Goal: Task Accomplishment & Management: Use online tool/utility

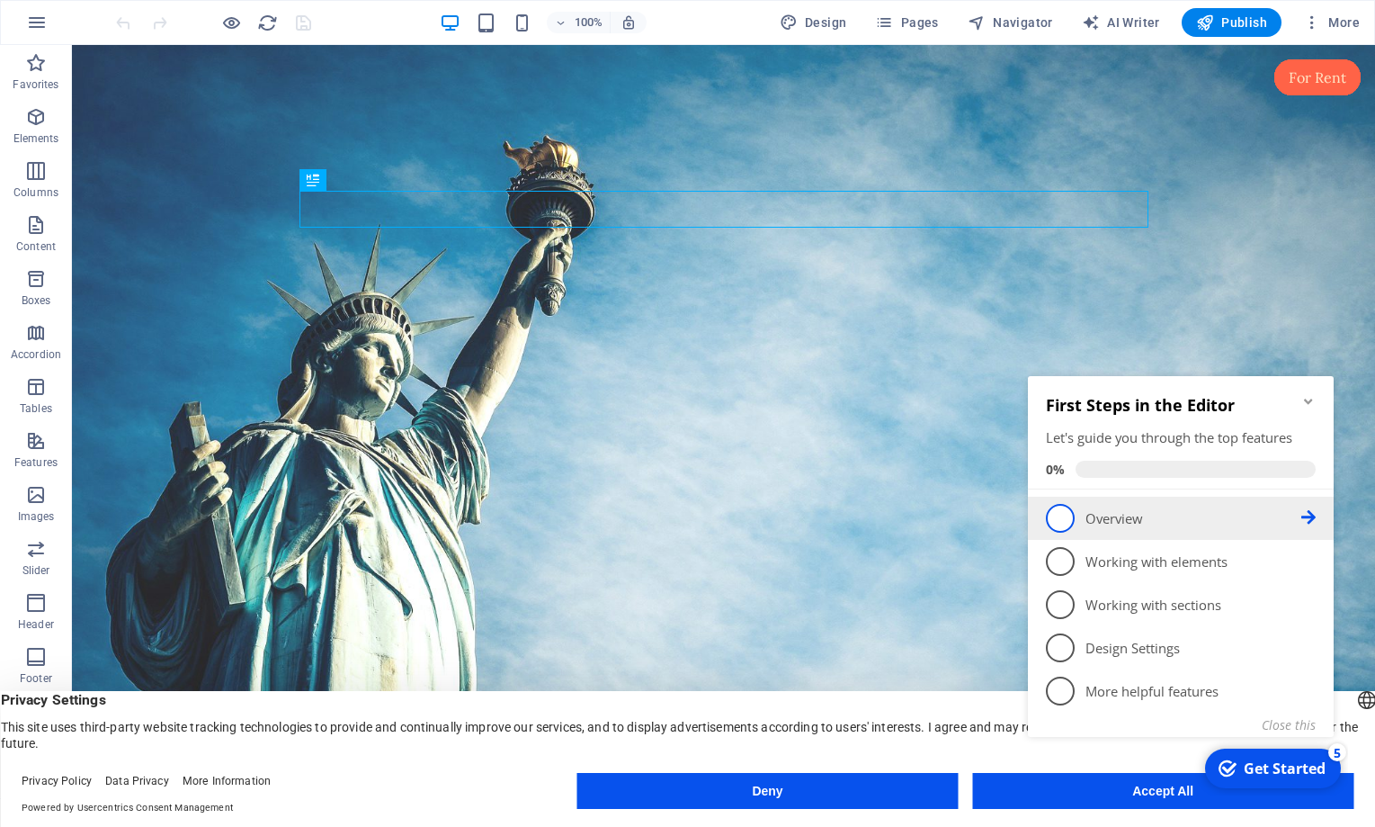
click at [1062, 520] on span "1" at bounding box center [1060, 518] width 29 height 29
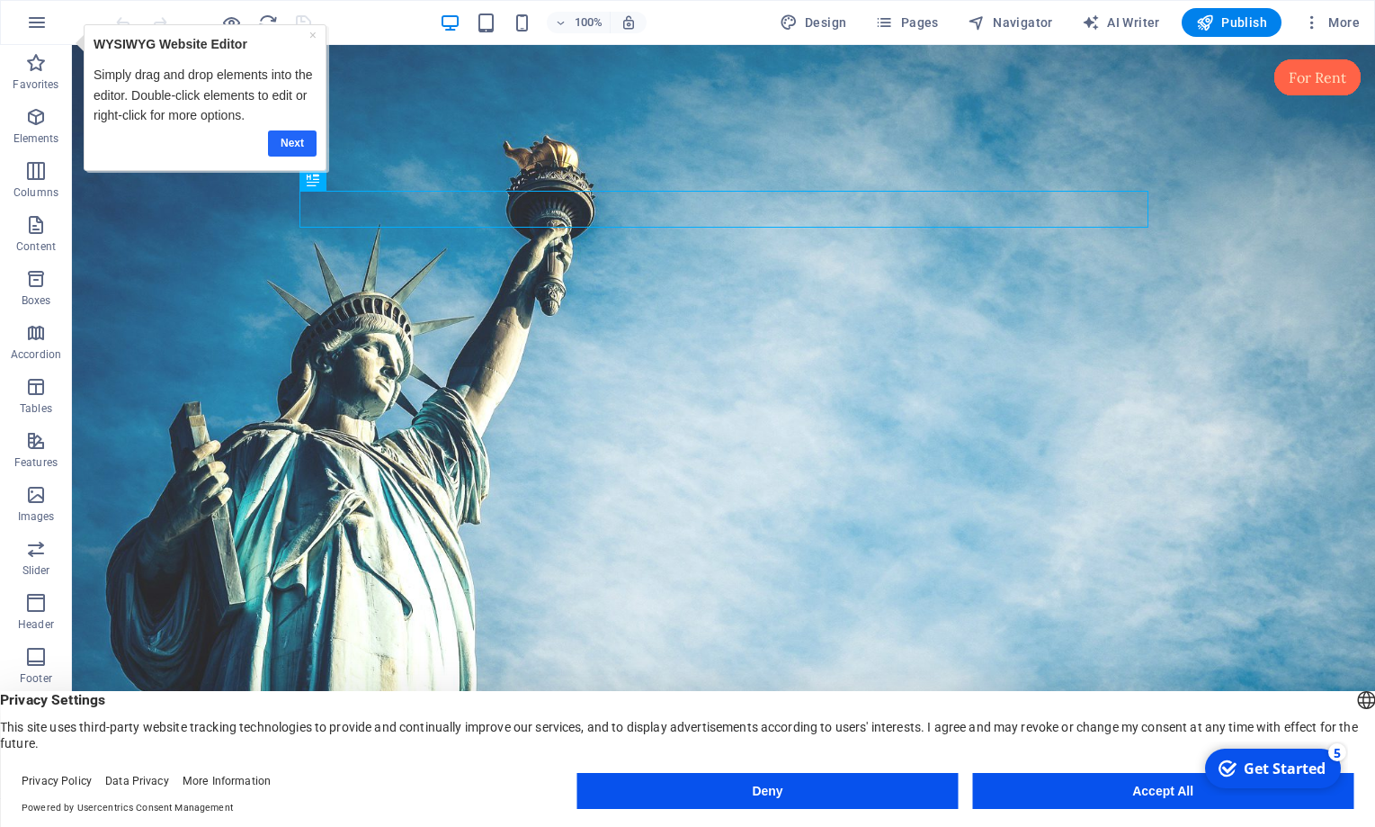
click at [291, 142] on link "Next" at bounding box center [292, 143] width 49 height 26
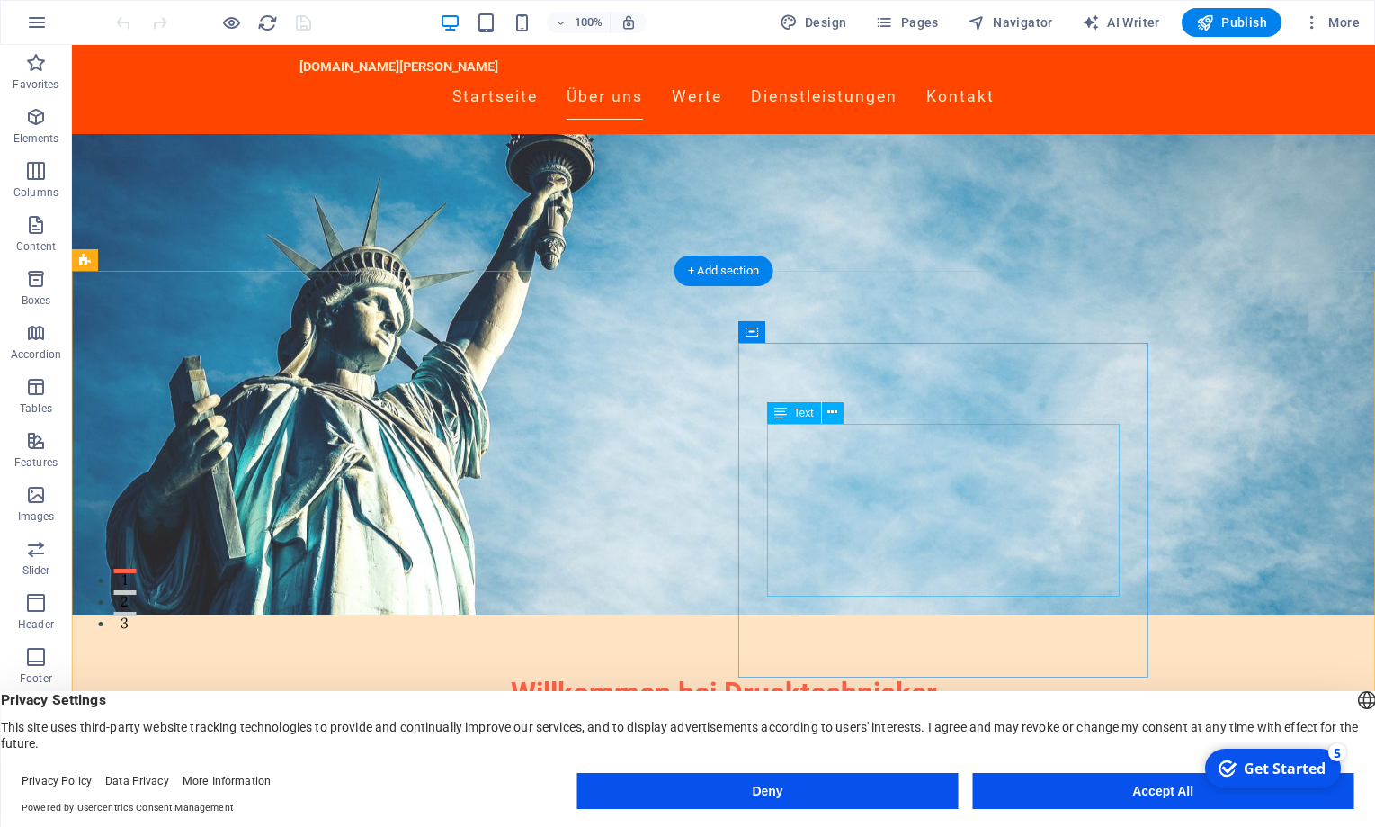
scroll to position [367, 0]
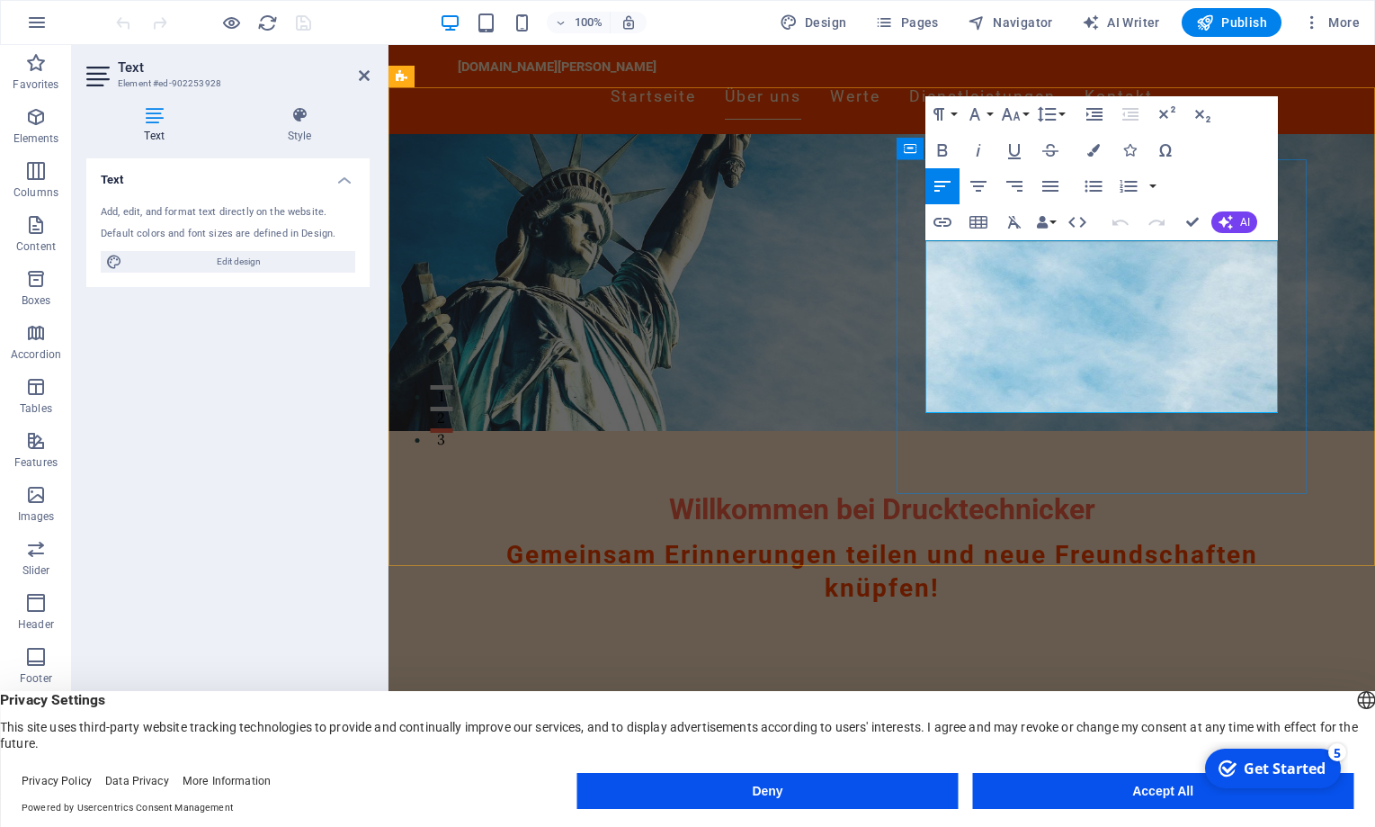
drag, startPoint x: 1040, startPoint y: 401, endPoint x: 1147, endPoint y: 356, distance: 116.1
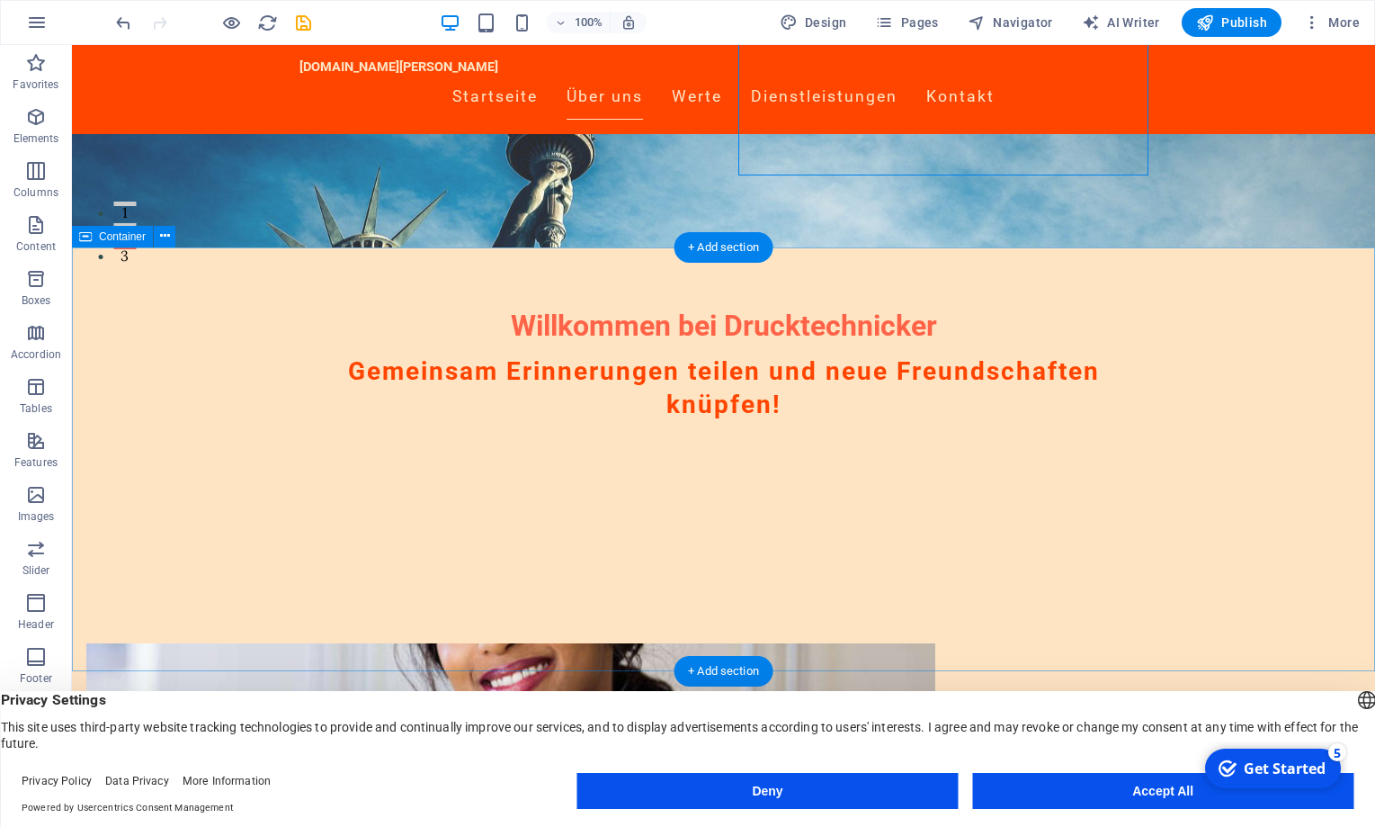
scroll to position [734, 0]
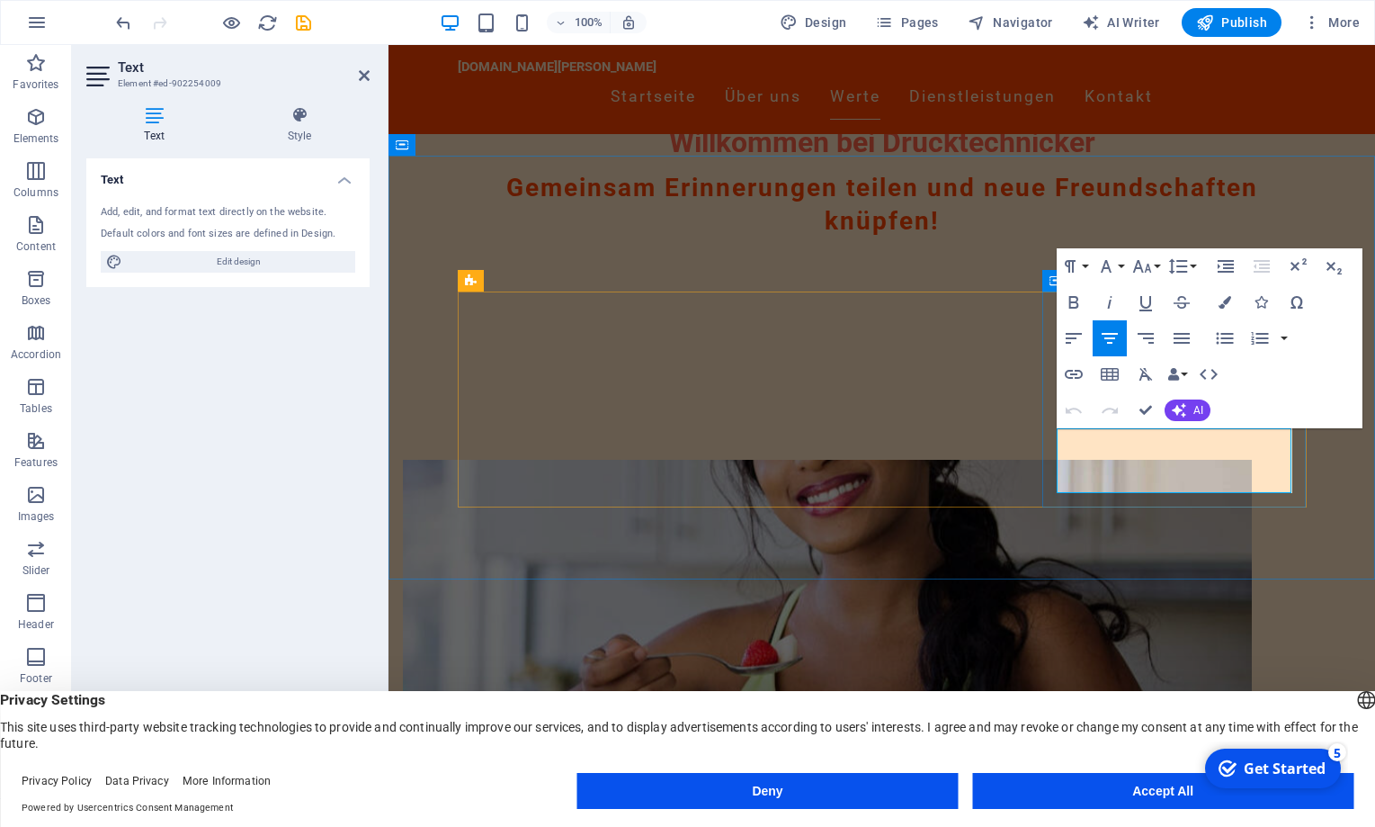
drag, startPoint x: 1212, startPoint y: 482, endPoint x: 1232, endPoint y: 461, distance: 29.9
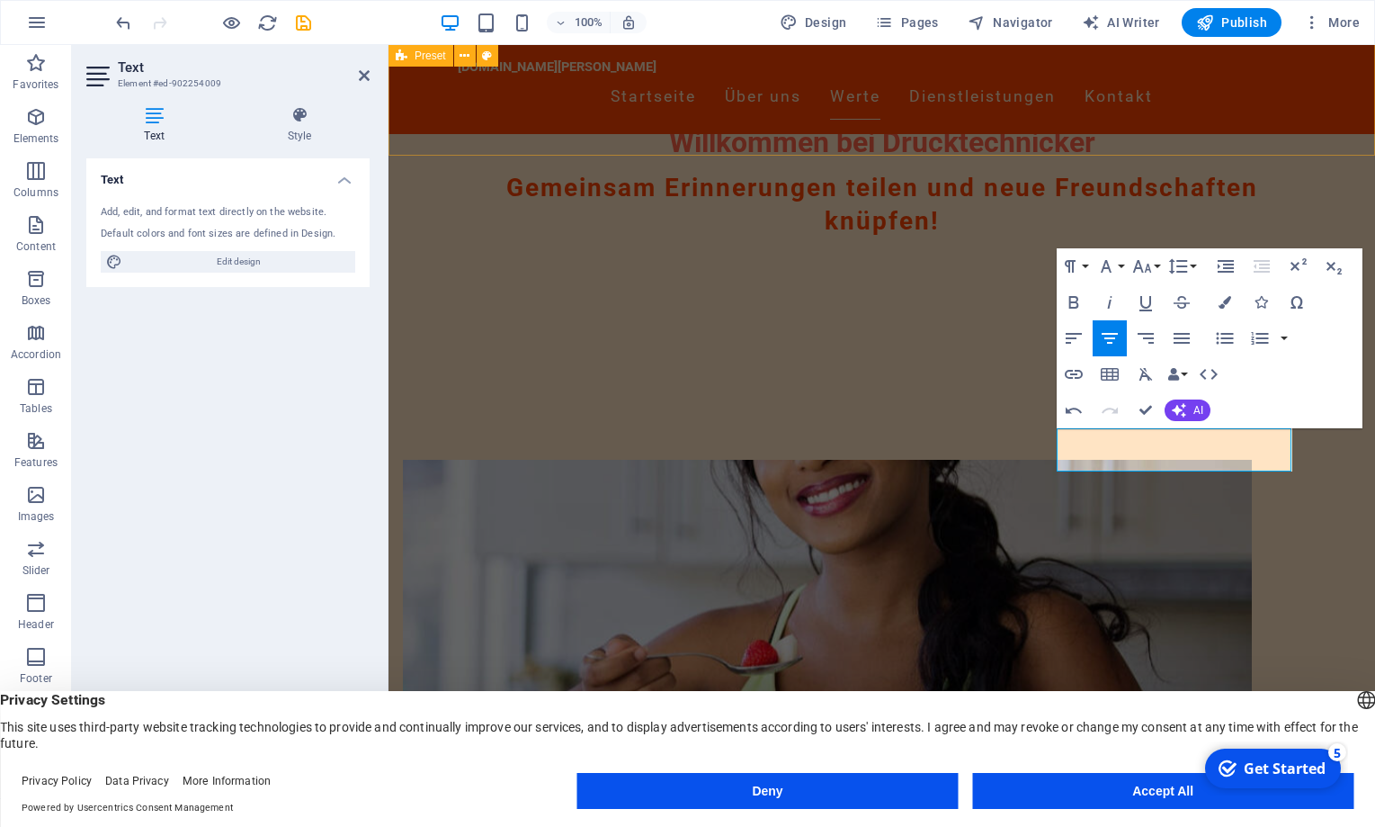
click at [1146, 388] on div "Drop content here or Add elements Paste clipboard Über Uns Das Netzwerk der ehe…" at bounding box center [882, 790] width 987 height 804
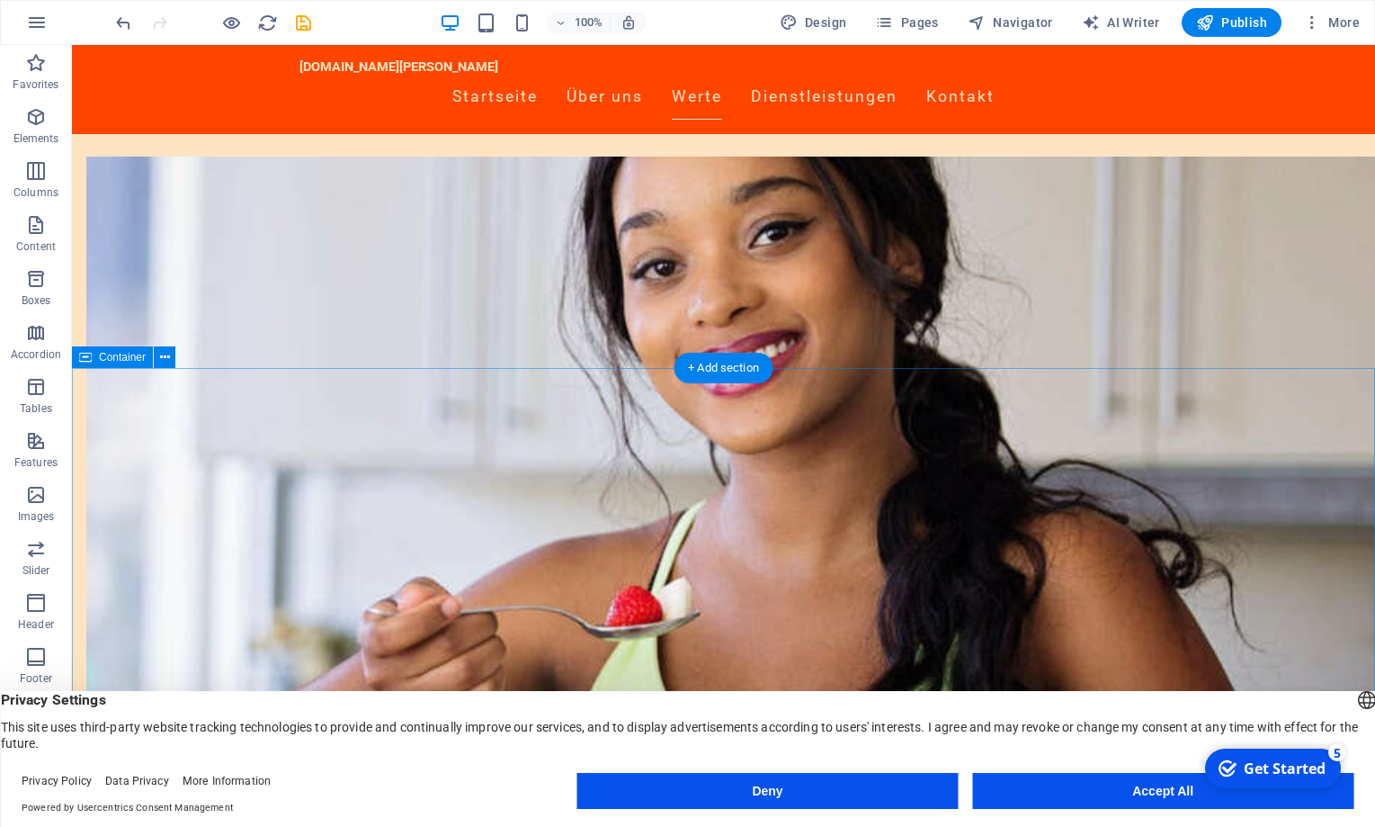
scroll to position [1129, 0]
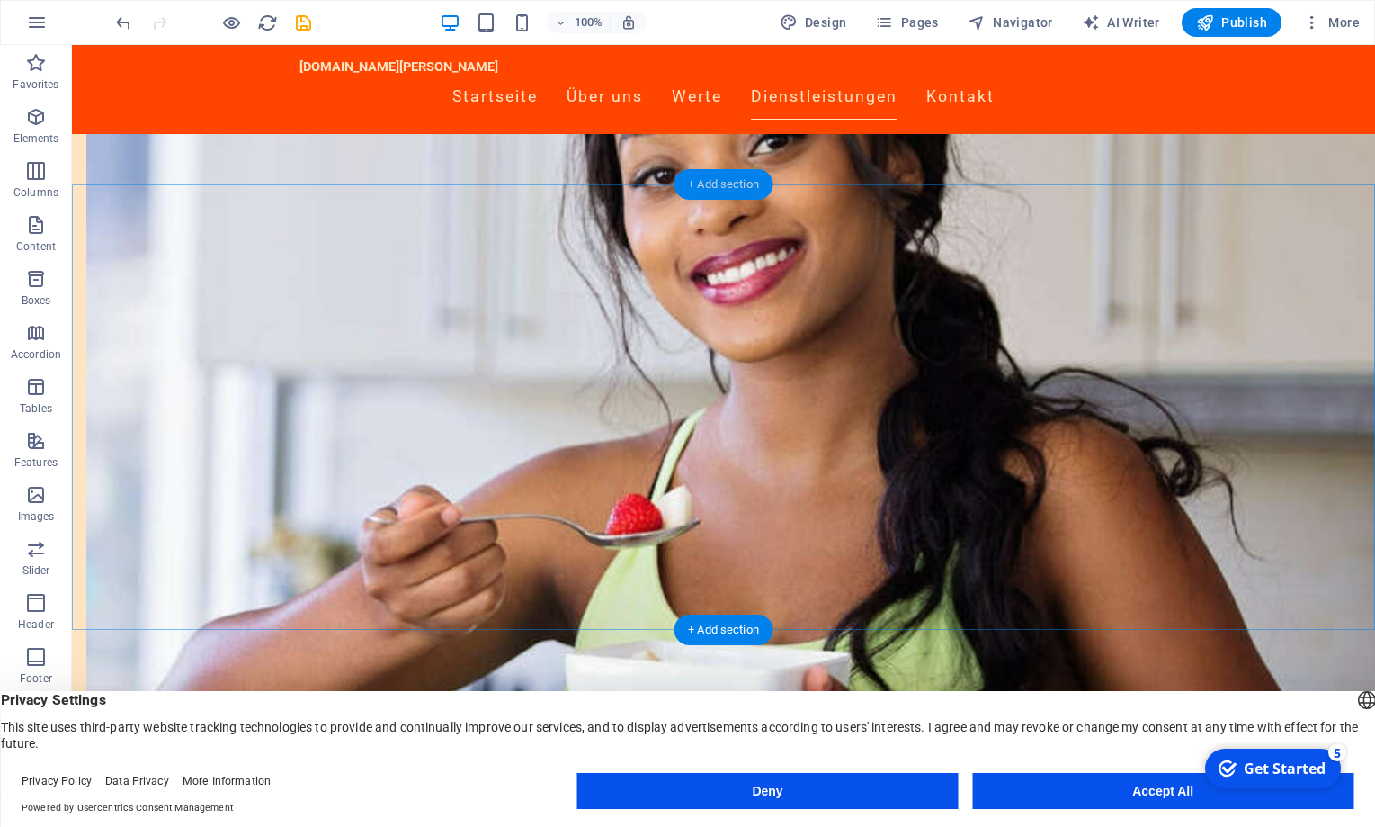
click at [708, 181] on div "+ Add section" at bounding box center [724, 184] width 100 height 31
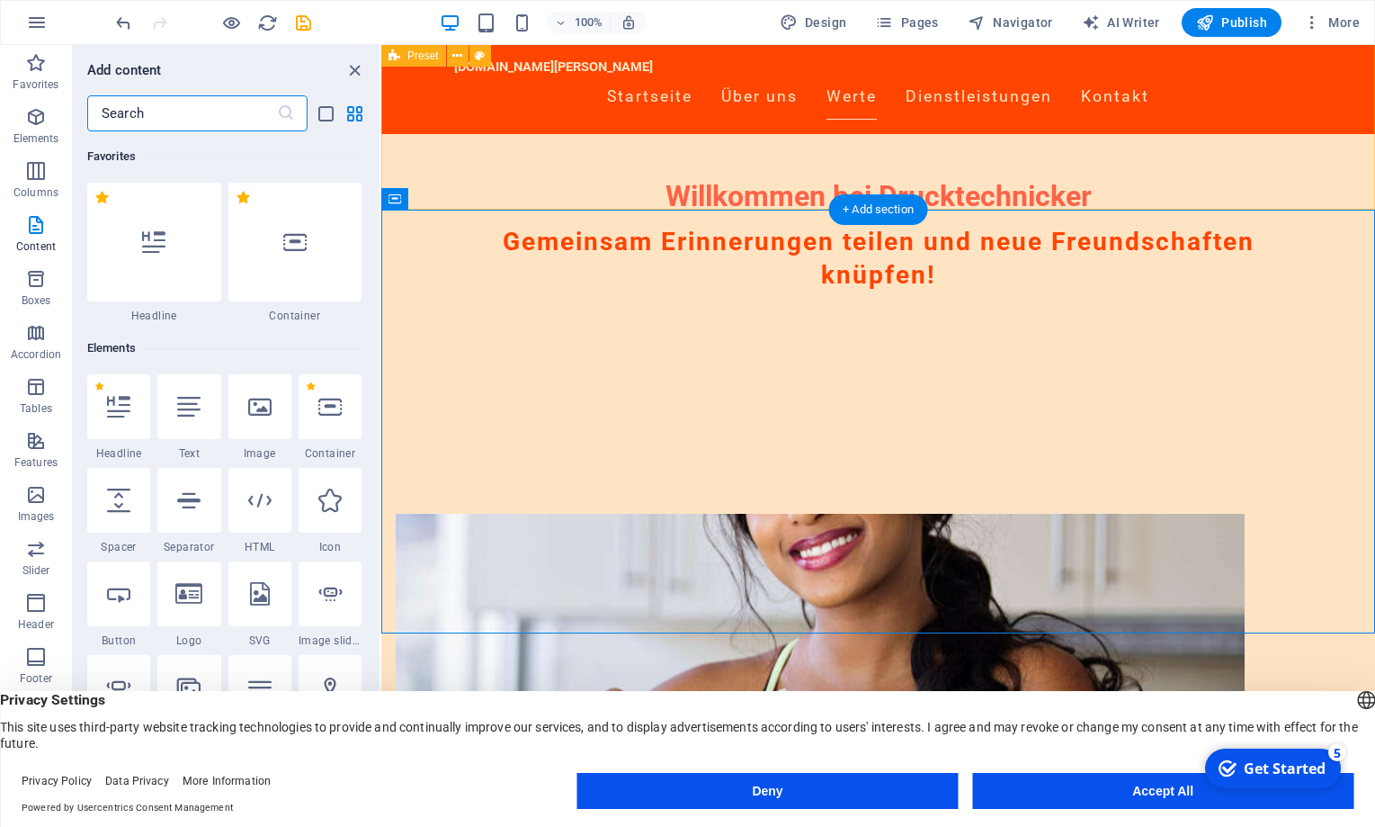
scroll to position [3147, 0]
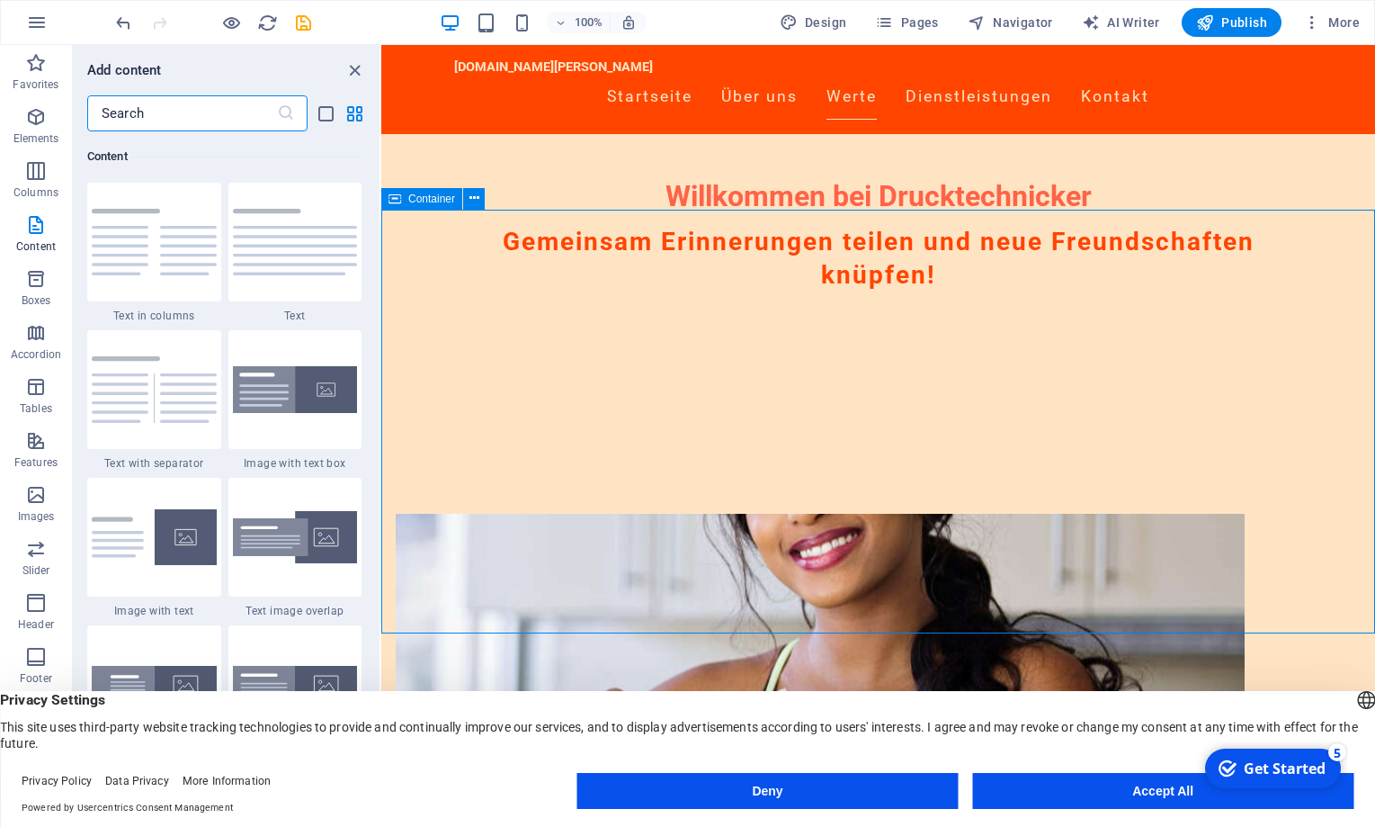
click at [434, 92] on span "Container" at bounding box center [497, 59] width 994 height 65
click at [476, 201] on icon at bounding box center [475, 198] width 10 height 19
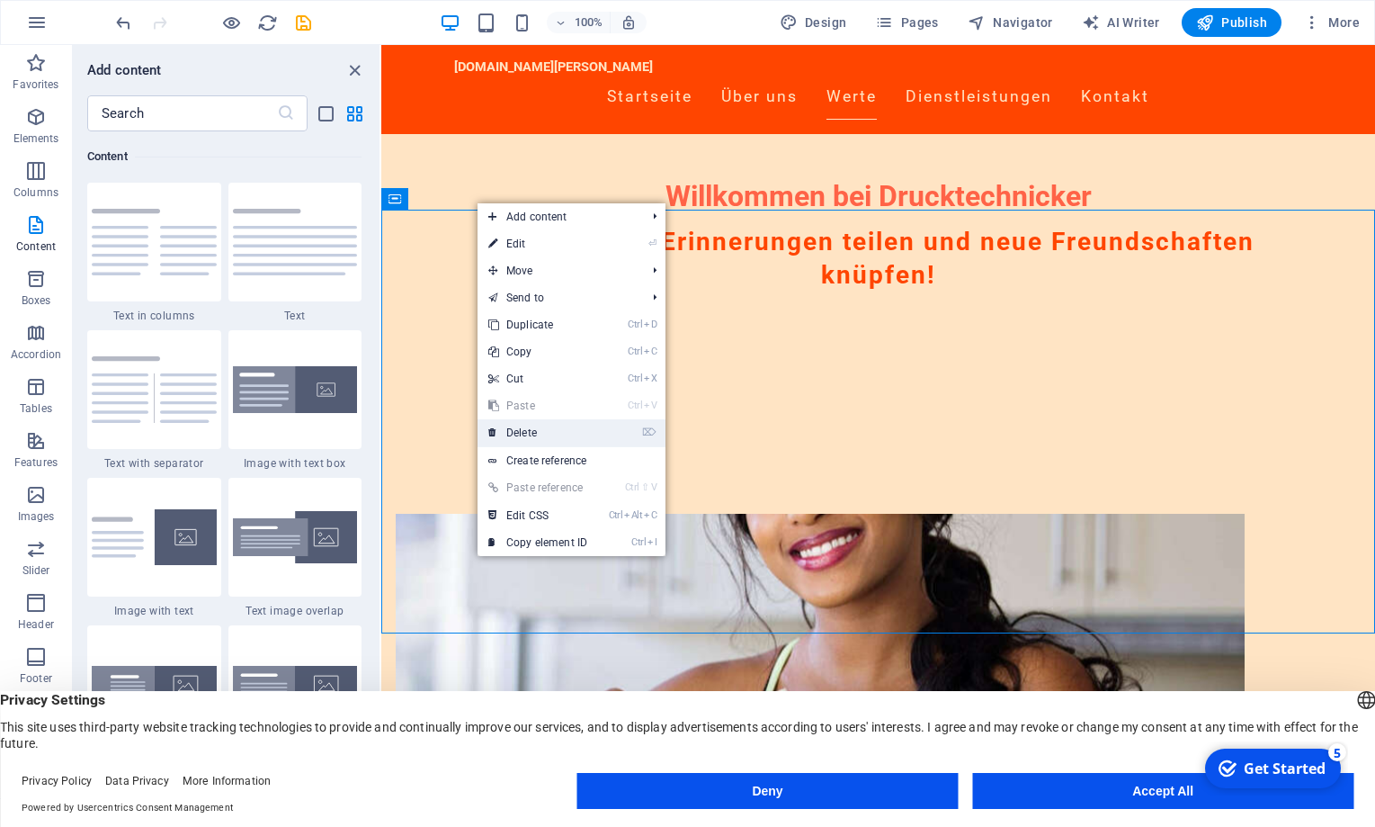
click at [534, 433] on link "⌦ Delete" at bounding box center [538, 432] width 121 height 27
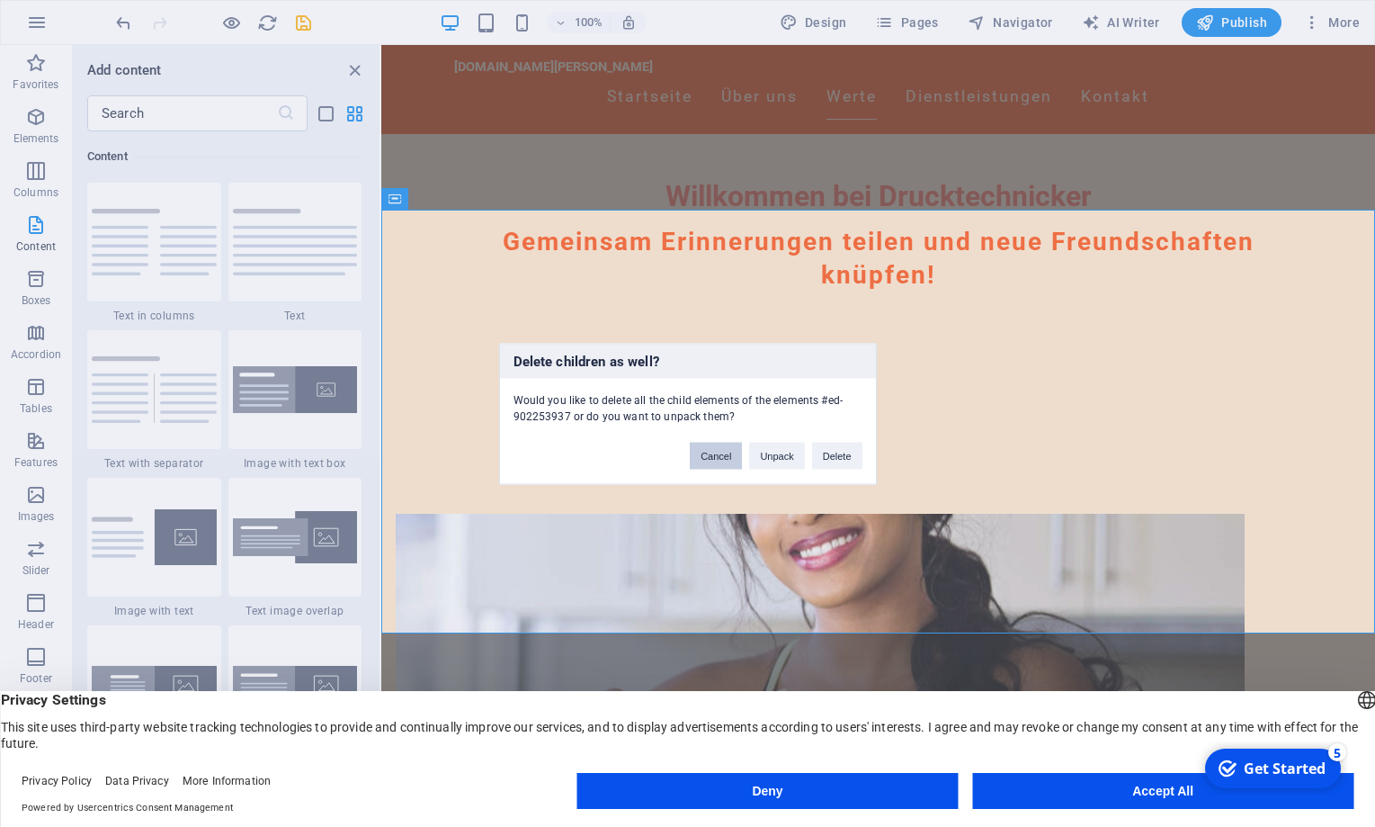
click at [720, 459] on button "Cancel" at bounding box center [716, 455] width 52 height 27
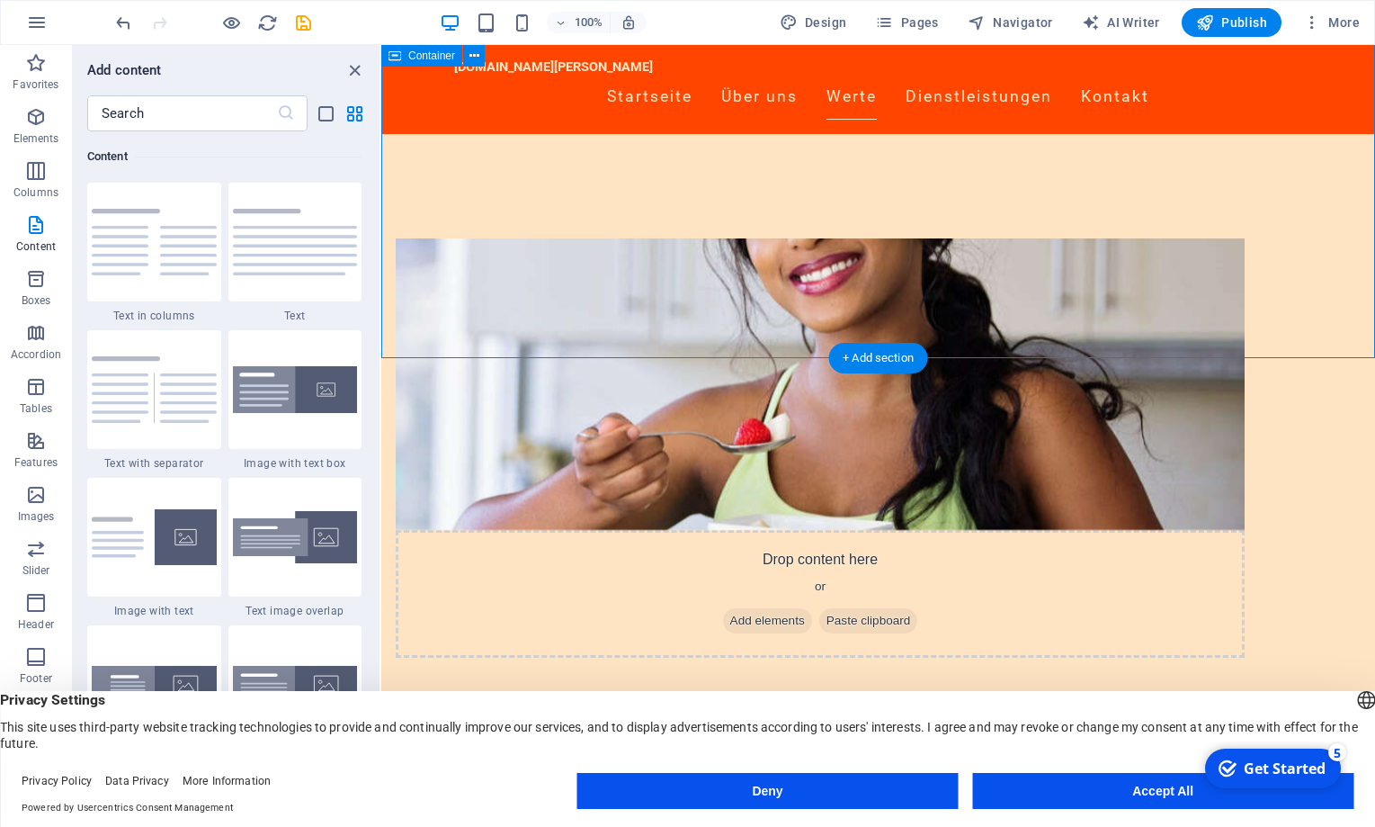
scroll to position [772, 0]
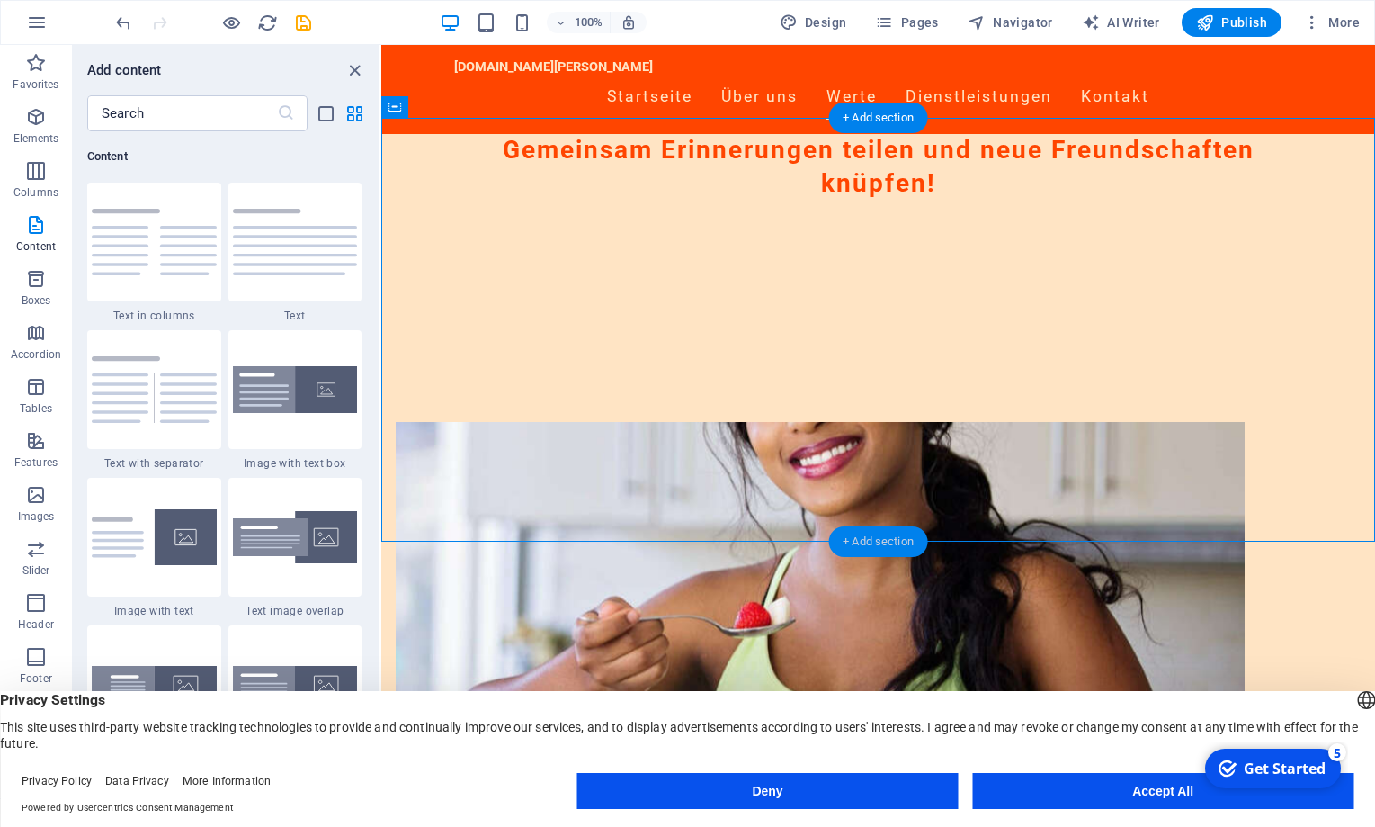
click at [894, 541] on div "+ Add section" at bounding box center [878, 541] width 100 height 31
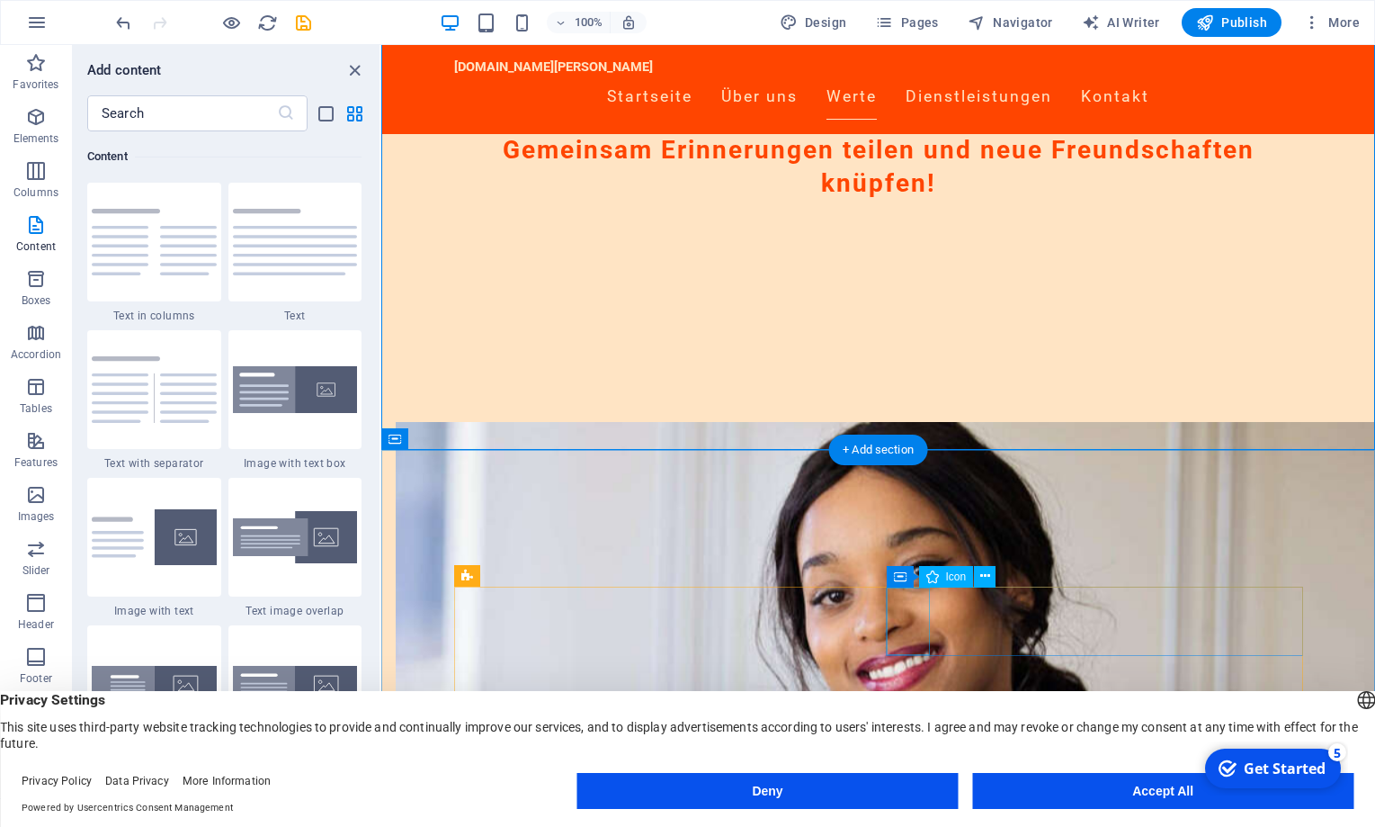
scroll to position [1047, 0]
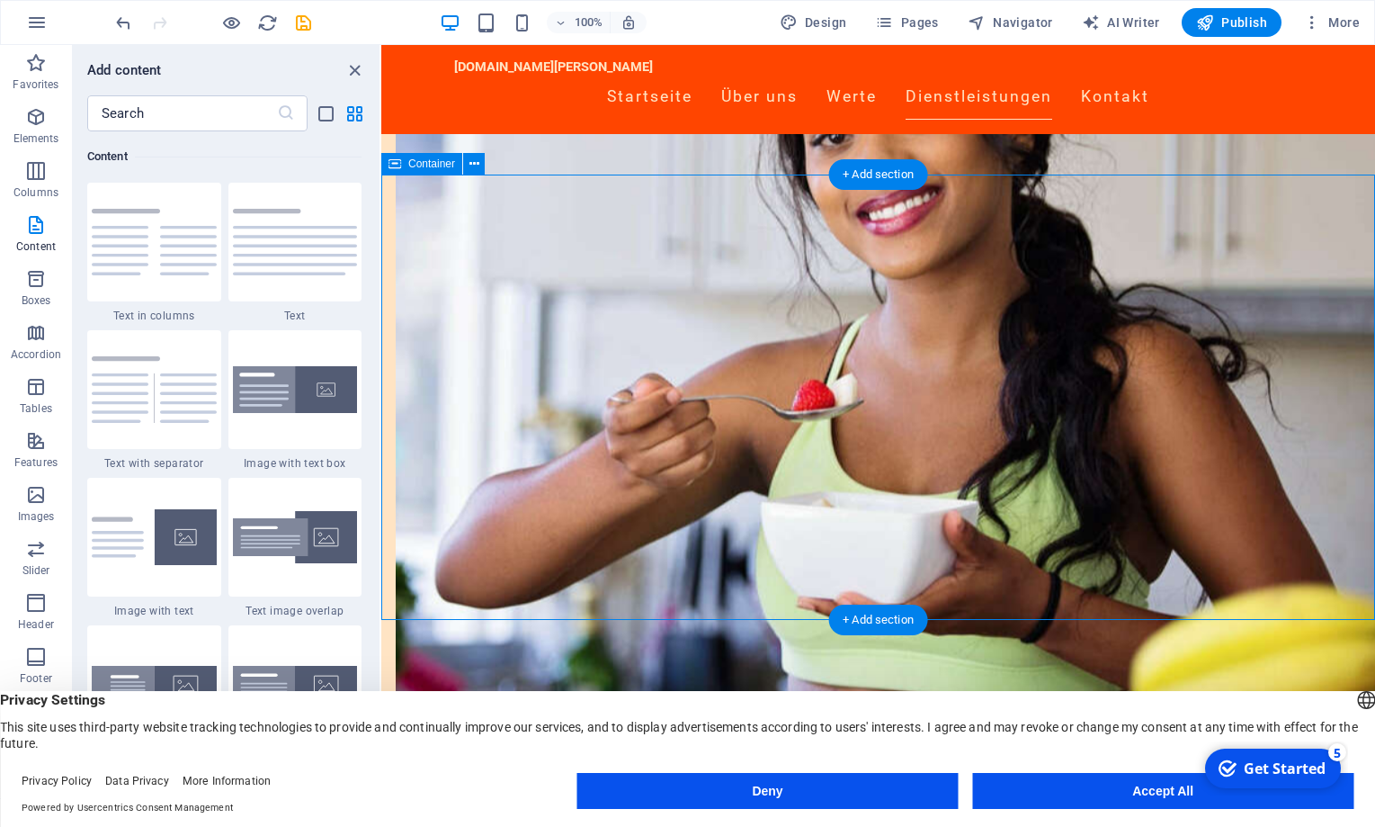
scroll to position [1139, 0]
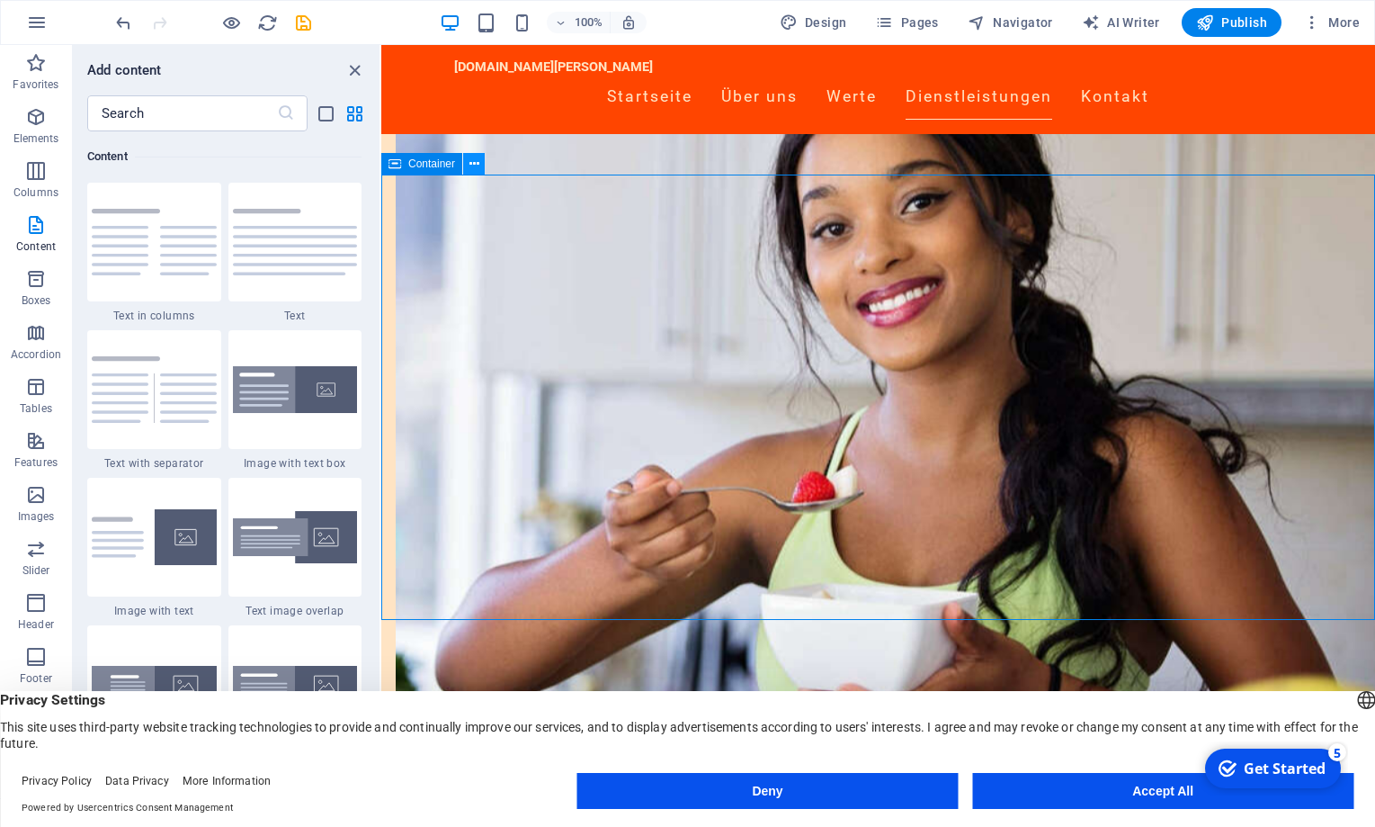
click at [471, 164] on icon at bounding box center [475, 164] width 10 height 19
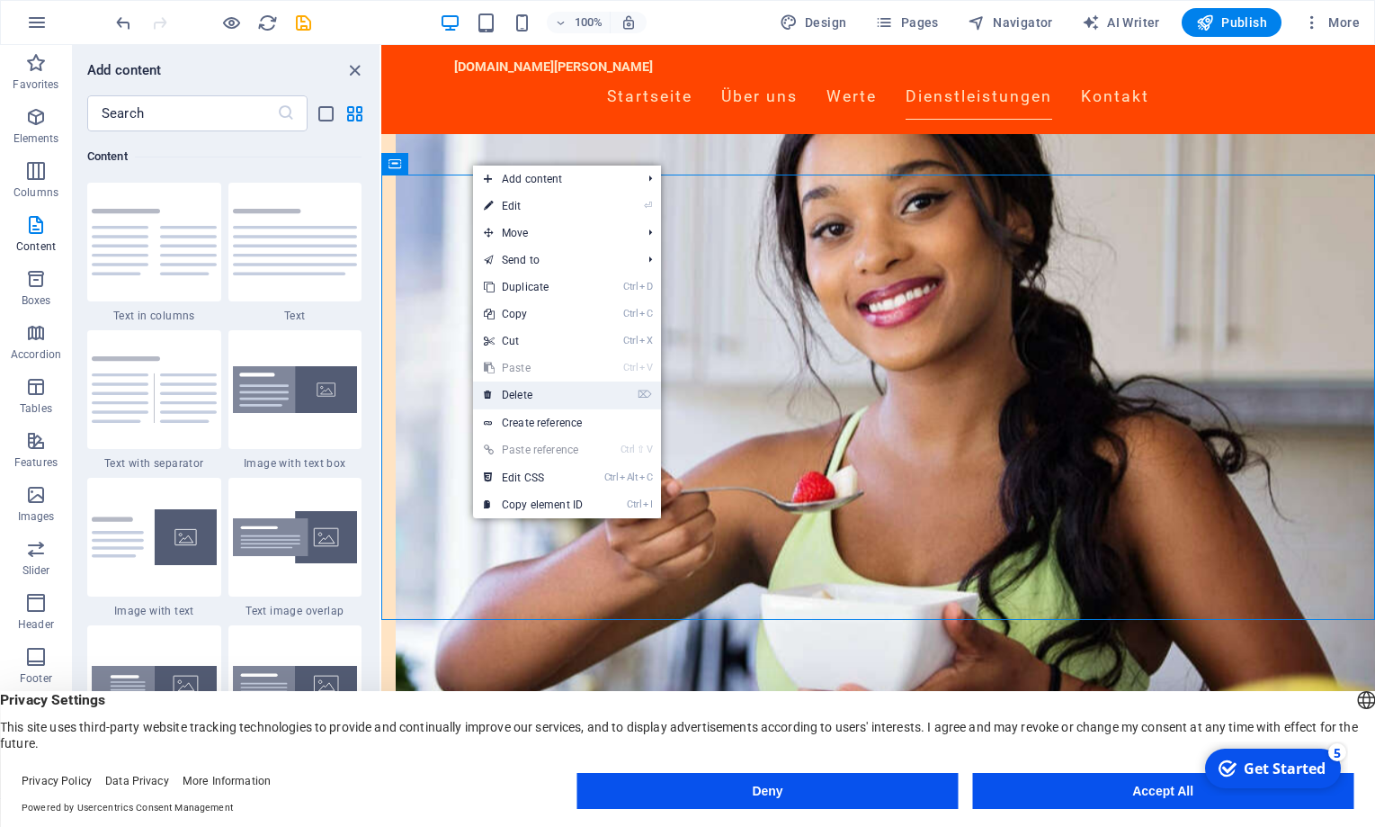
click at [512, 394] on link "⌦ Delete" at bounding box center [533, 394] width 121 height 27
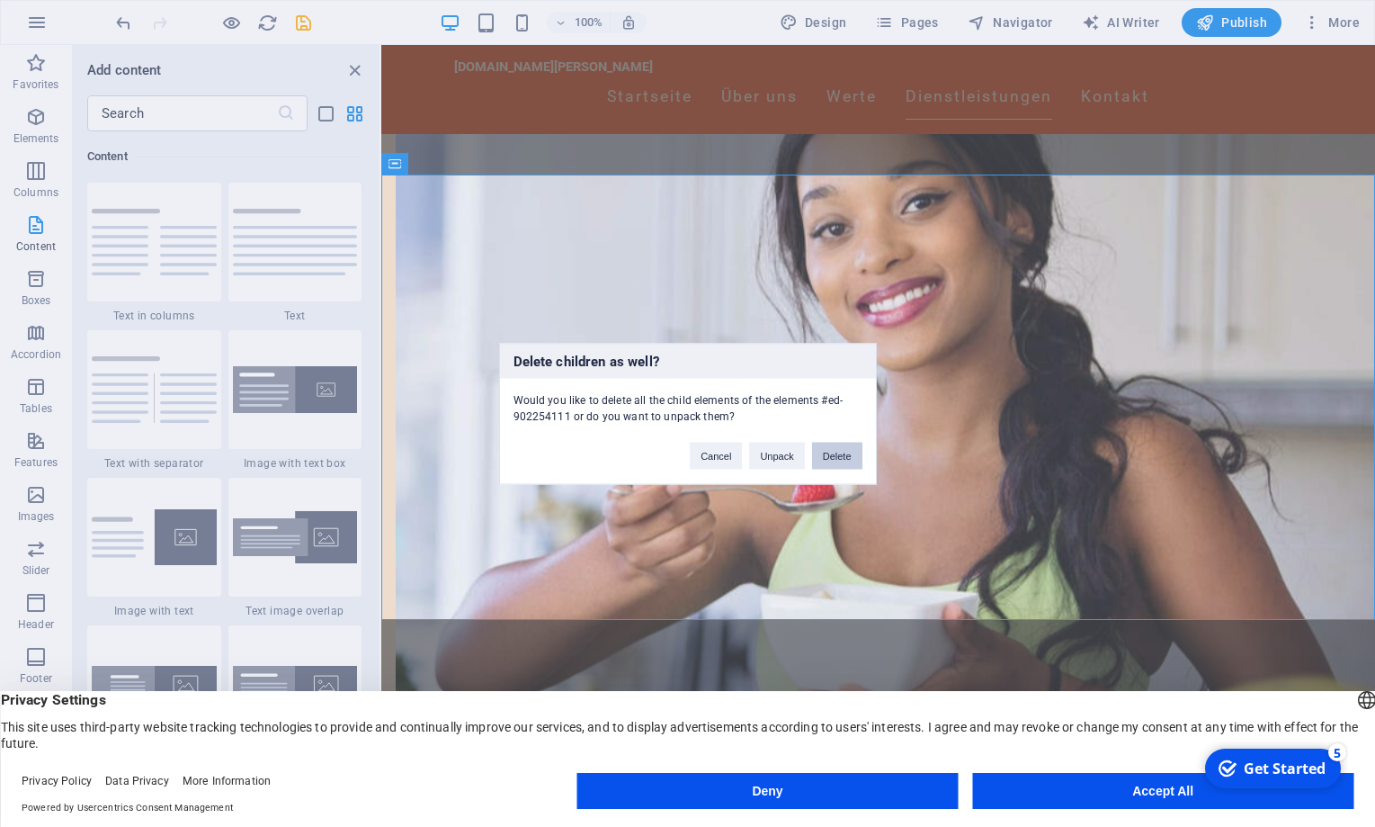
click at [832, 453] on button "Delete" at bounding box center [837, 455] width 50 height 27
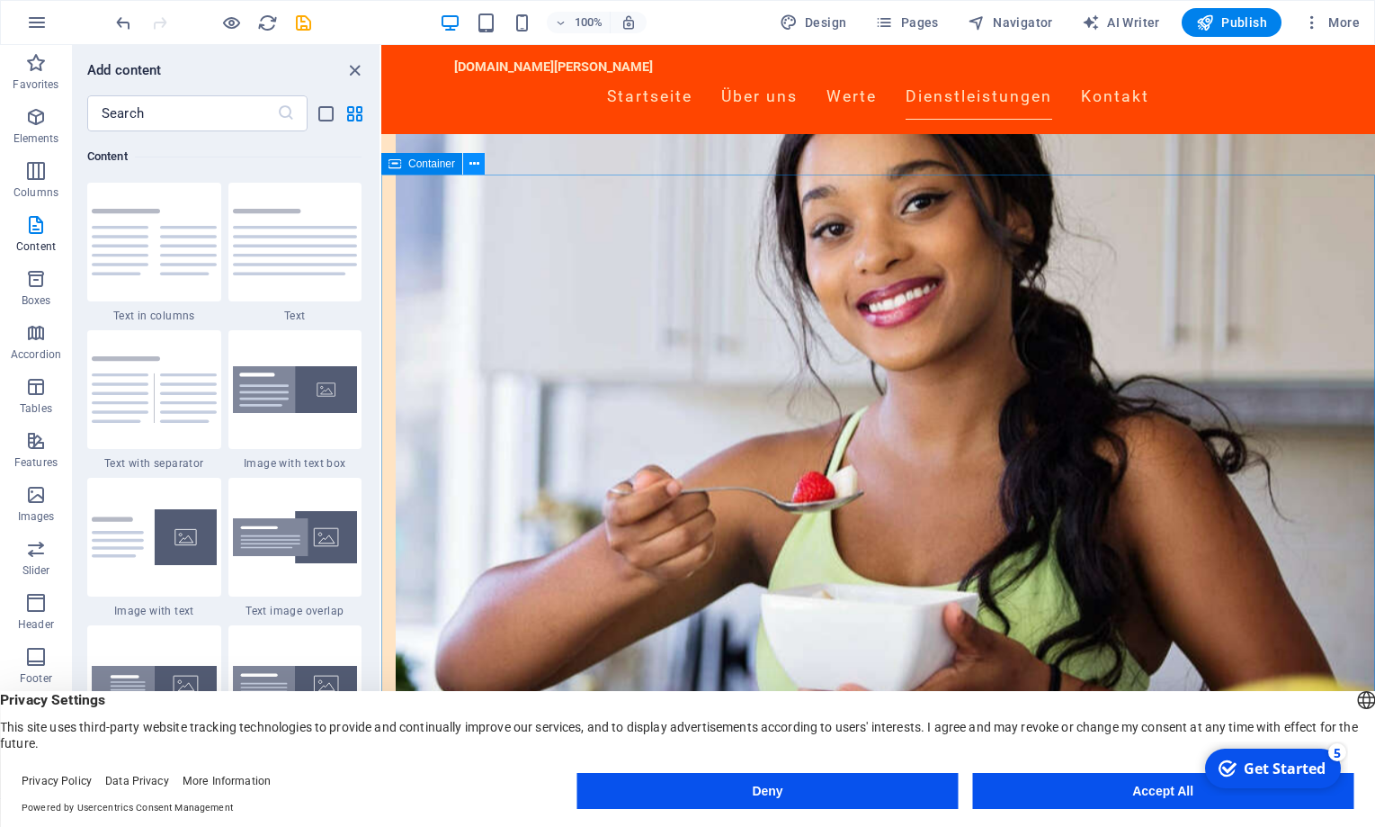
click at [474, 166] on icon at bounding box center [475, 164] width 10 height 19
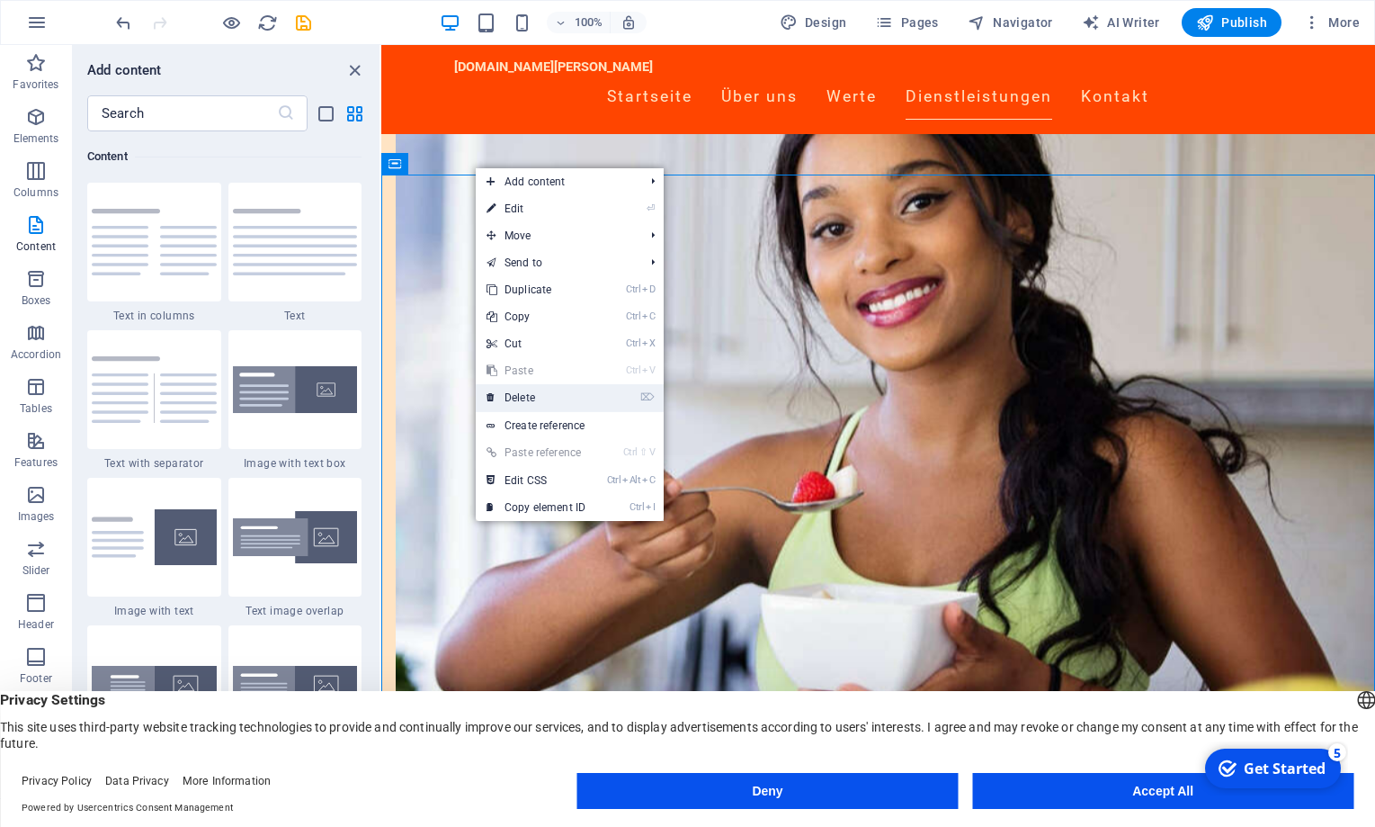
click at [524, 393] on link "⌦ Delete" at bounding box center [536, 397] width 121 height 27
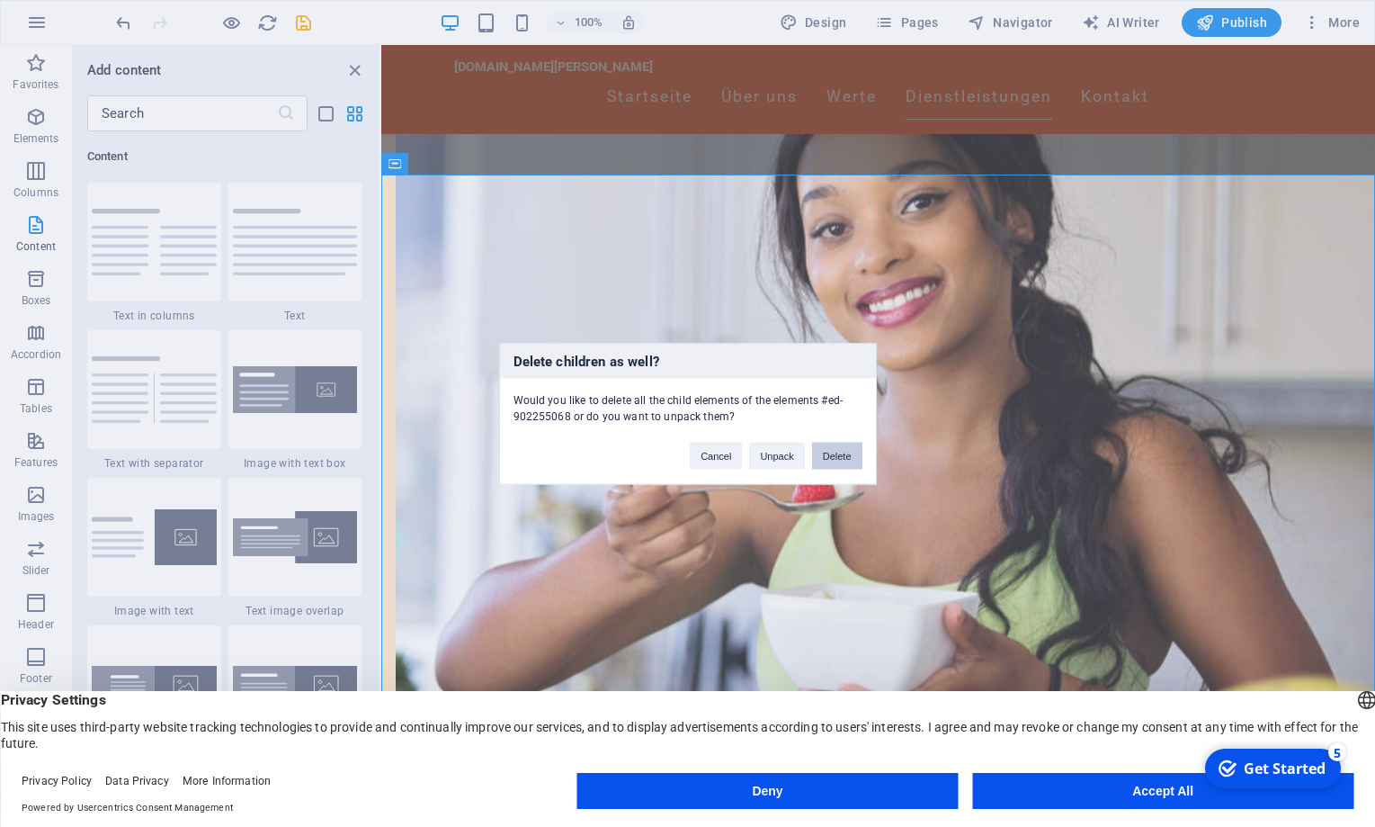
click at [833, 452] on button "Delete" at bounding box center [837, 455] width 50 height 27
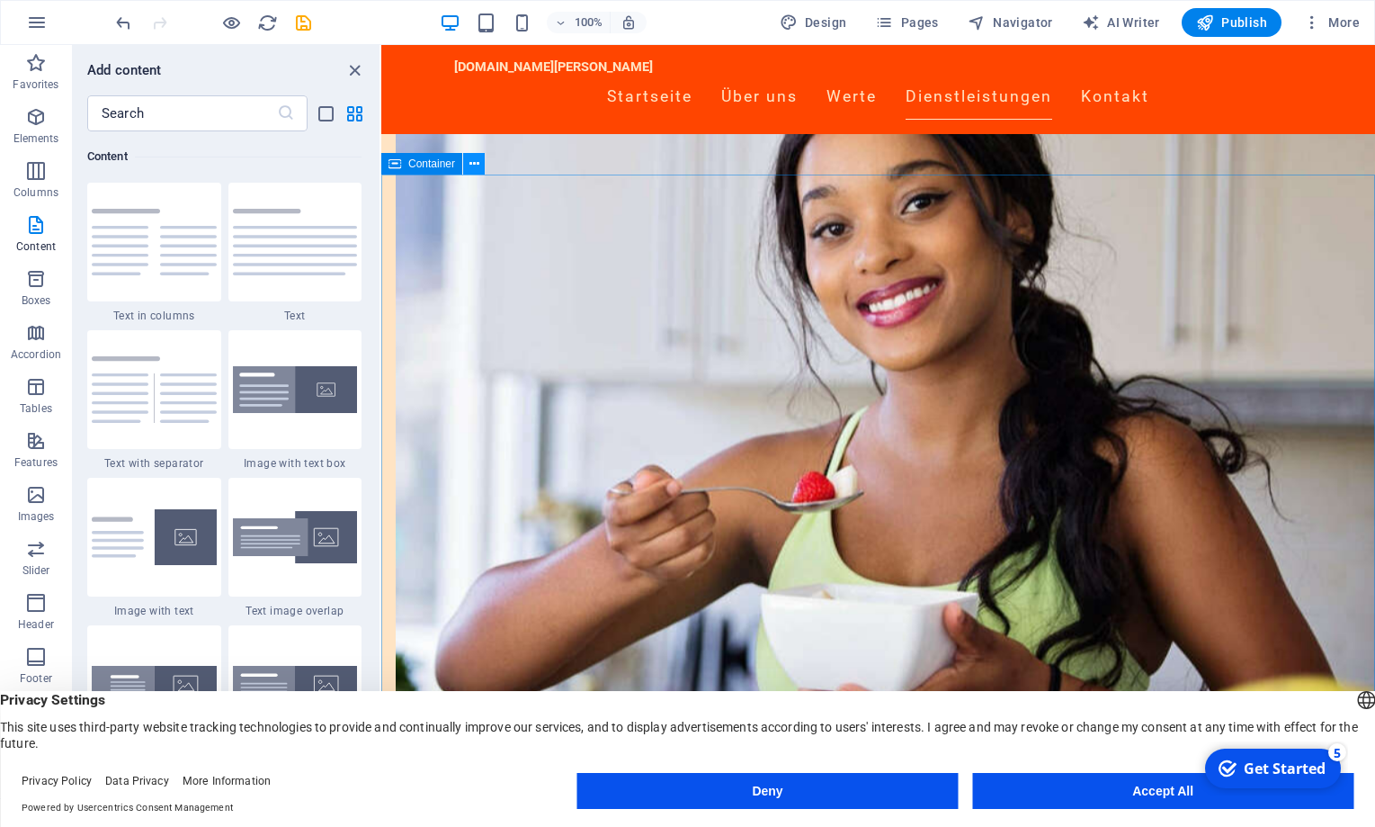
click at [480, 169] on button at bounding box center [474, 164] width 22 height 22
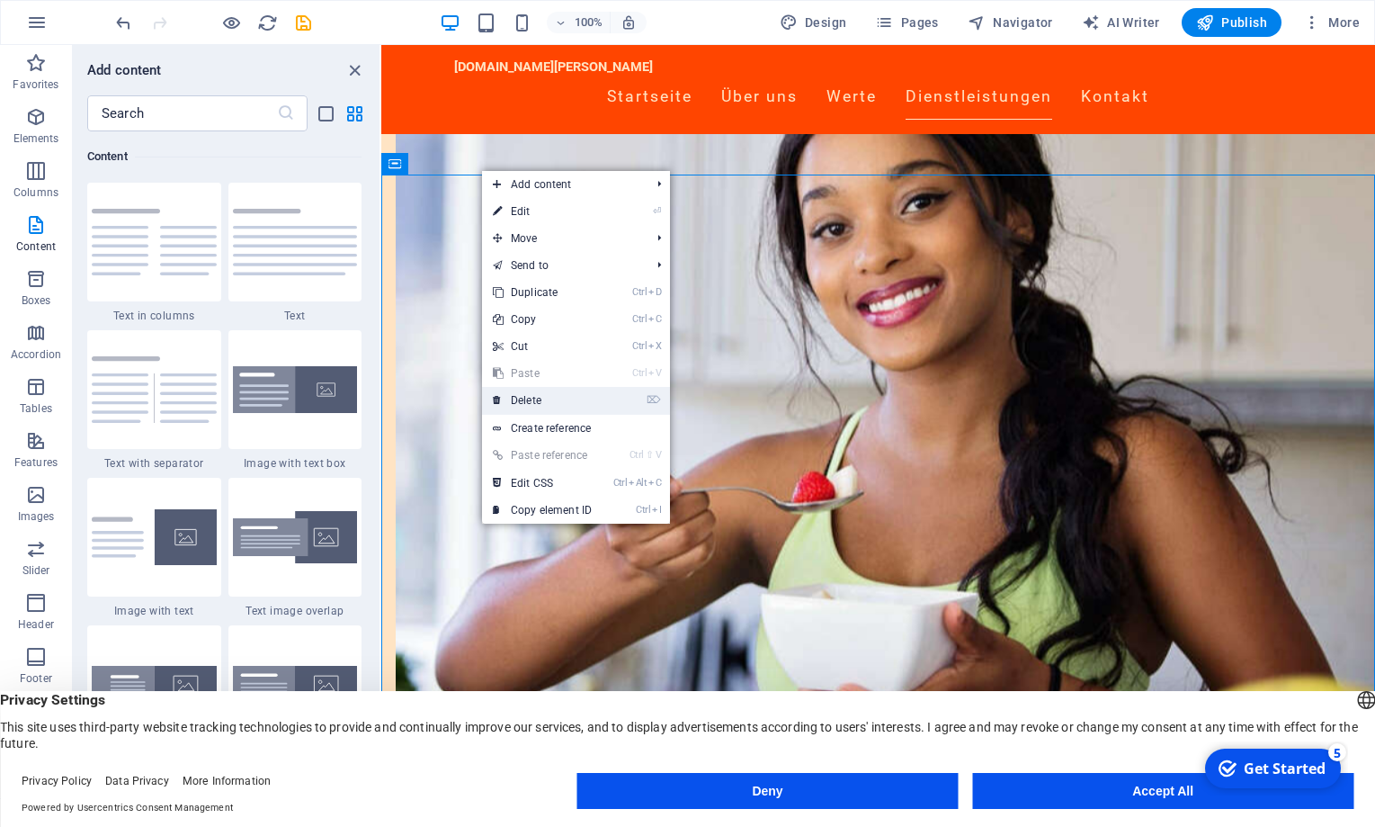
click at [547, 399] on link "⌦ Delete" at bounding box center [542, 400] width 121 height 27
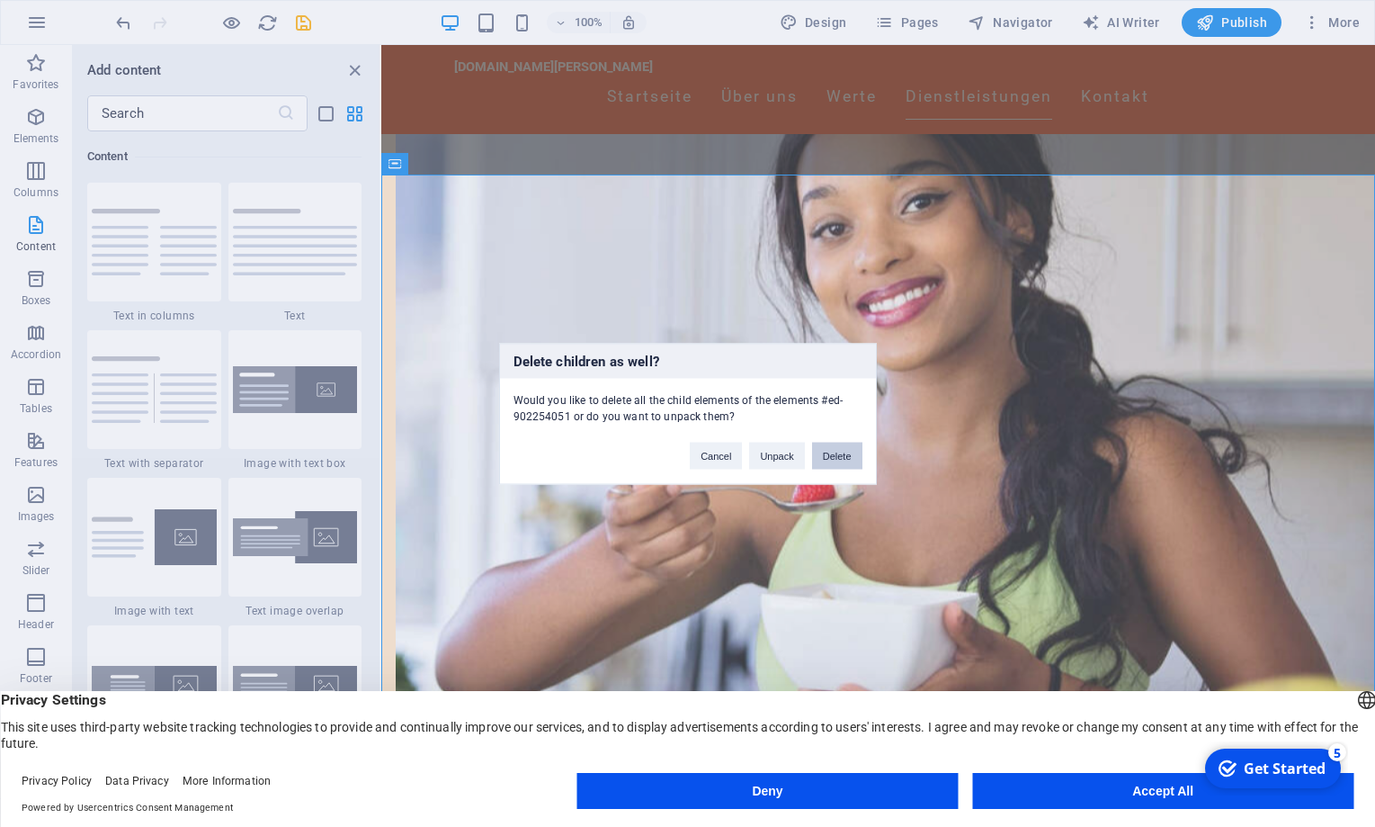
click at [837, 453] on button "Delete" at bounding box center [837, 455] width 50 height 27
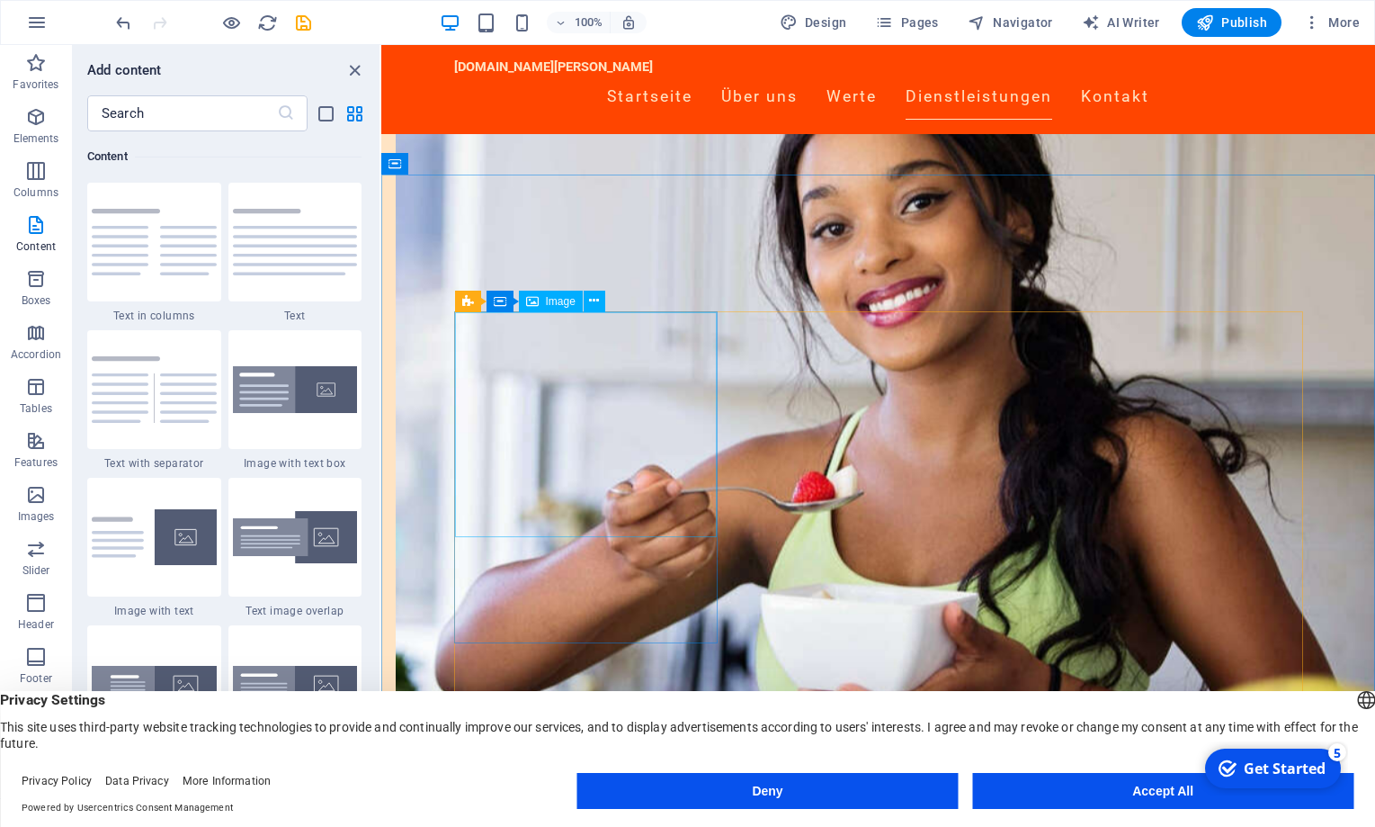
click at [541, 300] on div "Image" at bounding box center [551, 302] width 64 height 22
click at [595, 302] on icon at bounding box center [594, 300] width 10 height 19
click at [551, 301] on span "Image" at bounding box center [561, 301] width 30 height 11
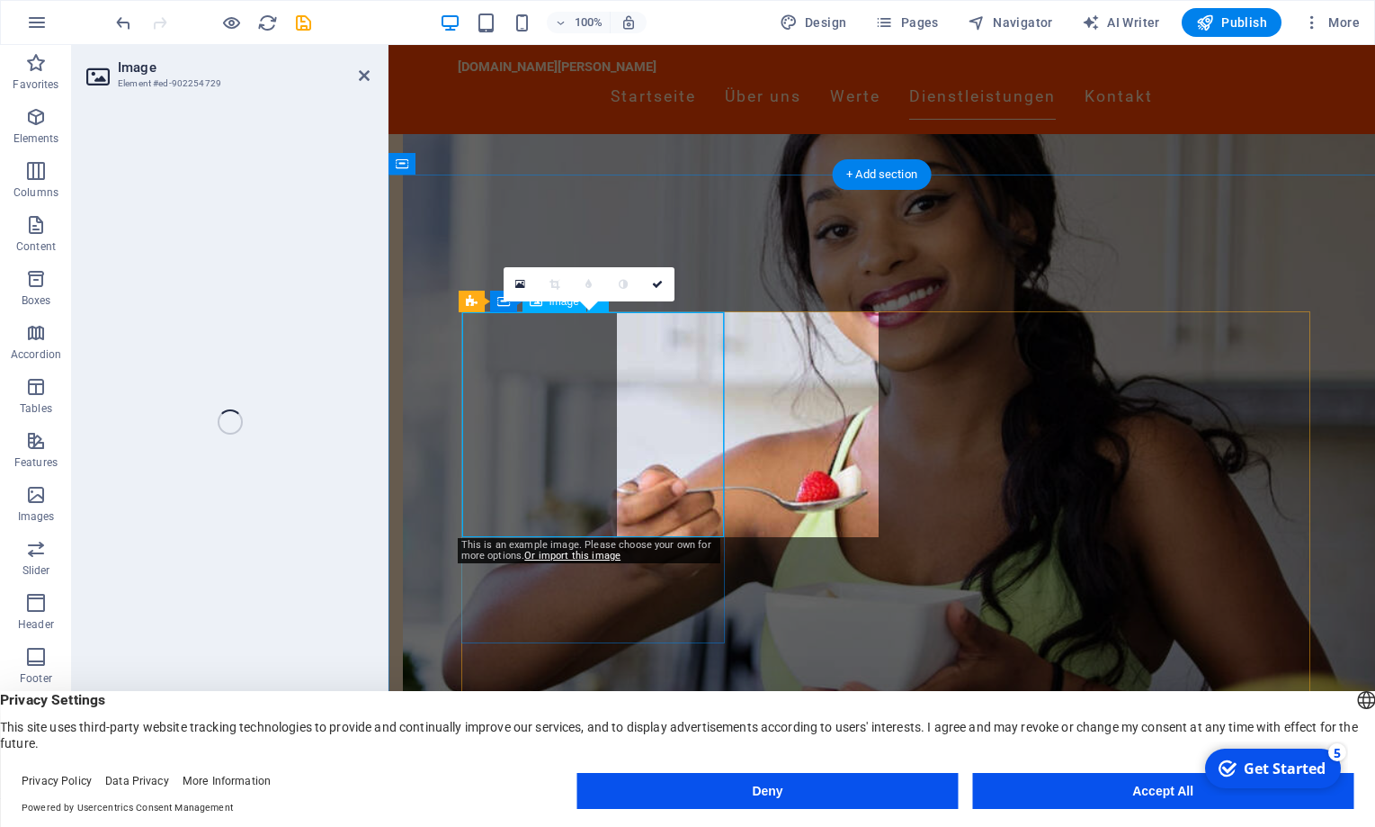
select select "vw"
select select "px"
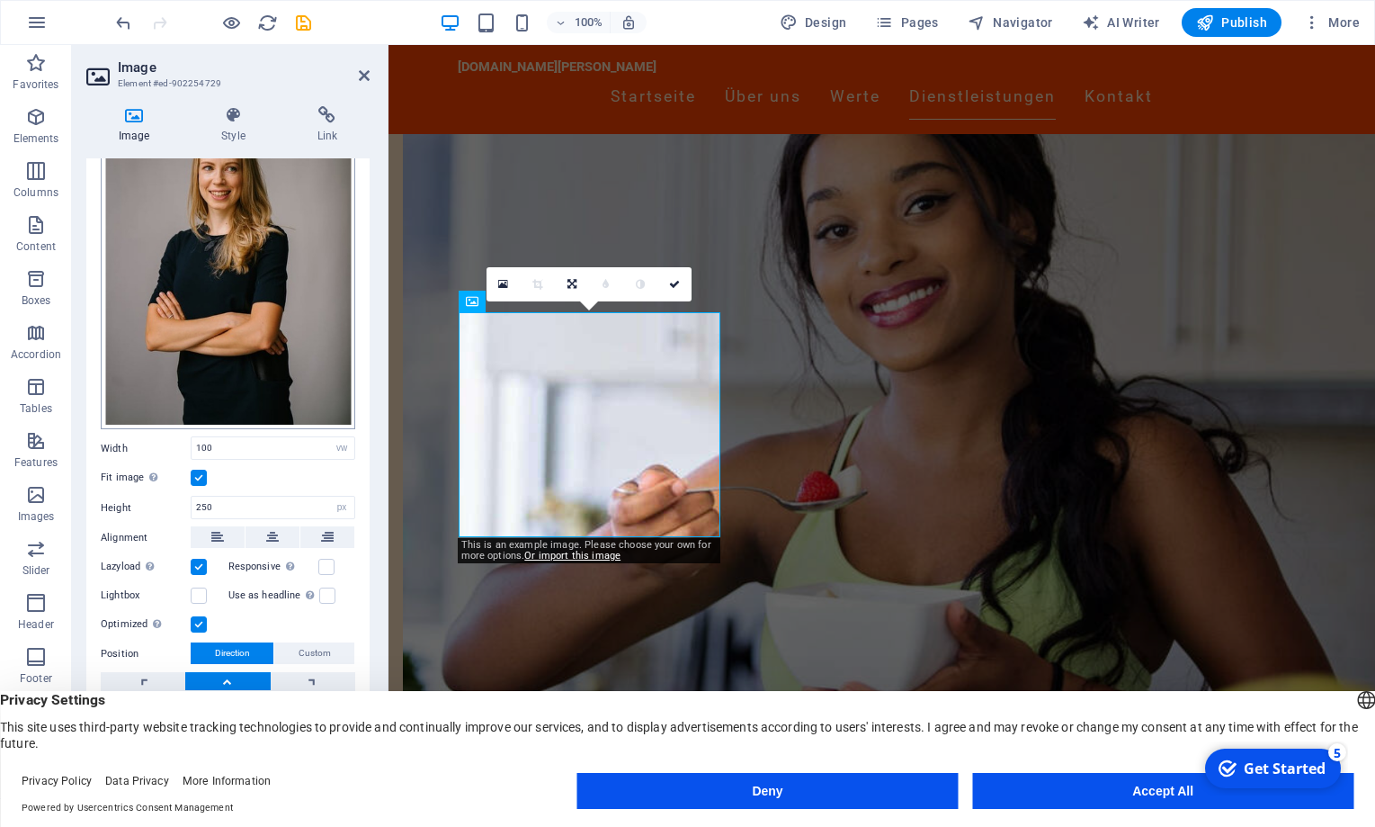
scroll to position [0, 0]
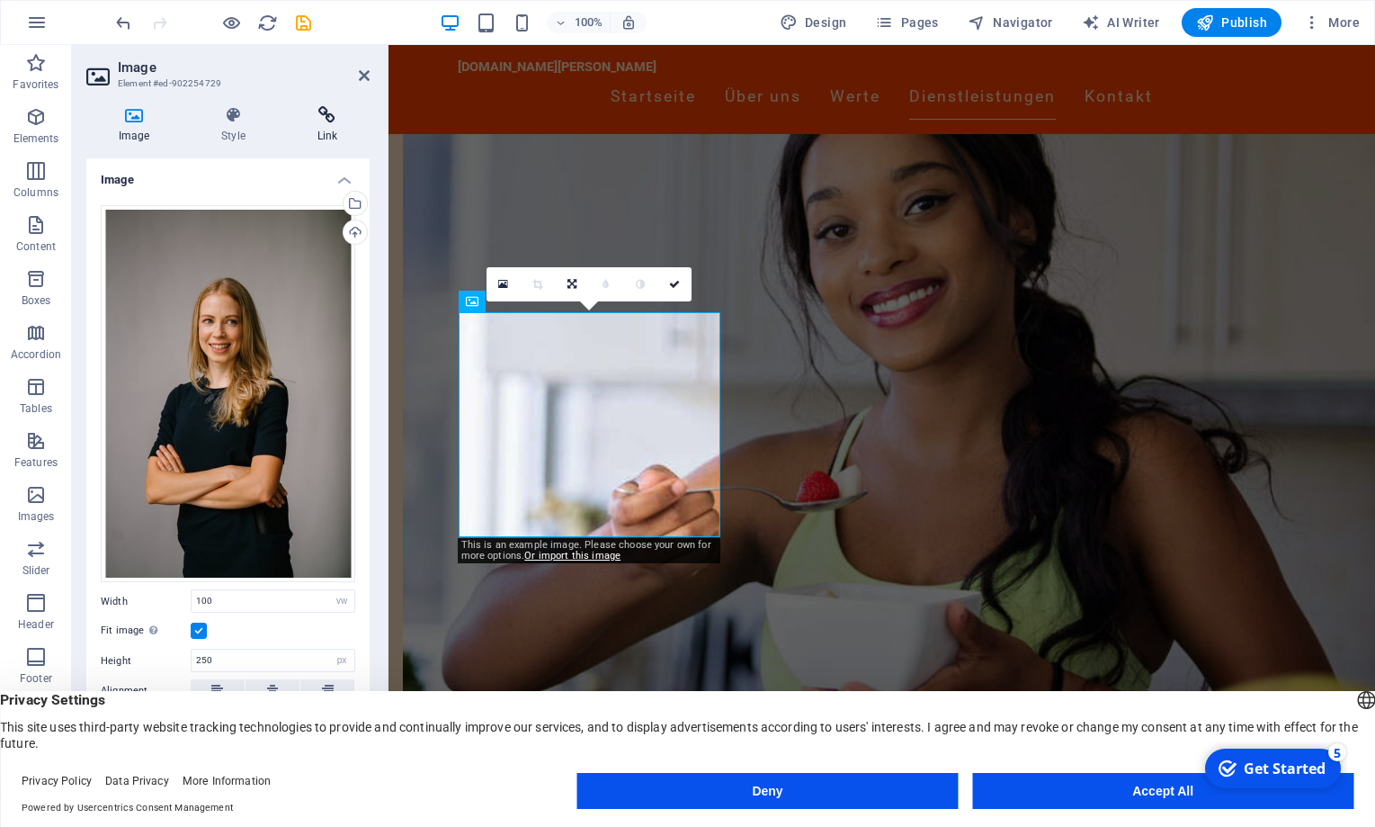
click at [331, 113] on icon at bounding box center [327, 115] width 85 height 18
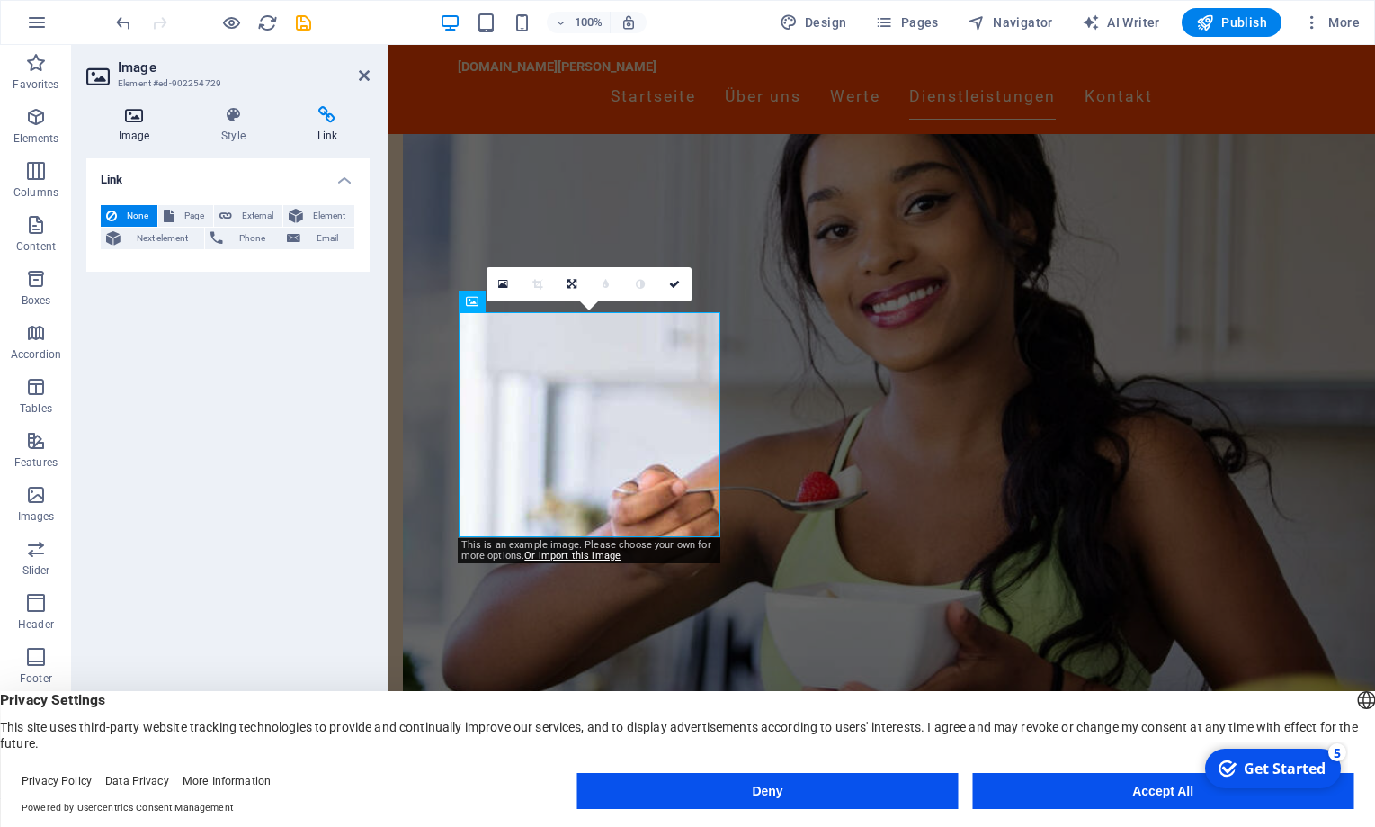
click at [135, 122] on icon at bounding box center [133, 115] width 95 height 18
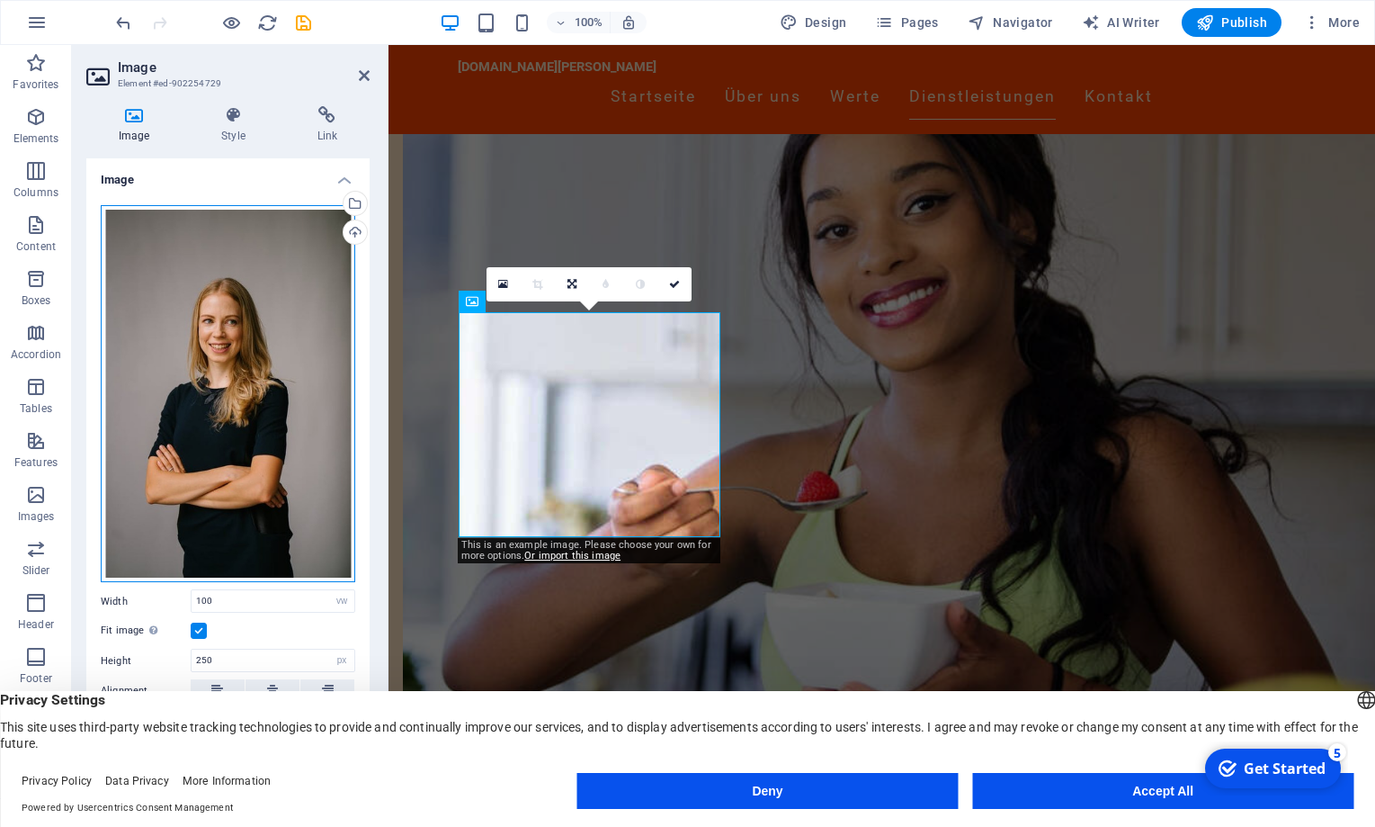
click at [272, 326] on div "Drag files here, click to choose files or select files from Files or our free s…" at bounding box center [228, 394] width 255 height 378
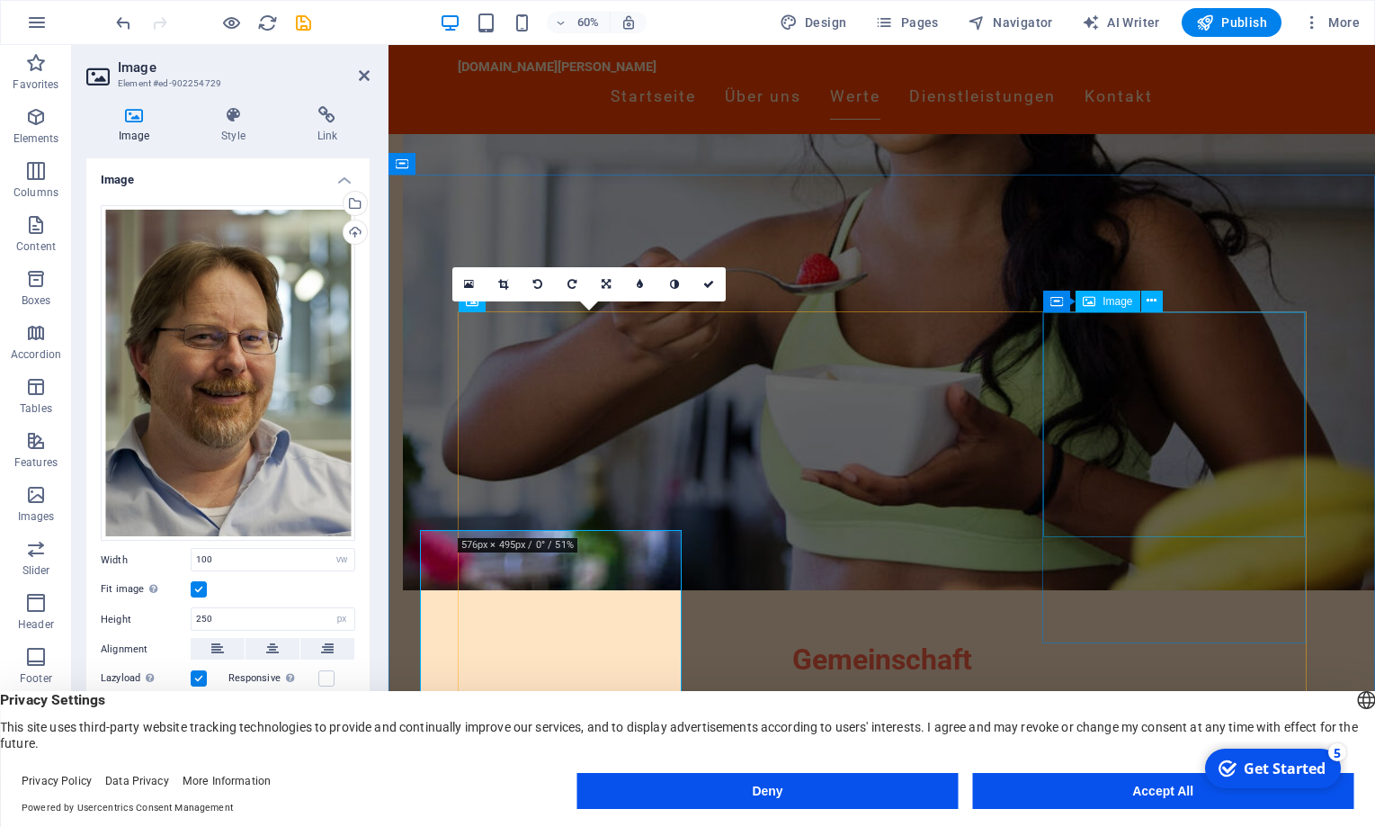
scroll to position [1139, 0]
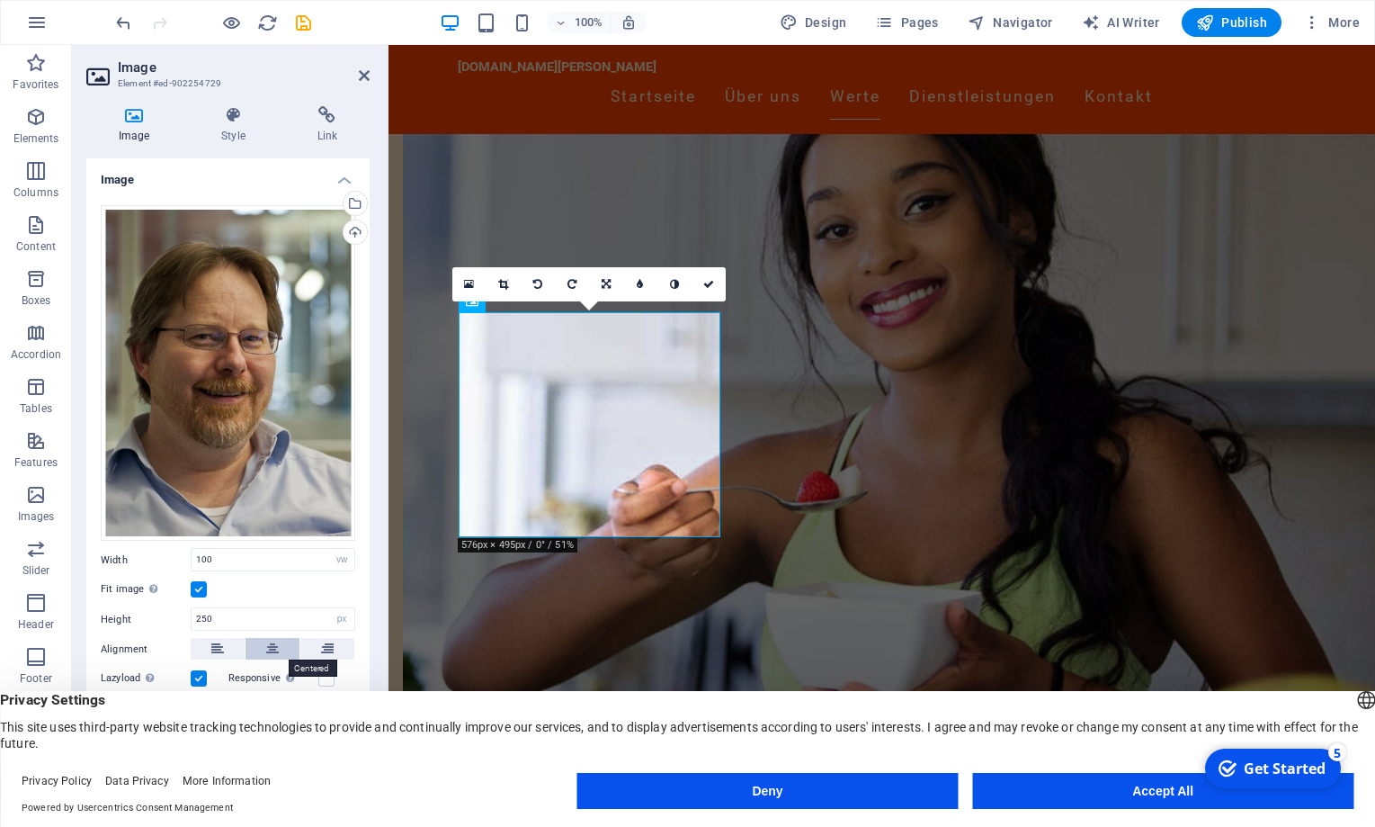
click at [272, 650] on icon at bounding box center [272, 649] width 13 height 22
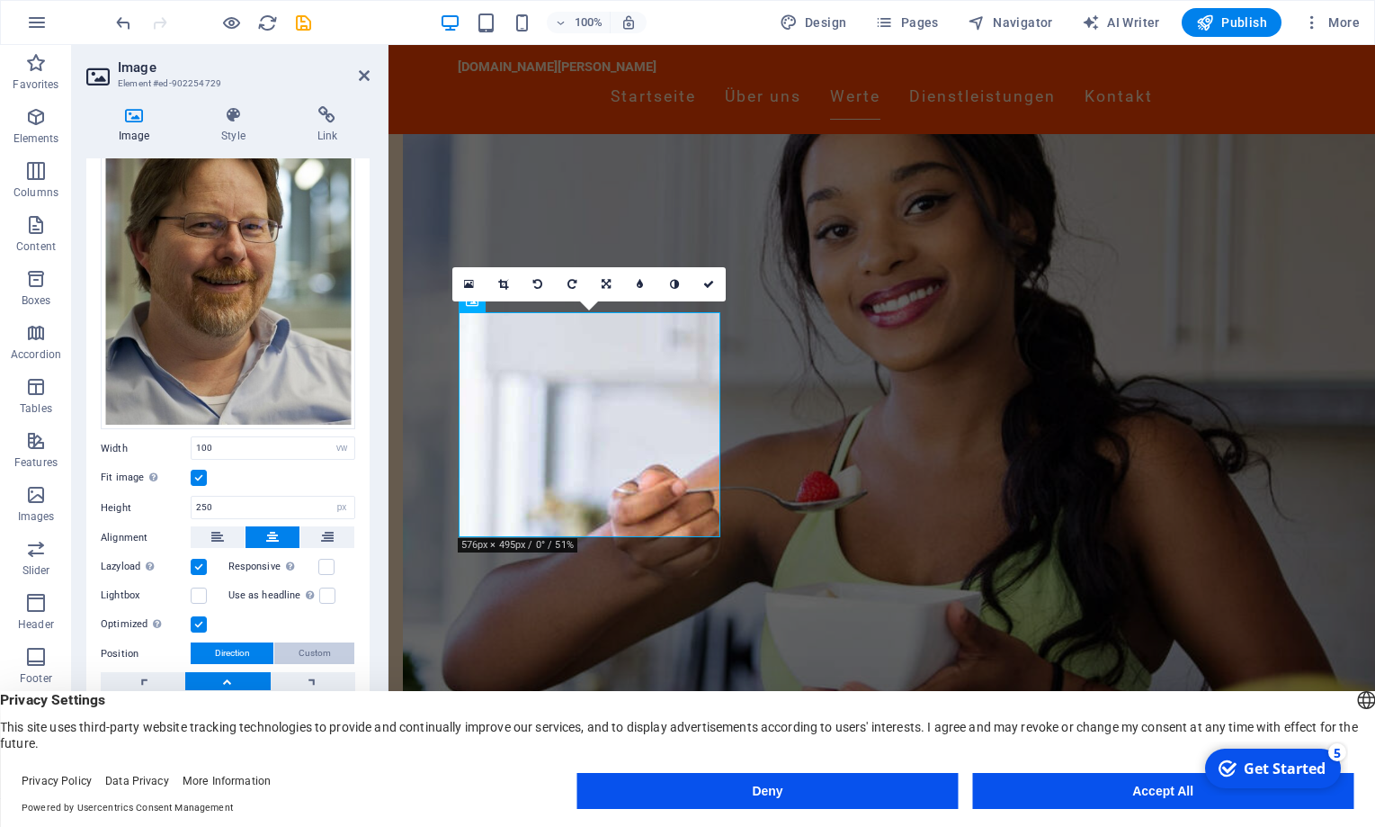
click at [322, 648] on span "Custom" at bounding box center [315, 653] width 32 height 22
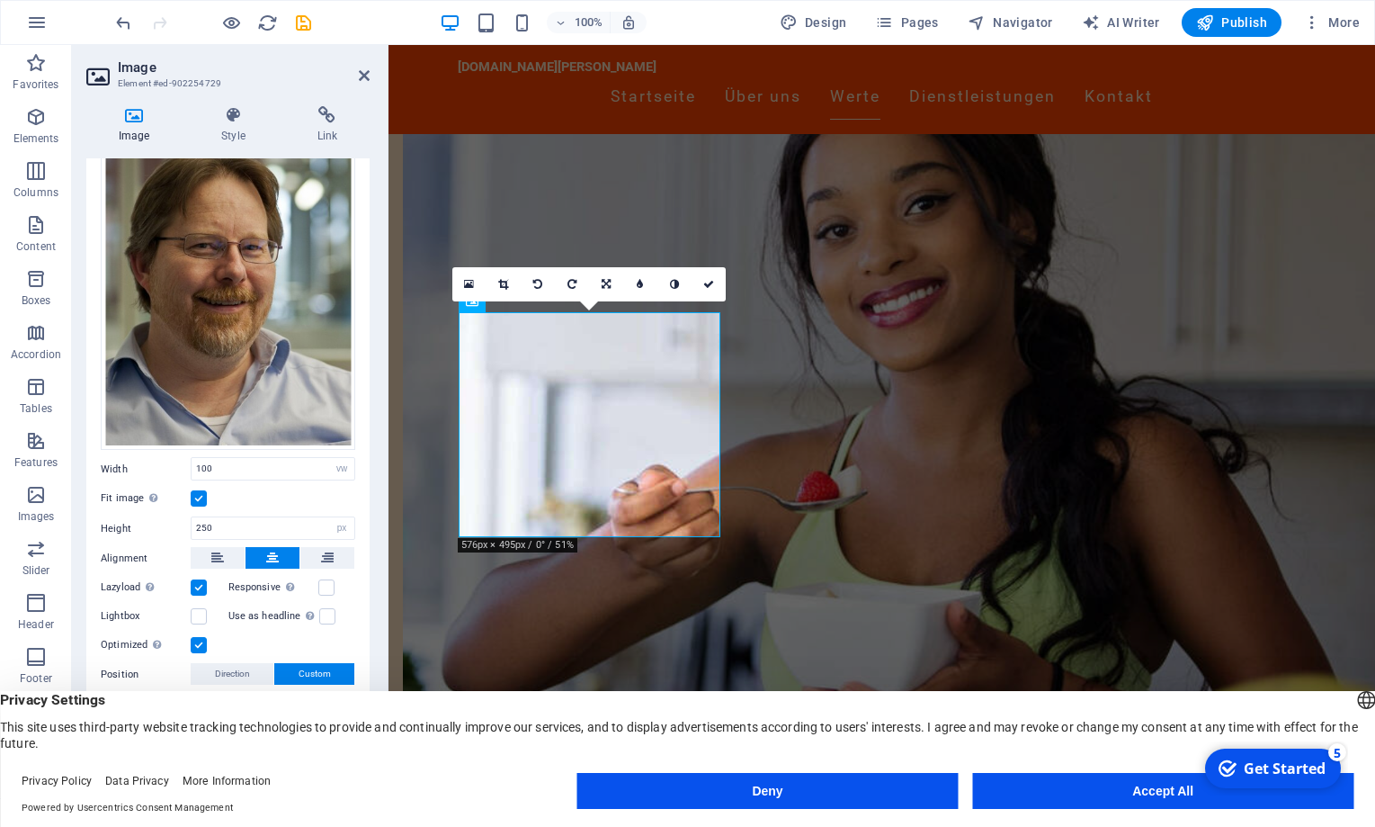
scroll to position [90, 0]
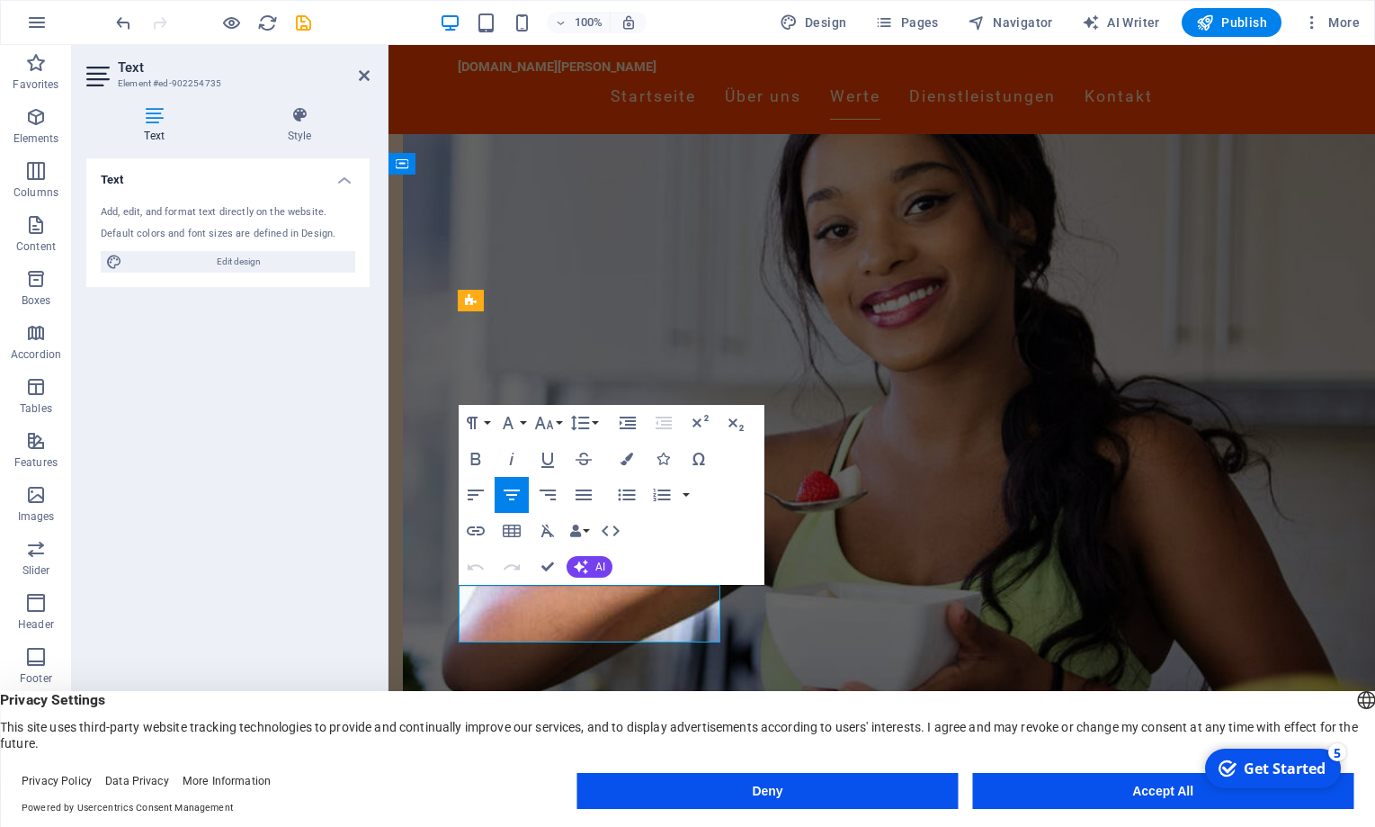
drag, startPoint x: 668, startPoint y: 598, endPoint x: 561, endPoint y: 597, distance: 107.0
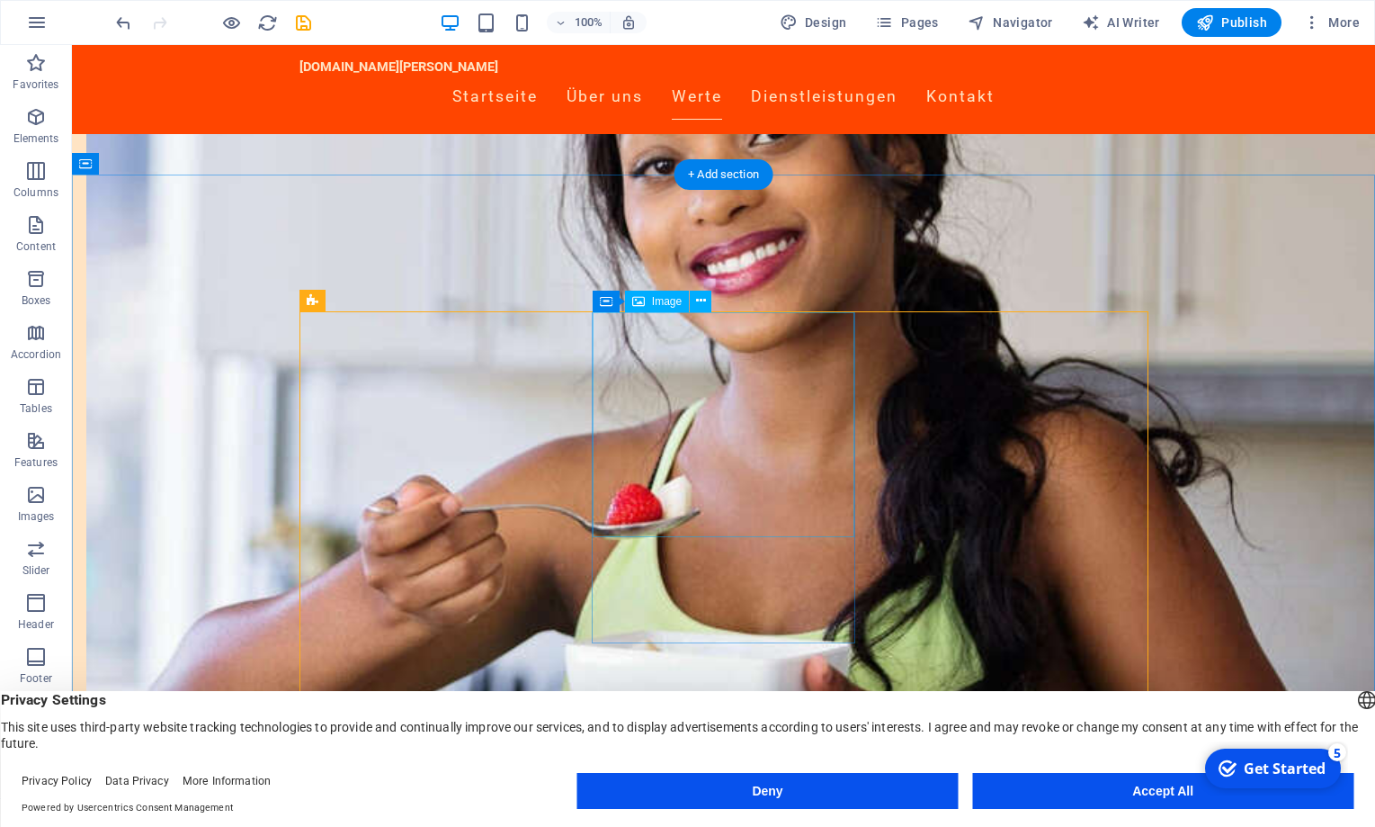
select select "vw"
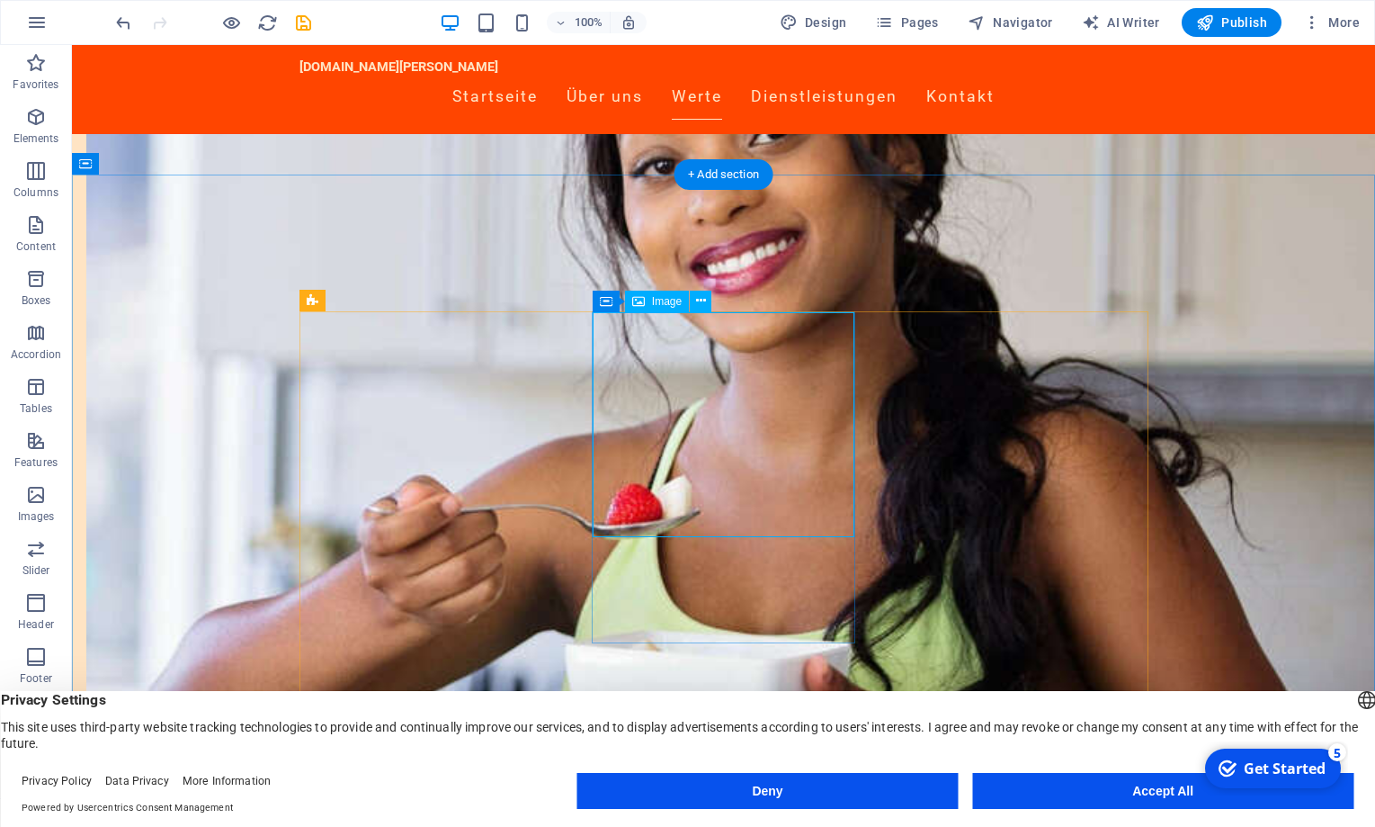
select select "px"
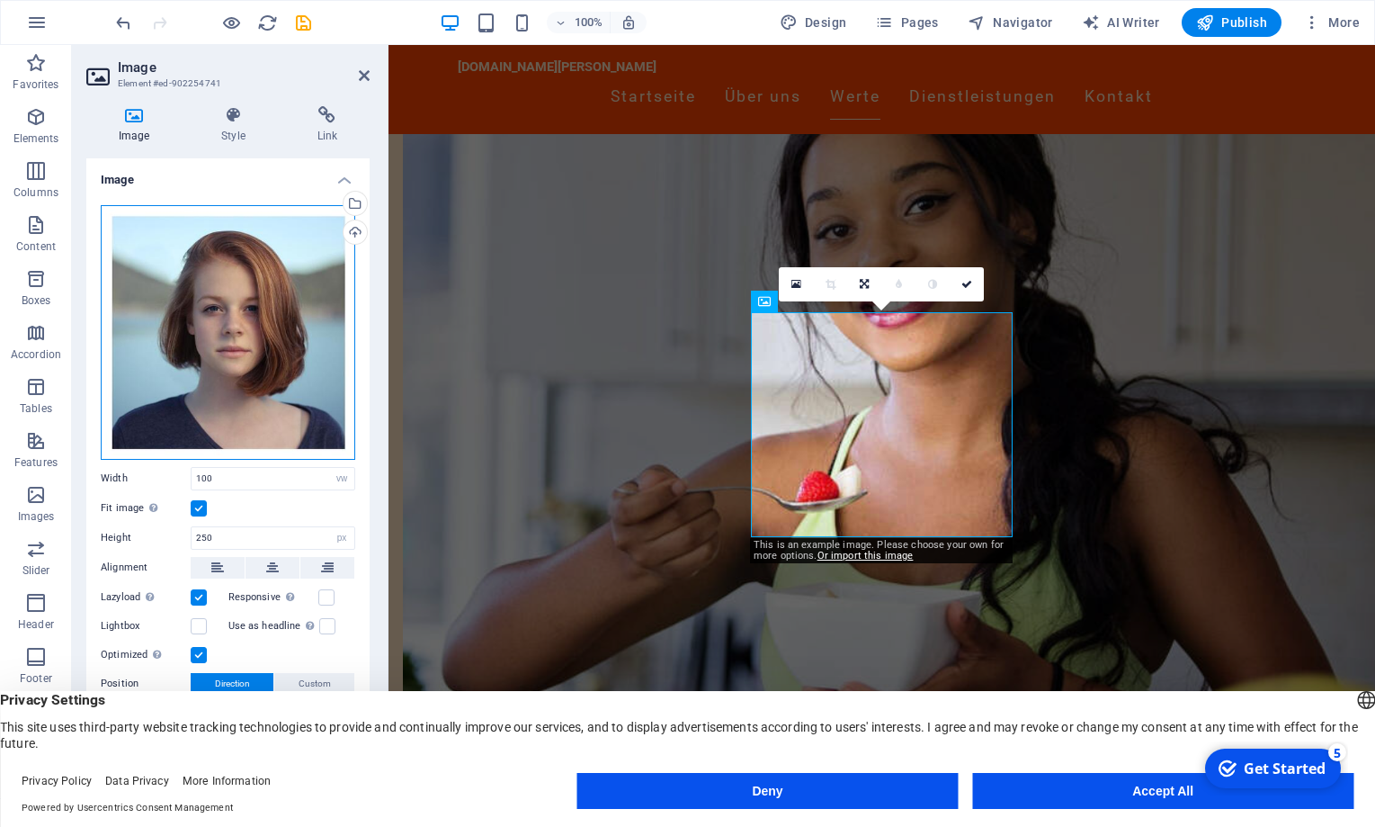
click at [271, 350] on div "Drag files here, click to choose files or select files from Files or our free s…" at bounding box center [228, 332] width 255 height 255
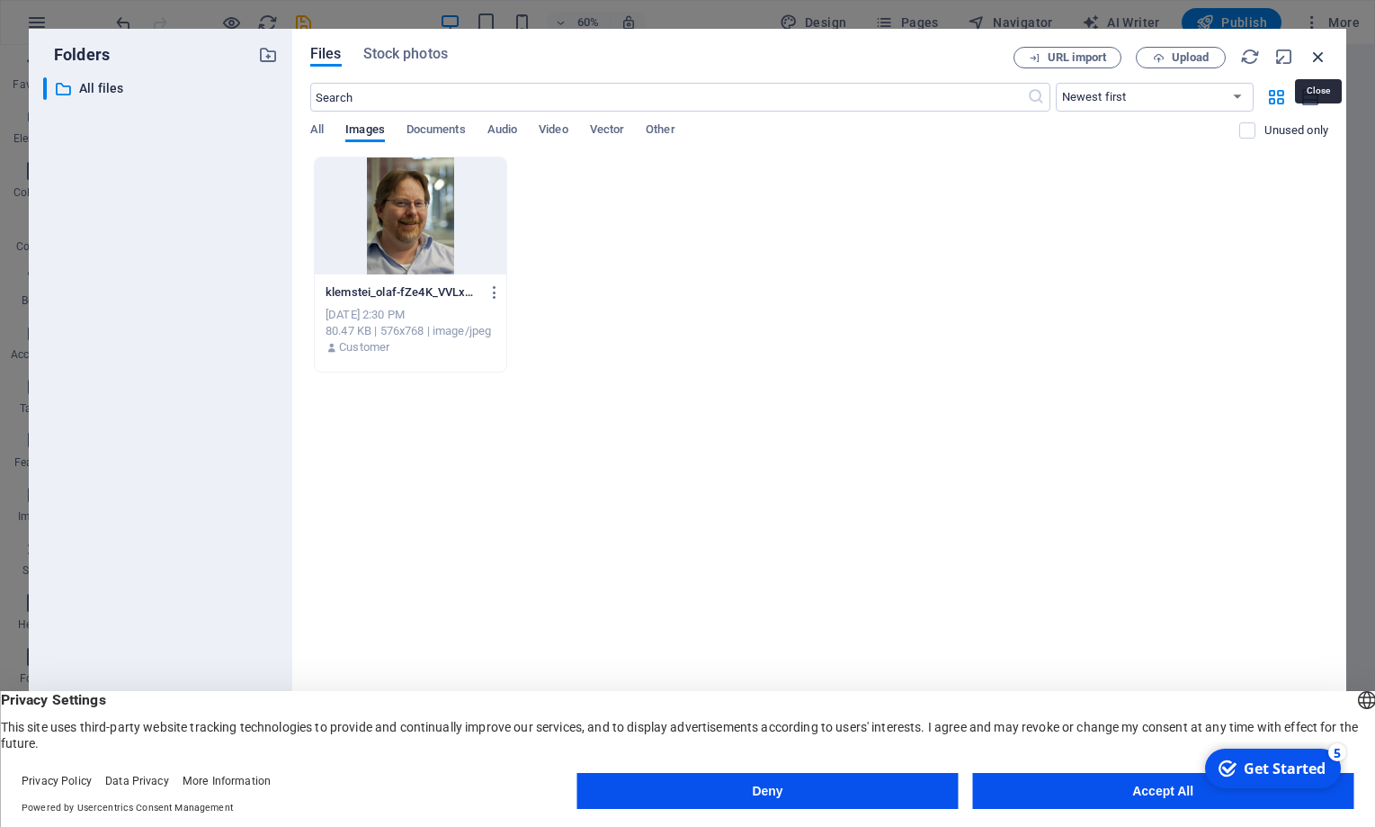
drag, startPoint x: 1315, startPoint y: 53, endPoint x: 825, endPoint y: 30, distance: 490.8
click at [1315, 53] on icon "button" at bounding box center [1319, 57] width 20 height 20
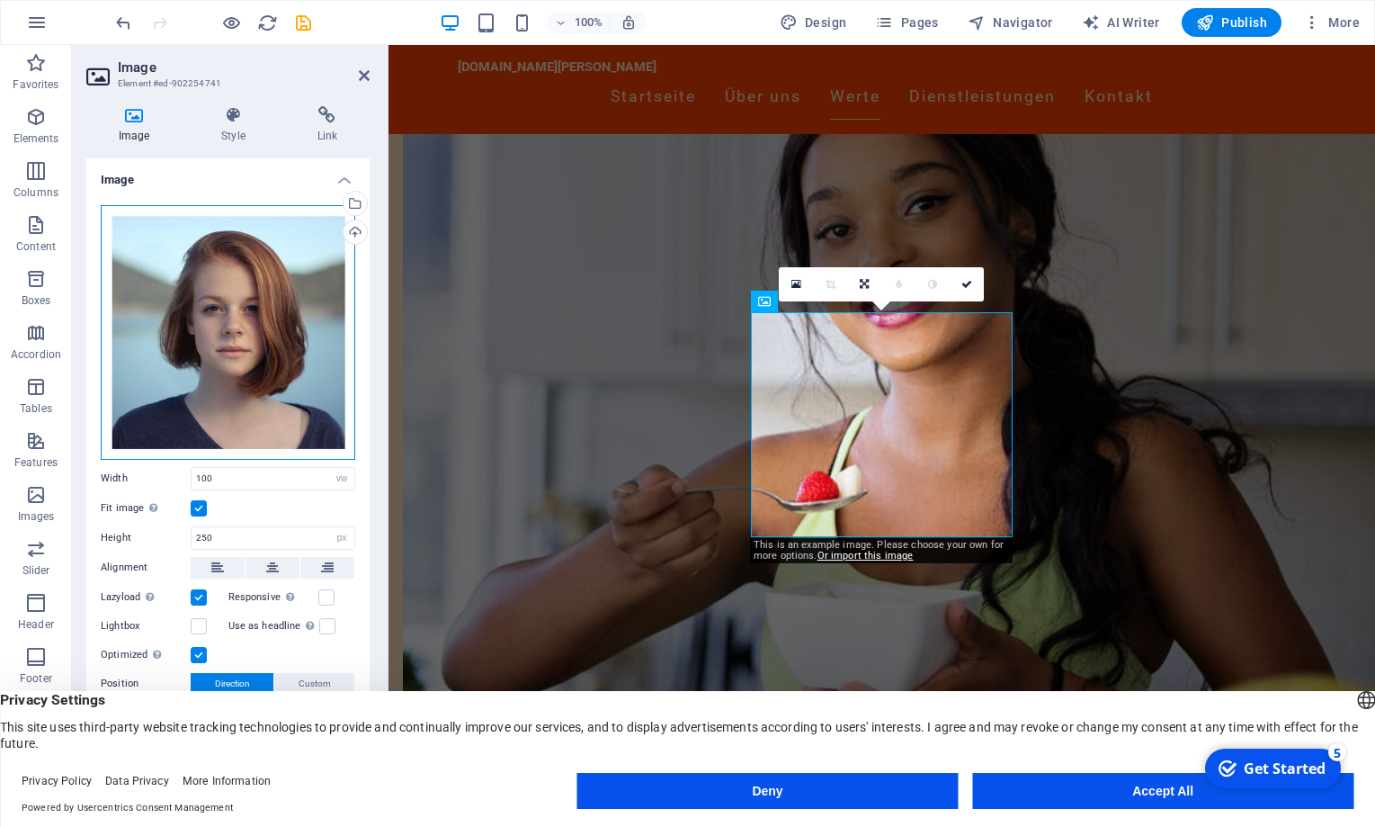
click at [184, 371] on div "Drag files here, click to choose files or select files from Files or our free s…" at bounding box center [228, 332] width 255 height 255
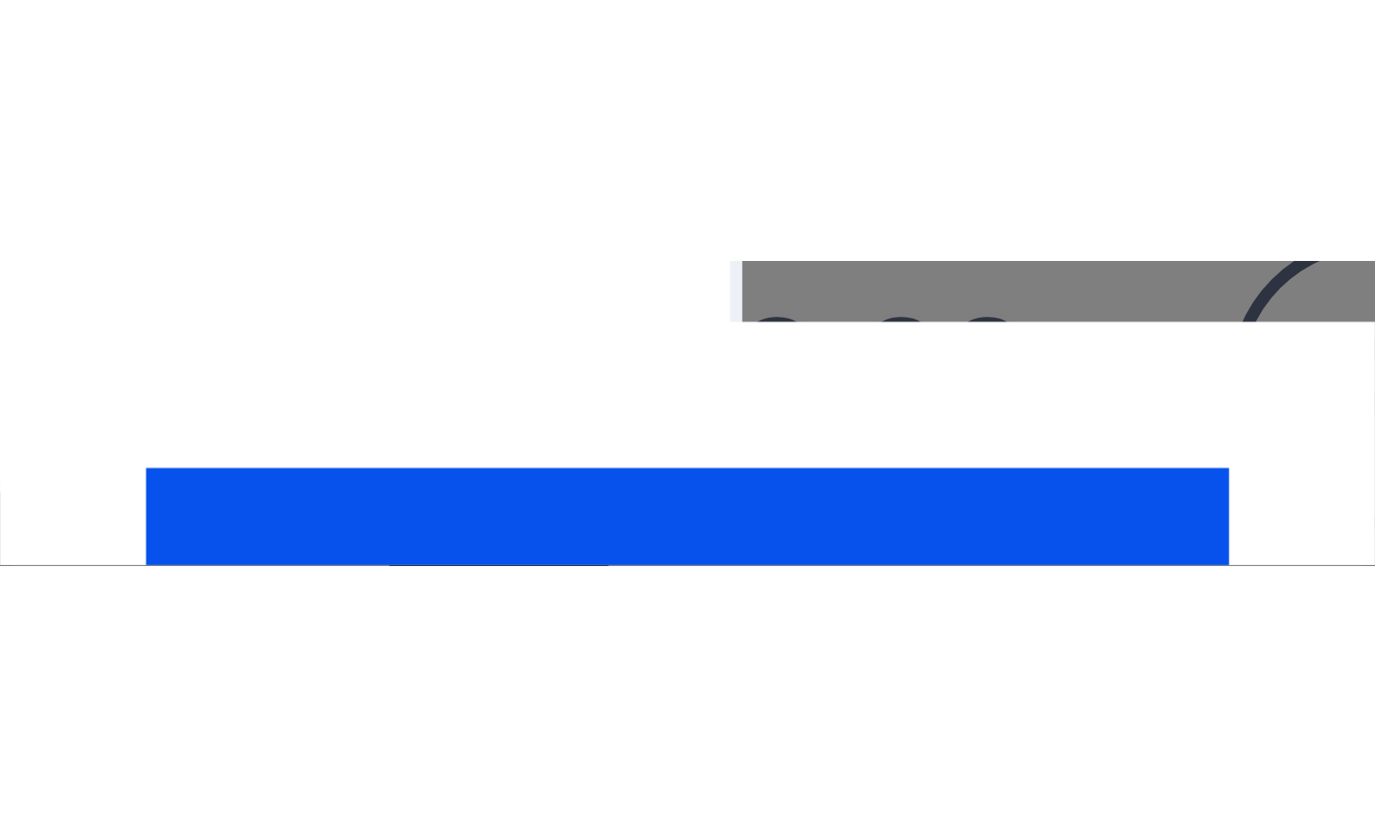
scroll to position [1108, 0]
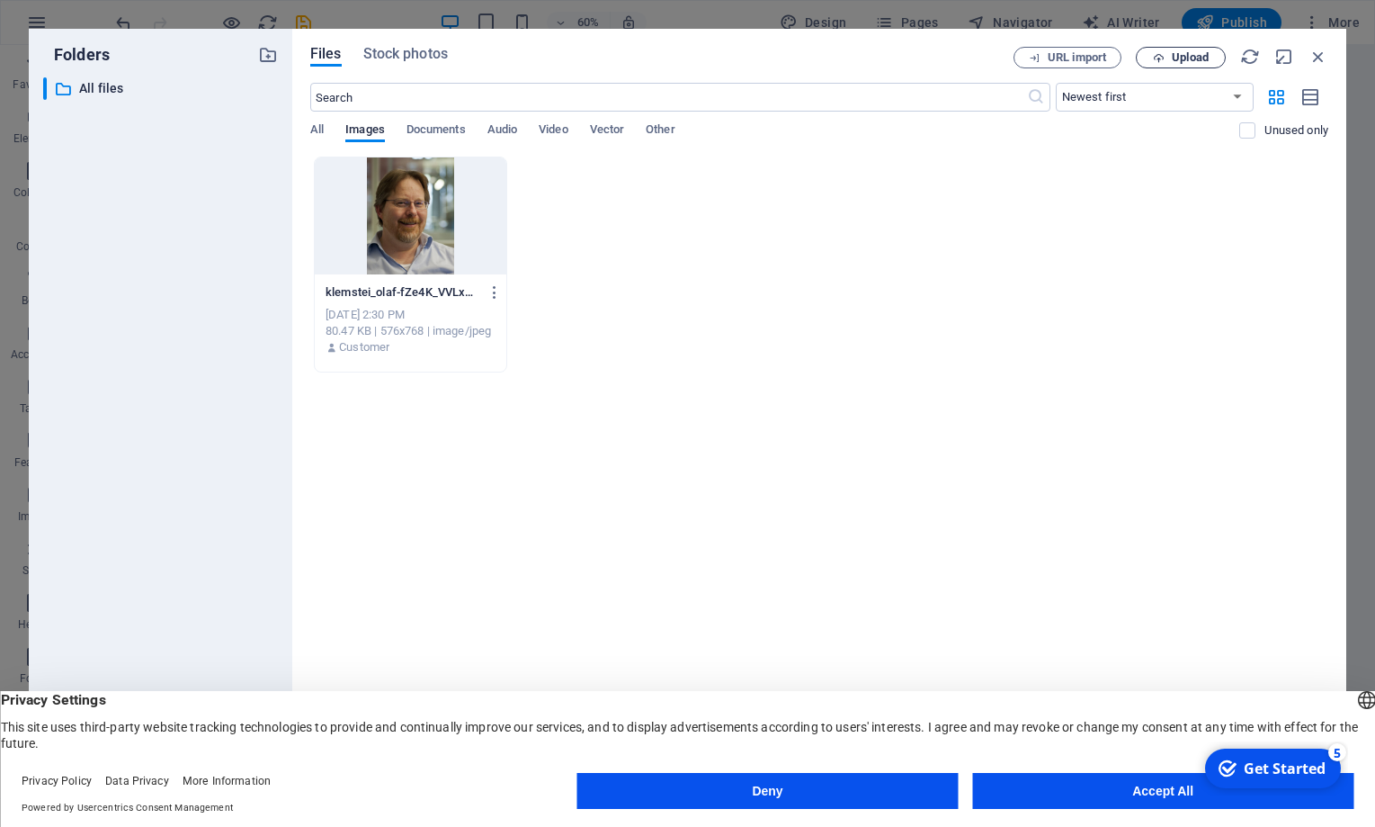
click at [1175, 55] on span "Upload" at bounding box center [1190, 57] width 37 height 11
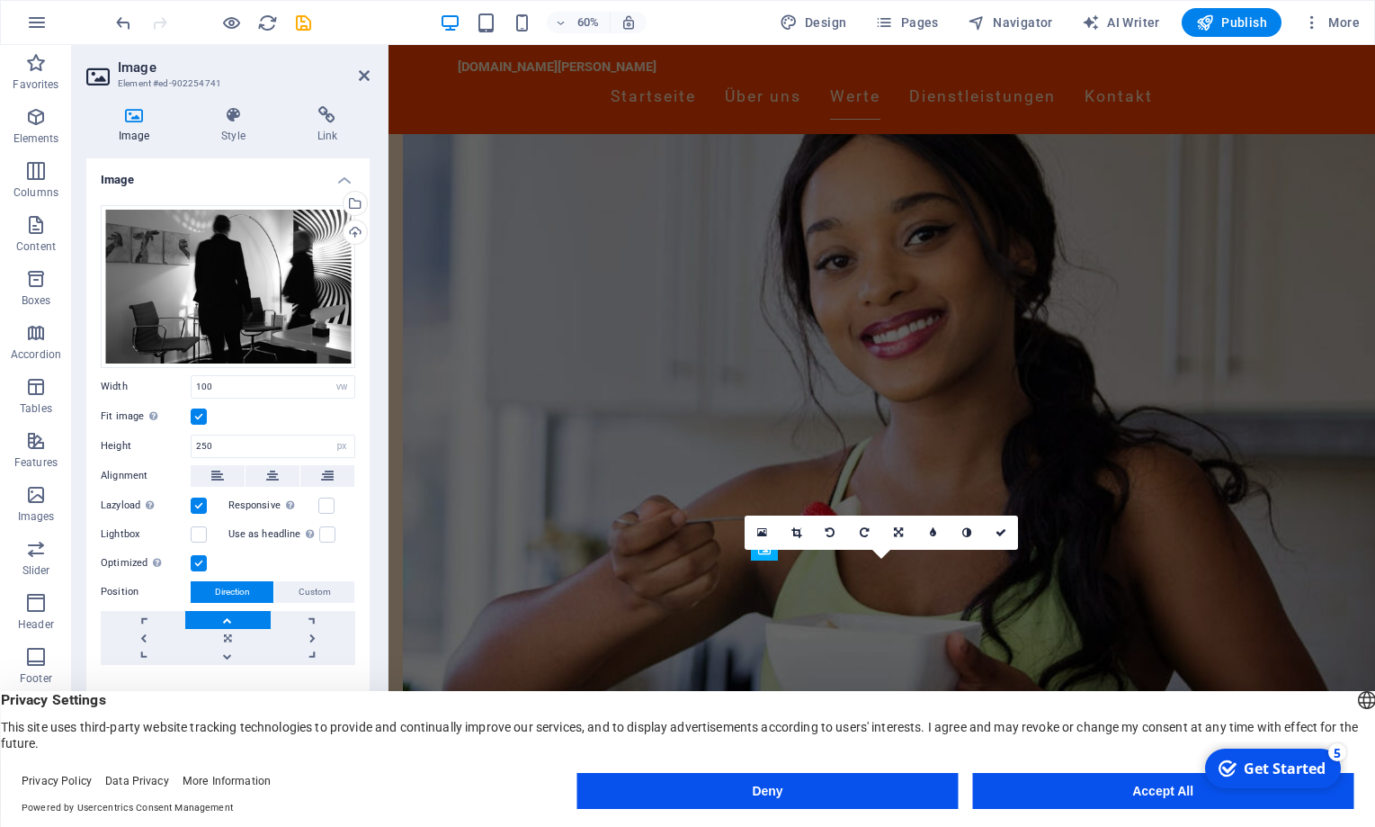
scroll to position [891, 0]
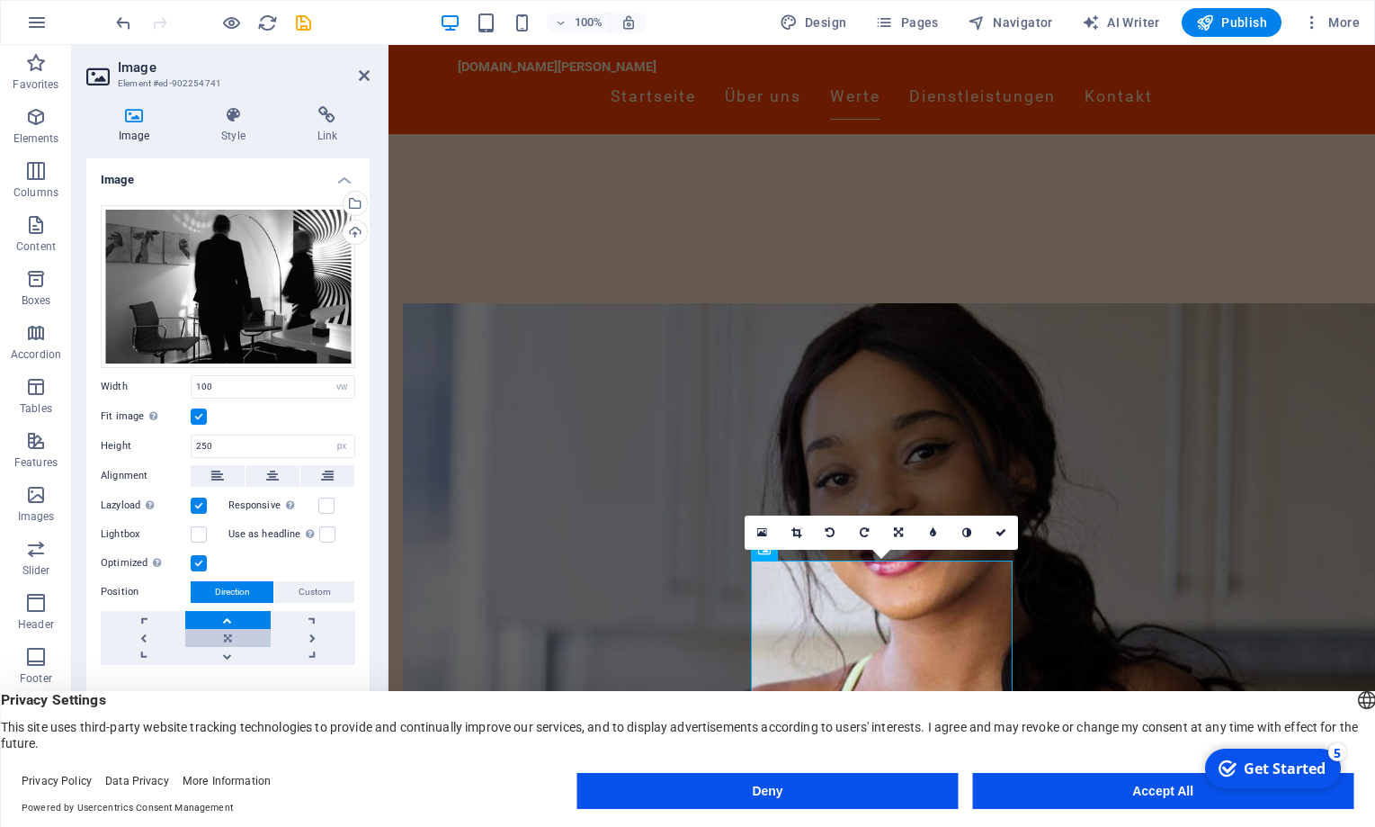
click at [232, 633] on link at bounding box center [227, 638] width 85 height 18
click at [308, 594] on span "Custom" at bounding box center [315, 592] width 32 height 22
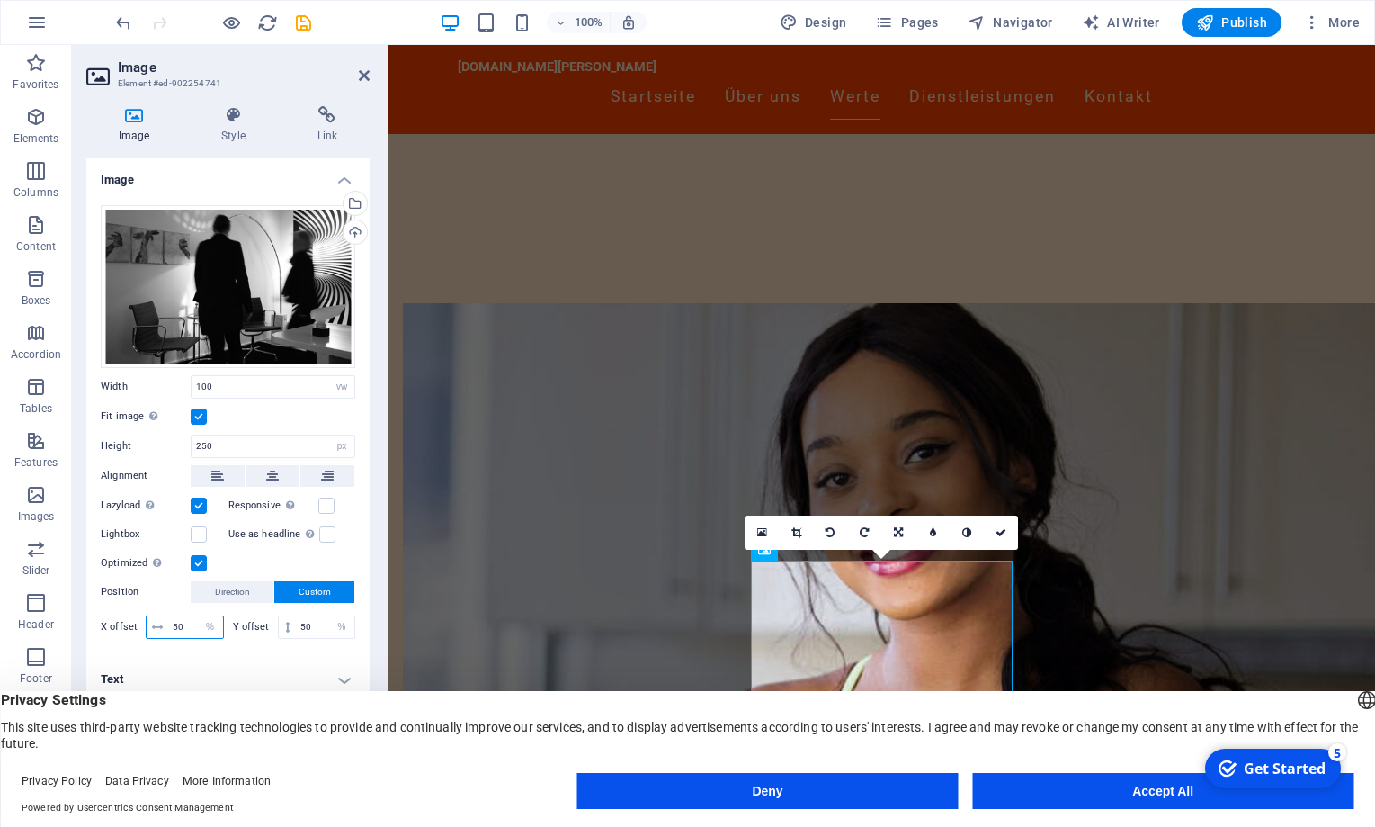
drag, startPoint x: 191, startPoint y: 628, endPoint x: 172, endPoint y: 627, distance: 18.9
click at [172, 627] on input "50" at bounding box center [195, 627] width 55 height 22
type input "100"
drag, startPoint x: 322, startPoint y: 627, endPoint x: 297, endPoint y: 621, distance: 26.0
click at [296, 627] on input "50" at bounding box center [325, 627] width 58 height 22
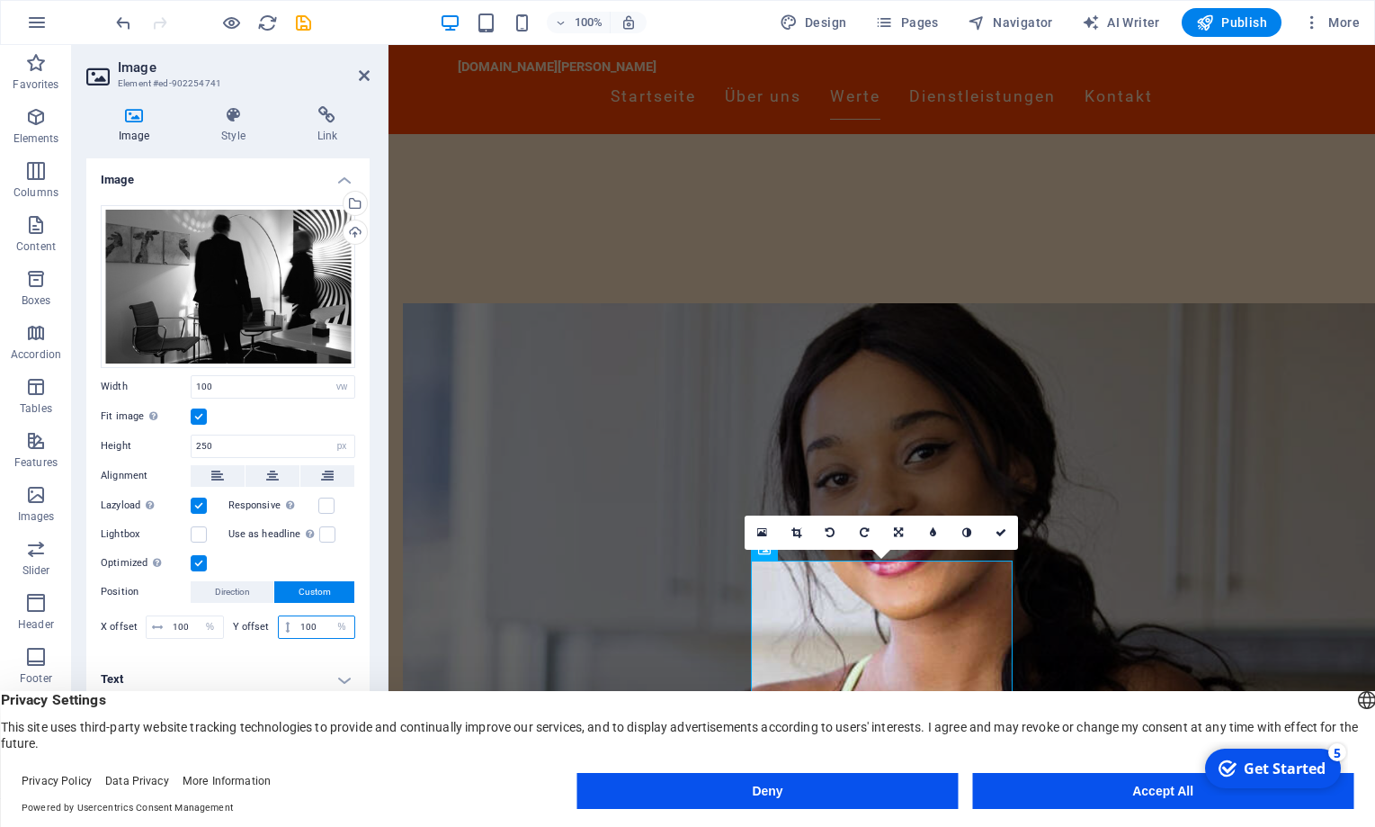
type input "100"
click at [196, 539] on label at bounding box center [199, 534] width 16 height 16
click at [0, 0] on input "Lightbox" at bounding box center [0, 0] width 0 height 0
click at [199, 533] on label at bounding box center [199, 534] width 16 height 16
click at [0, 0] on input "Lightbox" at bounding box center [0, 0] width 0 height 0
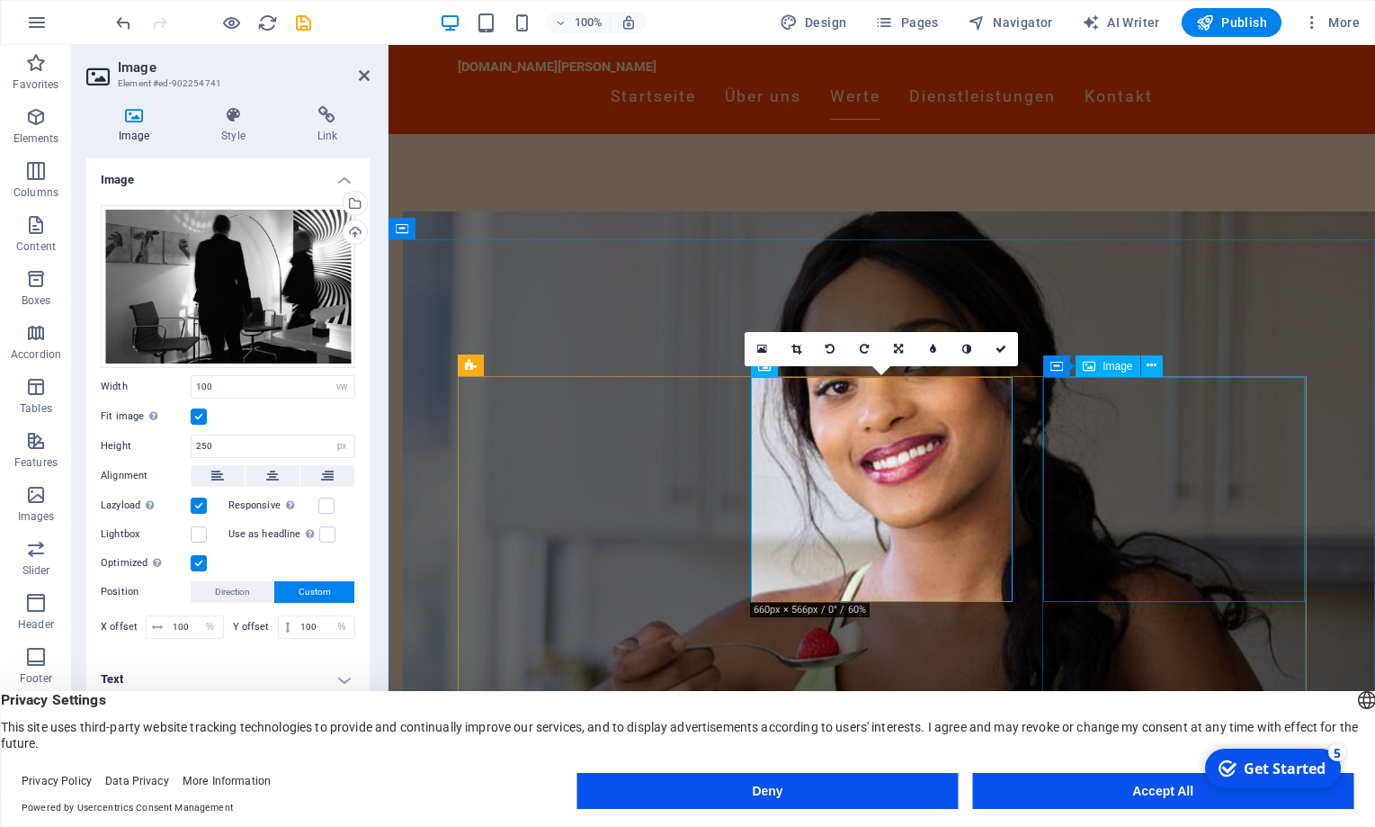
scroll to position [1166, 0]
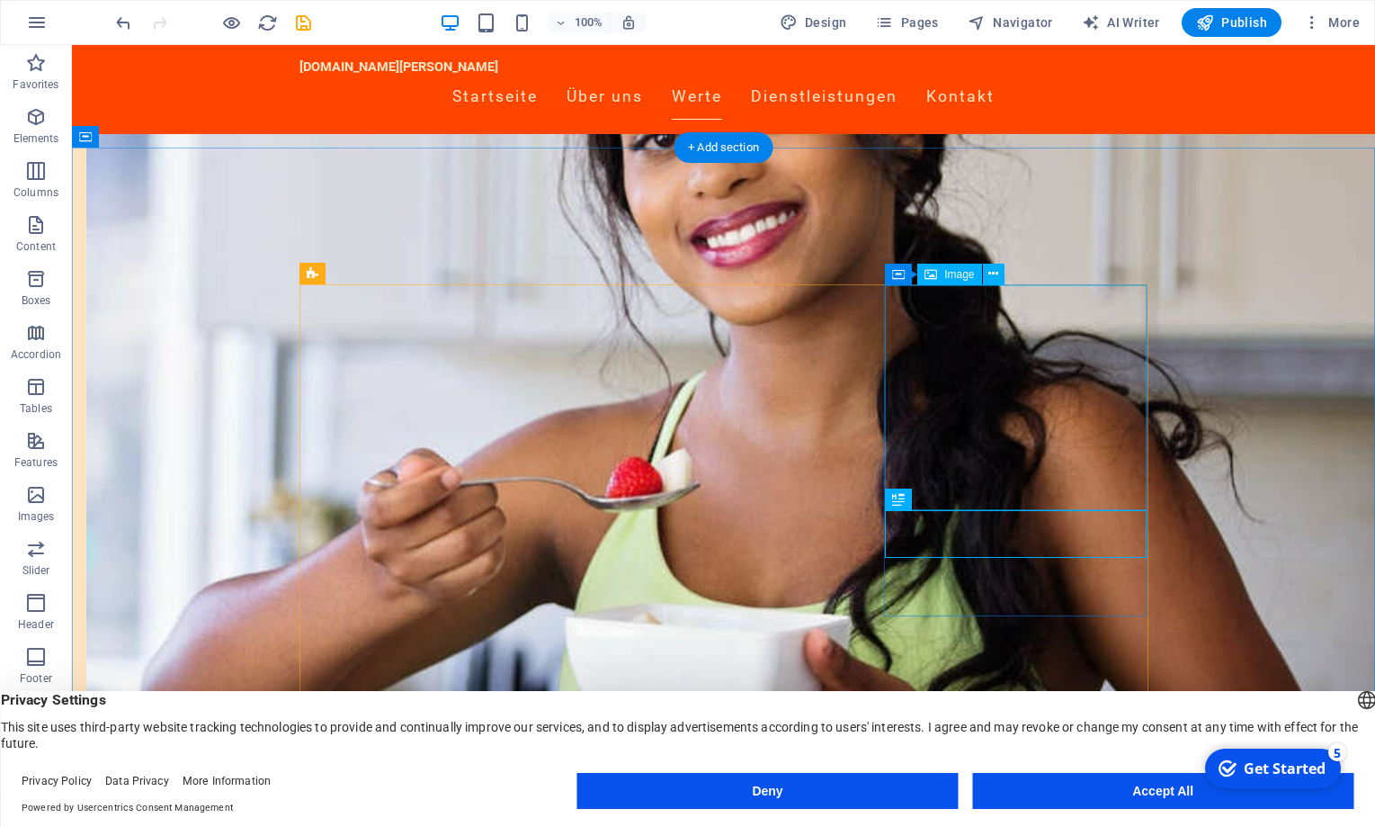
click at [964, 275] on span "Image" at bounding box center [959, 274] width 30 height 11
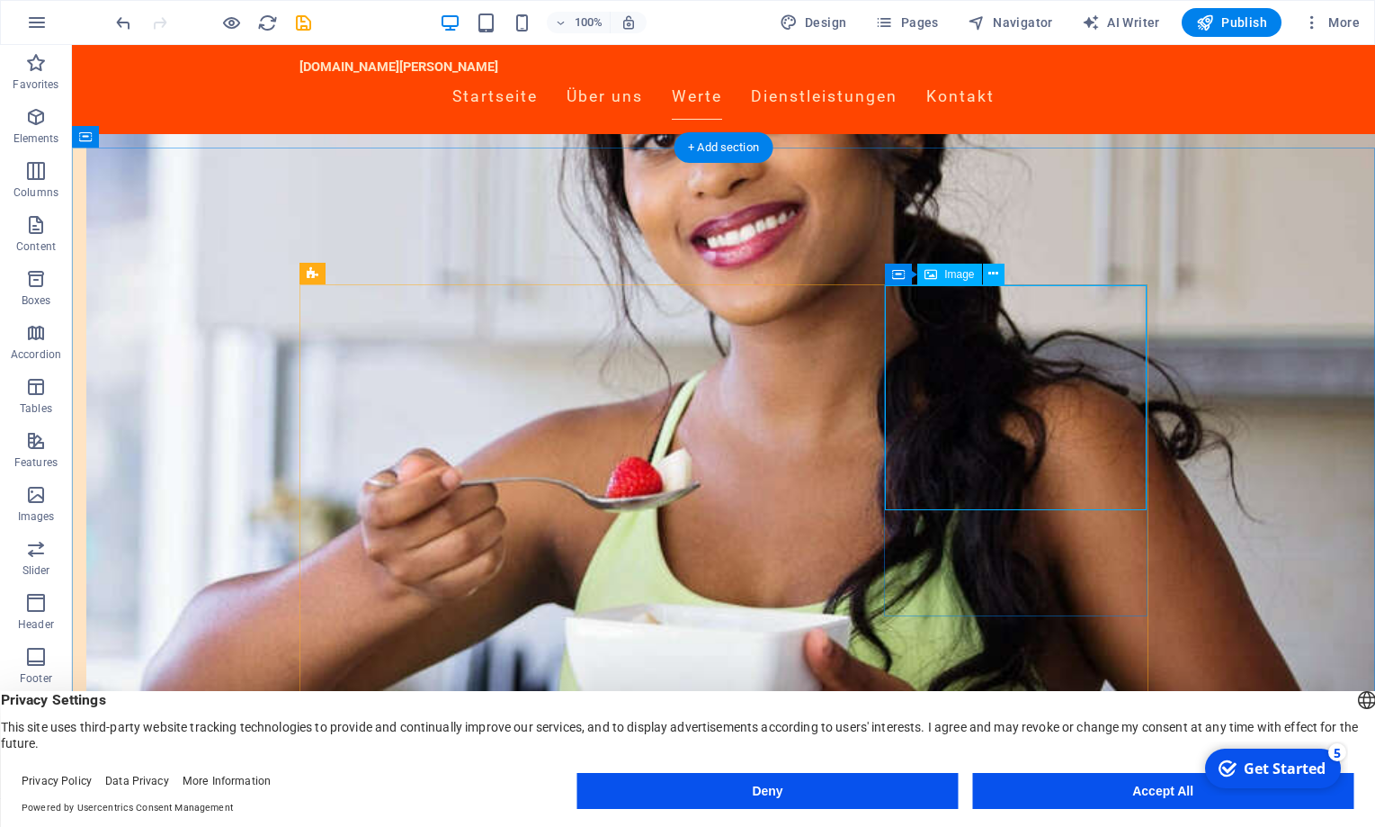
select select "vw"
select select "px"
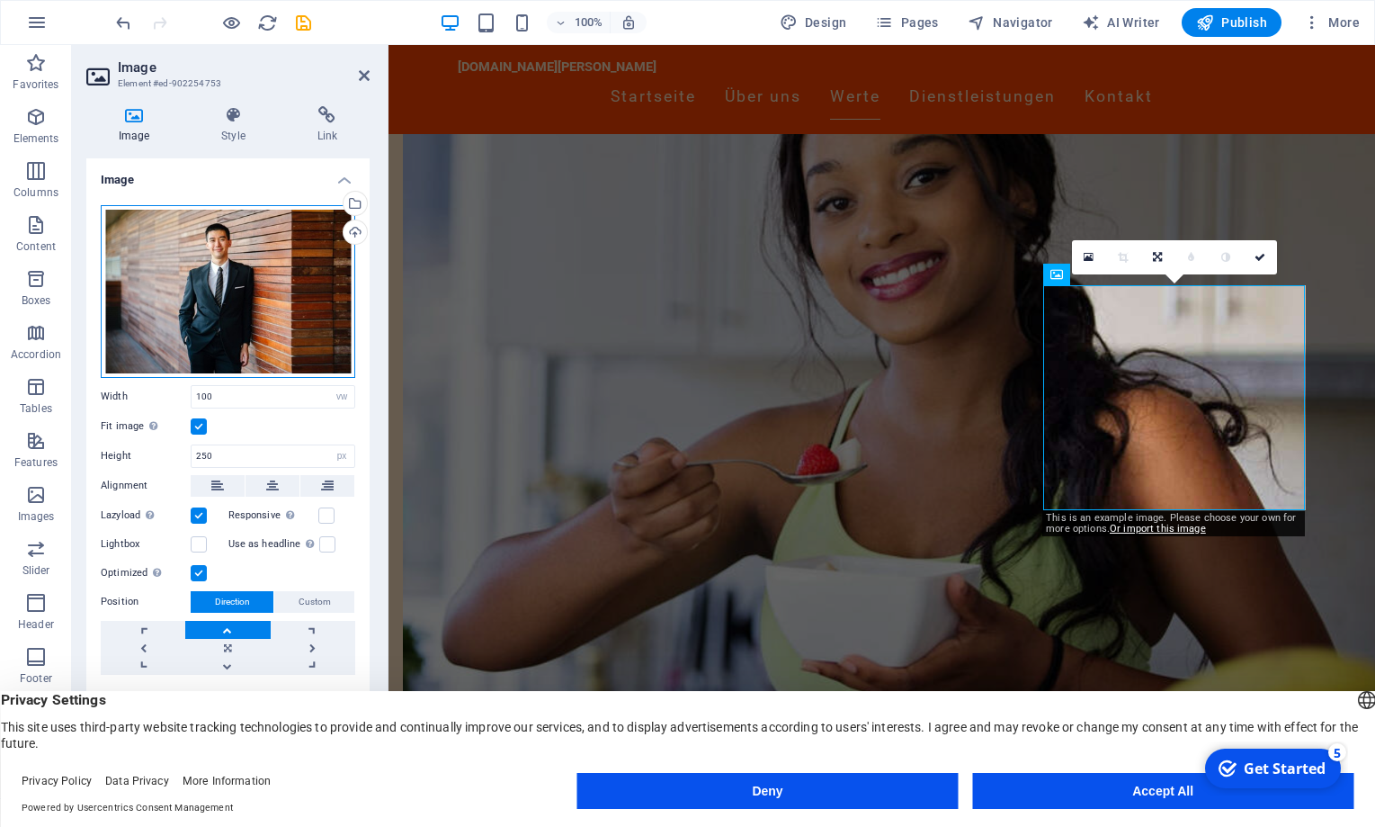
click at [297, 232] on div "Drag files here, click to choose files or select files from Files or our free s…" at bounding box center [228, 291] width 255 height 173
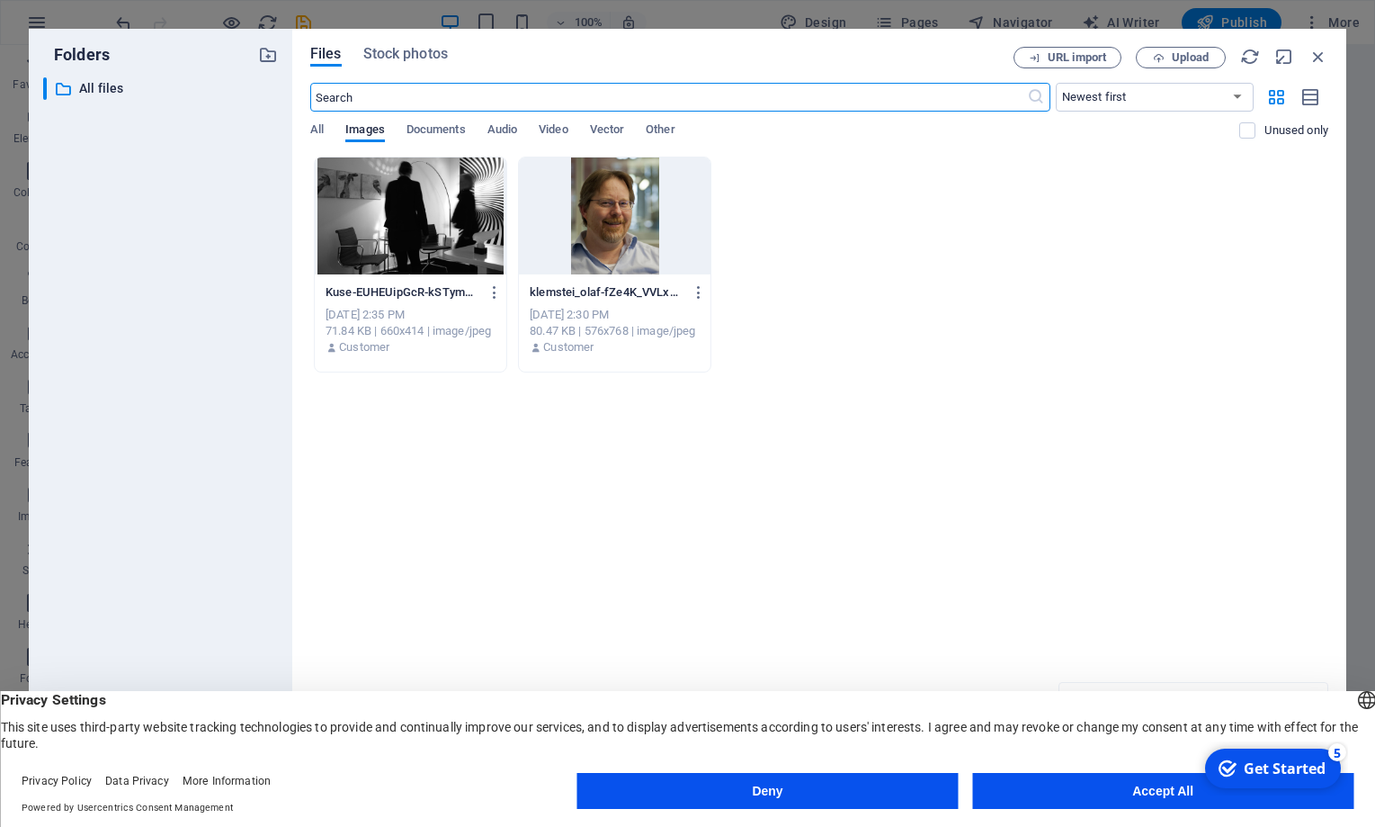
scroll to position [1383, 0]
click at [1318, 54] on icon "button" at bounding box center [1319, 57] width 20 height 20
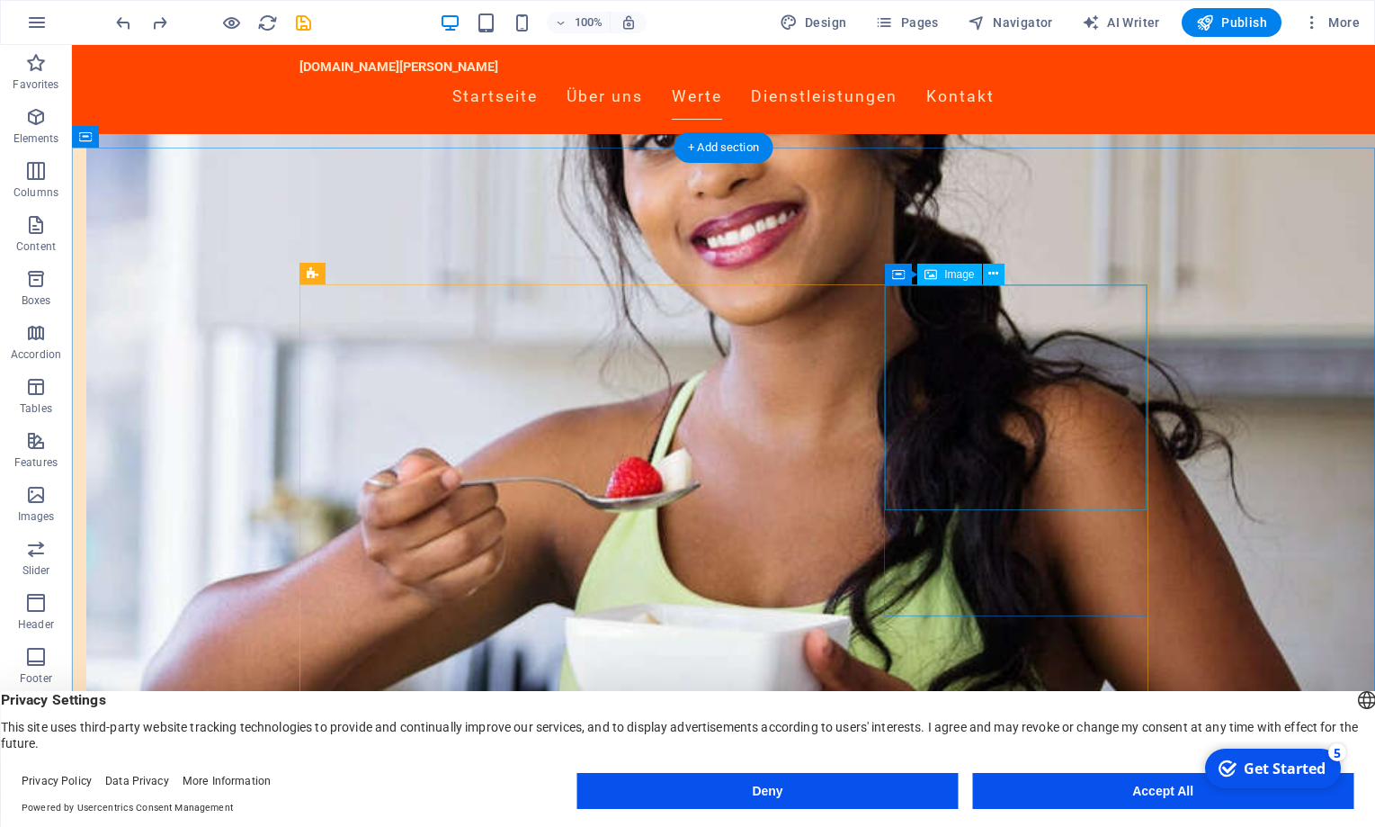
click at [942, 272] on div "Image" at bounding box center [949, 275] width 64 height 22
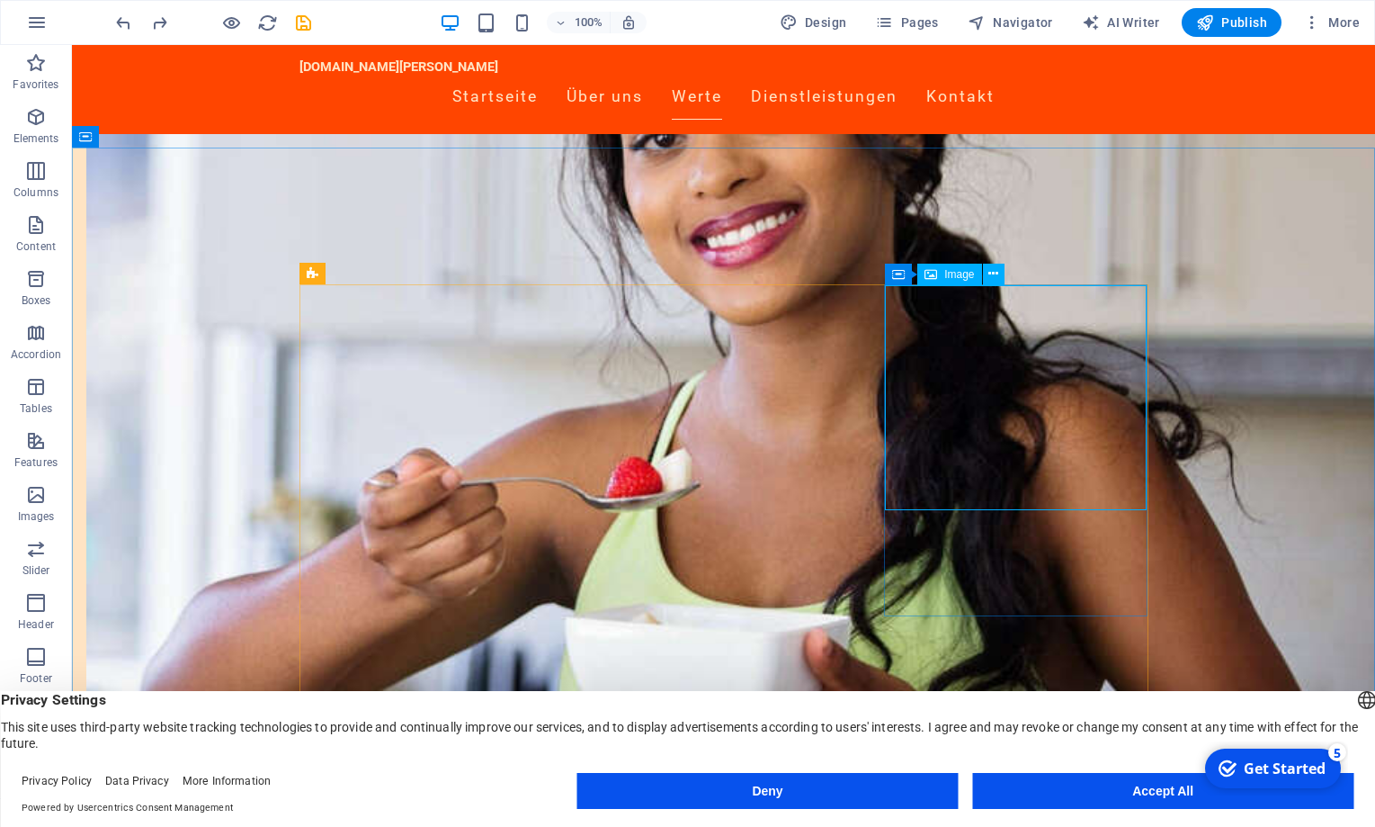
click at [969, 275] on span "Image" at bounding box center [959, 274] width 30 height 11
select select "vw"
select select "px"
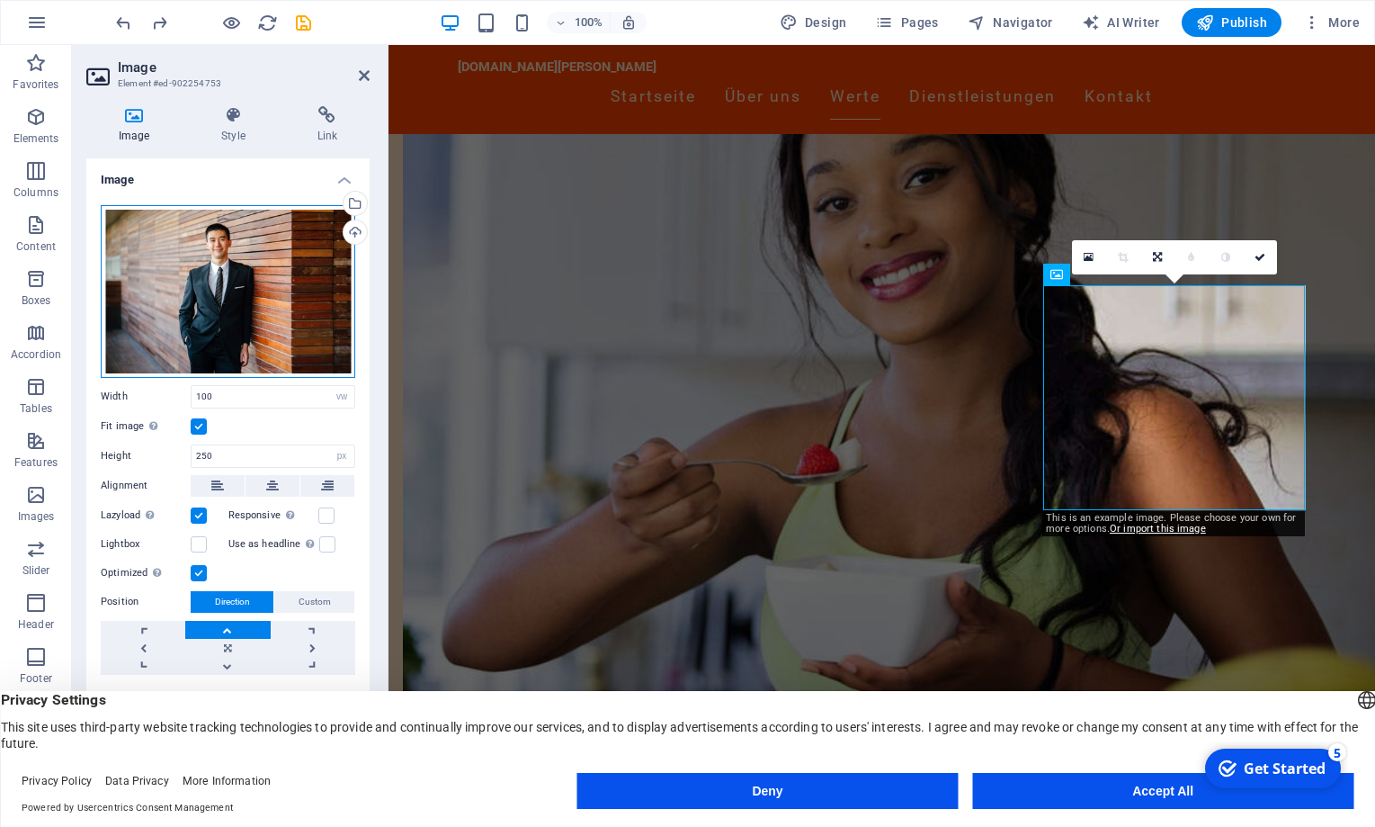
click at [283, 273] on div "Drag files here, click to choose files or select files from Files or our free s…" at bounding box center [228, 291] width 255 height 173
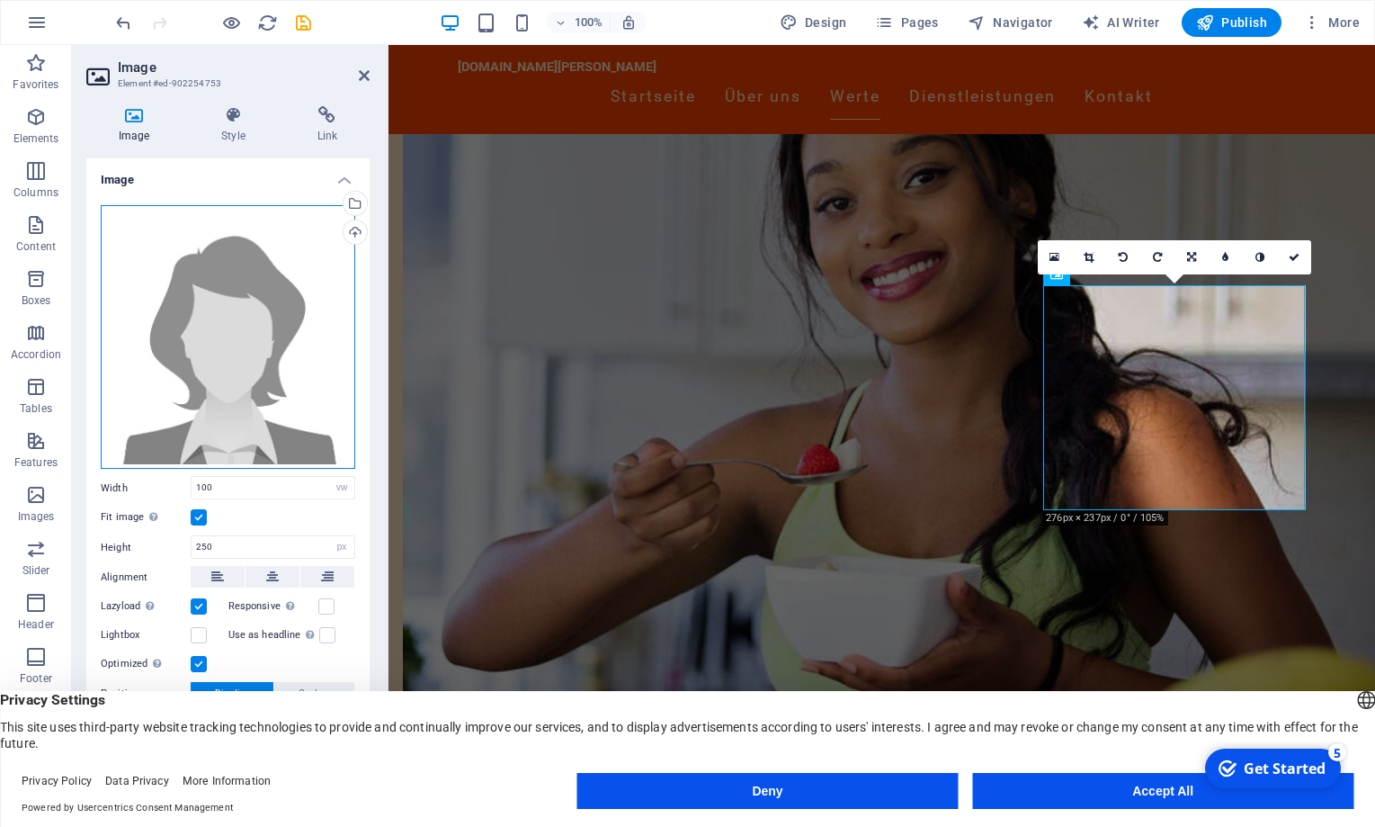
click at [292, 341] on div "Drag files here, click to choose files or select files from Files or our free s…" at bounding box center [228, 337] width 255 height 264
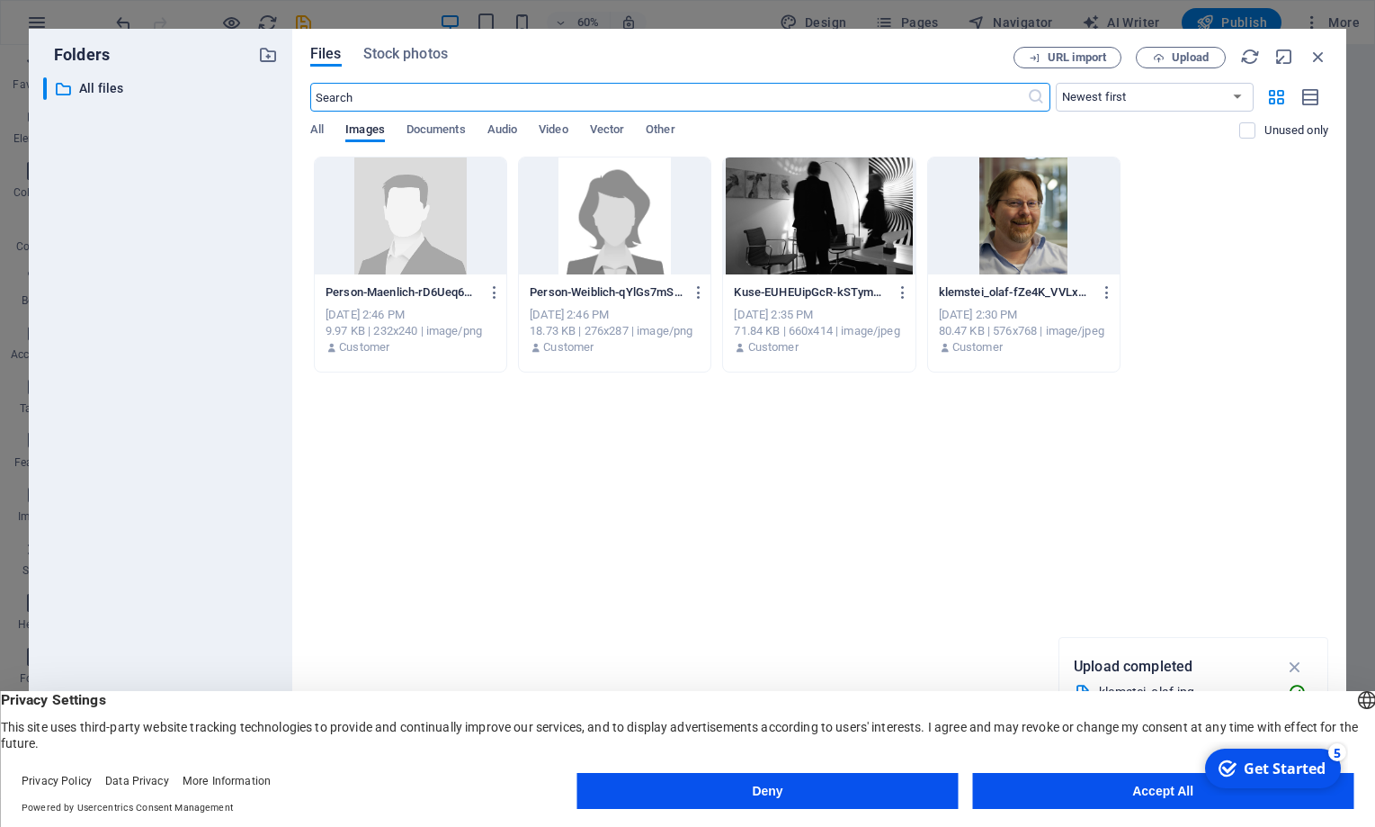
scroll to position [1383, 0]
click at [445, 233] on div at bounding box center [411, 215] width 192 height 117
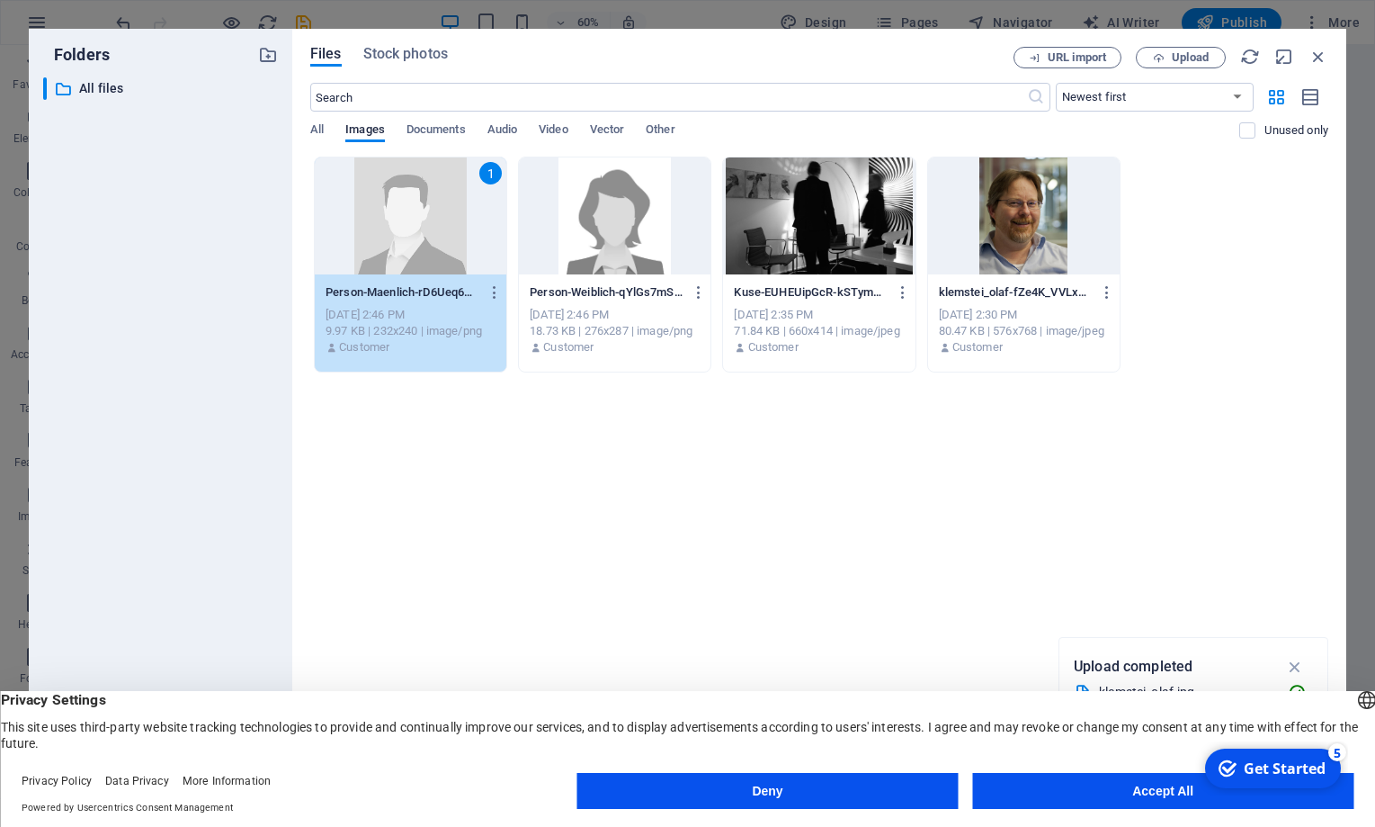
click at [464, 194] on div "1" at bounding box center [411, 215] width 192 height 117
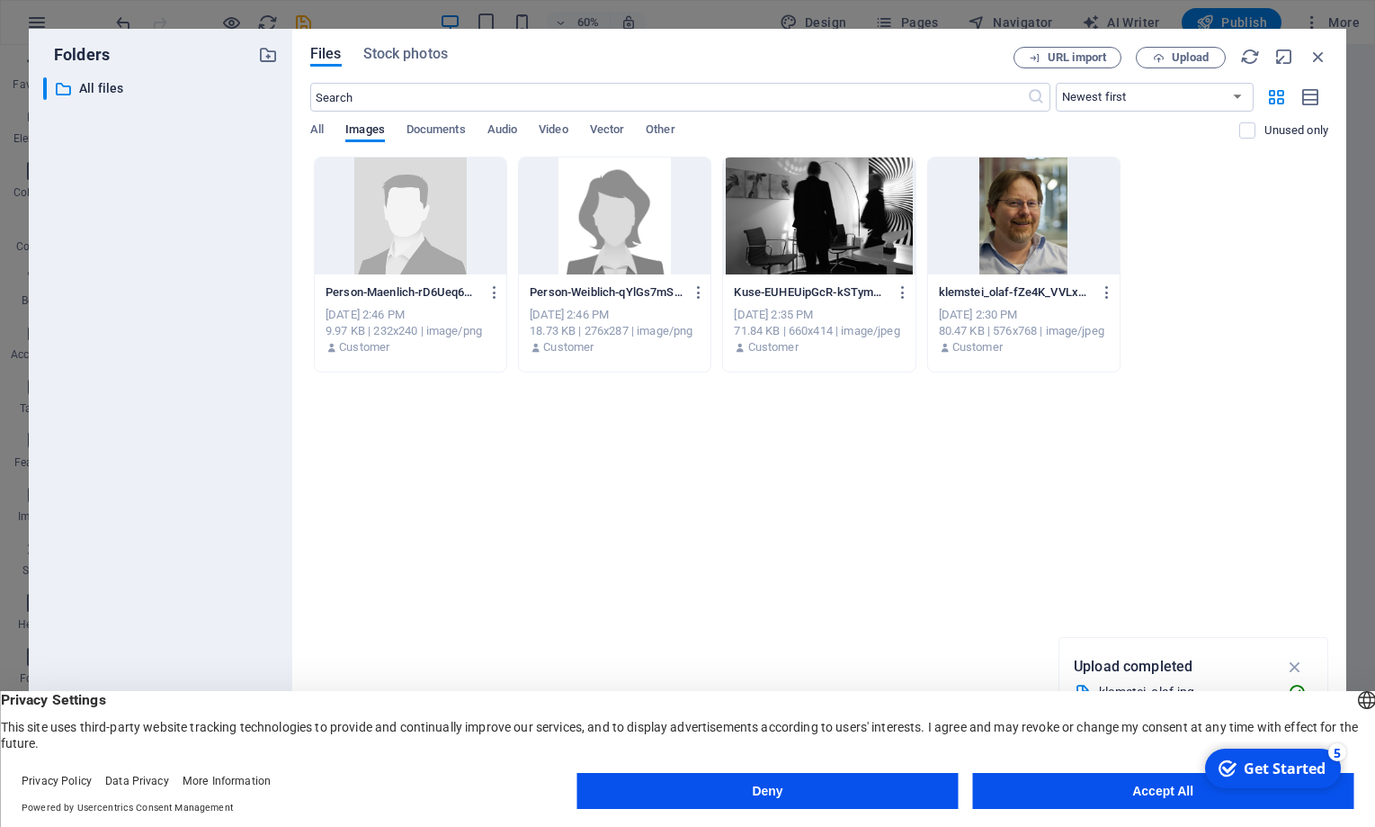
click at [464, 194] on div at bounding box center [411, 215] width 192 height 117
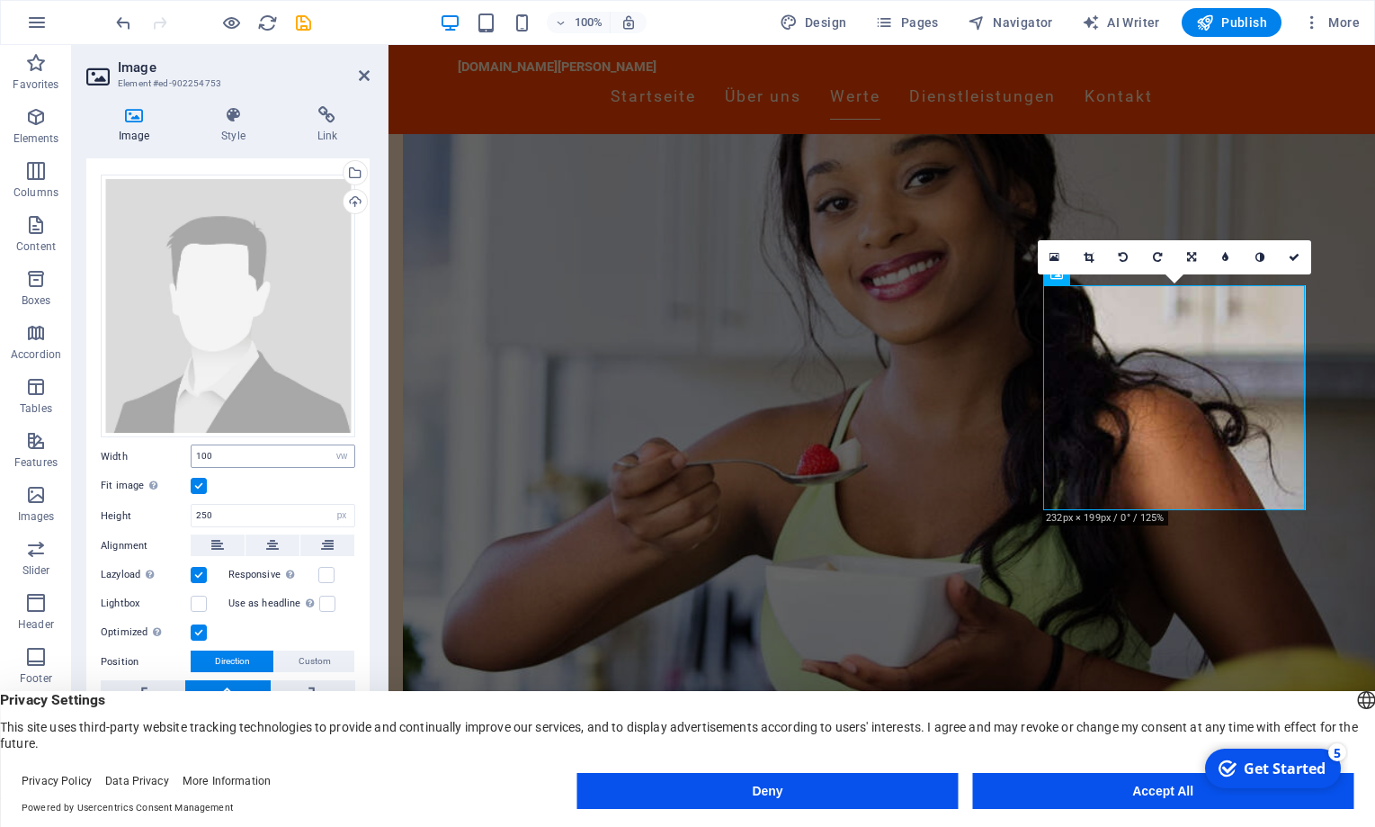
scroll to position [0, 0]
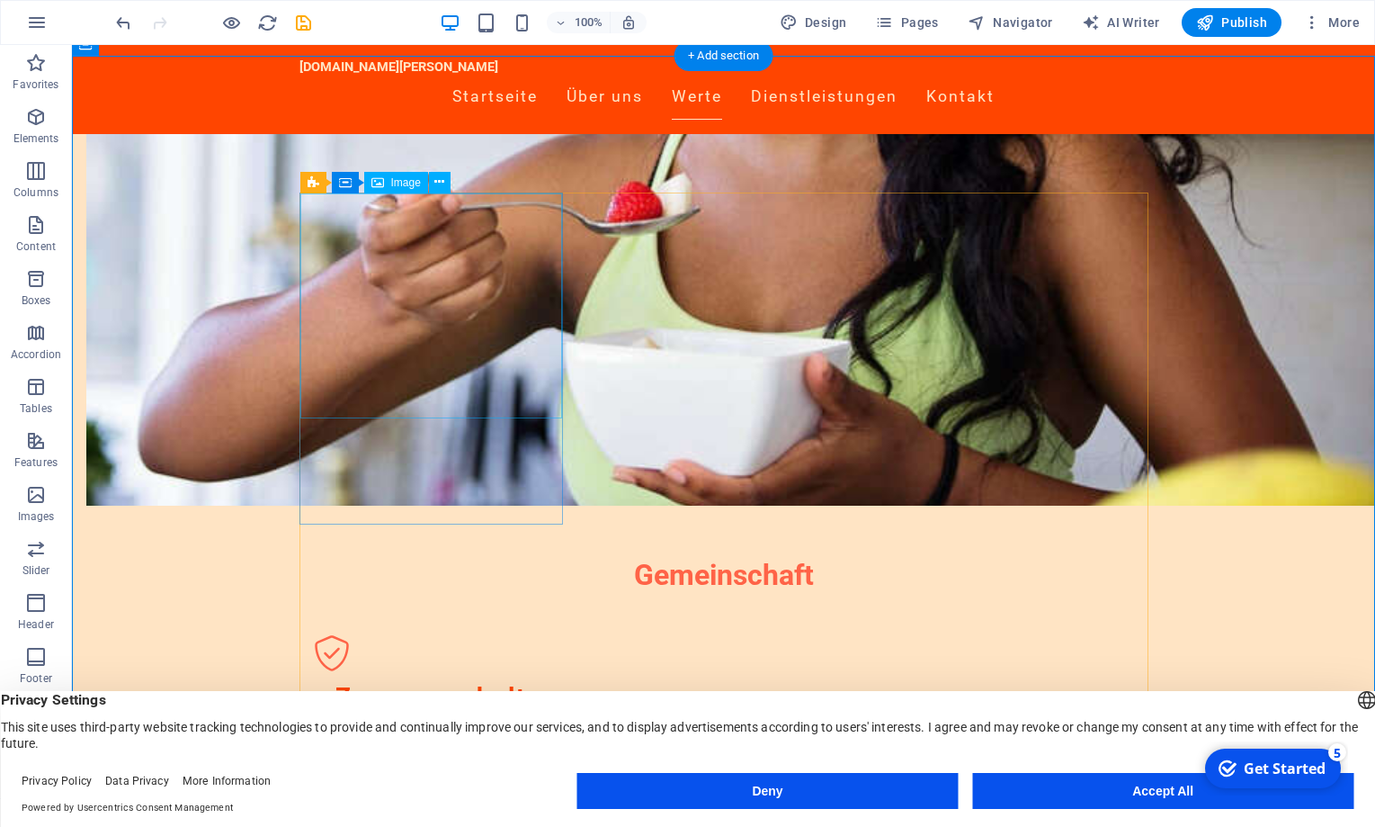
scroll to position [1533, 0]
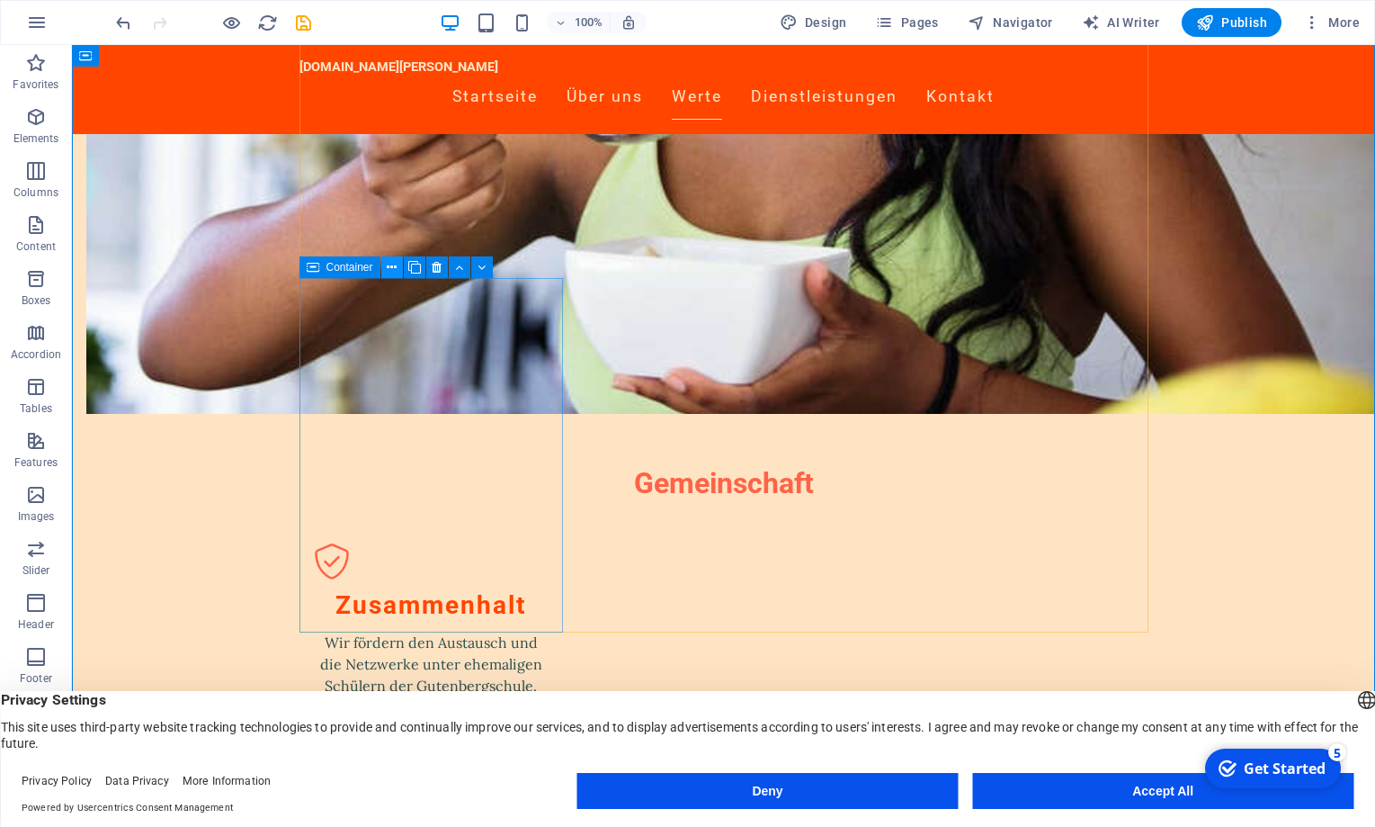
click at [395, 267] on icon at bounding box center [392, 267] width 10 height 19
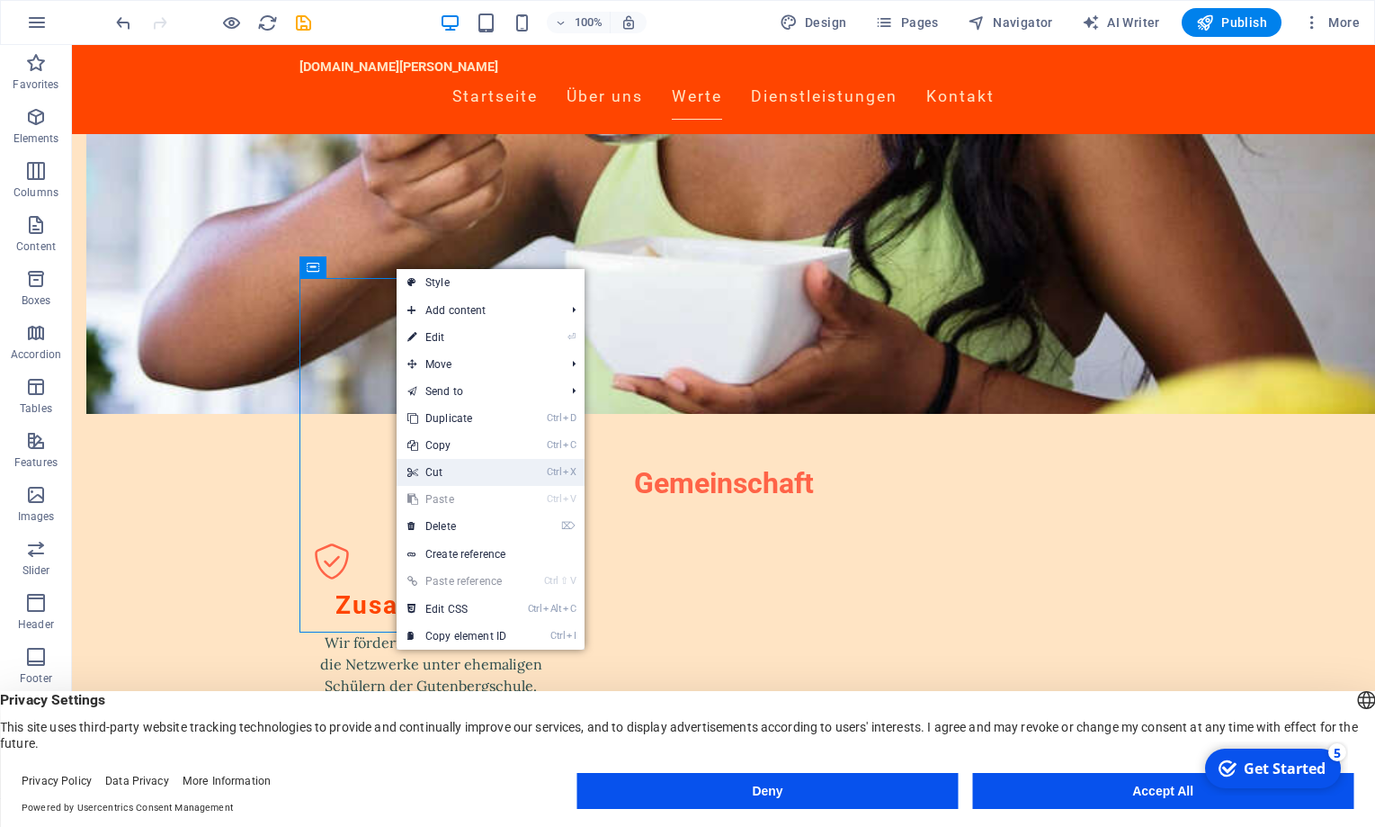
click at [446, 467] on link "Ctrl X Cut" at bounding box center [457, 472] width 121 height 27
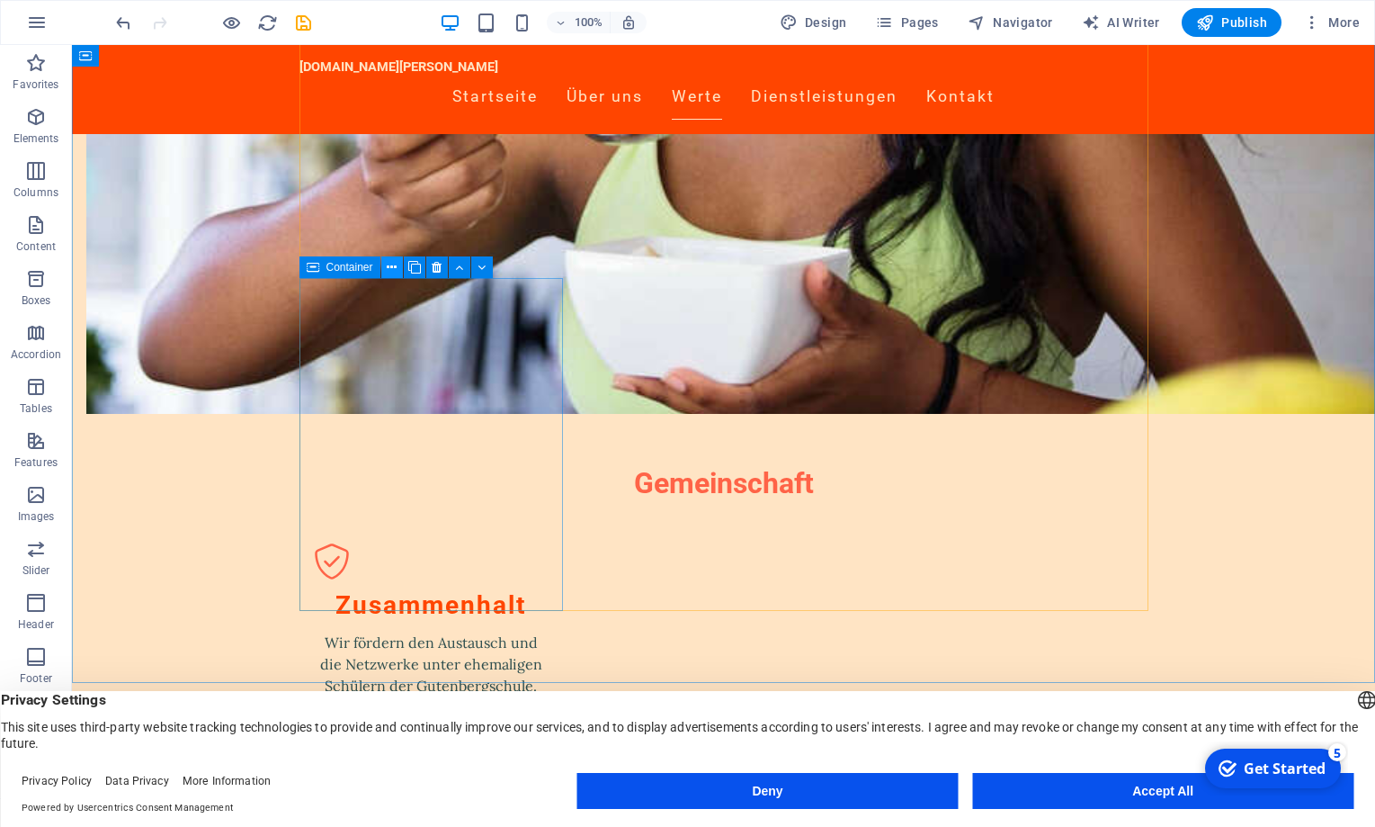
click at [391, 268] on icon at bounding box center [392, 267] width 10 height 19
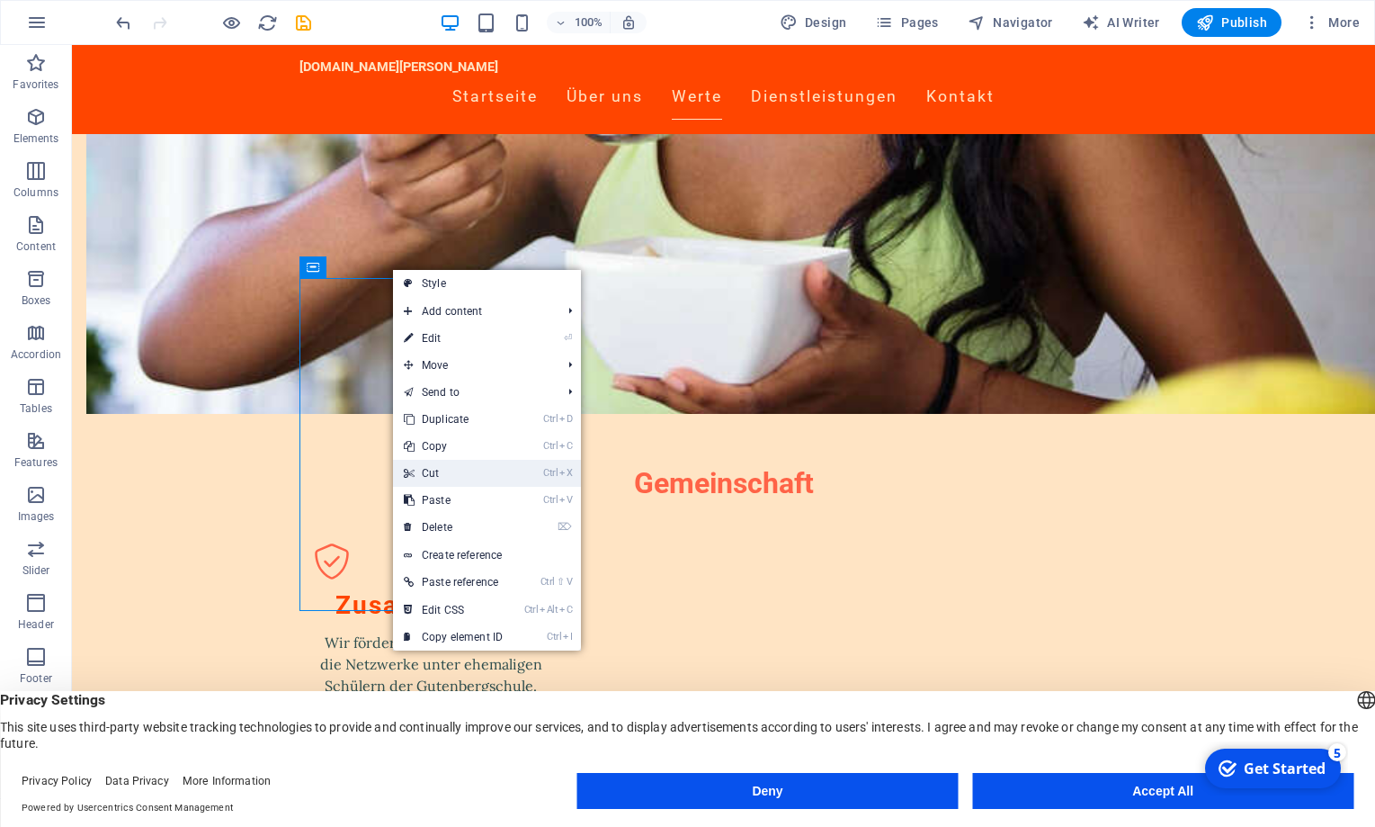
click at [436, 476] on link "Ctrl X Cut" at bounding box center [453, 473] width 121 height 27
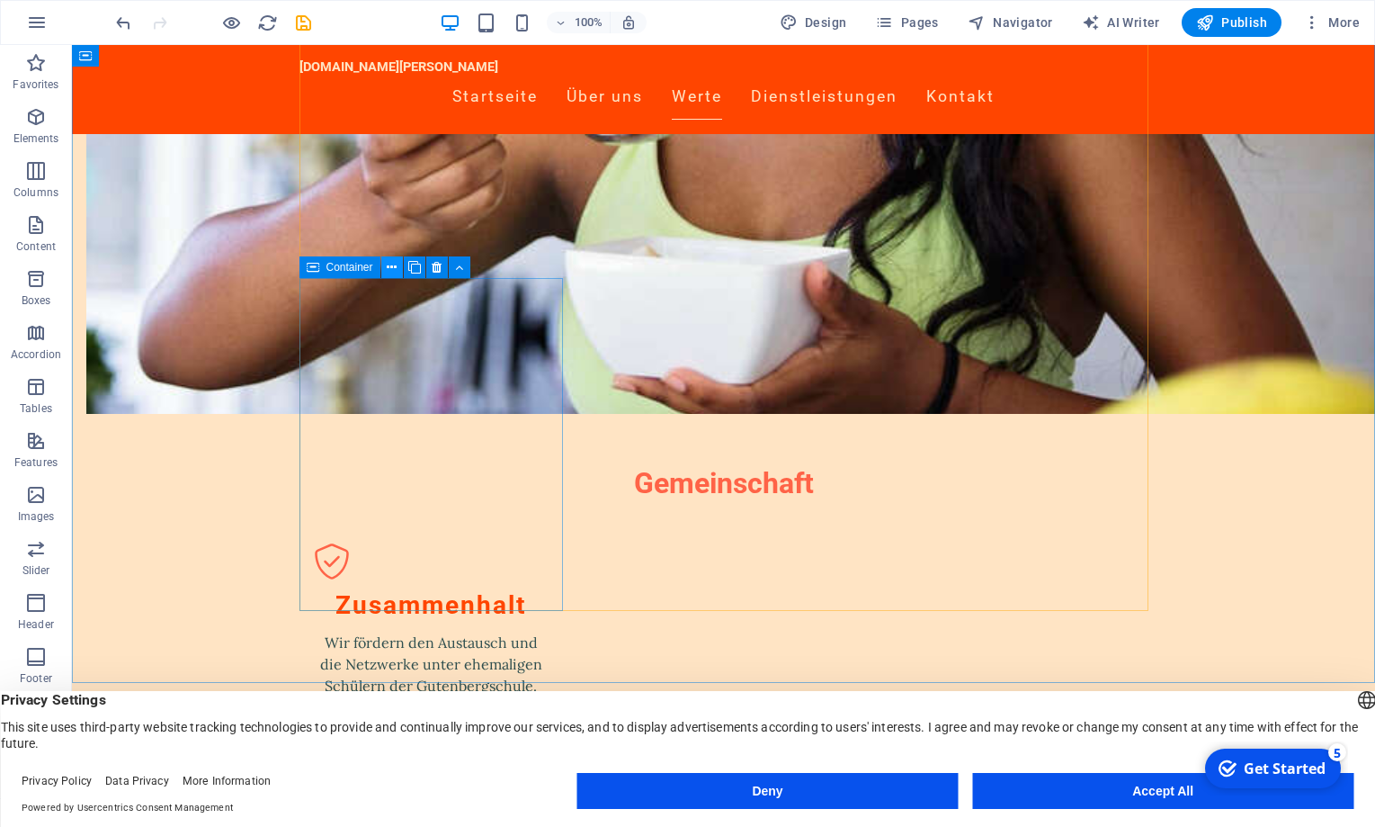
click at [396, 269] on icon at bounding box center [392, 267] width 10 height 19
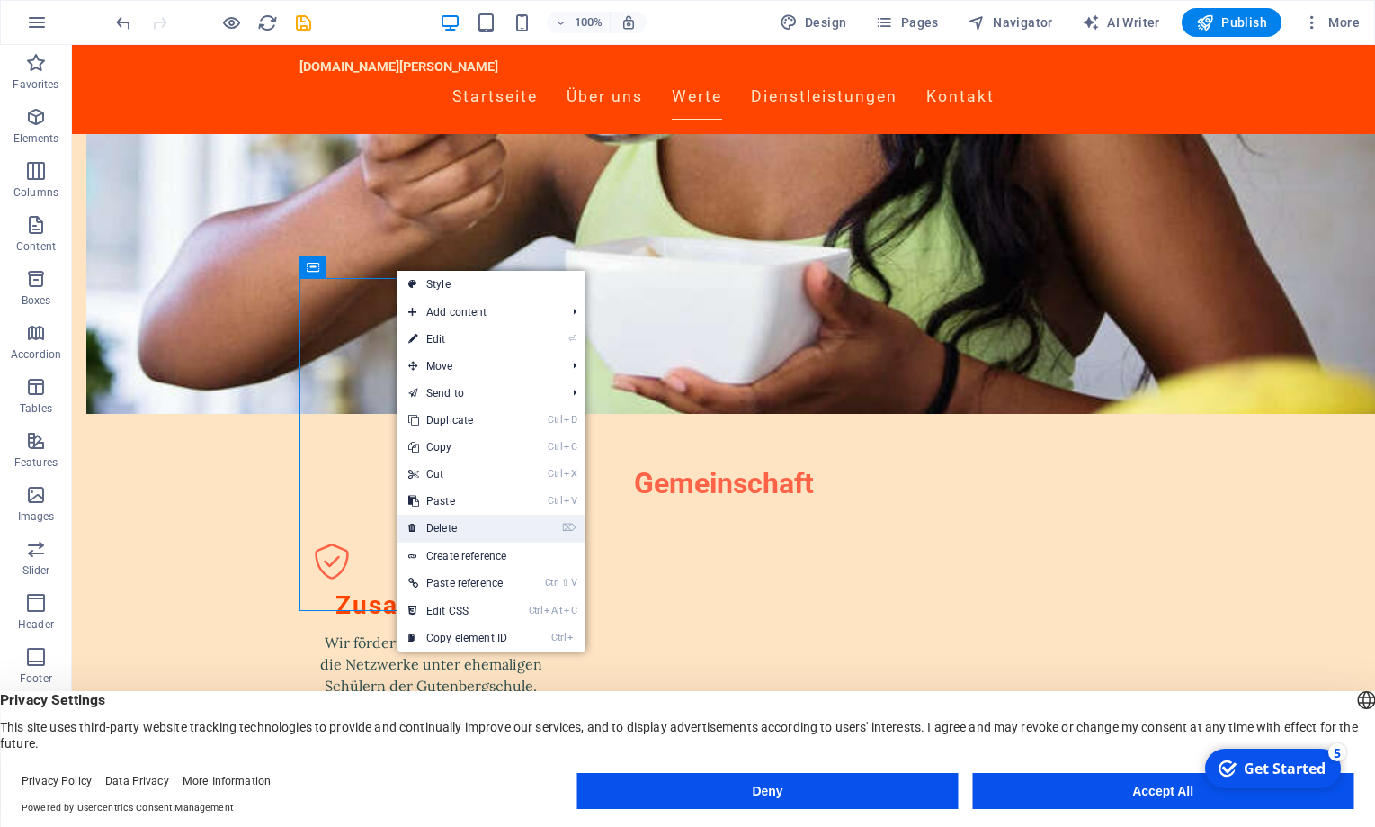
click at [439, 526] on link "⌦ Delete" at bounding box center [458, 528] width 121 height 27
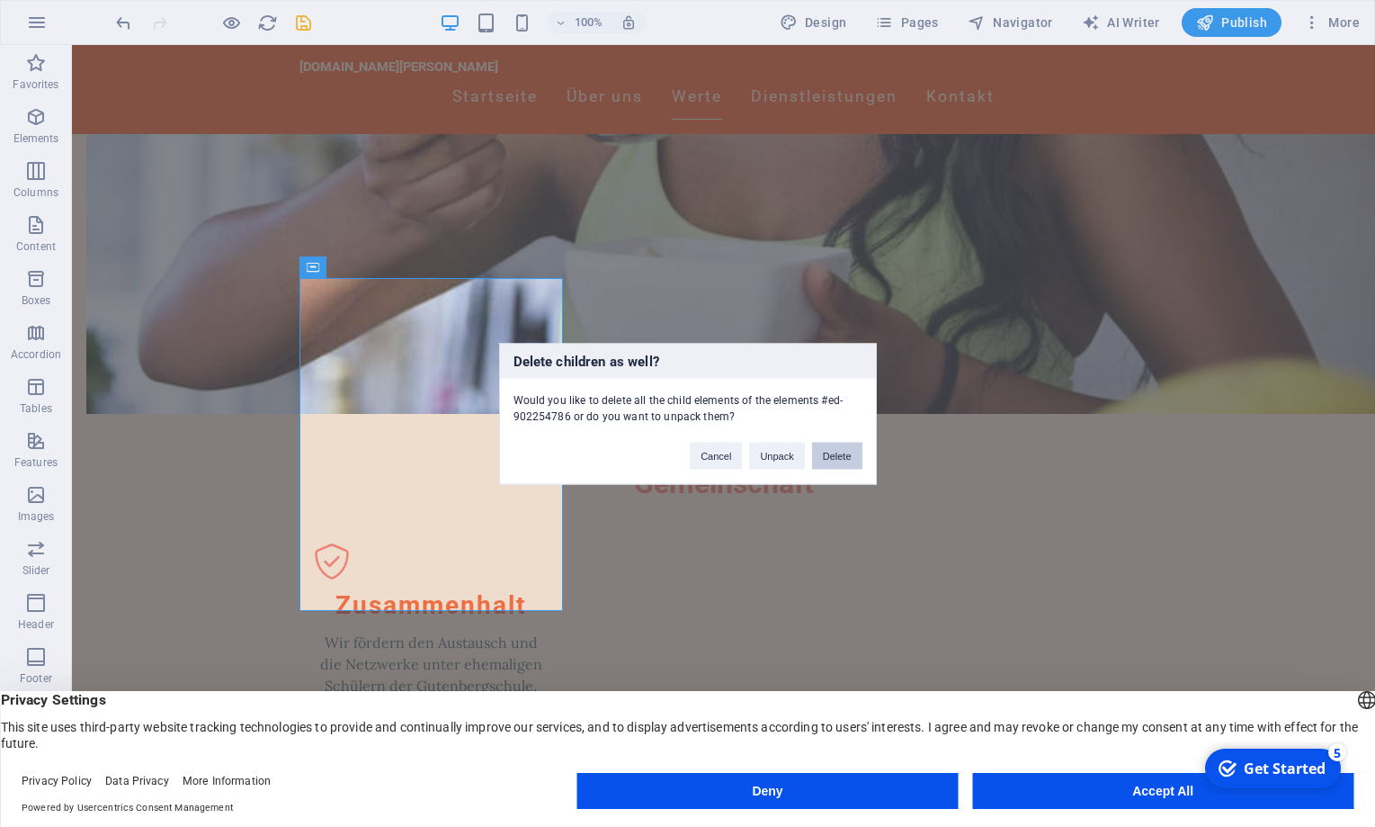
click at [835, 455] on button "Delete" at bounding box center [837, 455] width 50 height 27
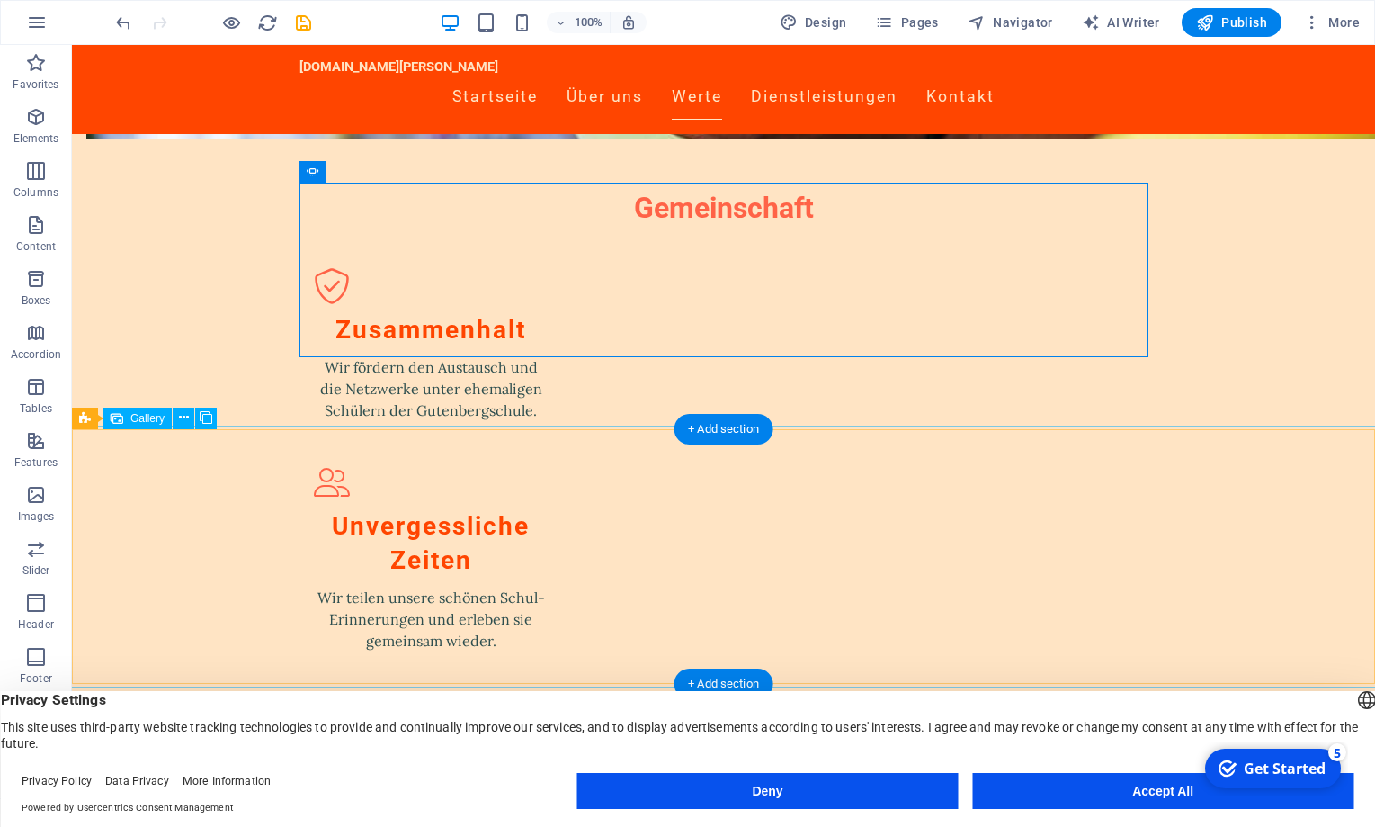
scroll to position [1991, 0]
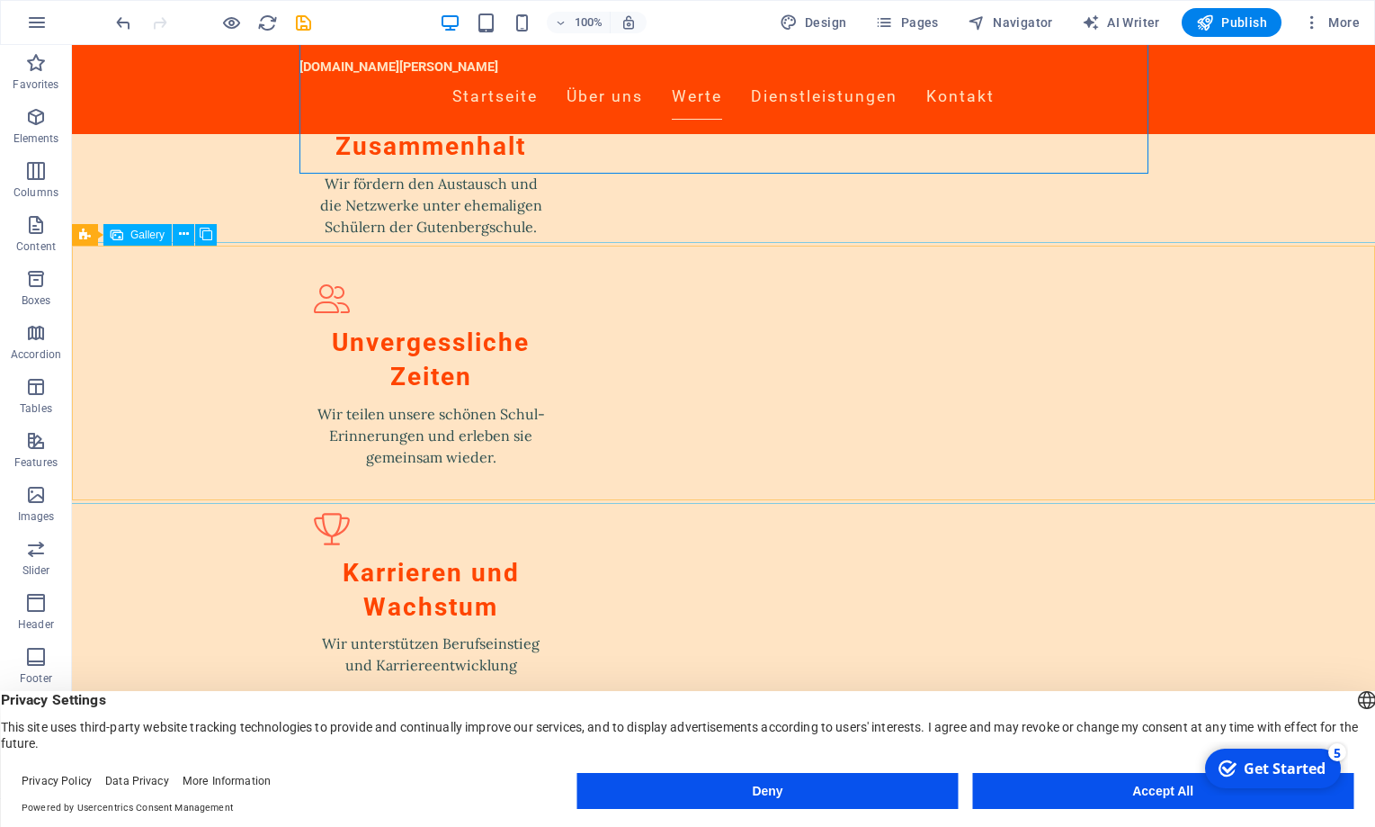
click at [135, 233] on span "Gallery" at bounding box center [147, 234] width 34 height 11
click at [139, 235] on span "Gallery" at bounding box center [147, 234] width 34 height 11
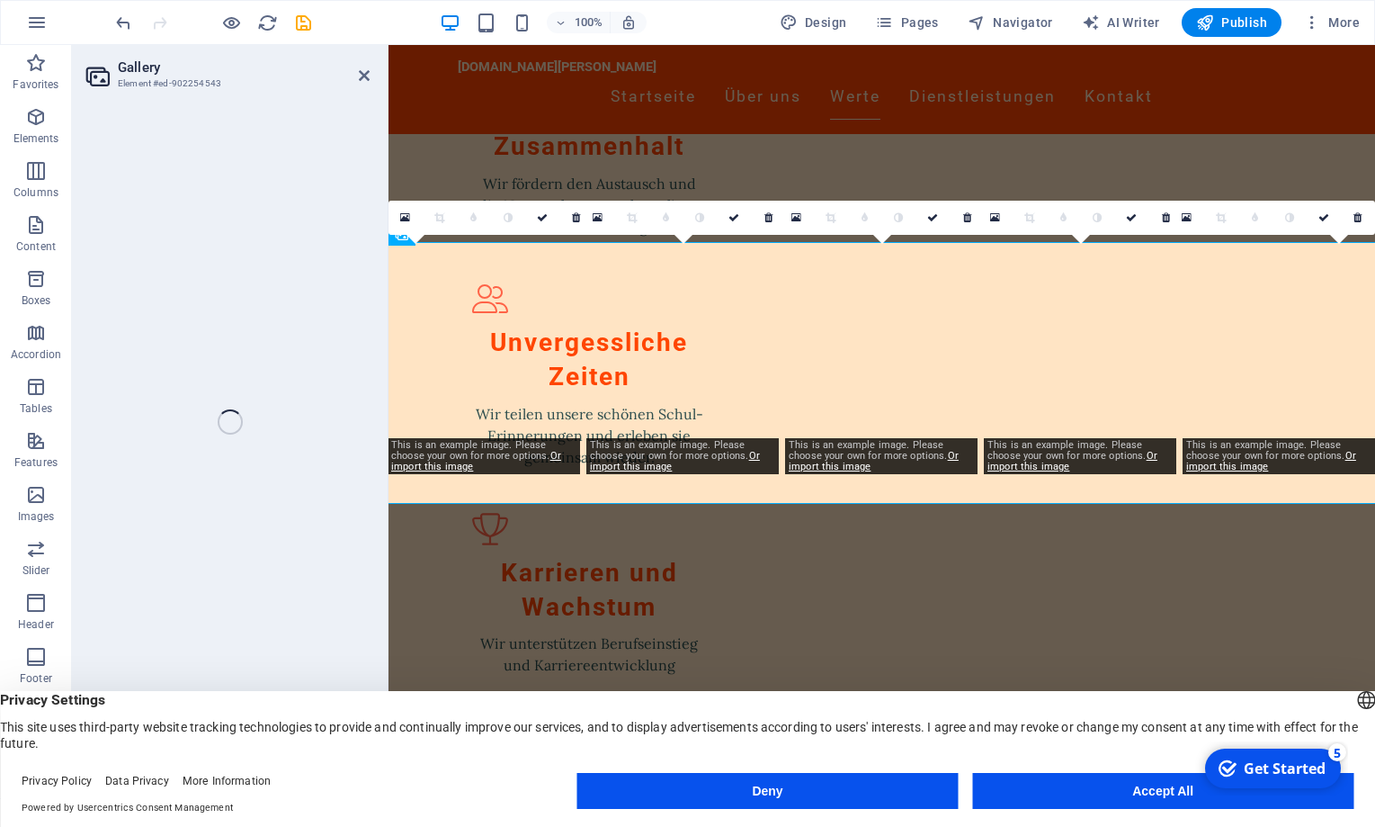
select select "px"
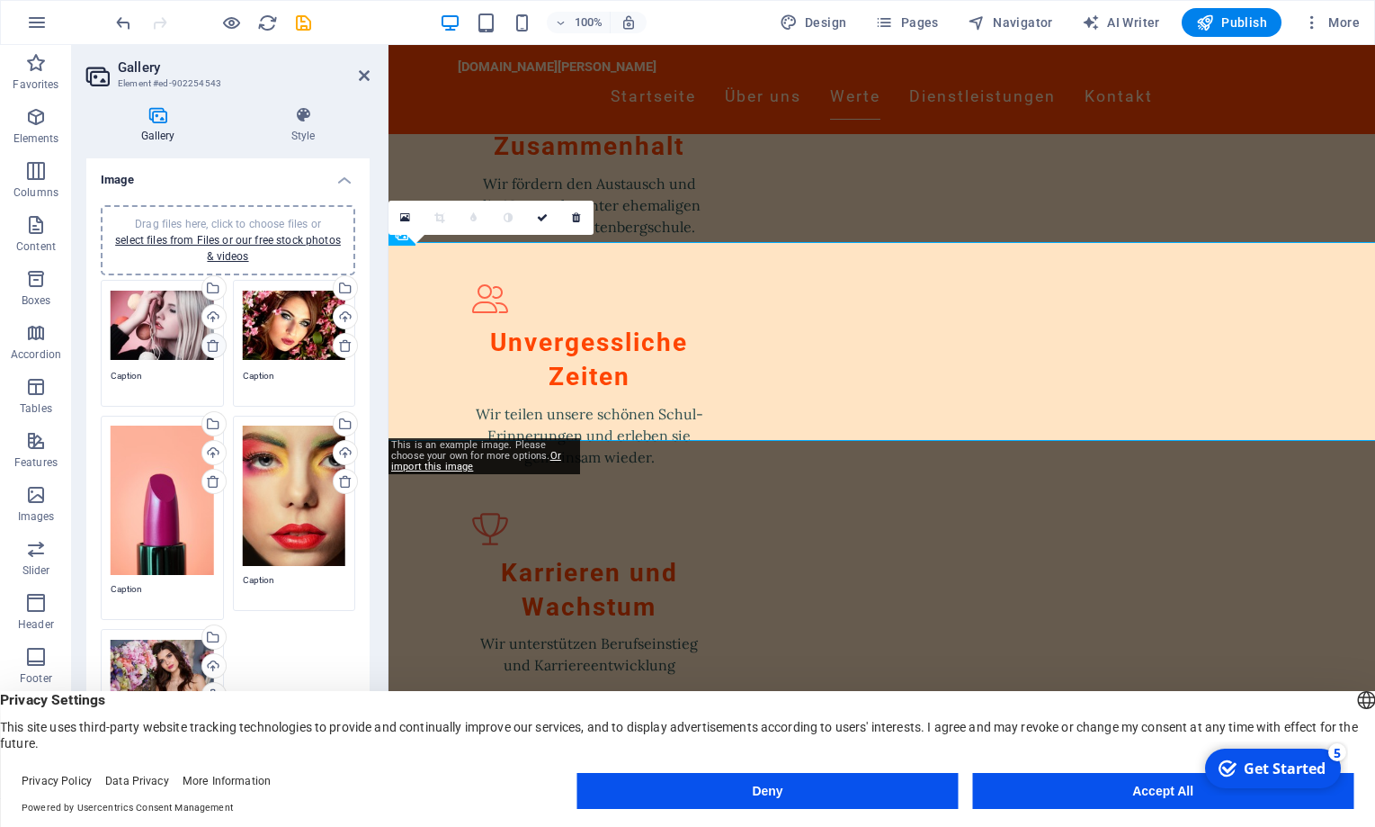
click at [212, 345] on icon at bounding box center [213, 345] width 14 height 14
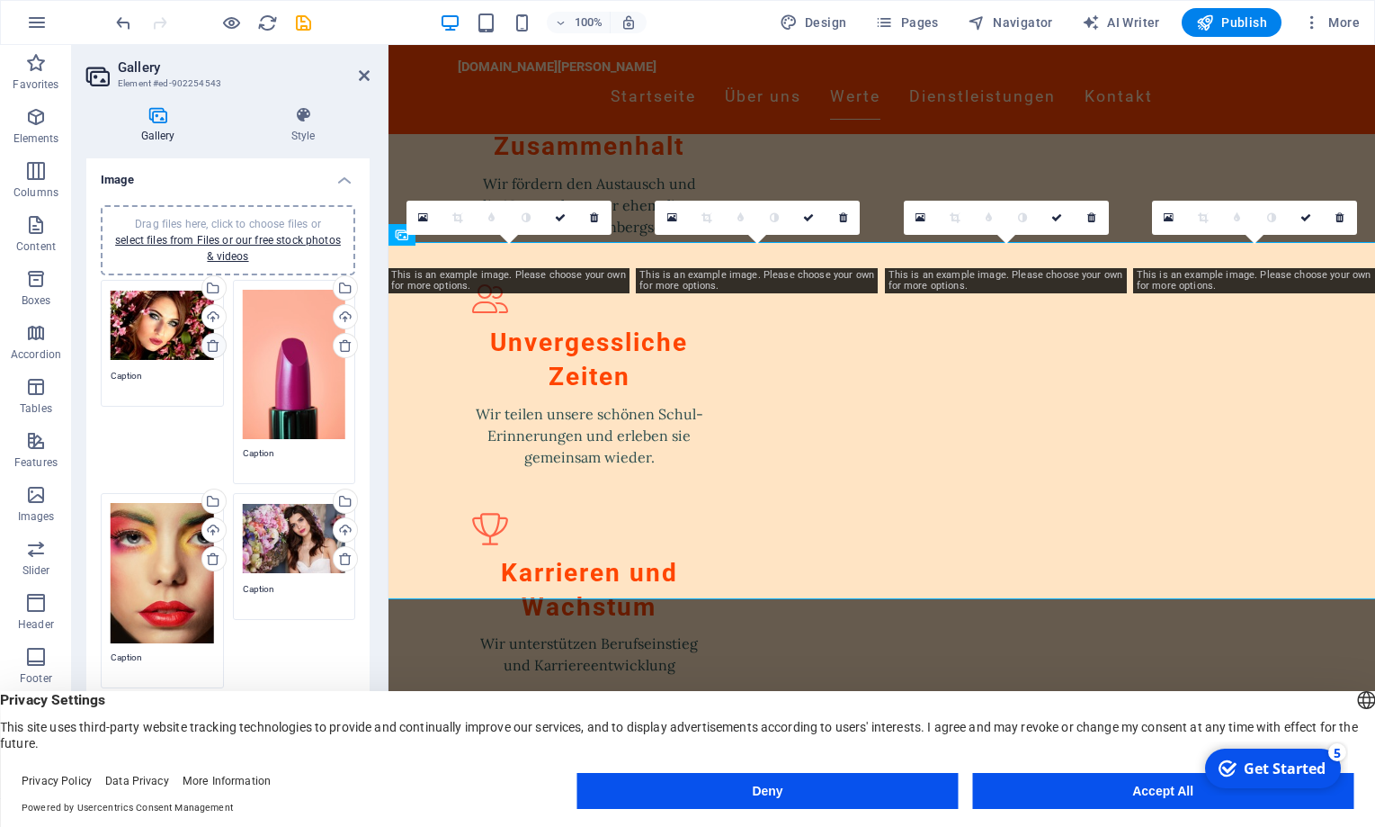
click at [212, 345] on icon at bounding box center [213, 345] width 14 height 14
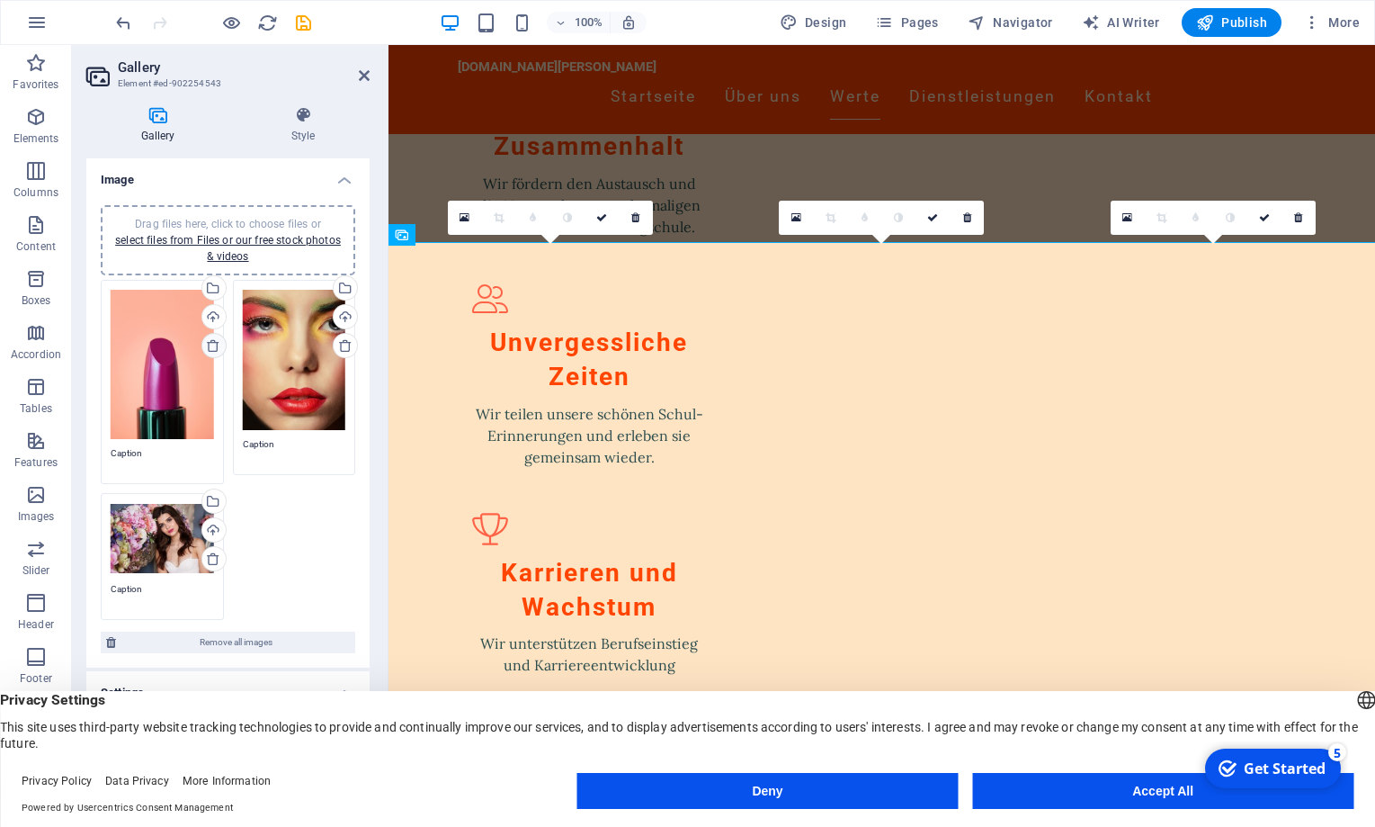
click at [212, 345] on icon at bounding box center [213, 345] width 14 height 14
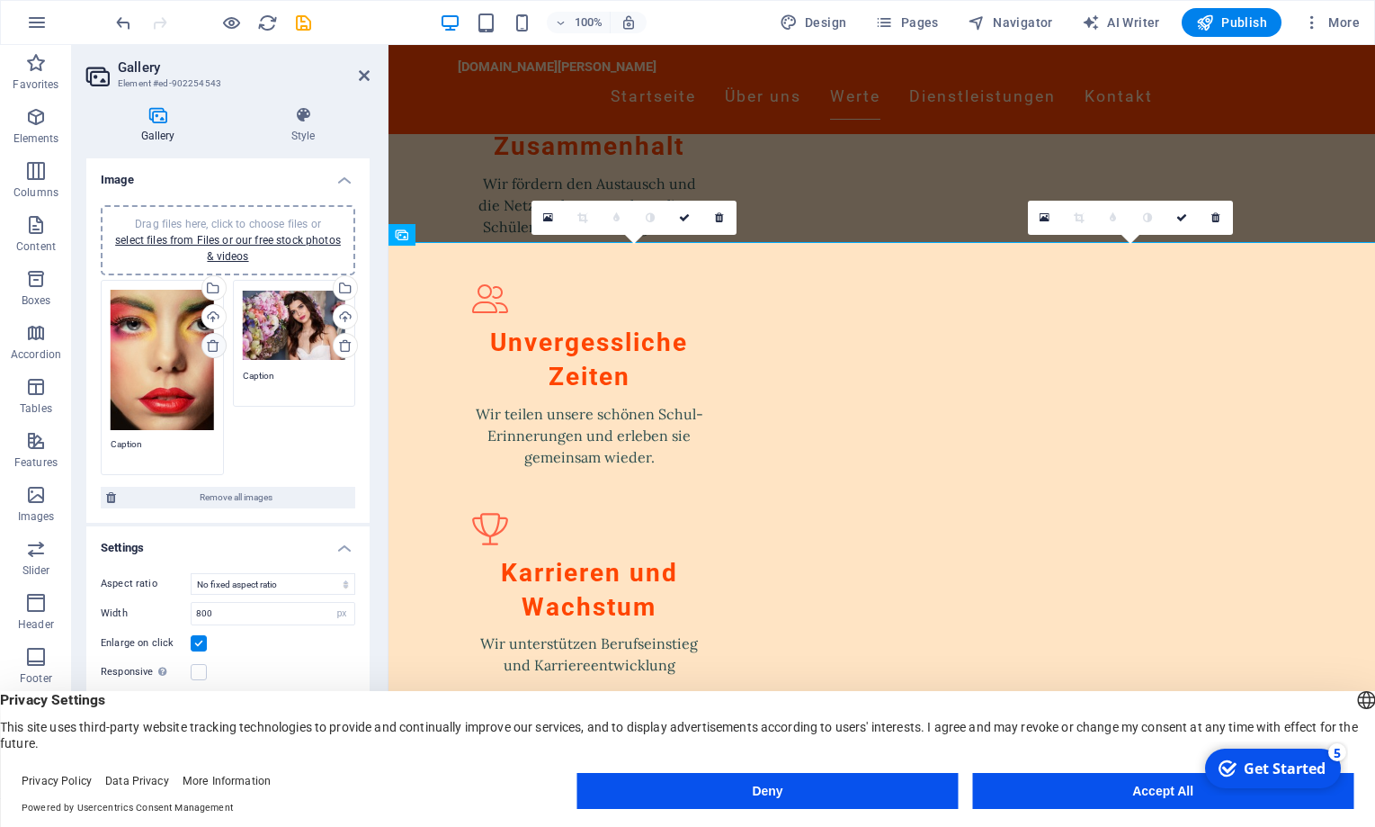
click at [212, 345] on icon at bounding box center [213, 345] width 14 height 14
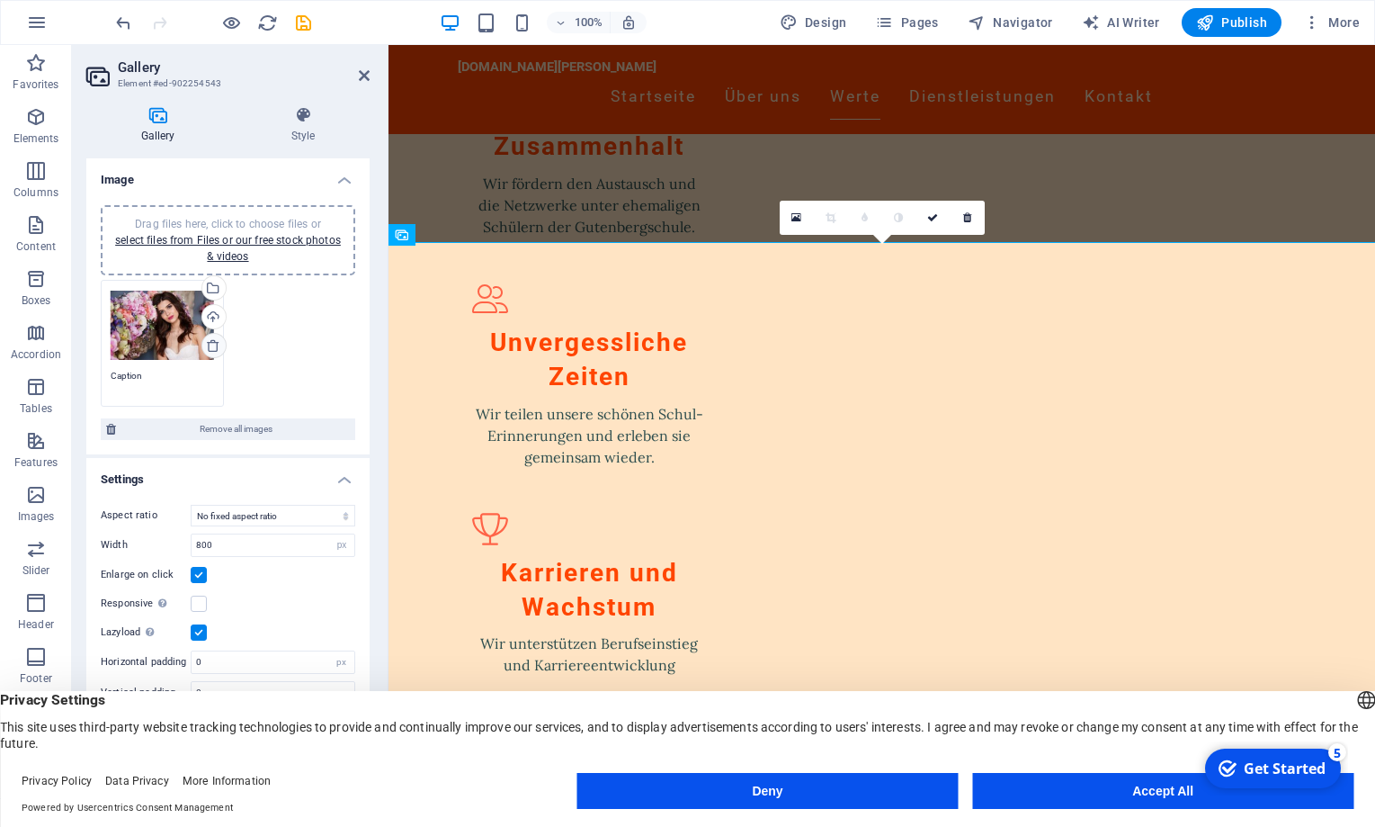
click at [212, 345] on icon at bounding box center [213, 345] width 14 height 14
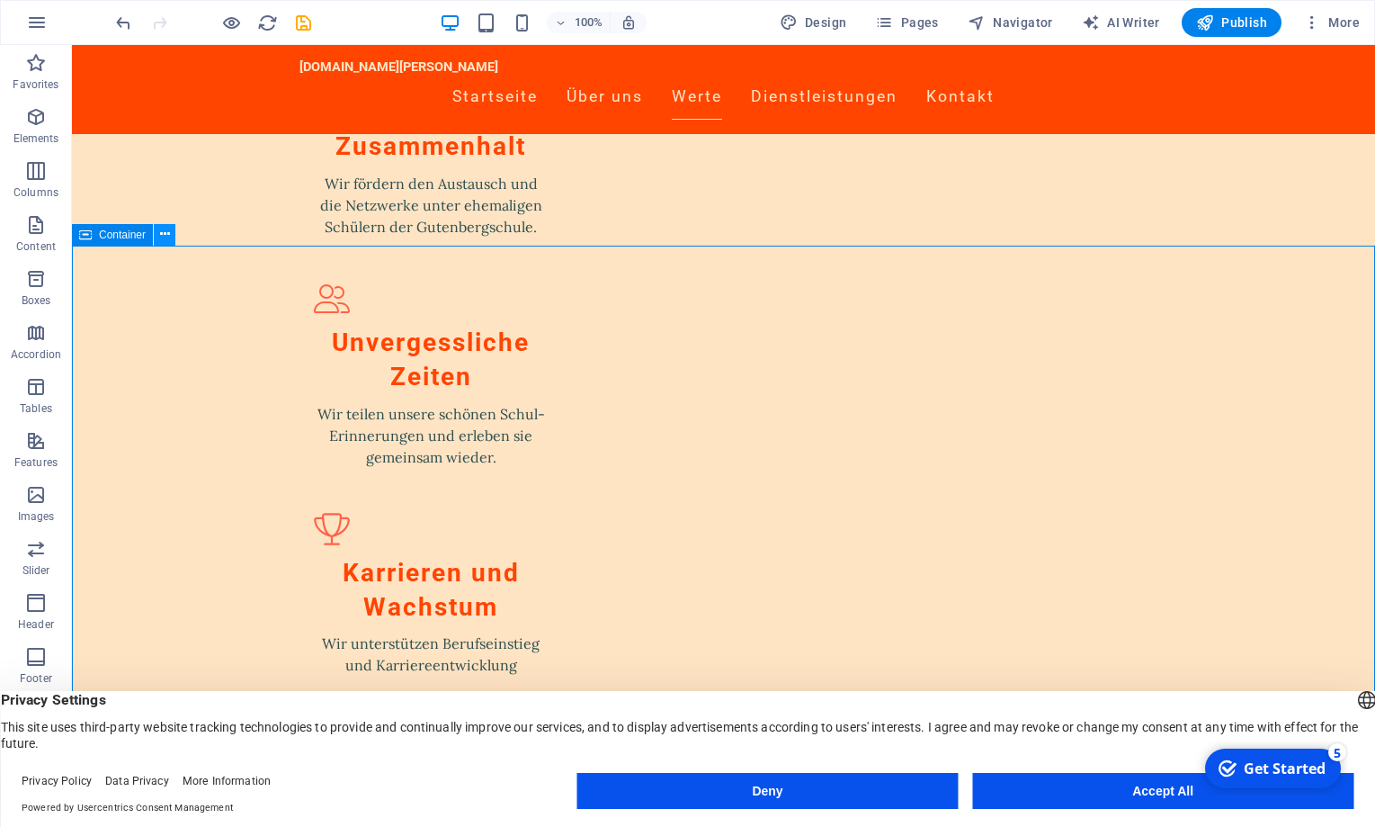
click at [161, 237] on icon at bounding box center [165, 234] width 10 height 19
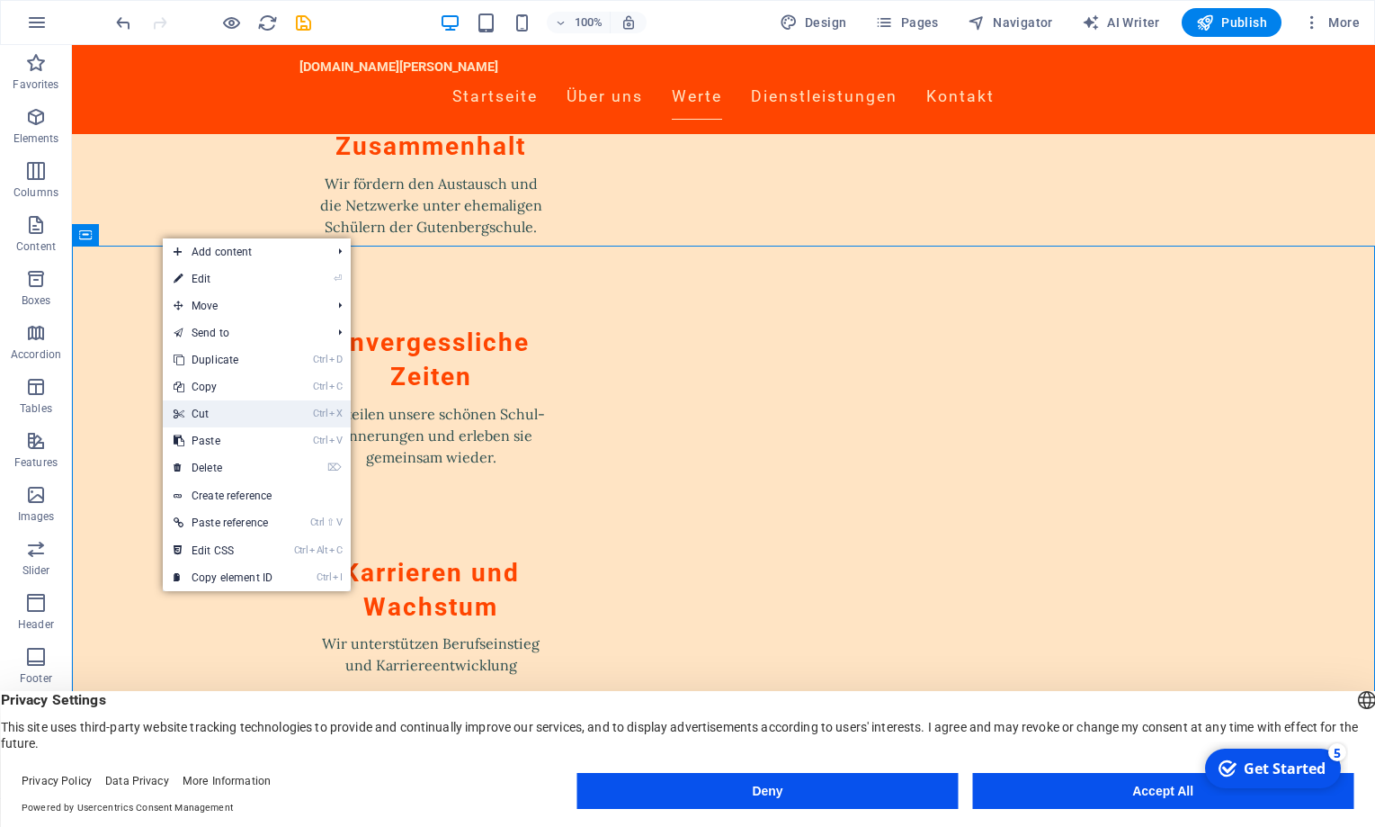
click at [207, 415] on link "Ctrl X Cut" at bounding box center [223, 413] width 121 height 27
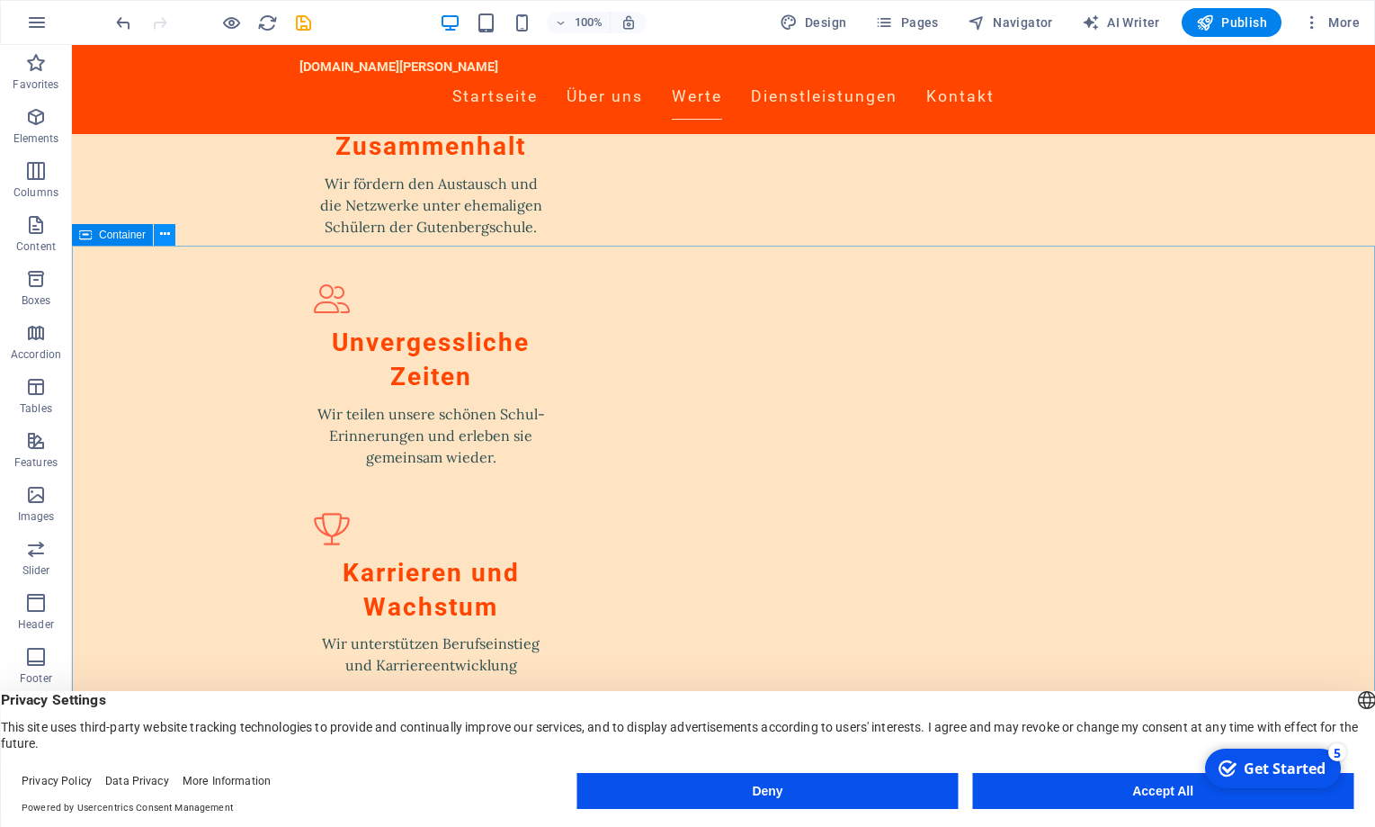
click at [162, 233] on icon at bounding box center [165, 234] width 10 height 19
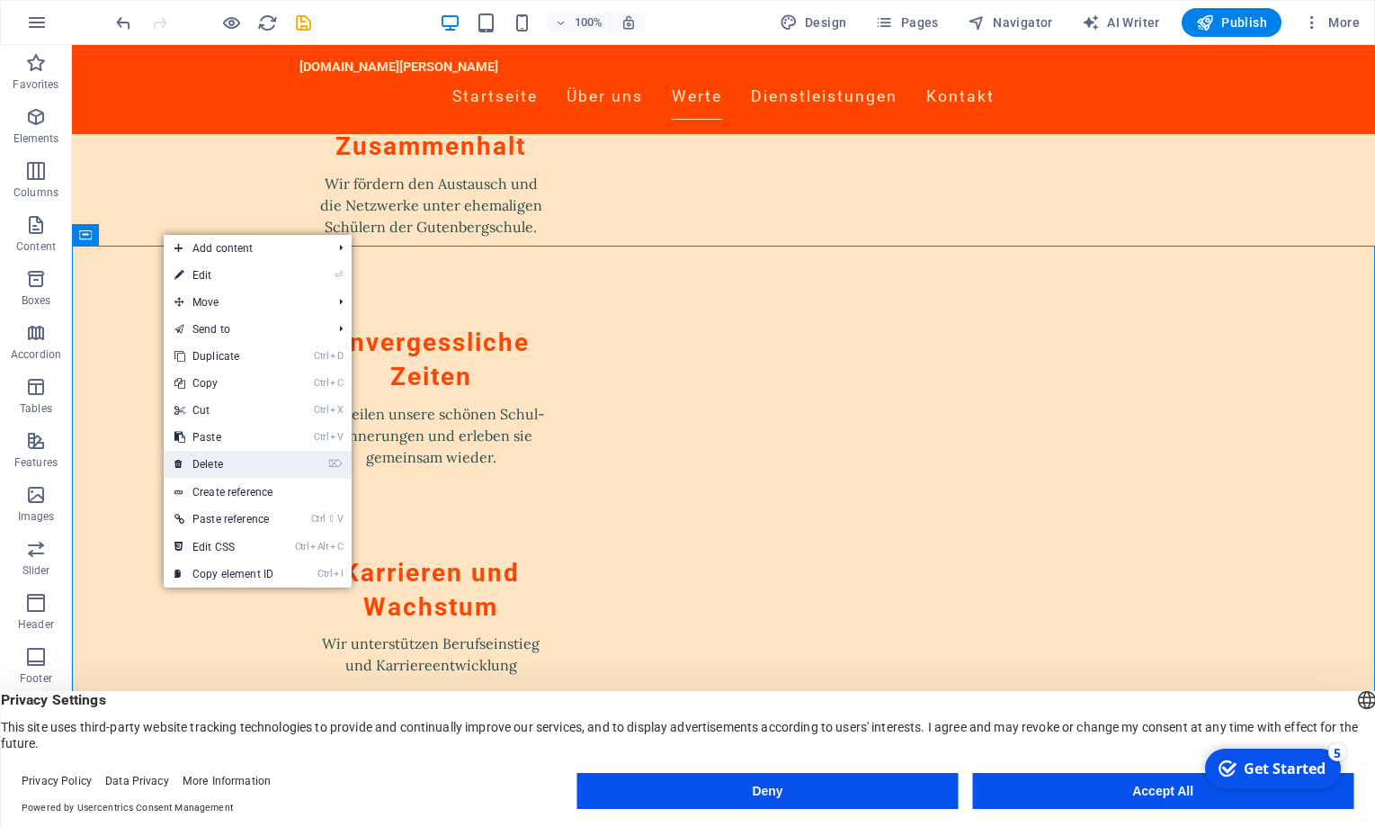
click at [218, 457] on link "⌦ Delete" at bounding box center [224, 464] width 121 height 27
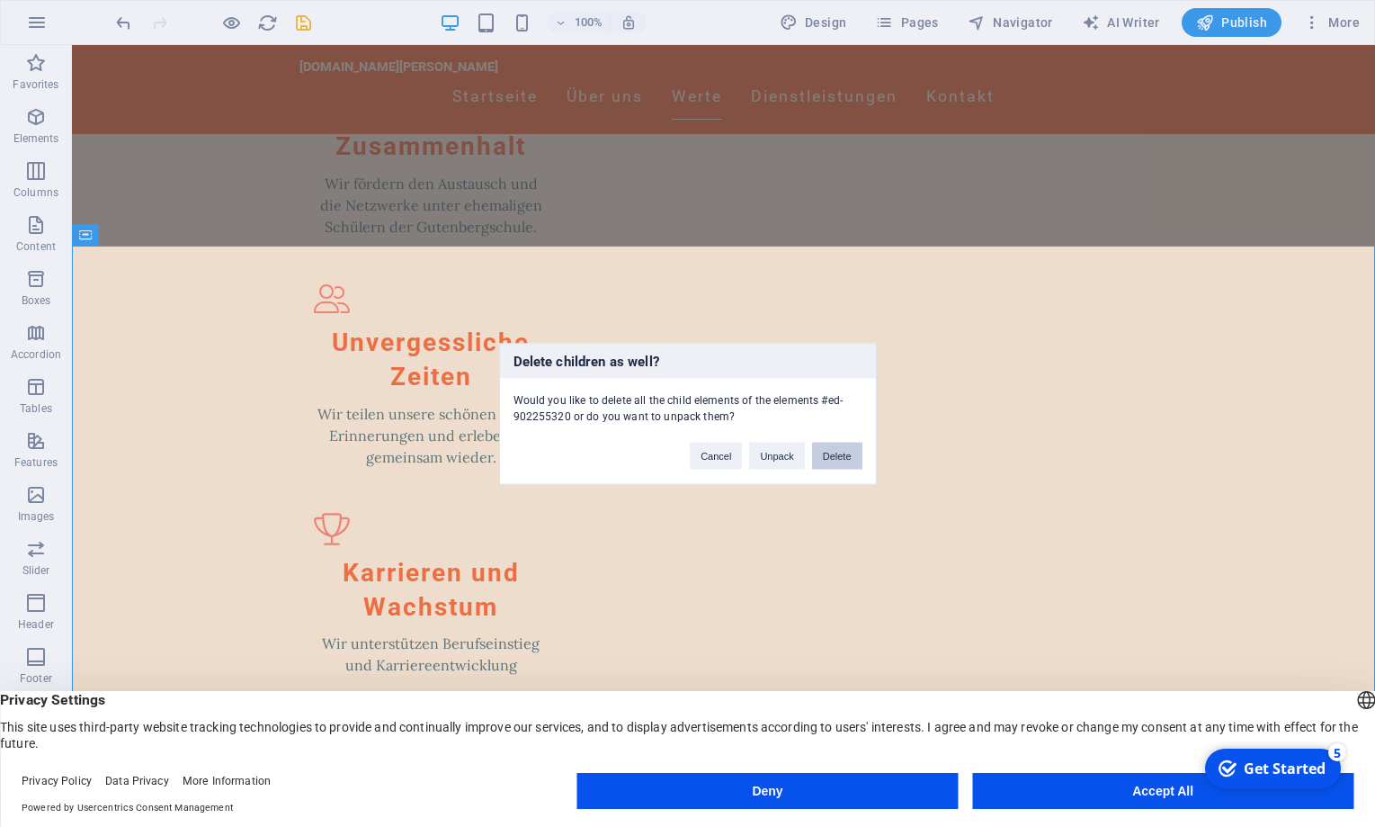
click at [835, 460] on button "Delete" at bounding box center [837, 455] width 50 height 27
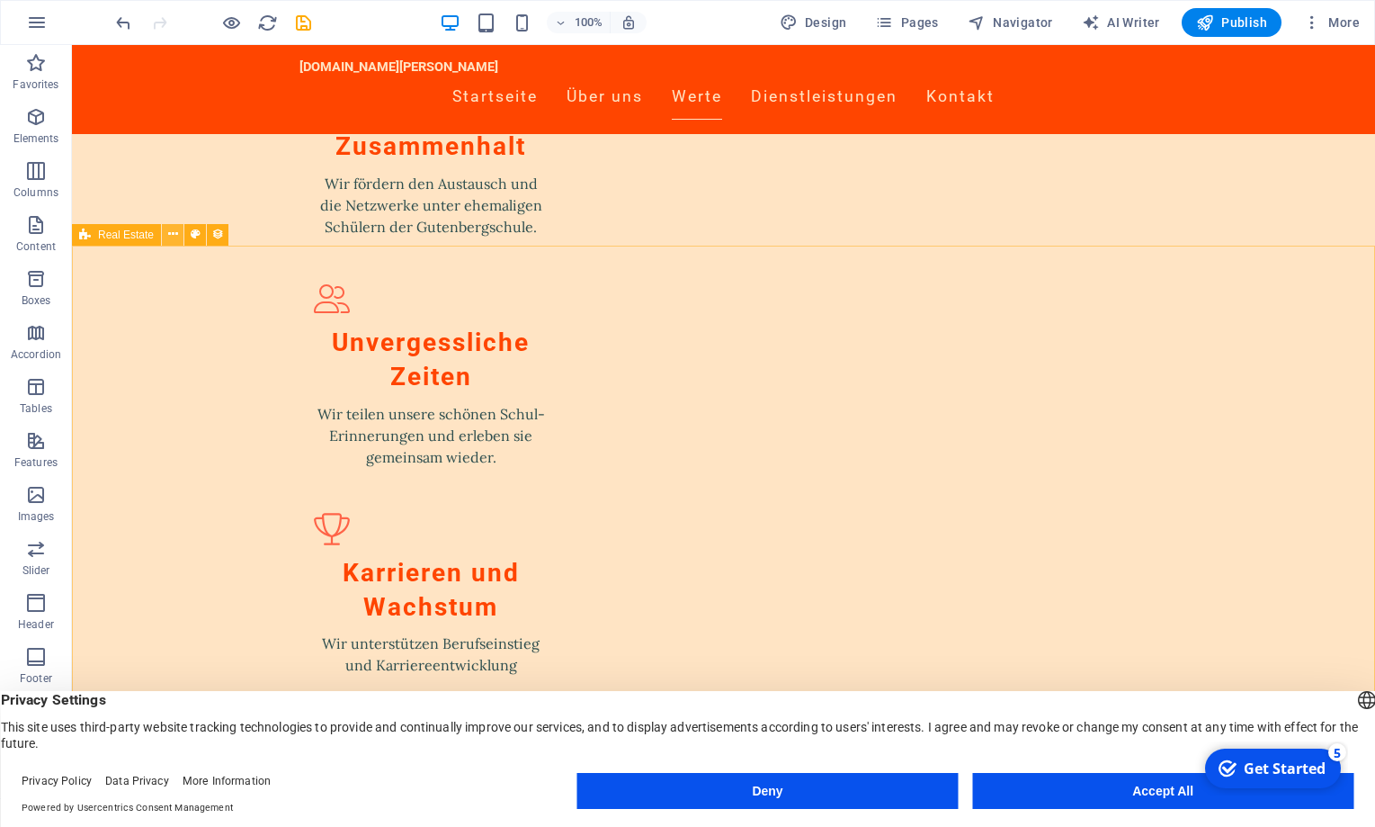
click at [175, 237] on icon at bounding box center [173, 234] width 10 height 19
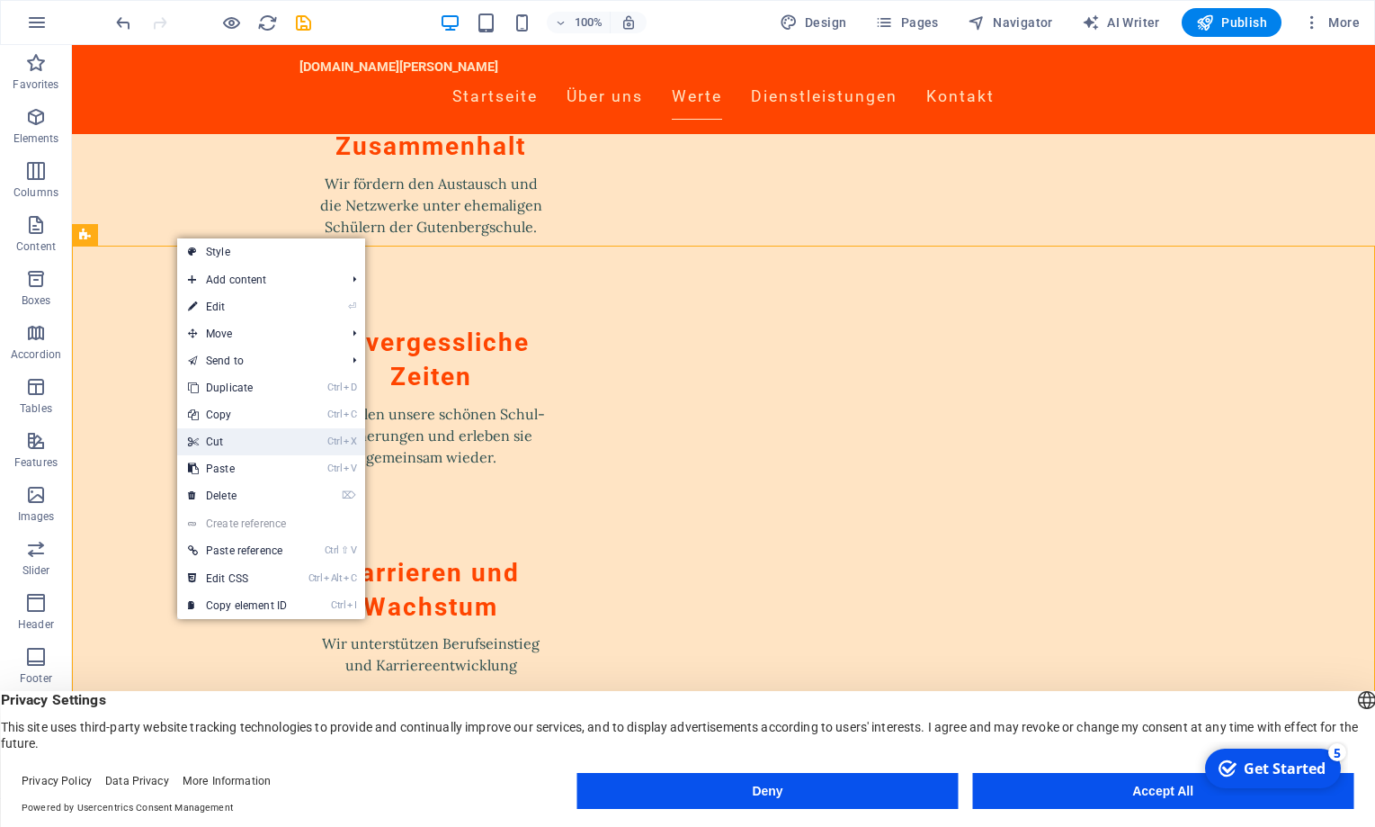
click at [228, 435] on link "Ctrl X Cut" at bounding box center [237, 441] width 121 height 27
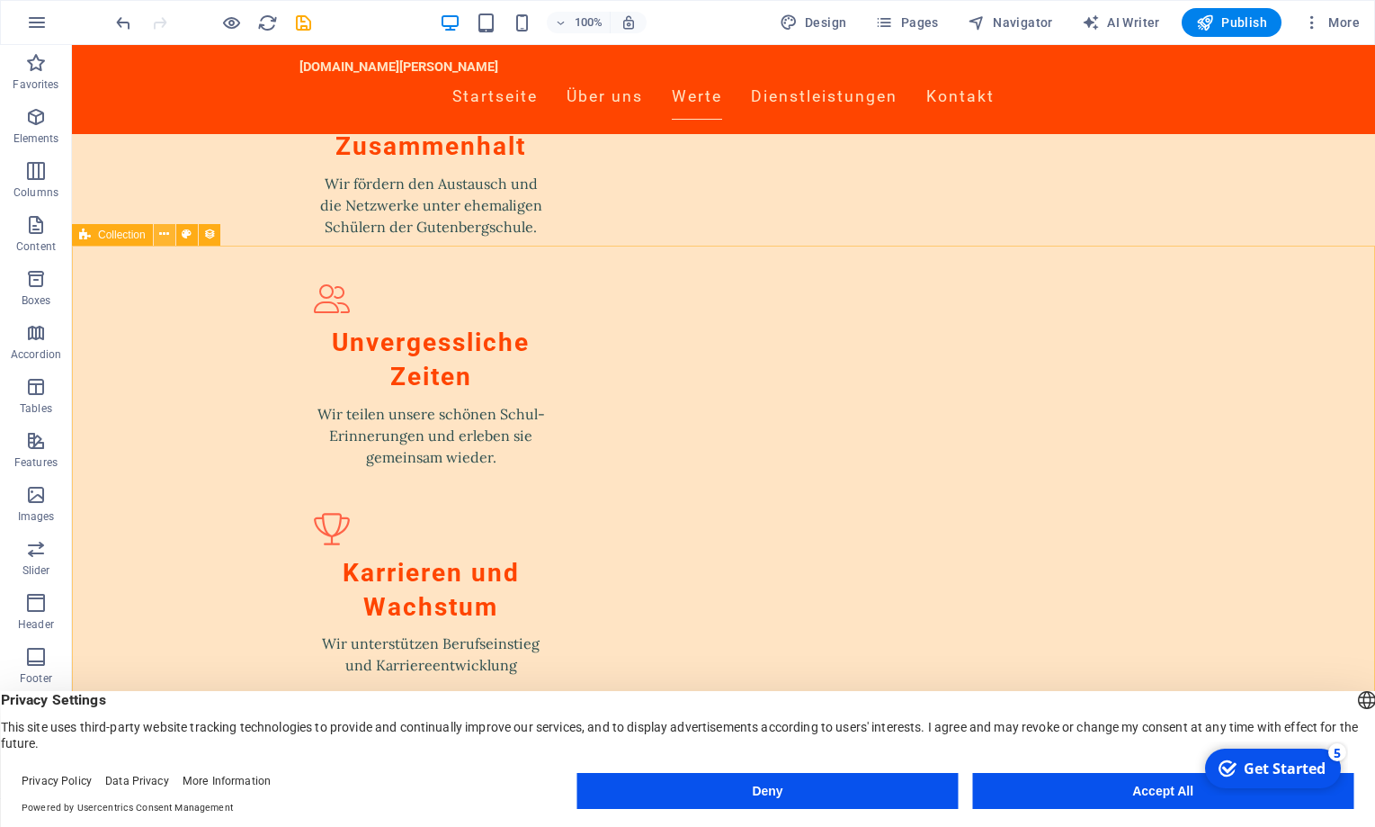
click at [162, 234] on icon at bounding box center [164, 234] width 10 height 19
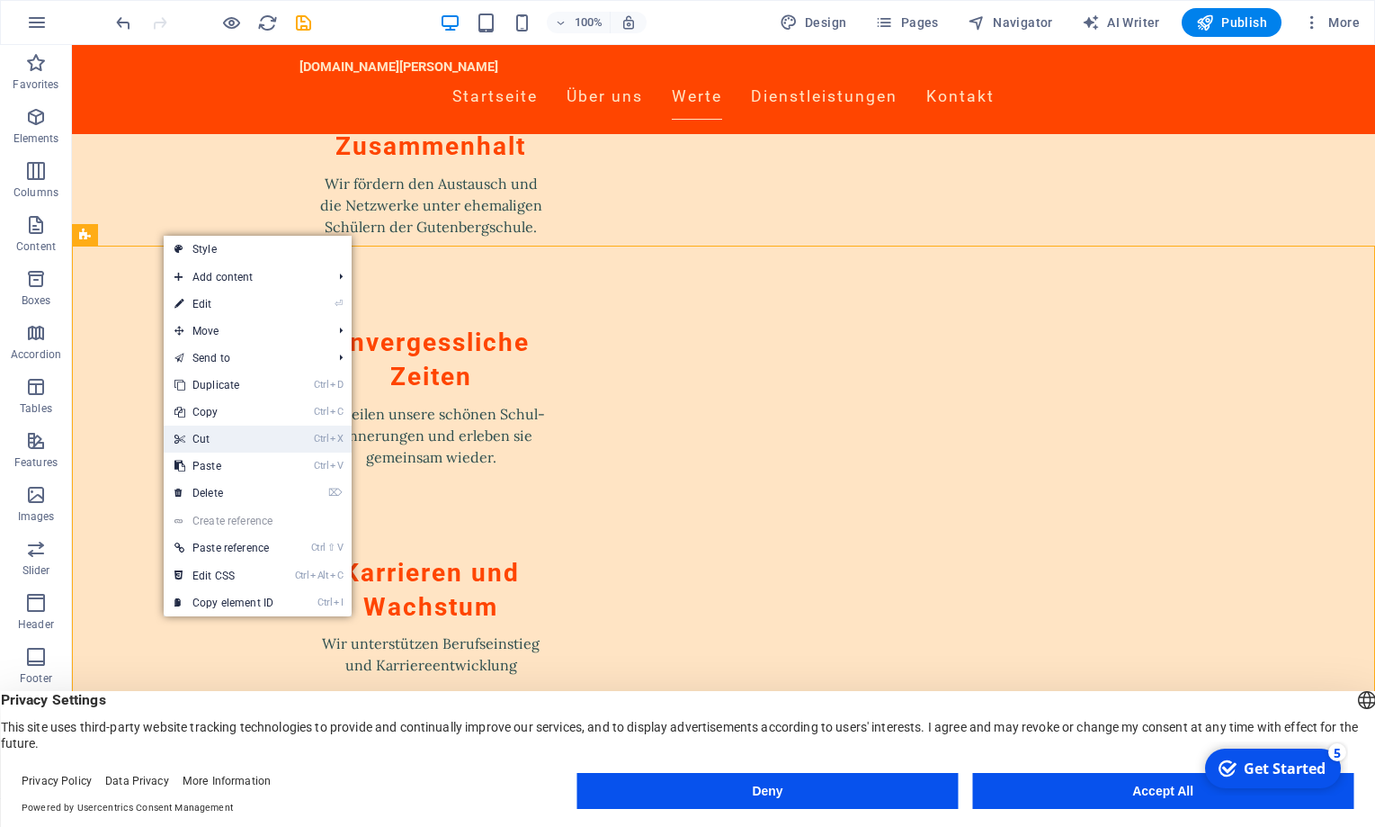
click at [201, 433] on link "Ctrl X Cut" at bounding box center [224, 438] width 121 height 27
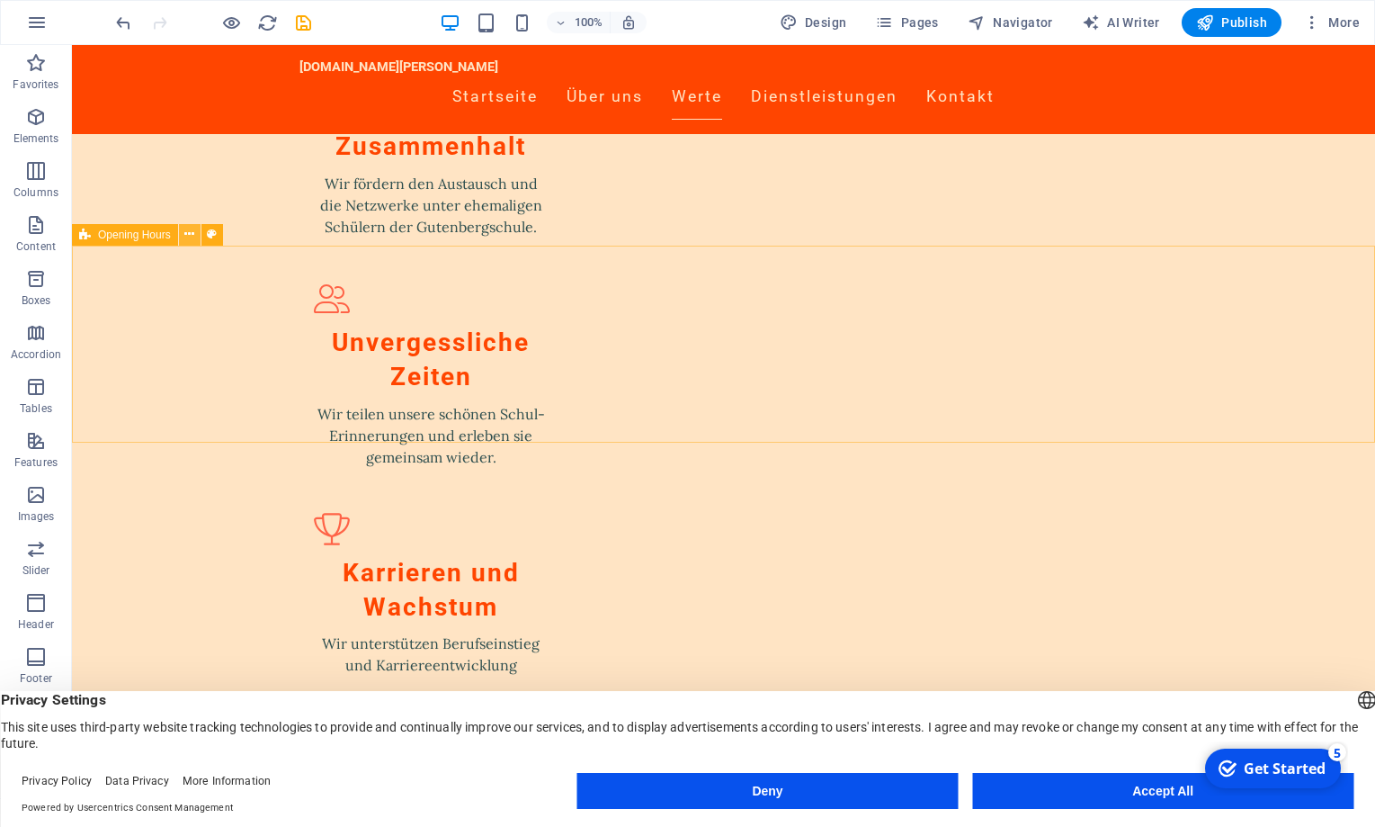
click at [190, 232] on icon at bounding box center [189, 234] width 10 height 19
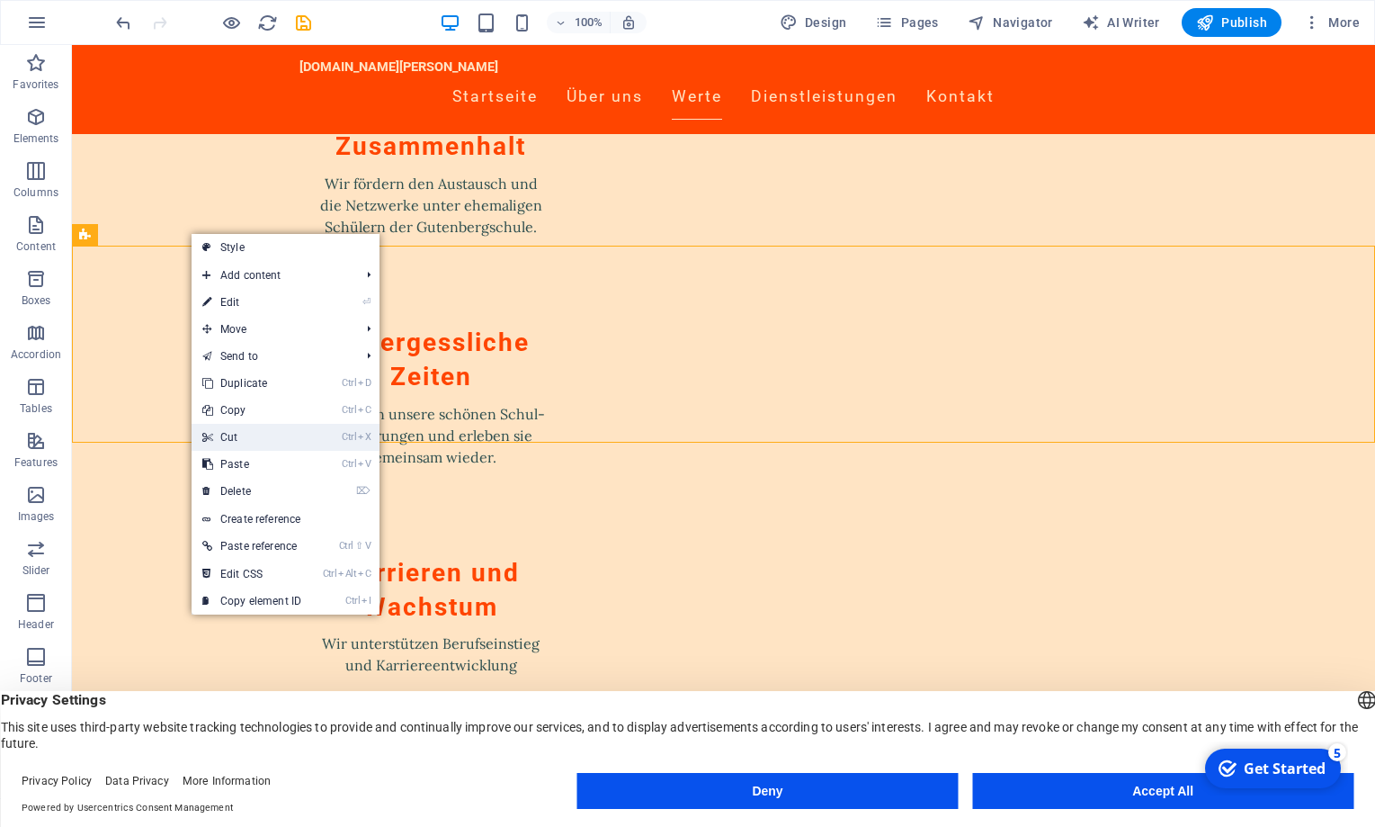
click at [240, 425] on link "Ctrl X Cut" at bounding box center [252, 437] width 121 height 27
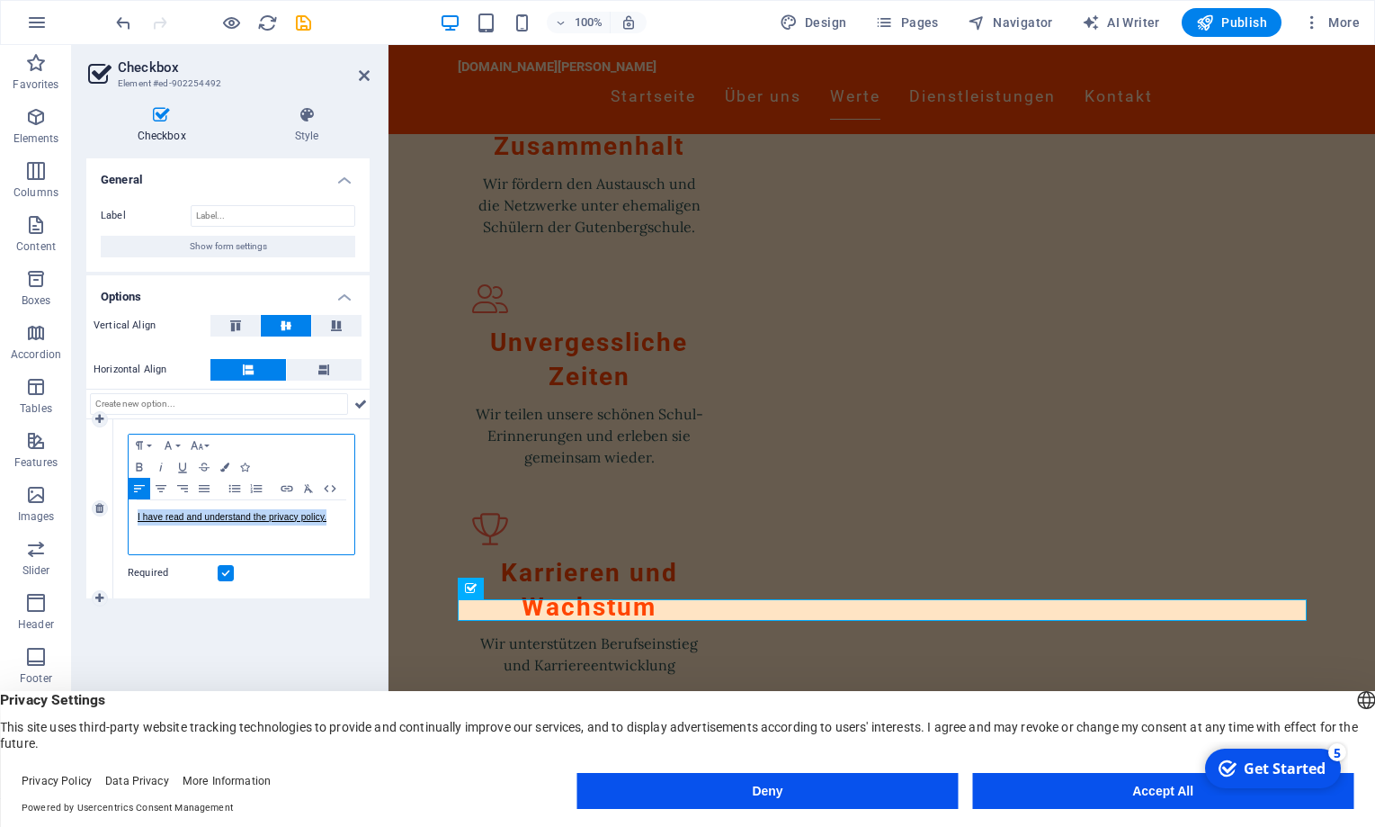
drag, startPoint x: 329, startPoint y: 519, endPoint x: 134, endPoint y: 519, distance: 195.2
click at [134, 519] on div "I have read and understand the privacy policy." at bounding box center [242, 527] width 226 height 54
copy link "I have read and understand the privacy policy."
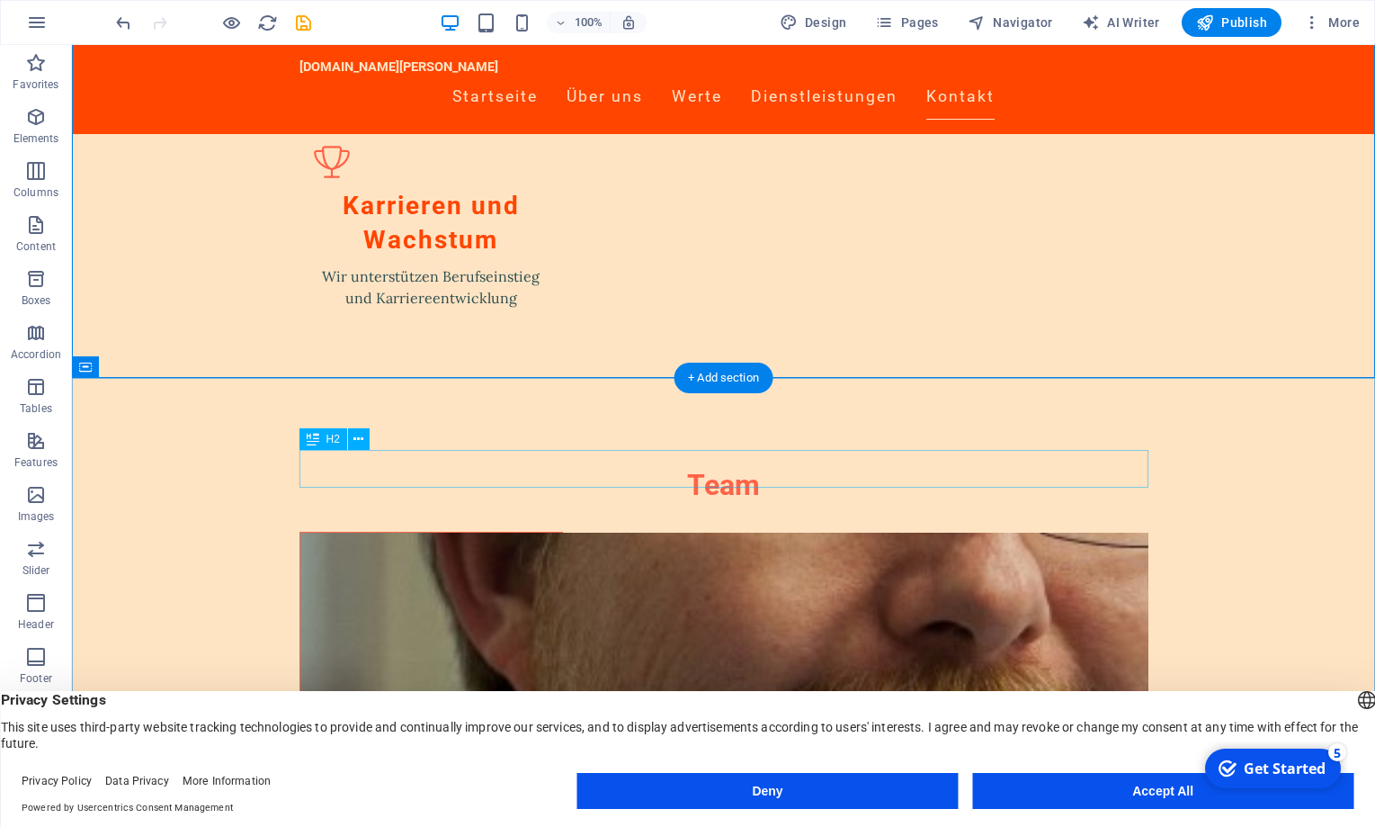
scroll to position [2450, 0]
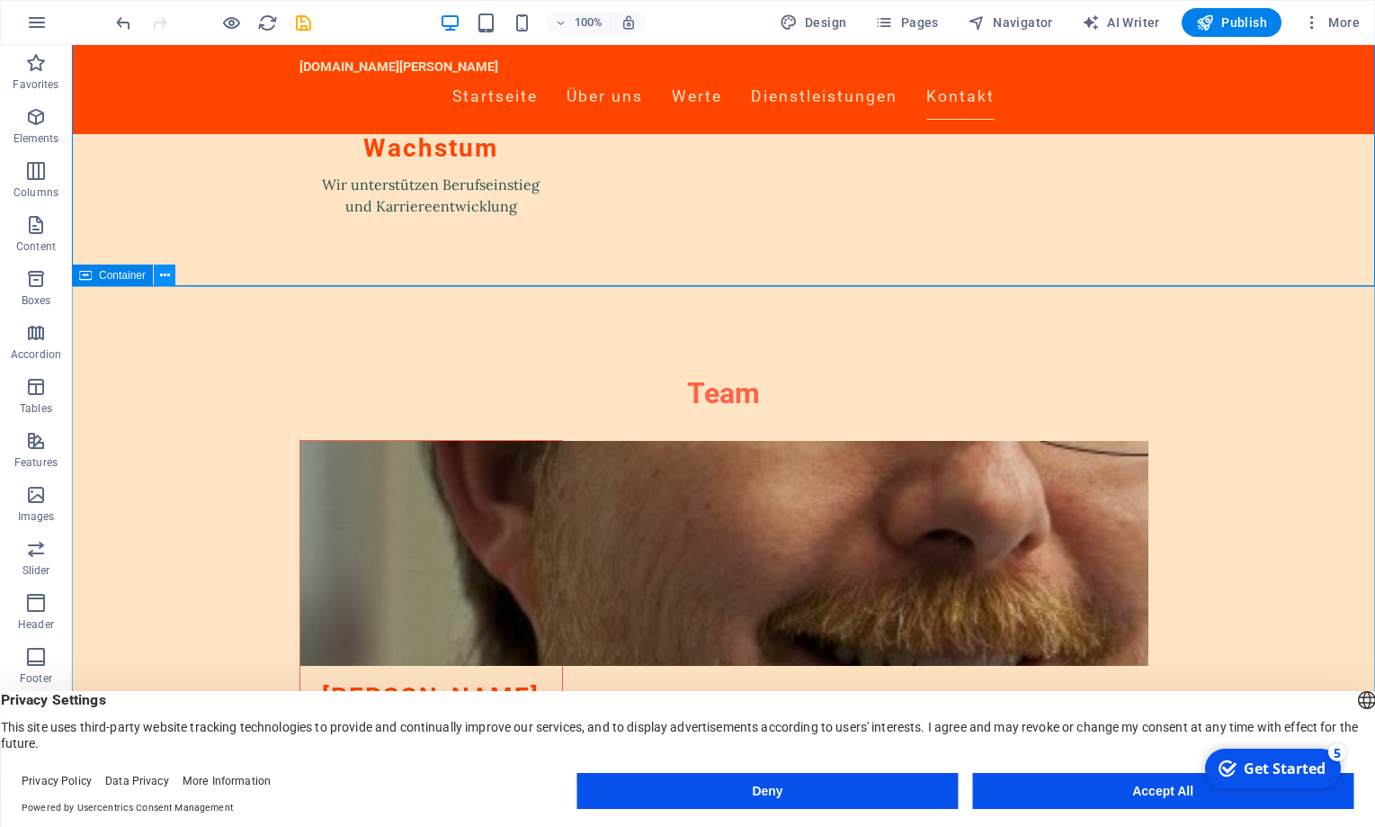
click at [161, 274] on icon at bounding box center [165, 275] width 10 height 19
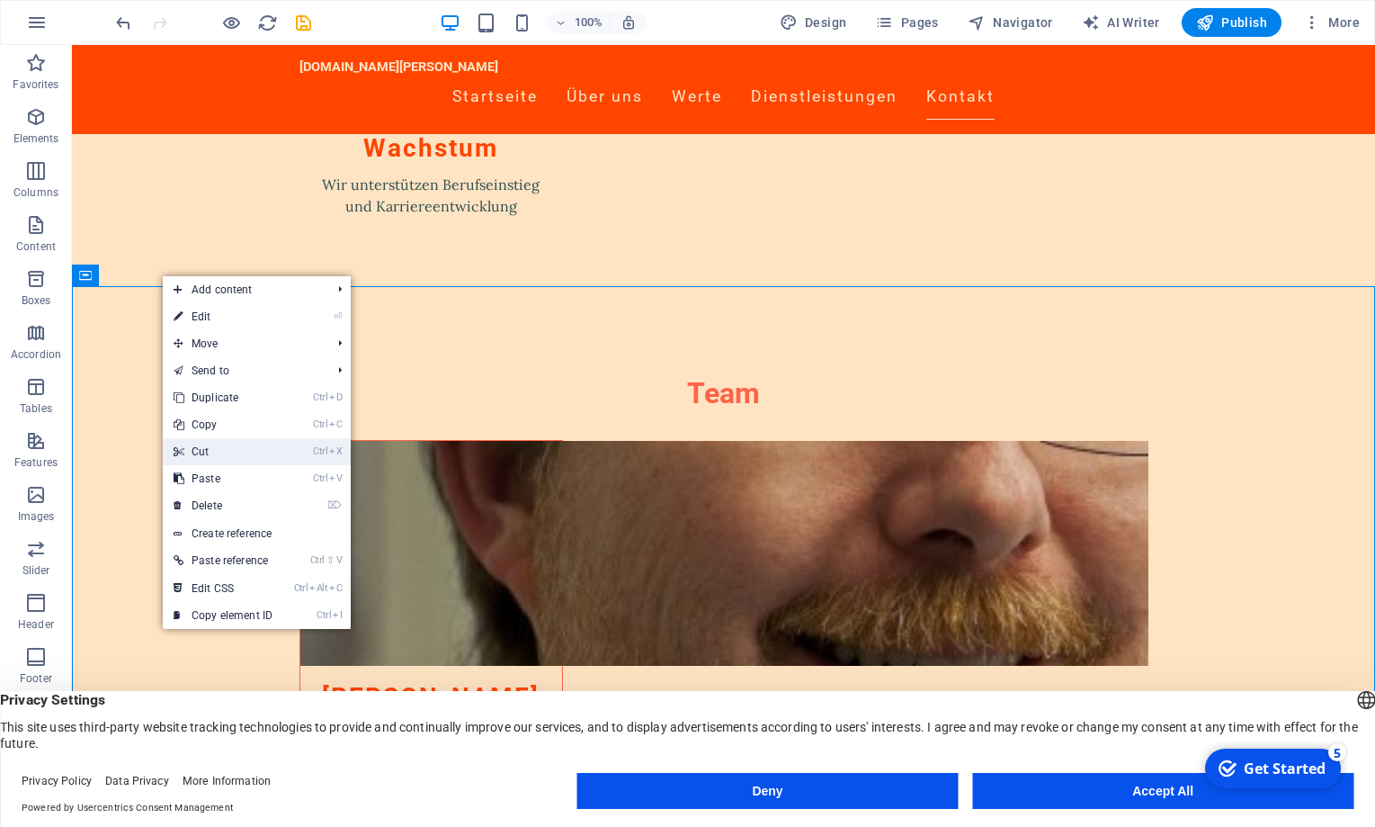
click at [203, 452] on link "Ctrl X Cut" at bounding box center [223, 451] width 121 height 27
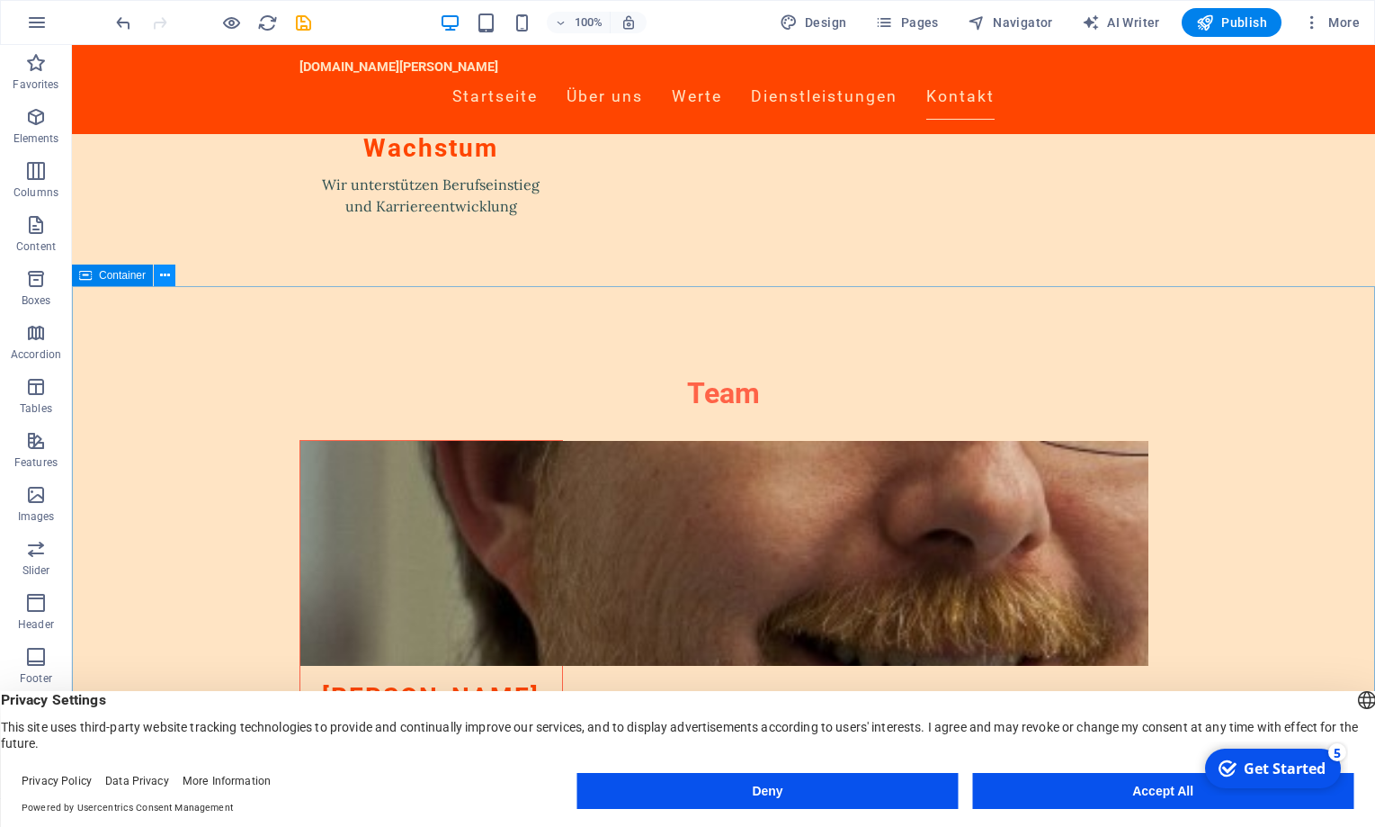
click at [168, 274] on icon at bounding box center [165, 275] width 10 height 19
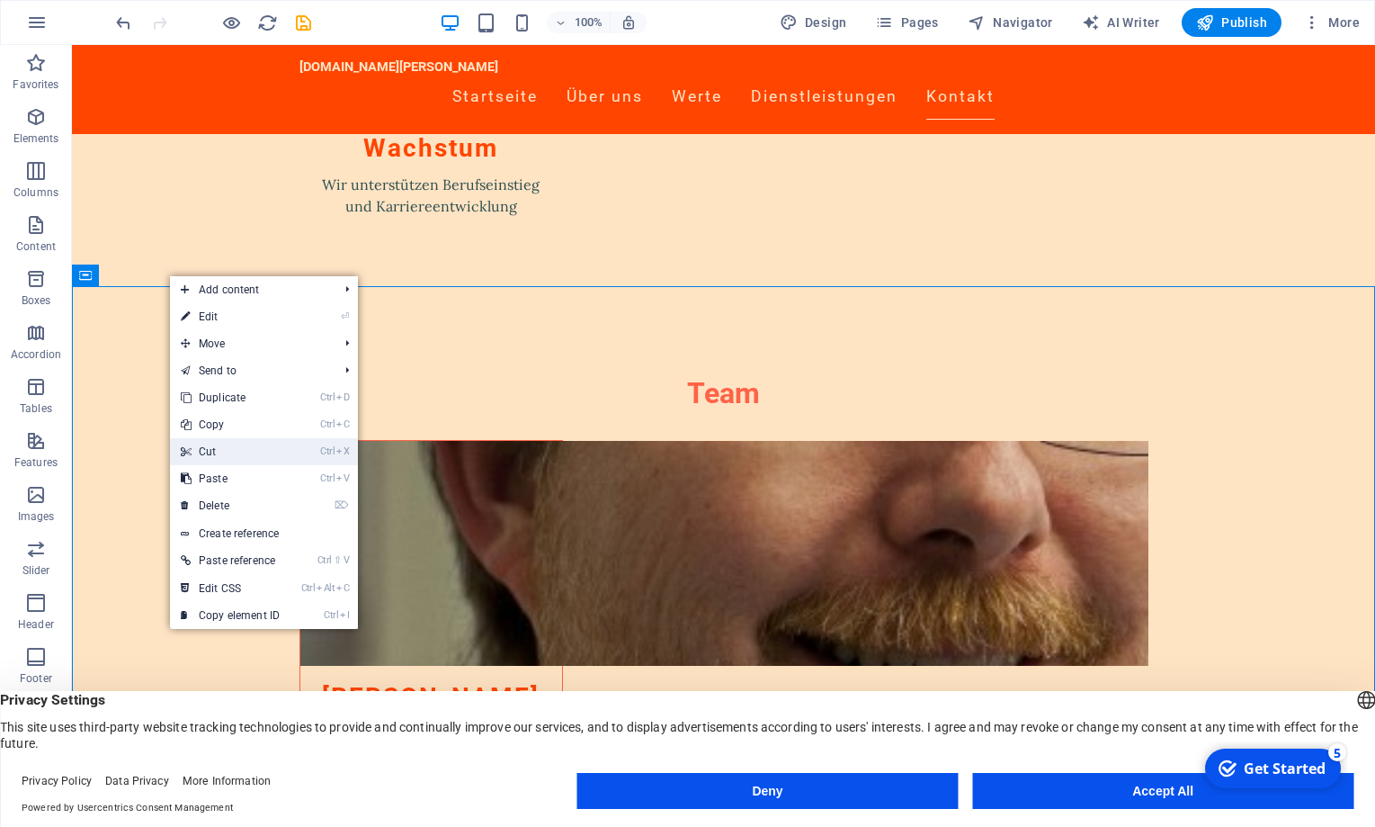
click at [212, 443] on link "Ctrl X Cut" at bounding box center [230, 451] width 121 height 27
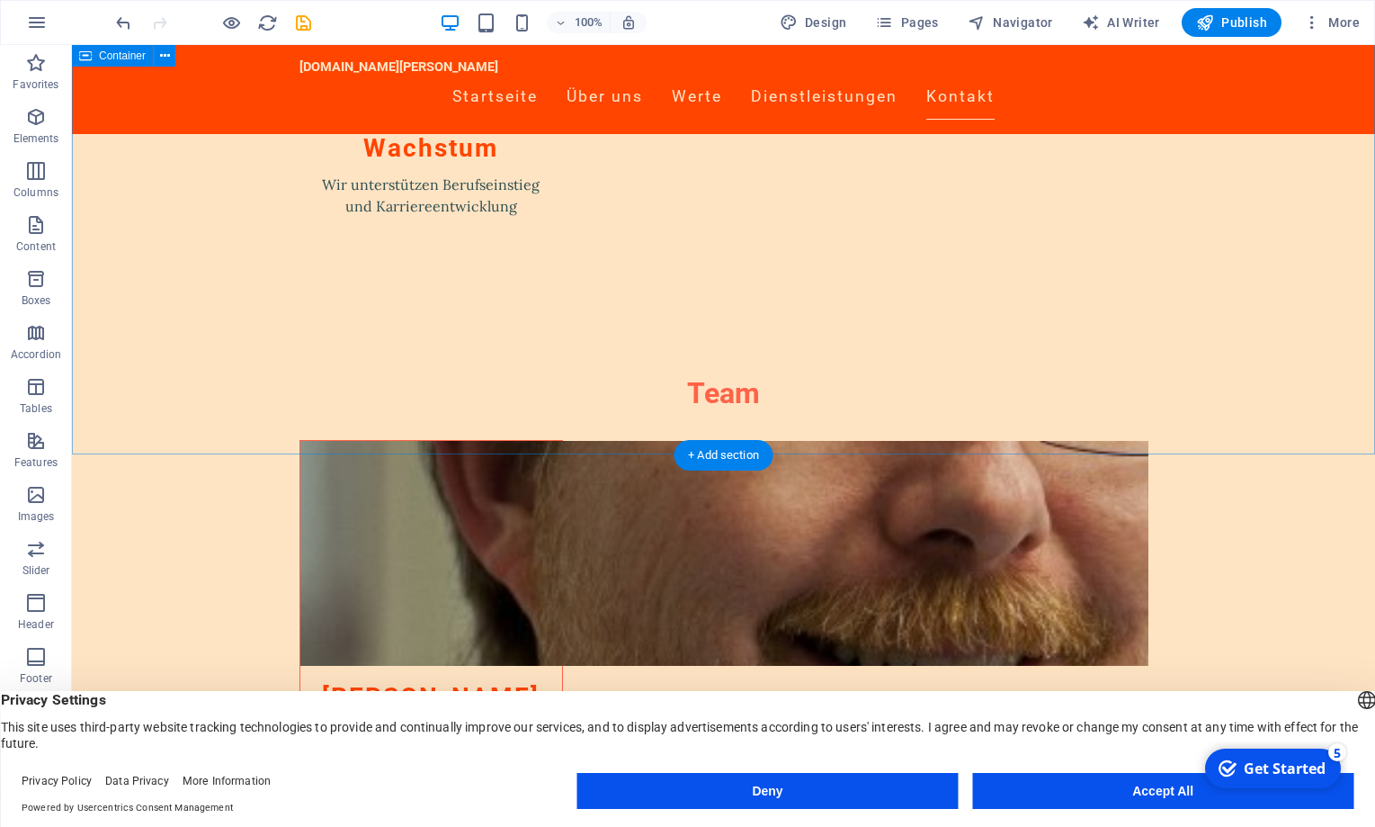
scroll to position [2282, 0]
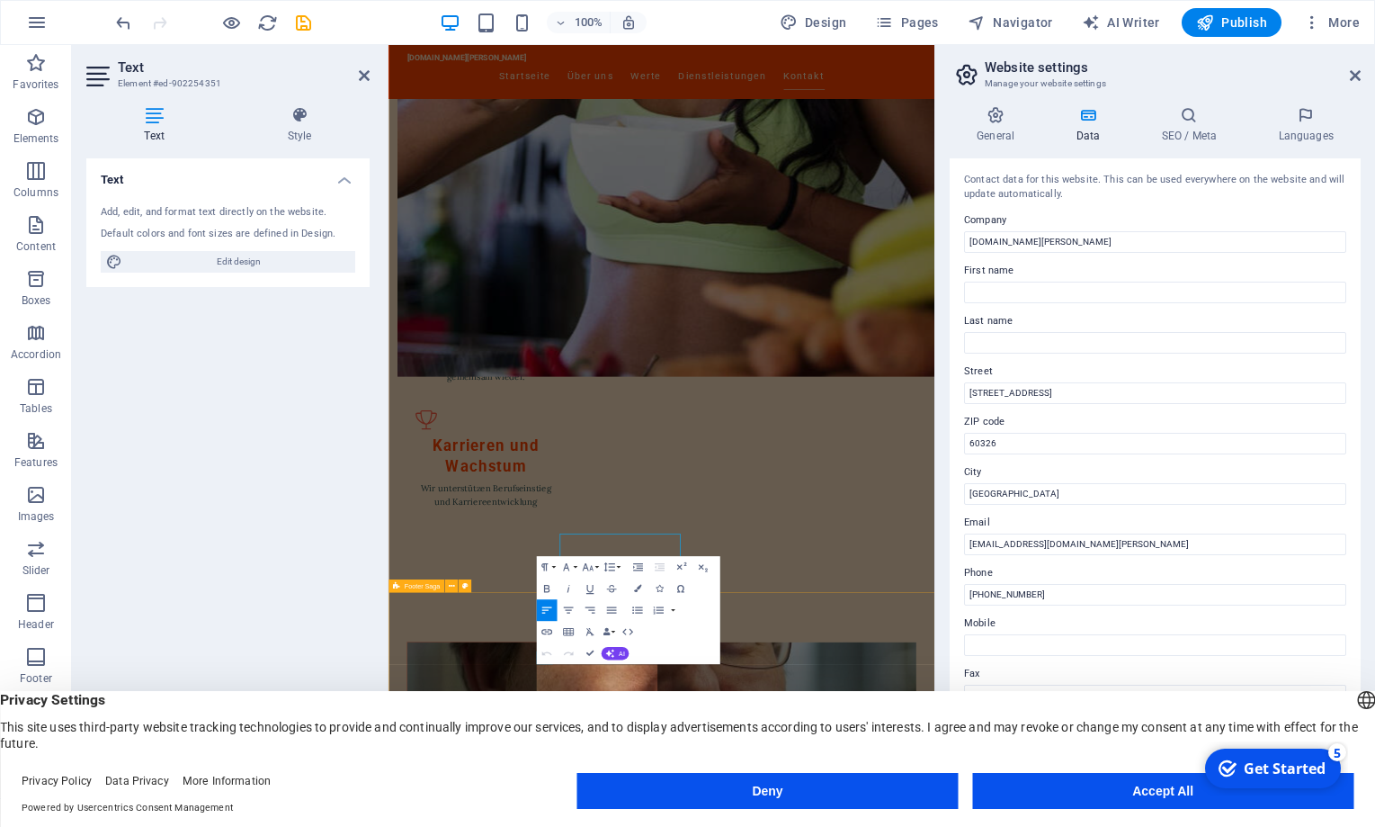
scroll to position [1998, 0]
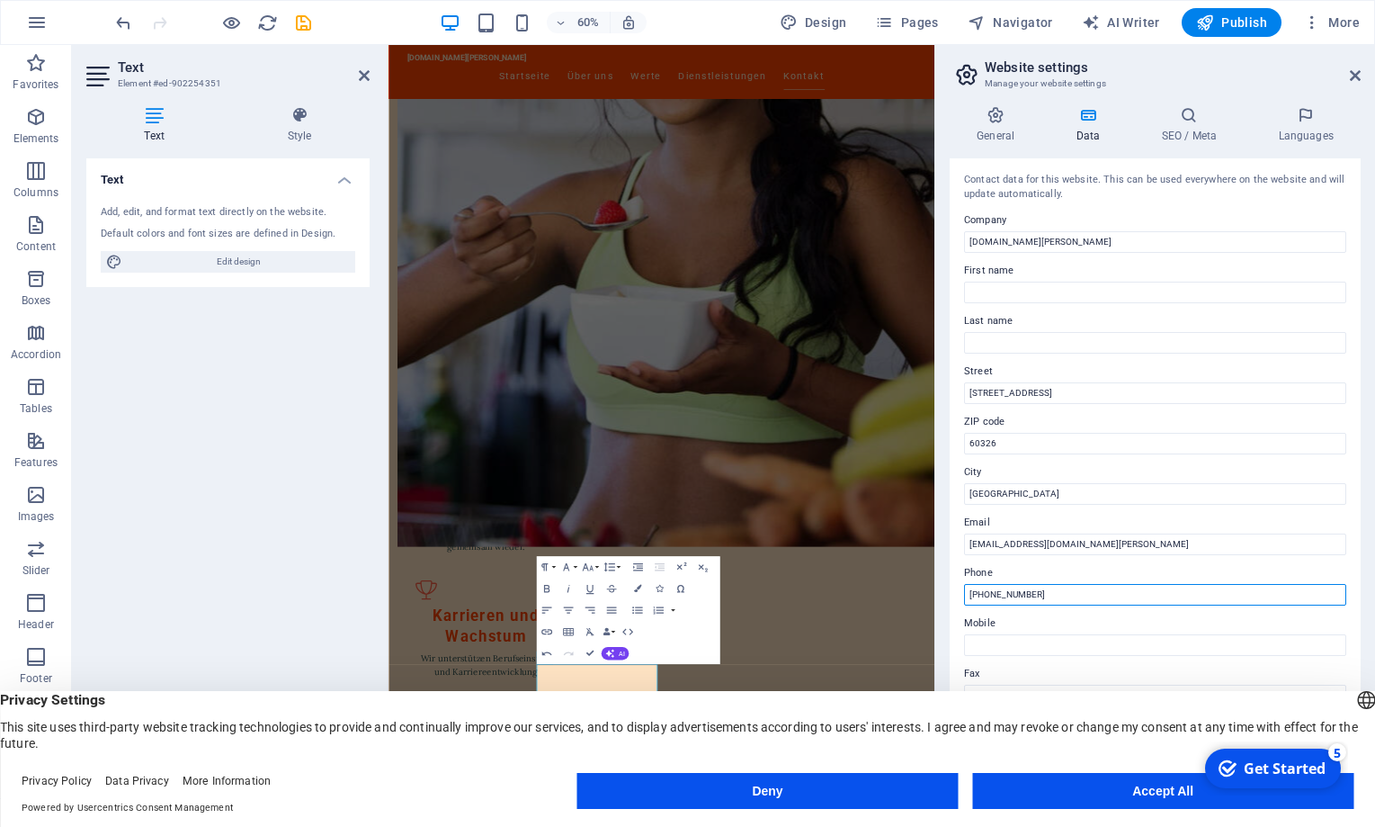
drag, startPoint x: 1067, startPoint y: 591, endPoint x: 962, endPoint y: 591, distance: 105.2
click at [962, 591] on div "Contact data for this website. This can be used everywhere on the website and w…" at bounding box center [1155, 470] width 411 height 625
drag, startPoint x: 1052, startPoint y: 592, endPoint x: 935, endPoint y: 592, distance: 116.0
click at [964, 592] on input "[PHONE_NUMBER]" at bounding box center [1155, 595] width 382 height 22
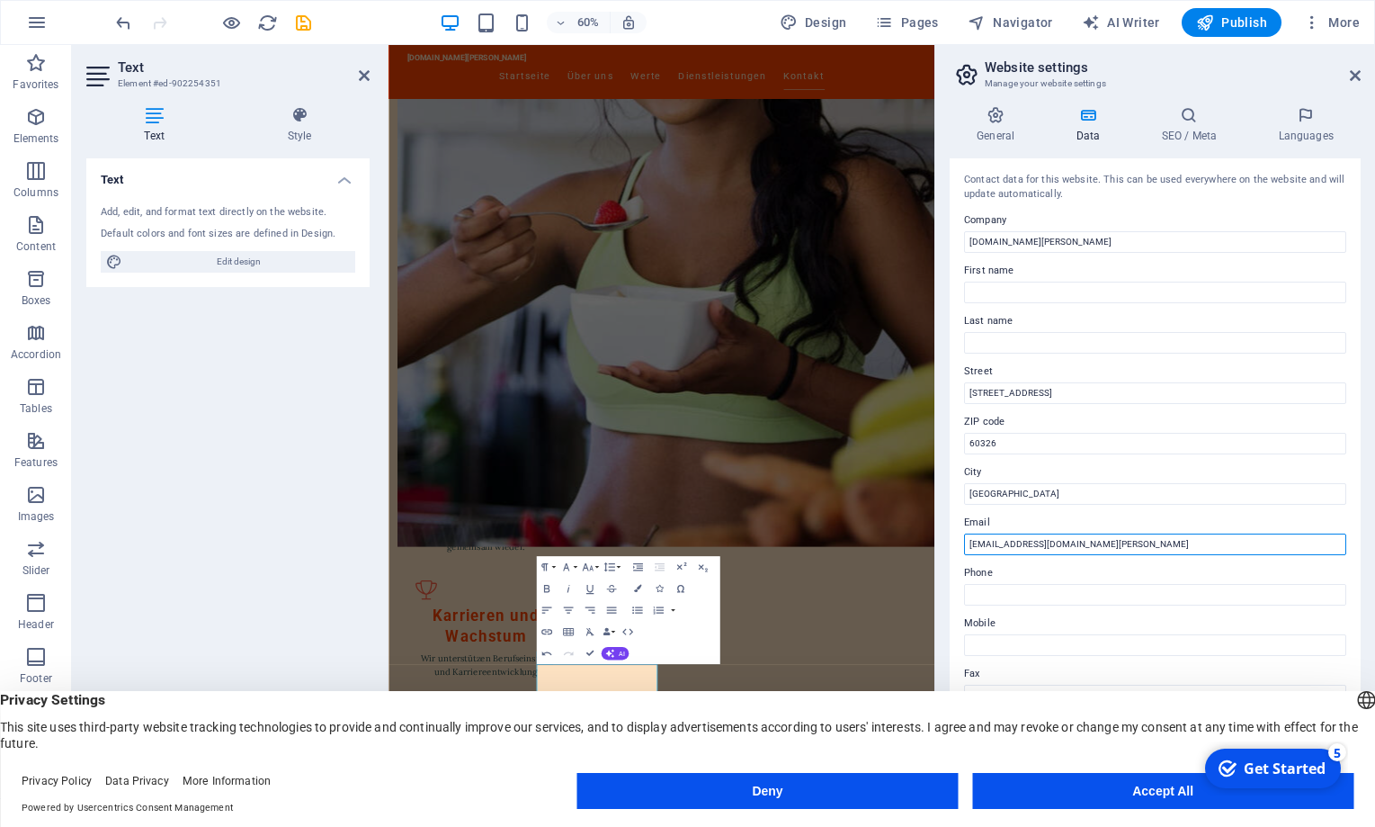
drag, startPoint x: 992, startPoint y: 545, endPoint x: 952, endPoint y: 541, distance: 40.6
click at [964, 541] on input "[EMAIL_ADDRESS][DOMAIN_NAME][PERSON_NAME]" at bounding box center [1155, 544] width 382 height 22
click at [1031, 542] on input "[DOMAIN_NAME][PERSON_NAME]" at bounding box center [1155, 544] width 382 height 22
type input "[EMAIL_ADDRESS][PERSON_NAME][DOMAIN_NAME]"
drag, startPoint x: 1102, startPoint y: 240, endPoint x: 961, endPoint y: 241, distance: 141.2
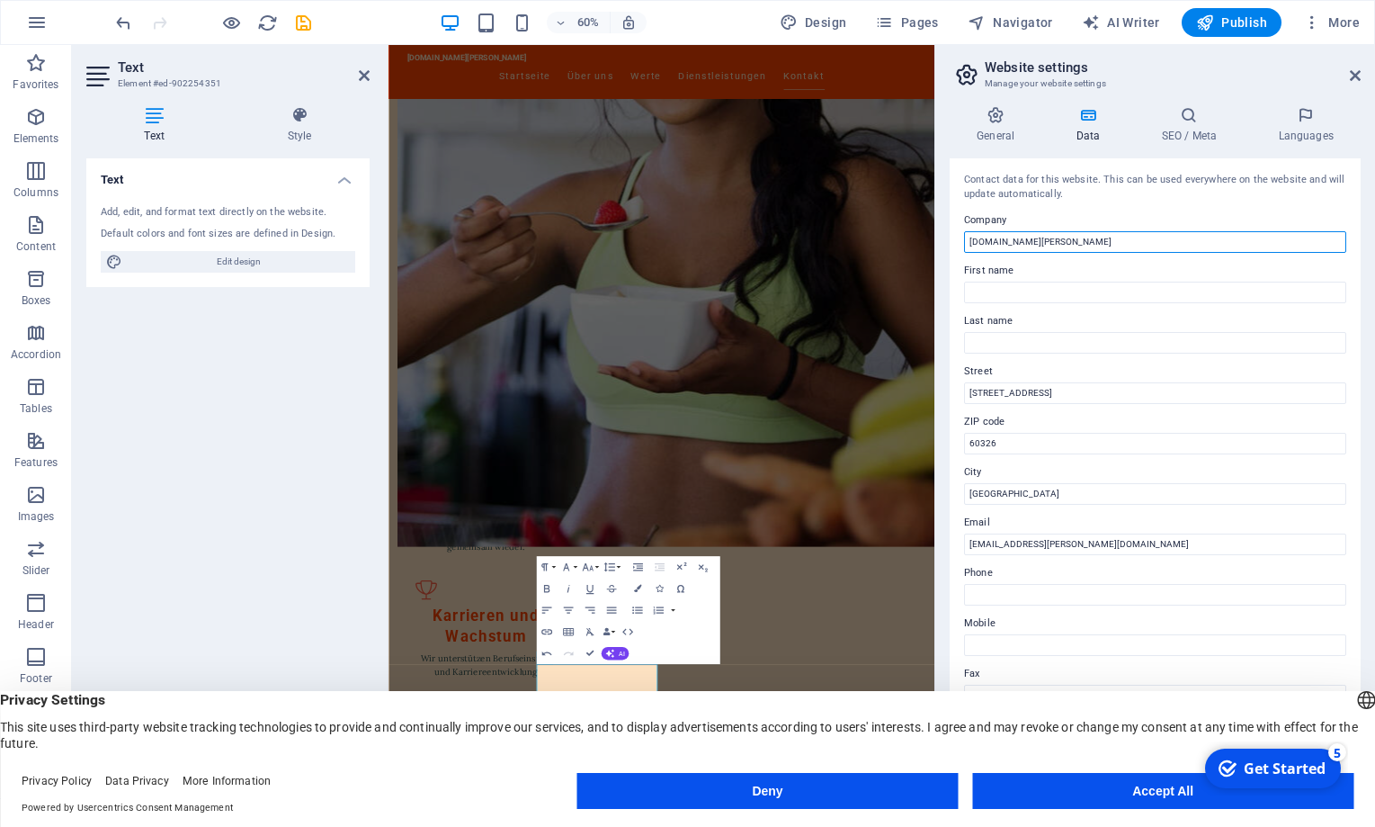
click at [964, 241] on input "[DOMAIN_NAME][PERSON_NAME]" at bounding box center [1155, 242] width 382 height 22
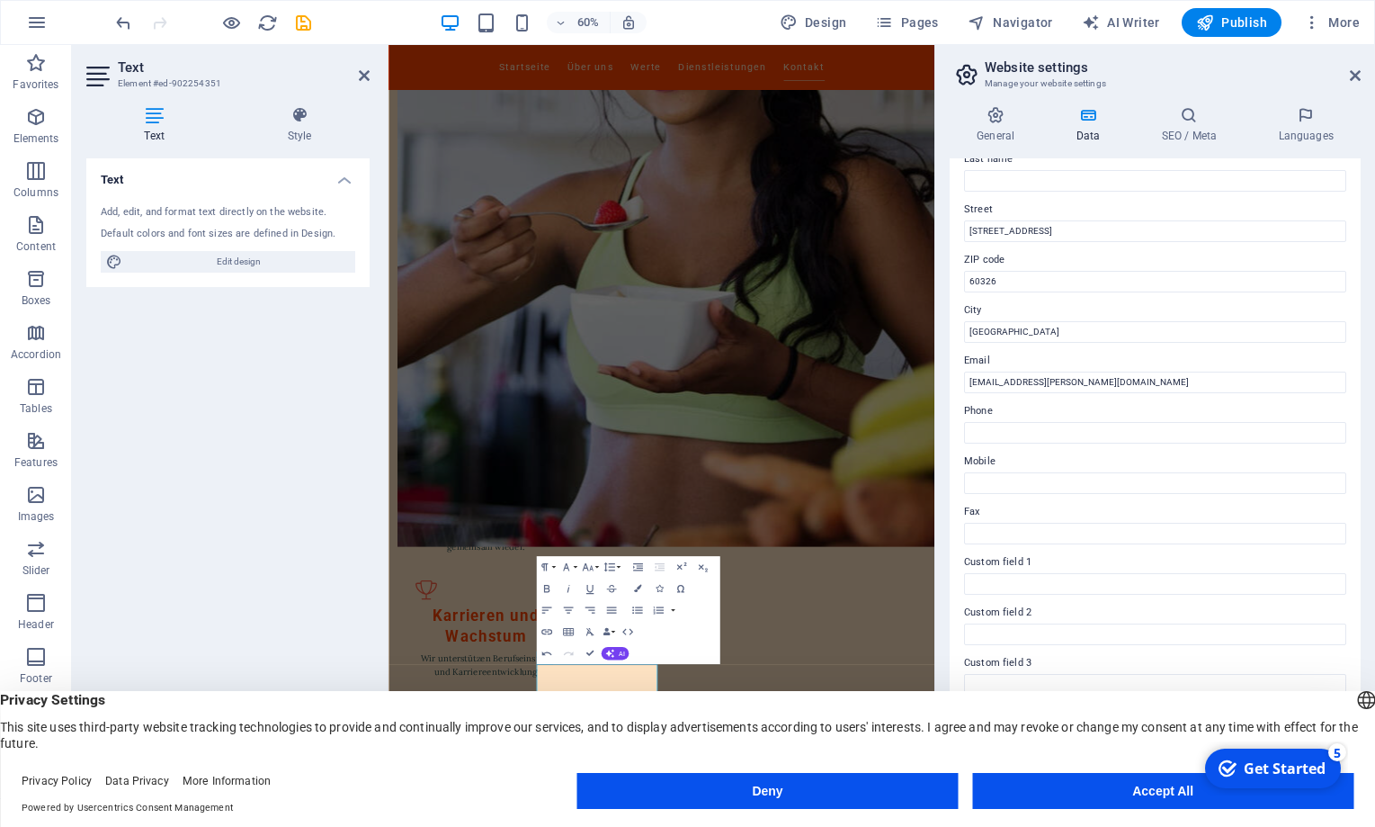
scroll to position [239, 0]
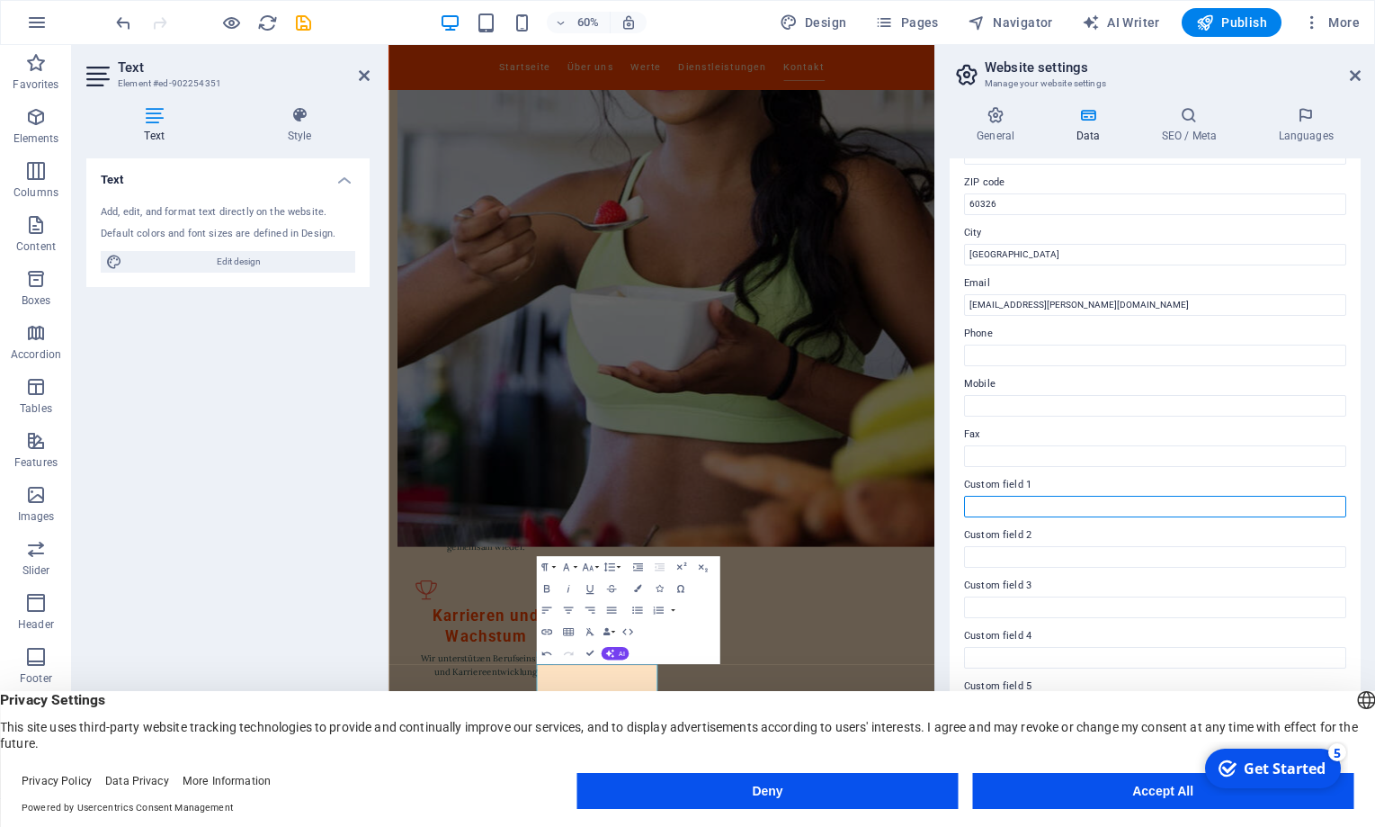
click at [1030, 507] on input "Custom field 1" at bounding box center [1155, 507] width 382 height 22
type input "p"
click at [989, 118] on icon at bounding box center [996, 115] width 92 height 18
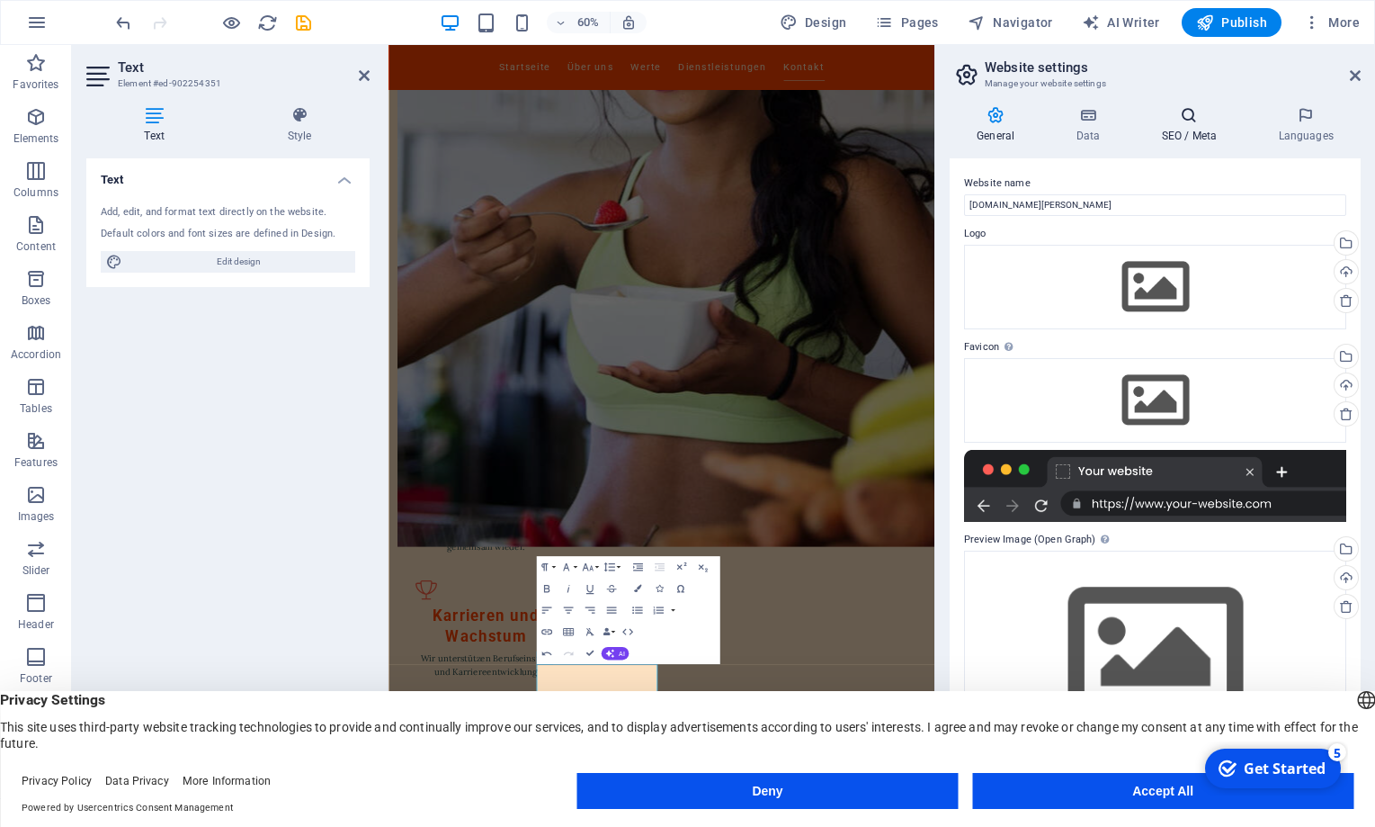
click at [1185, 121] on icon at bounding box center [1189, 115] width 110 height 18
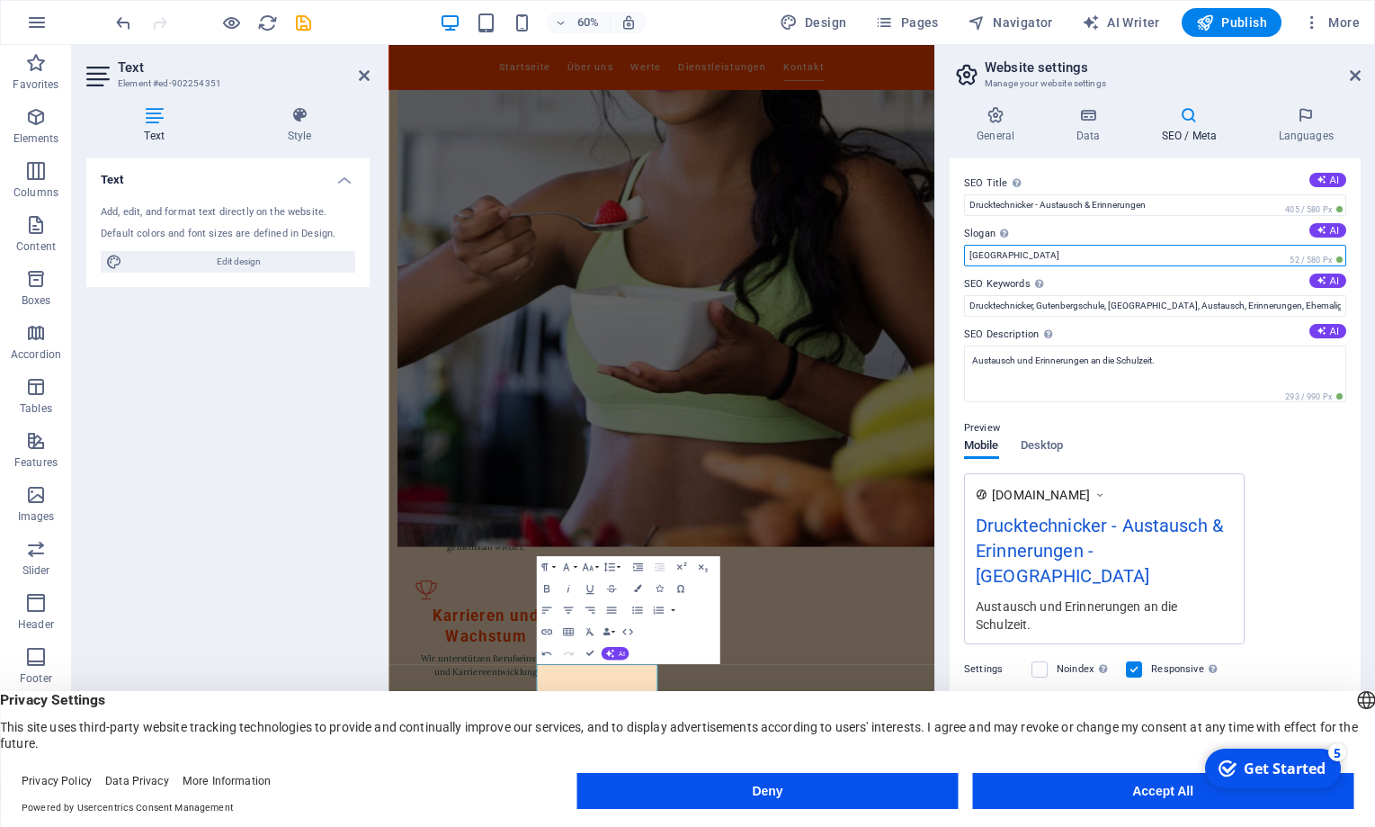
drag, startPoint x: 1020, startPoint y: 255, endPoint x: 957, endPoint y: 255, distance: 63.0
click at [964, 255] on input "[GEOGRAPHIC_DATA]" at bounding box center [1155, 256] width 382 height 22
type input "Frankfurt a. Main"
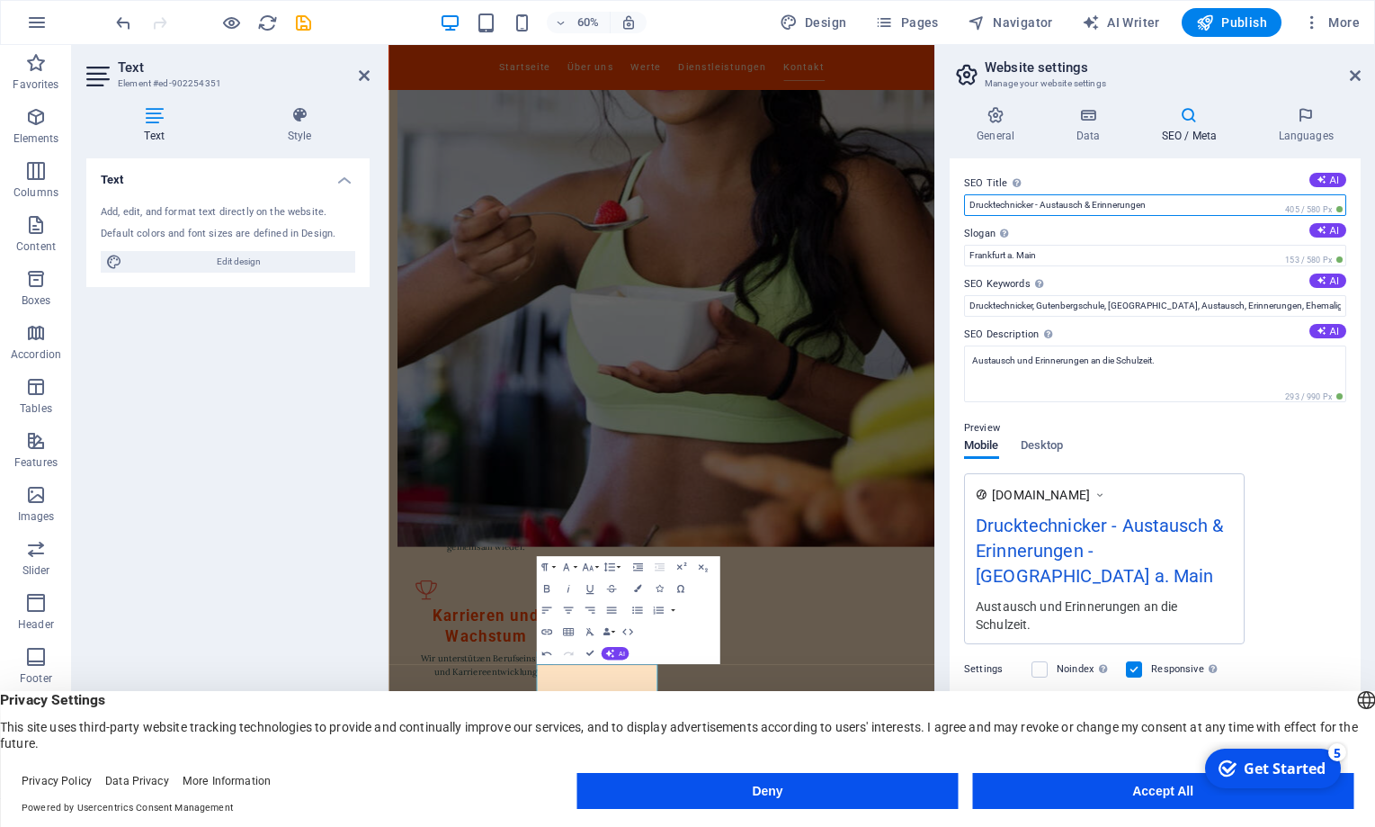
click at [1022, 205] on input "Drucktechnicker - Austausch & Erinnerungen" at bounding box center [1155, 205] width 382 height 22
type input "Drucktechniker - Austausch & Erinnerungen"
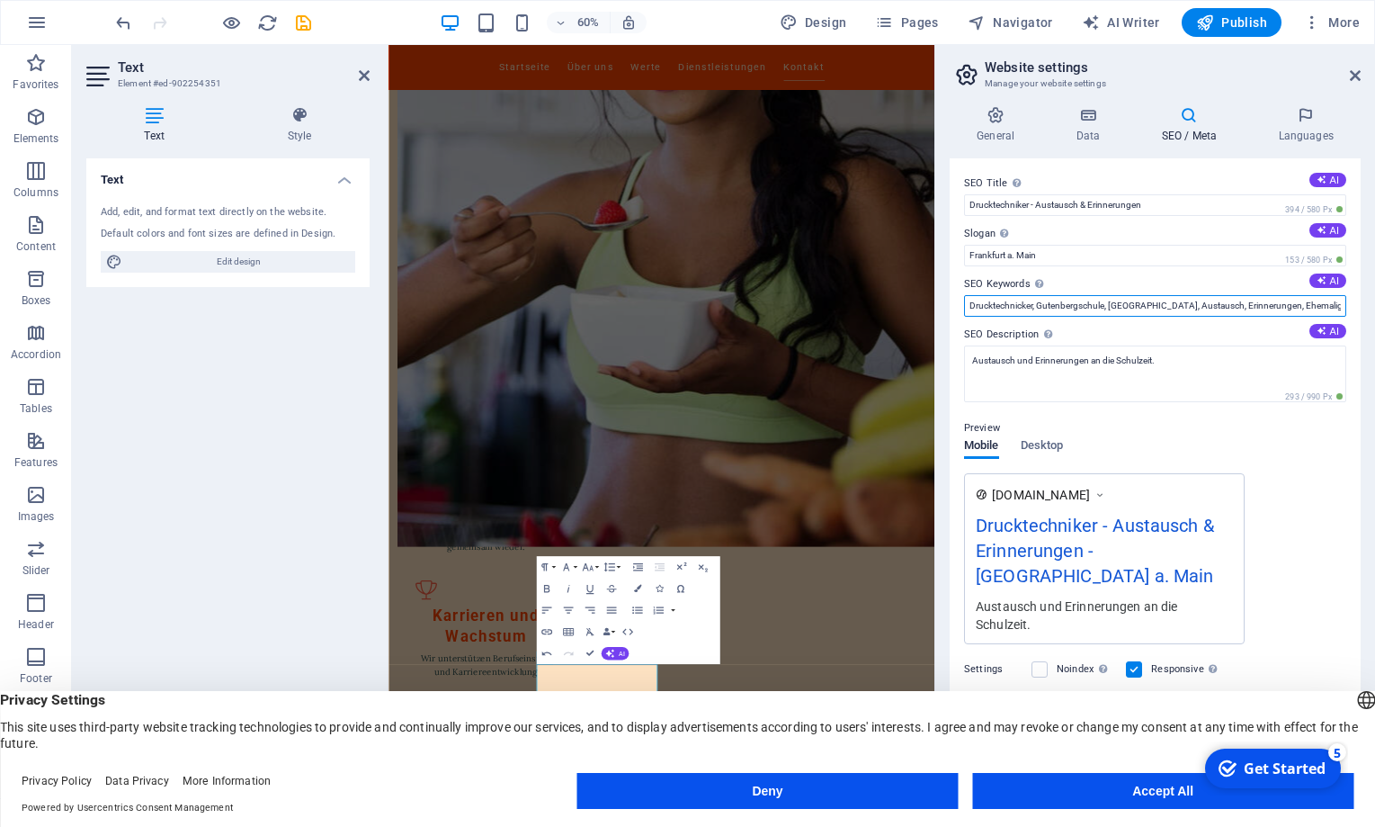
click at [1021, 304] on input "Drucktechnicker, Gutenbergschule, [GEOGRAPHIC_DATA], Austausch, Erinnerungen, E…" at bounding box center [1155, 306] width 382 height 22
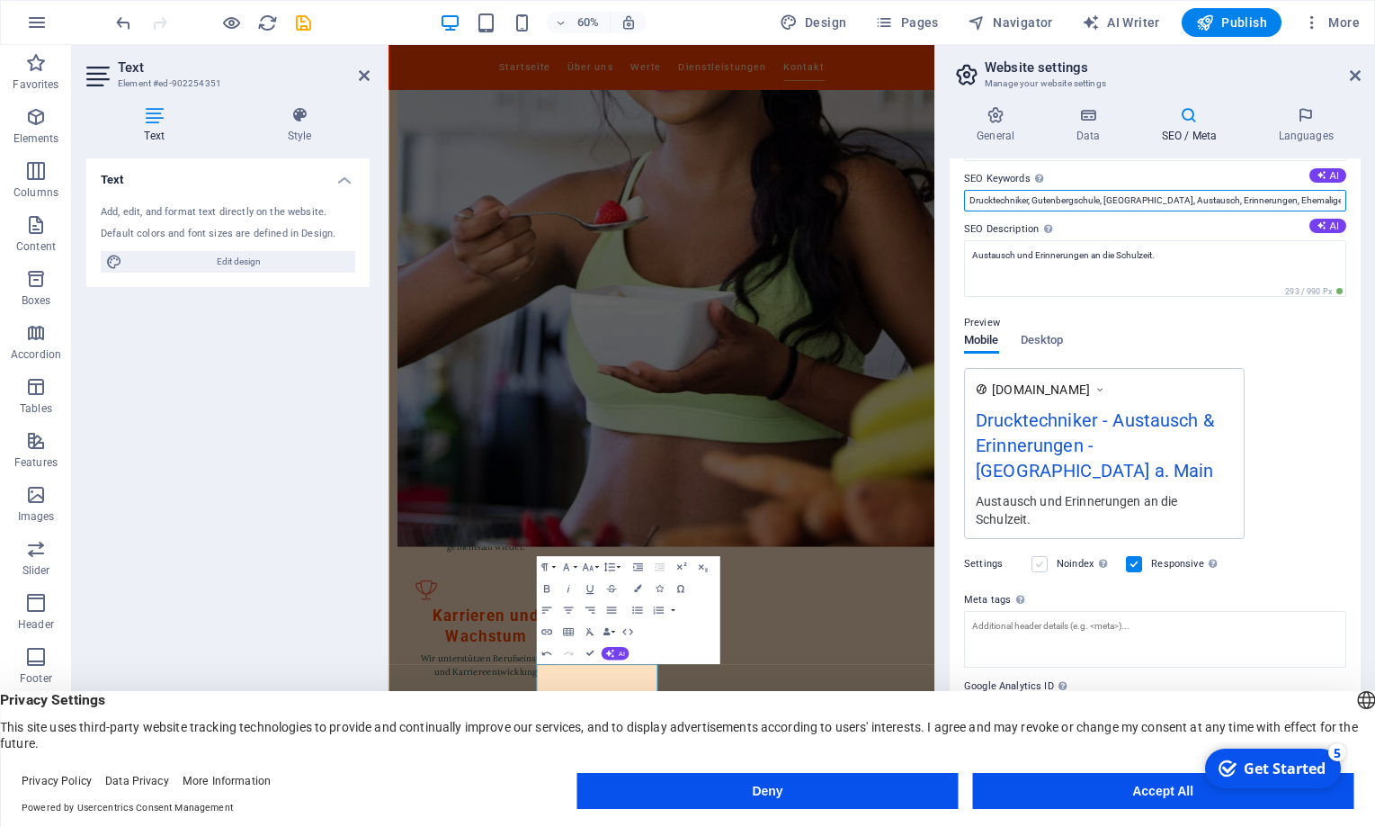
type input "Drucktechniker, Gutenbergschule, [GEOGRAPHIC_DATA], Austausch, Erinnerungen, Eh…"
click at [1038, 567] on label at bounding box center [1040, 564] width 16 height 16
click at [0, 0] on input "Noindex Instruct search engines to exclude this website from search results." at bounding box center [0, 0] width 0 height 0
click at [1306, 125] on h4 "Languages" at bounding box center [1306, 125] width 110 height 38
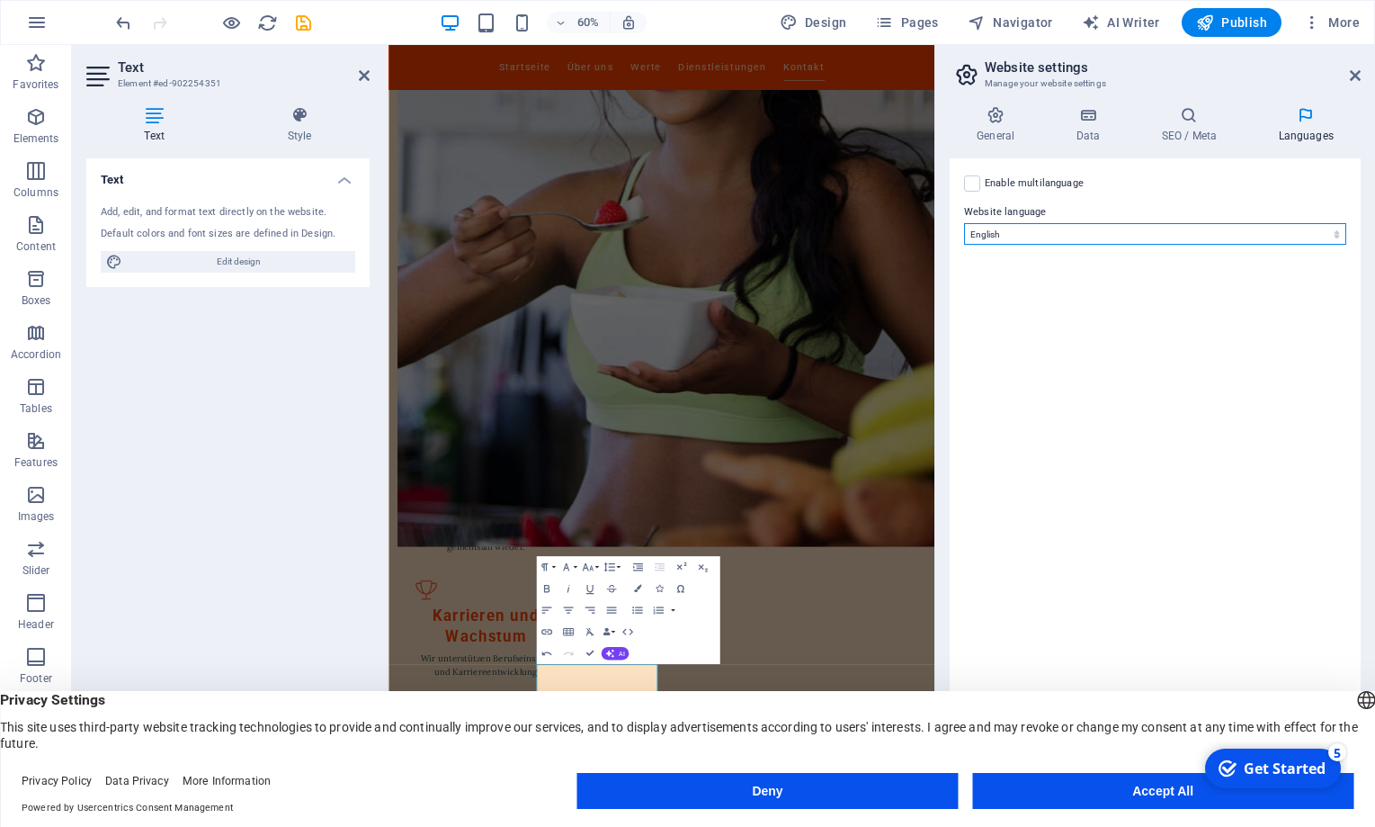
select select "55"
click option "German" at bounding box center [0, 0] width 0 height 0
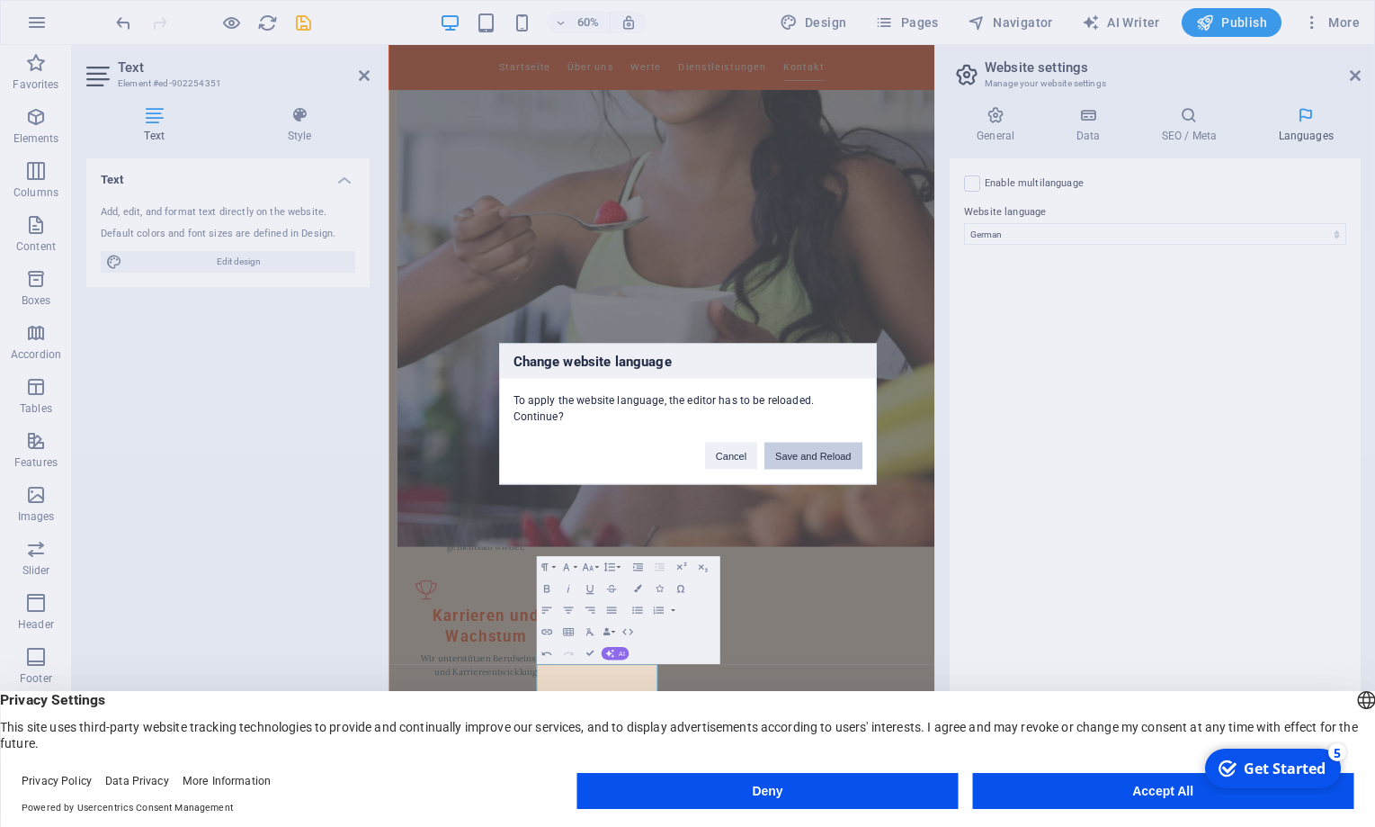
click at [790, 456] on button "Save and Reload" at bounding box center [813, 455] width 97 height 27
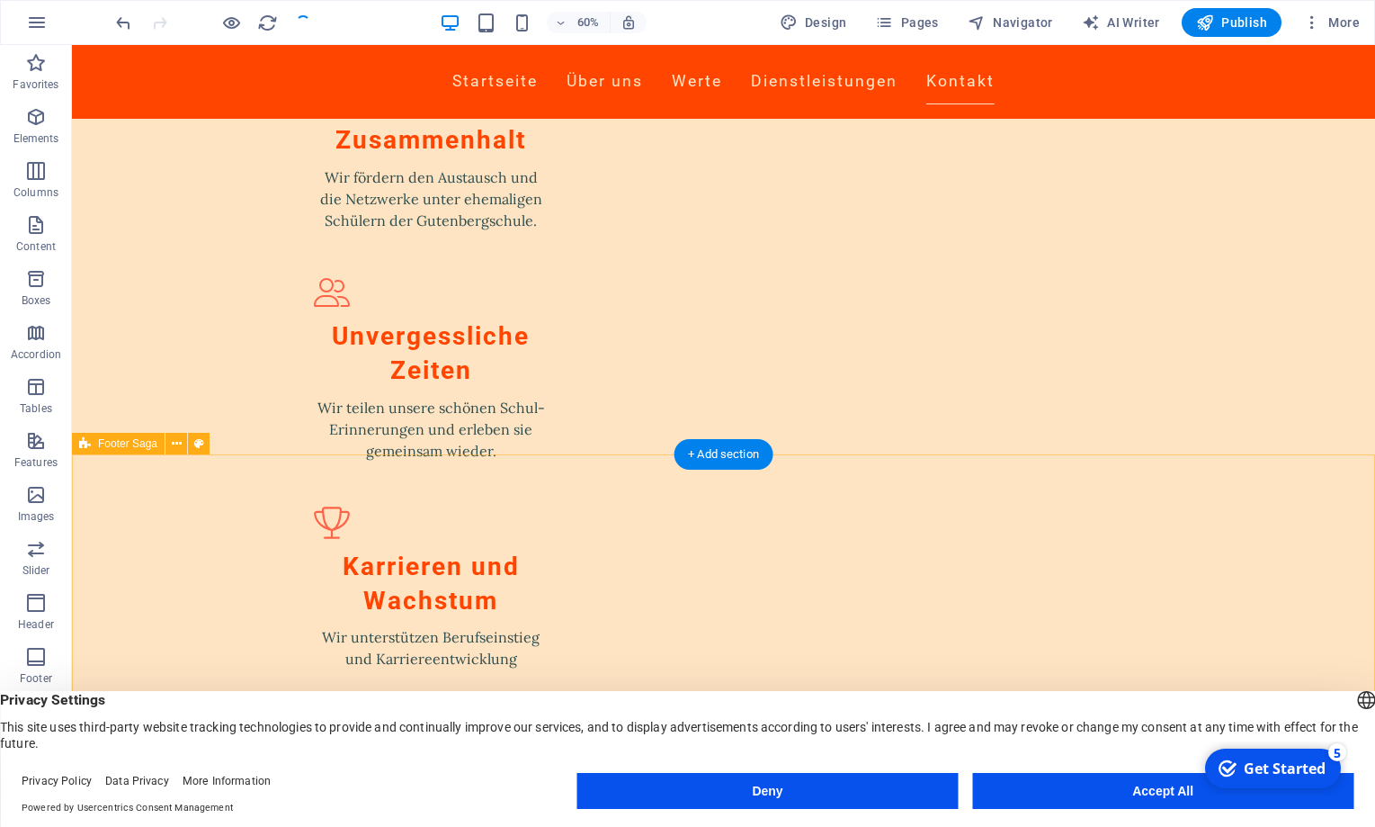
scroll to position [2282, 0]
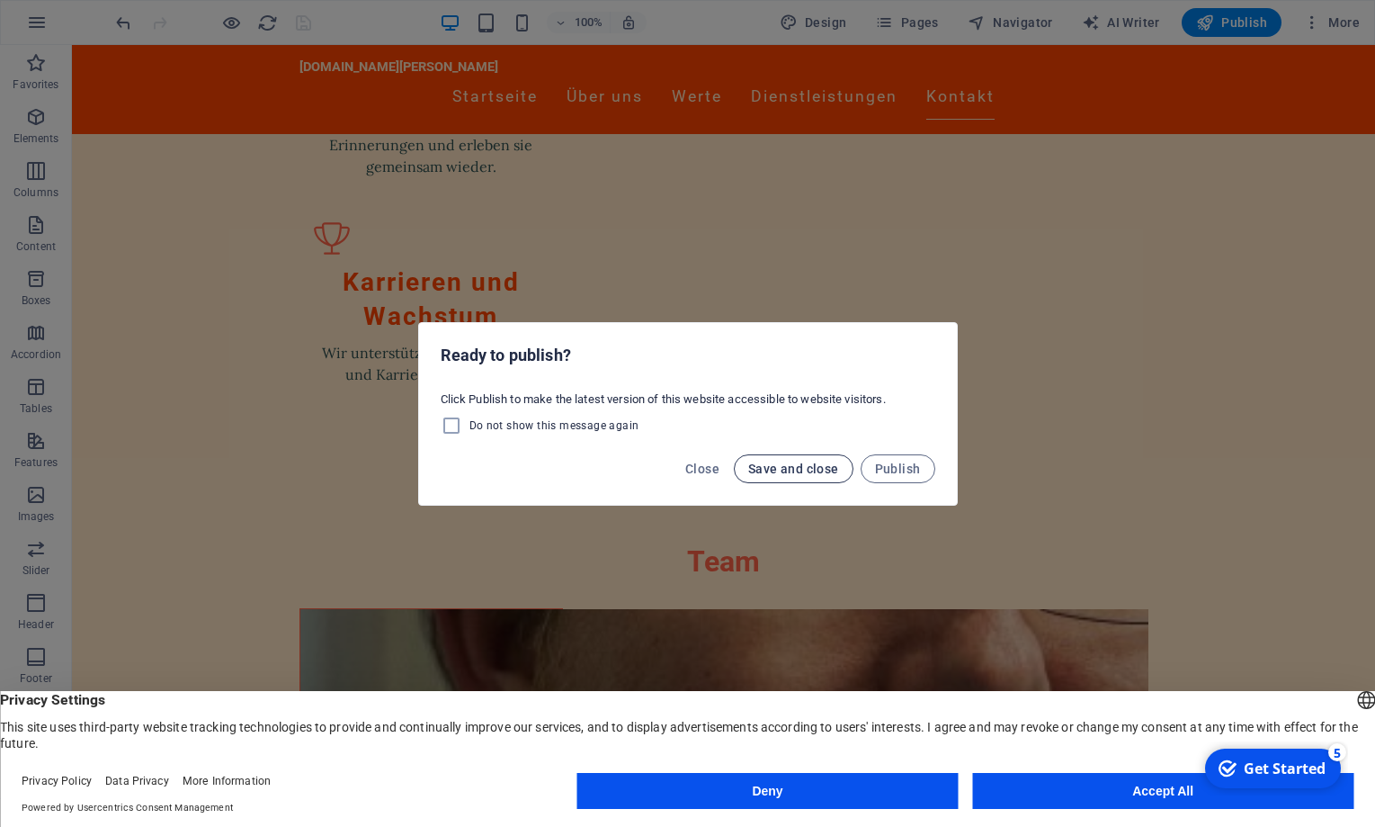
click at [783, 468] on span "Save and close" at bounding box center [793, 468] width 91 height 14
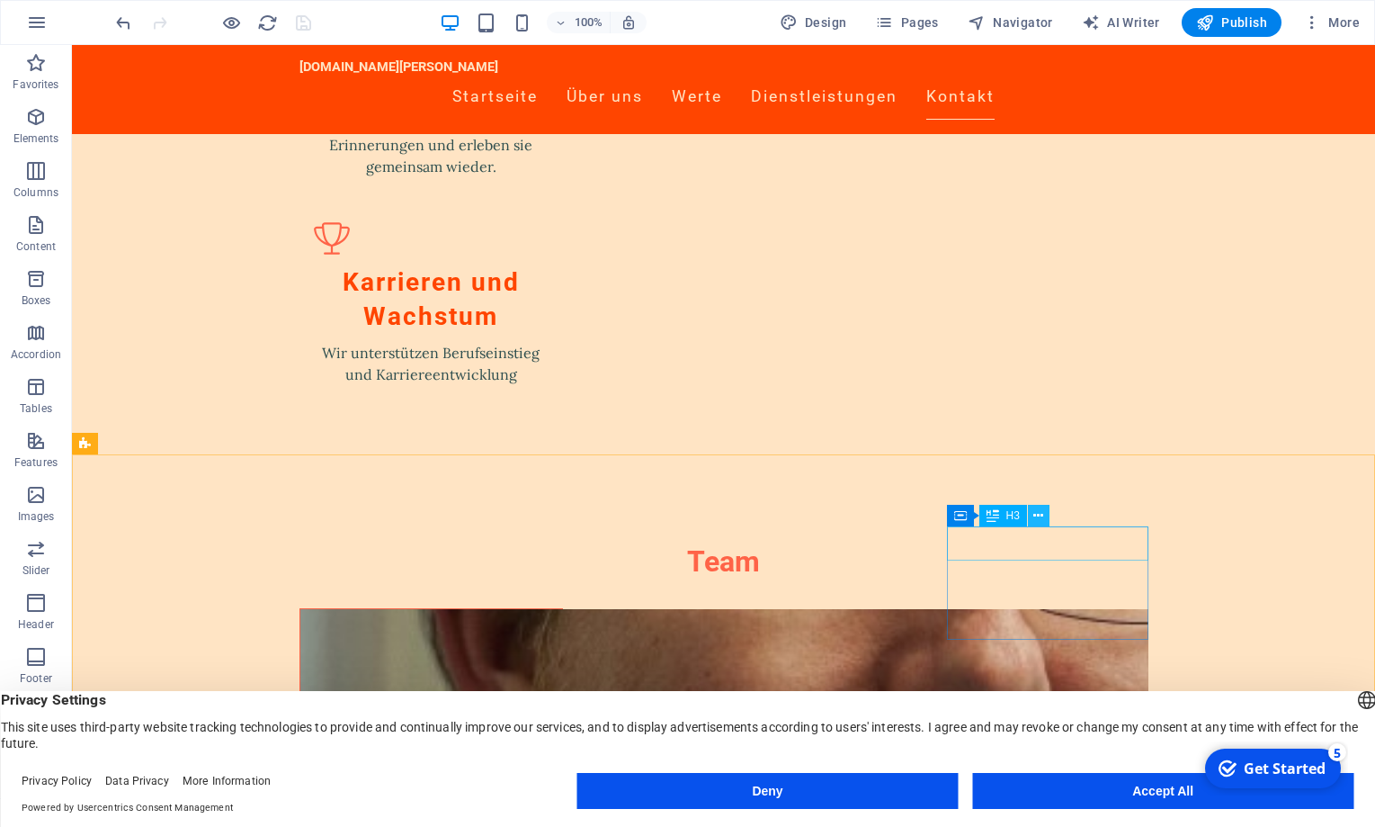
click at [1043, 517] on icon at bounding box center [1039, 515] width 10 height 19
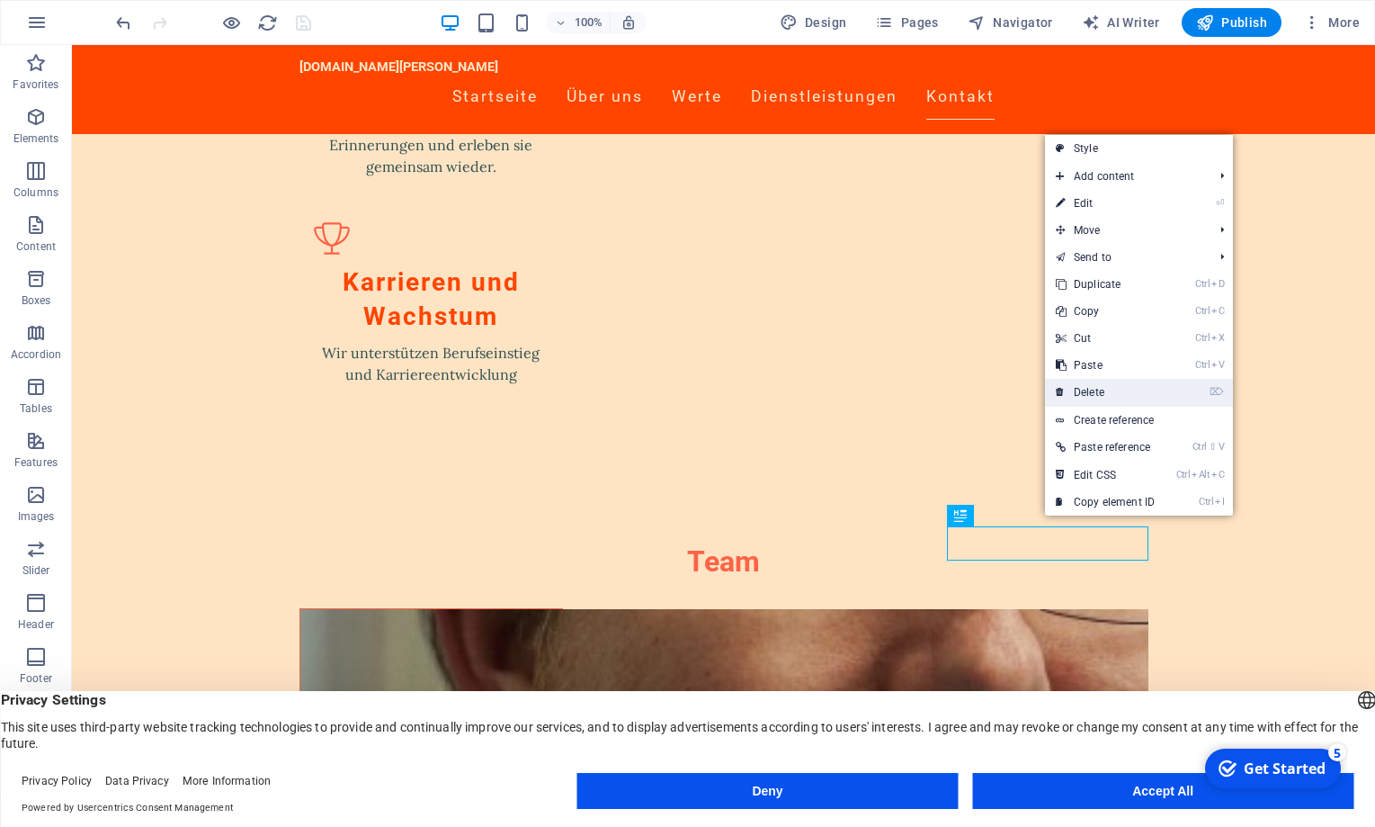
click at [1087, 388] on link "⌦ Delete" at bounding box center [1105, 392] width 121 height 27
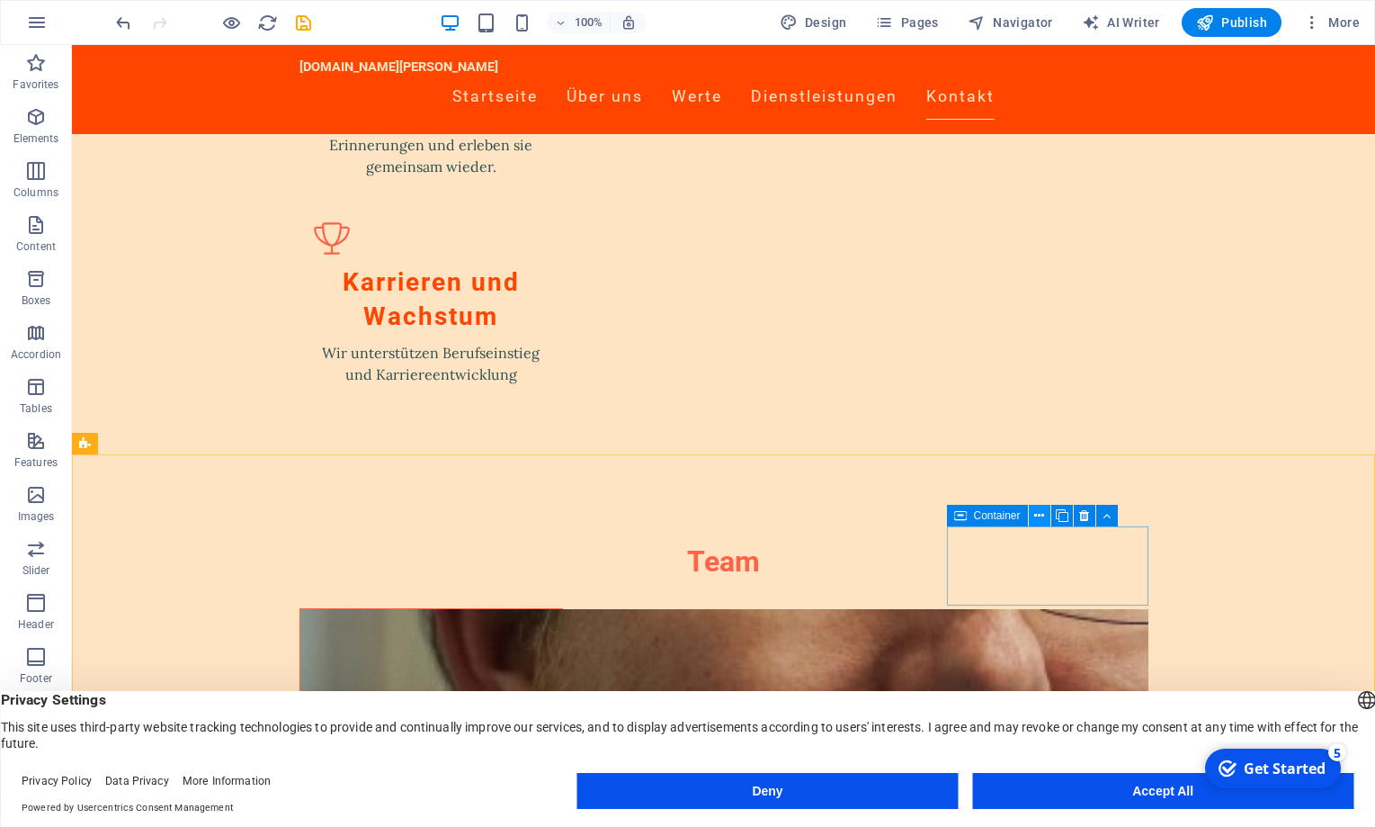
click at [1040, 516] on icon at bounding box center [1039, 515] width 10 height 19
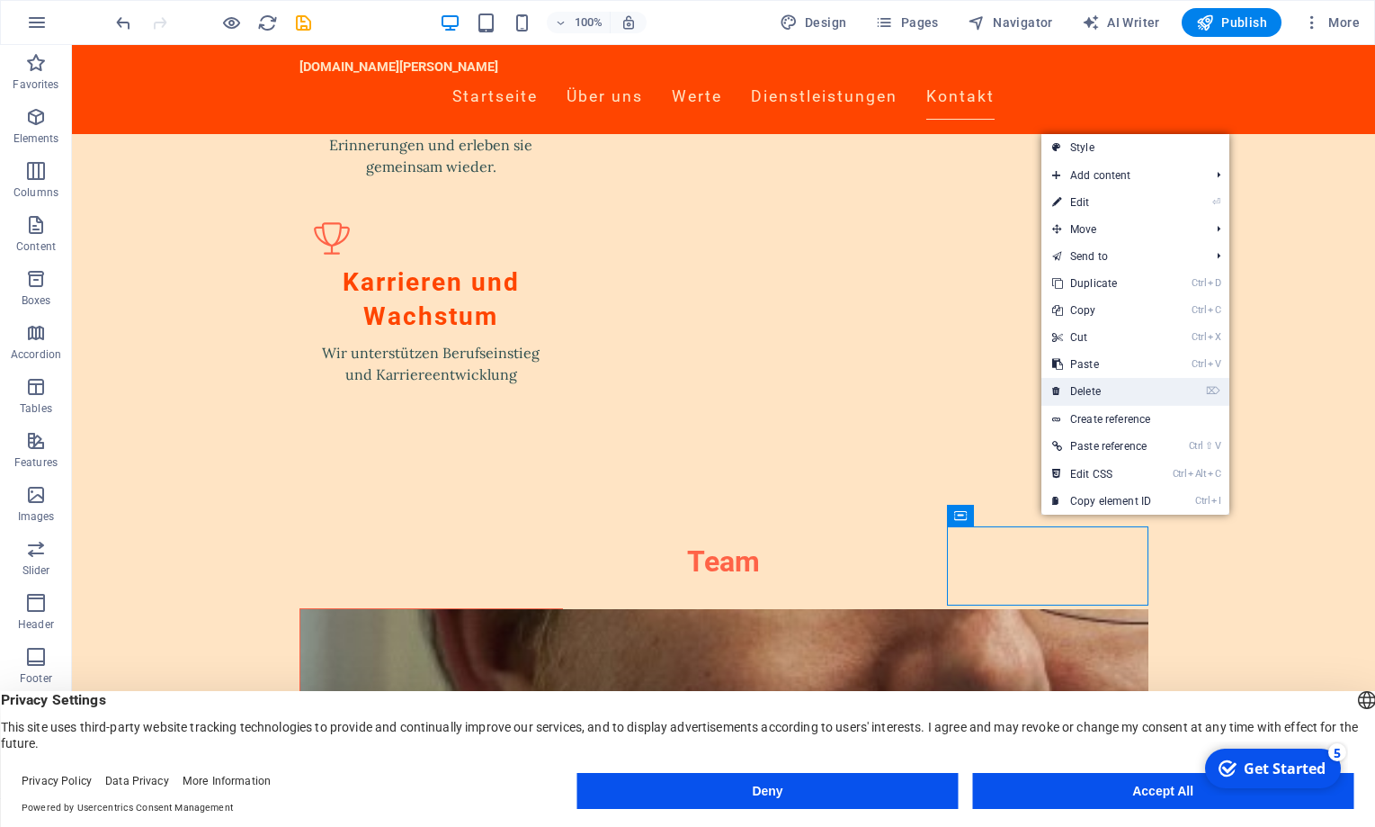
click at [1087, 387] on link "⌦ Delete" at bounding box center [1102, 391] width 121 height 27
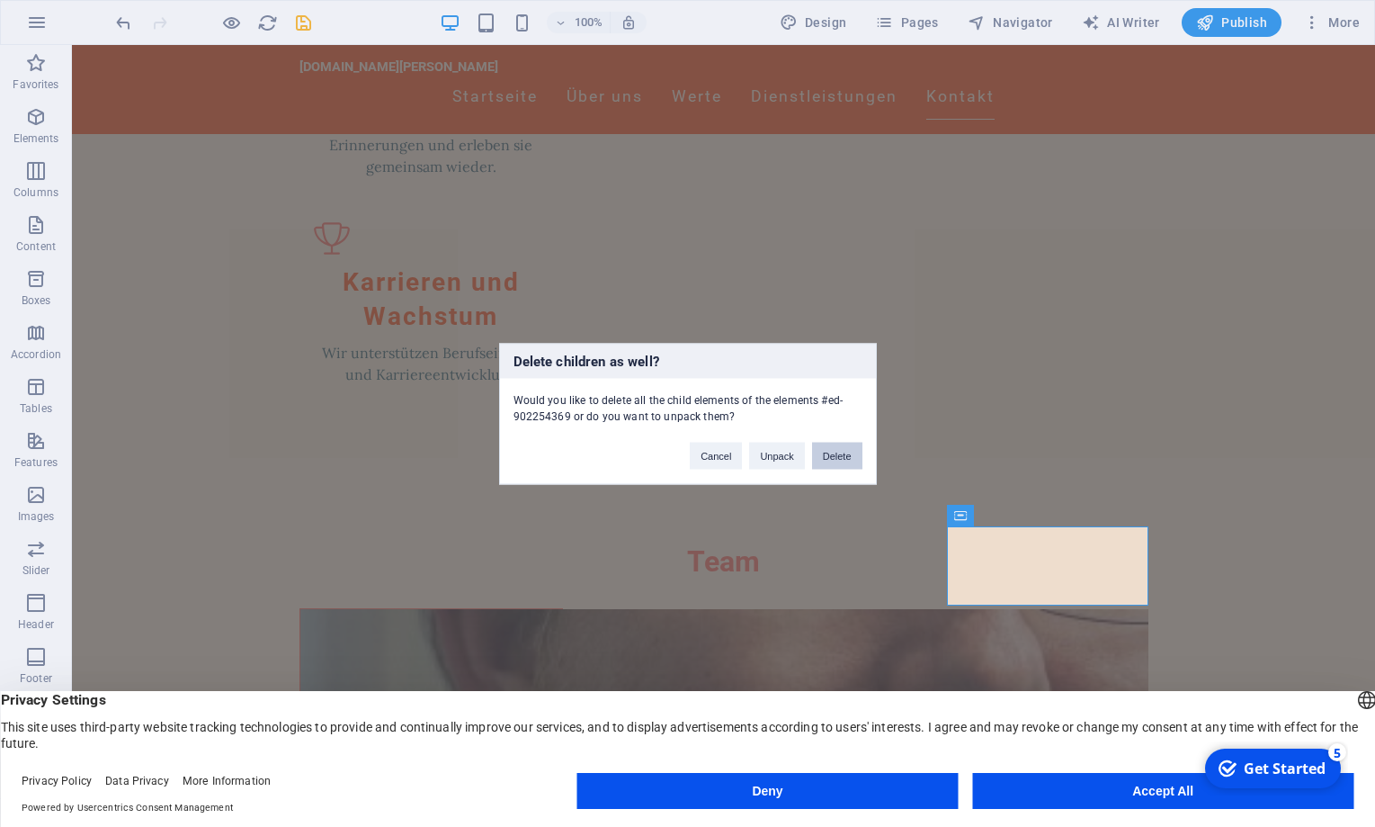
click at [843, 452] on button "Delete" at bounding box center [837, 455] width 50 height 27
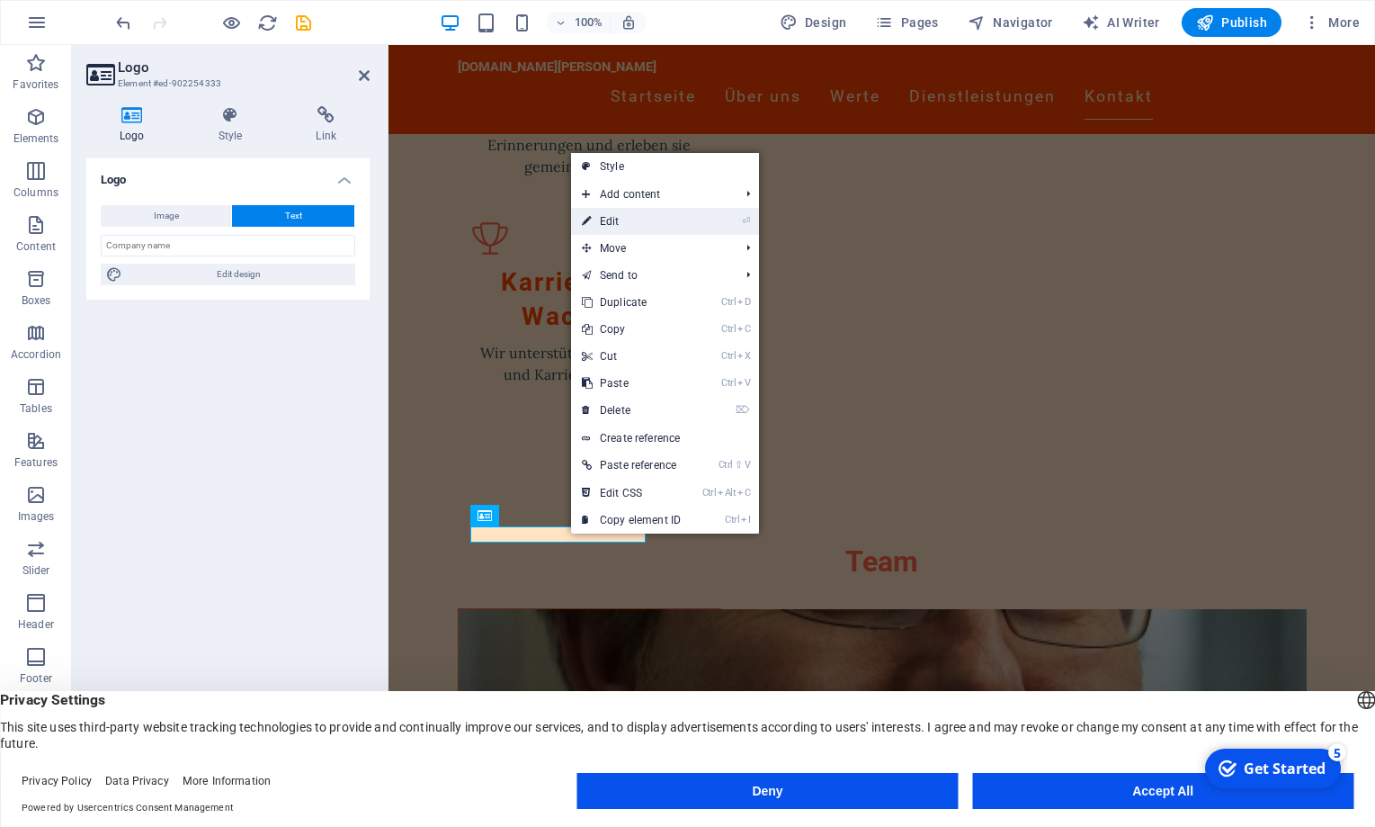
click at [600, 223] on link "⏎ Edit" at bounding box center [631, 221] width 121 height 27
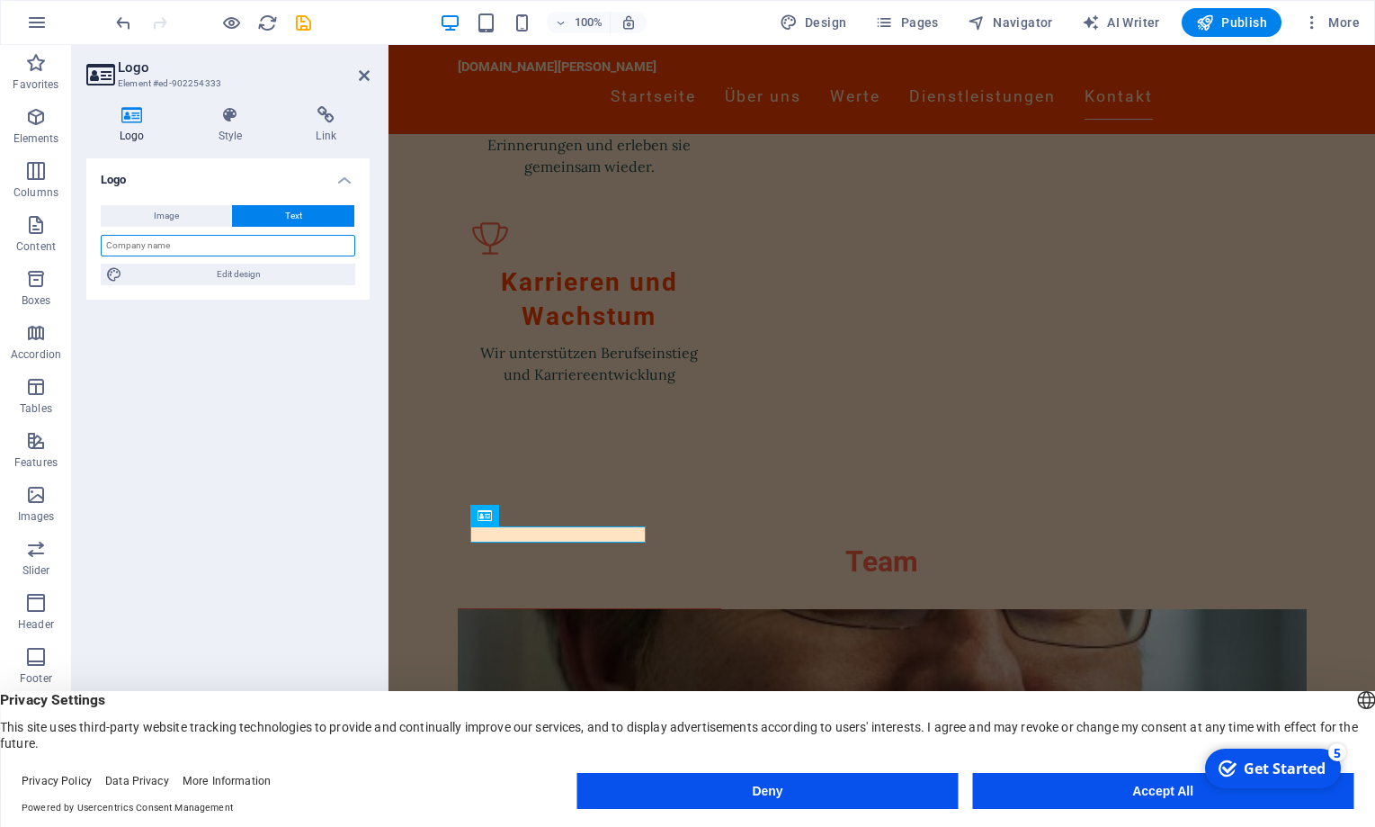
click at [199, 250] on input "text" at bounding box center [228, 246] width 255 height 22
type input "Drucktechniker"
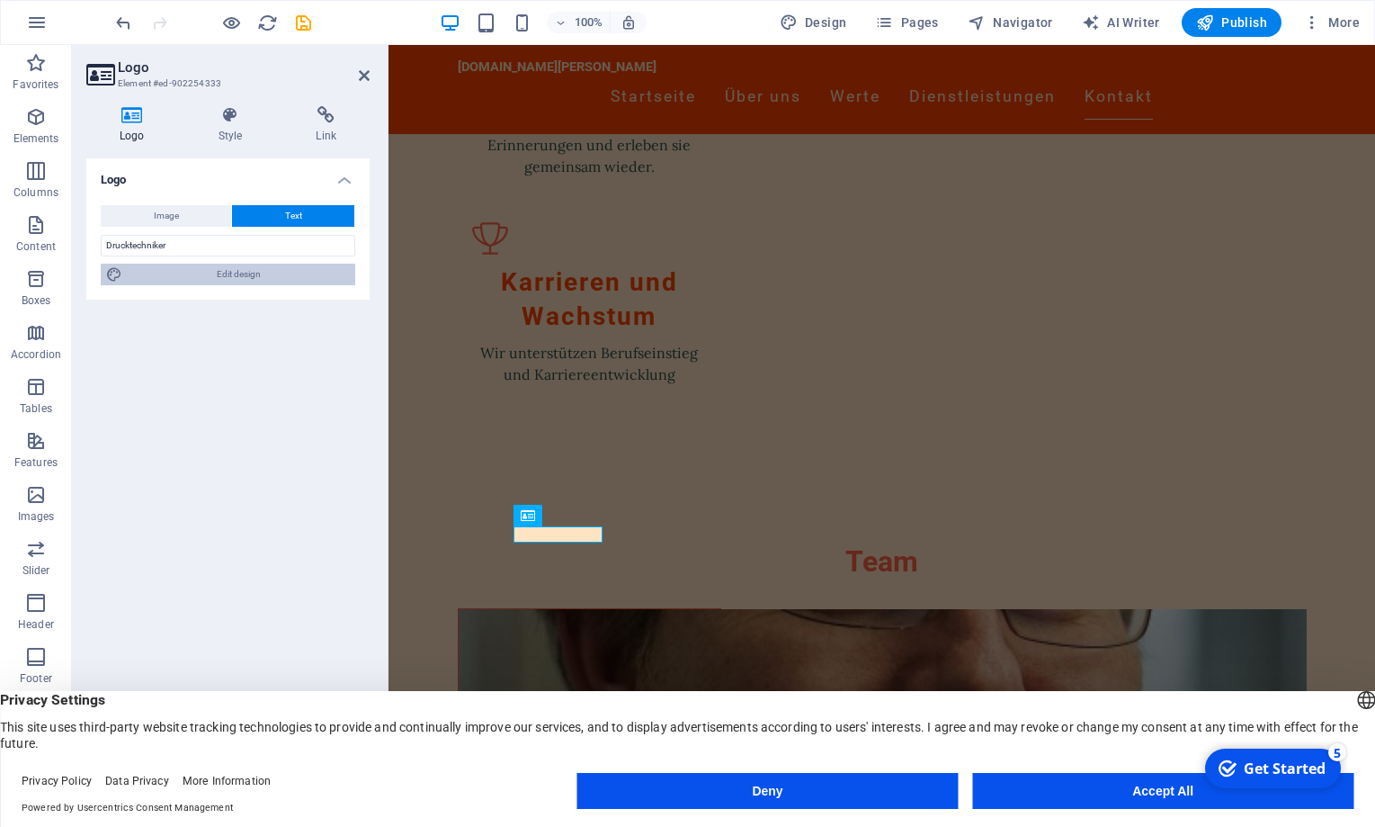
click at [193, 272] on span "Edit design" at bounding box center [239, 275] width 222 height 22
select select "rem"
select select "200"
select select "px"
select select "rem"
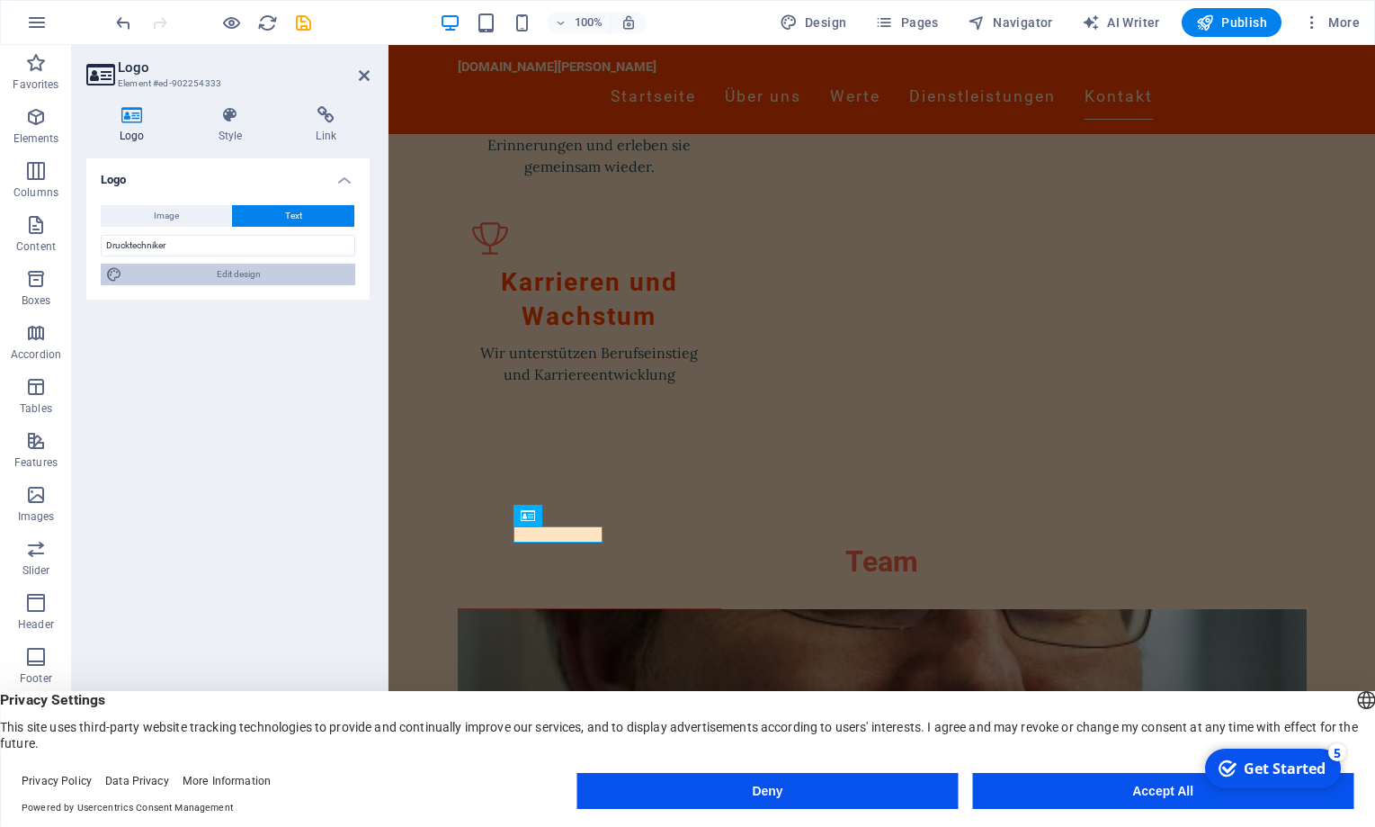
select select "700"
select select "px"
select select "rem"
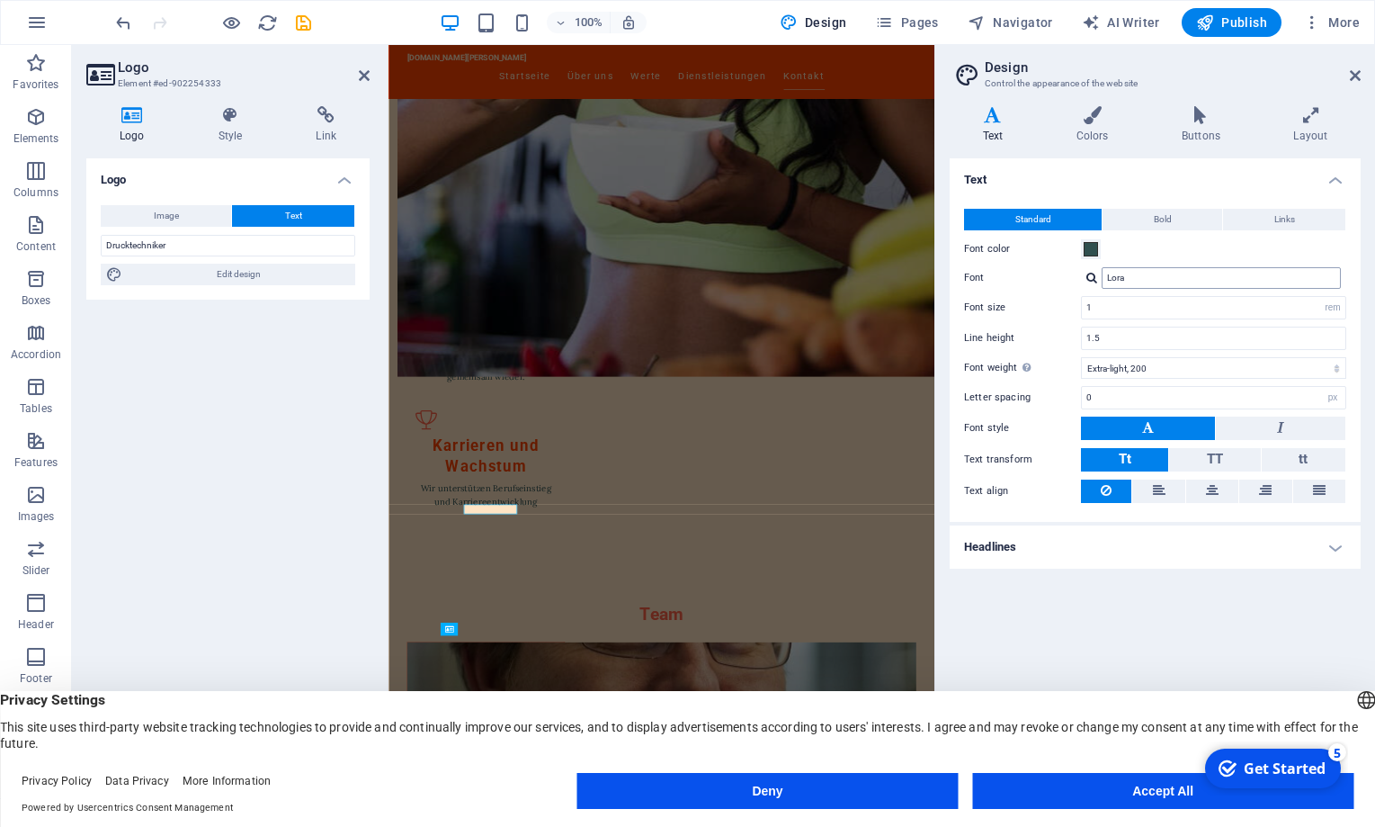
scroll to position [1998, 0]
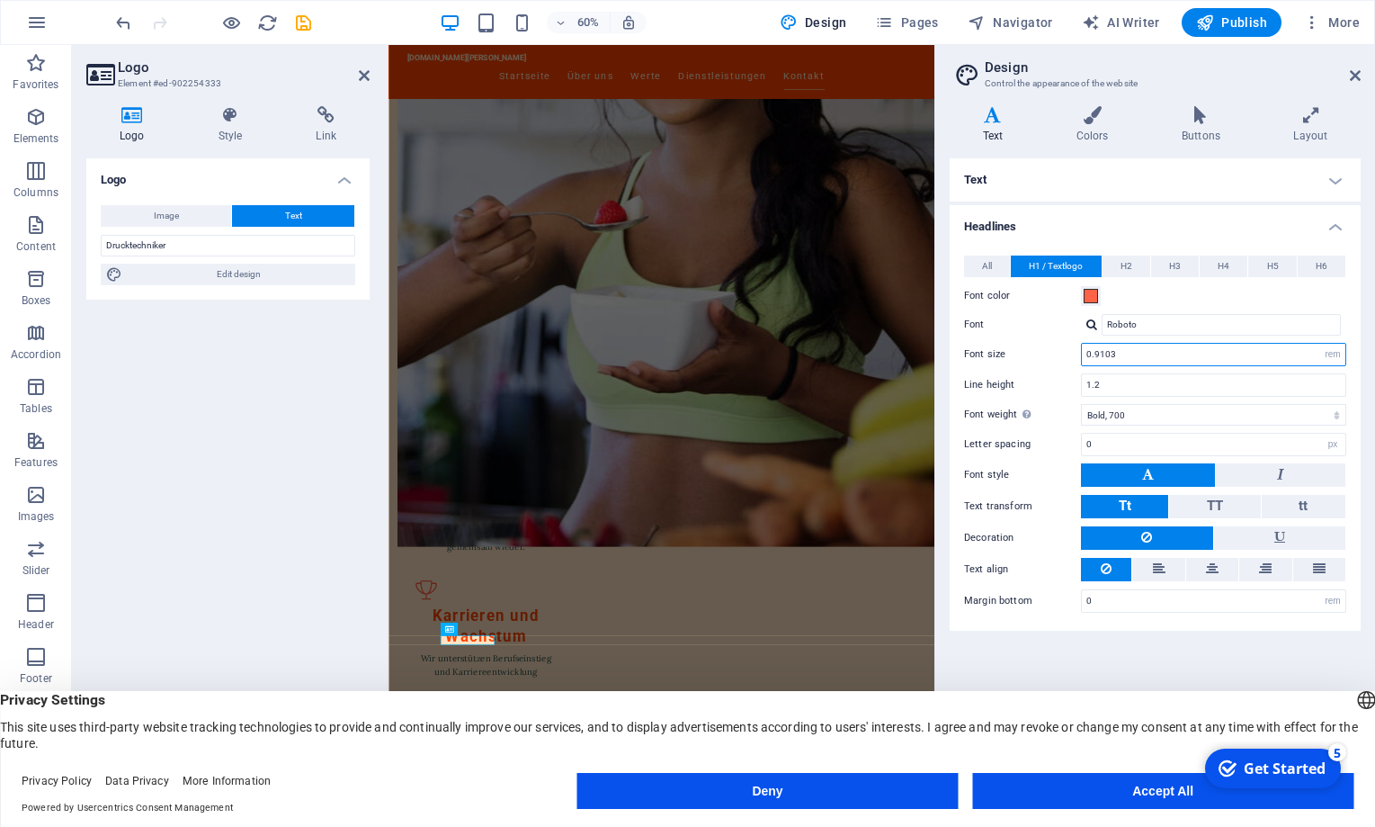
click at [1085, 354] on input "0.9103" at bounding box center [1214, 355] width 264 height 22
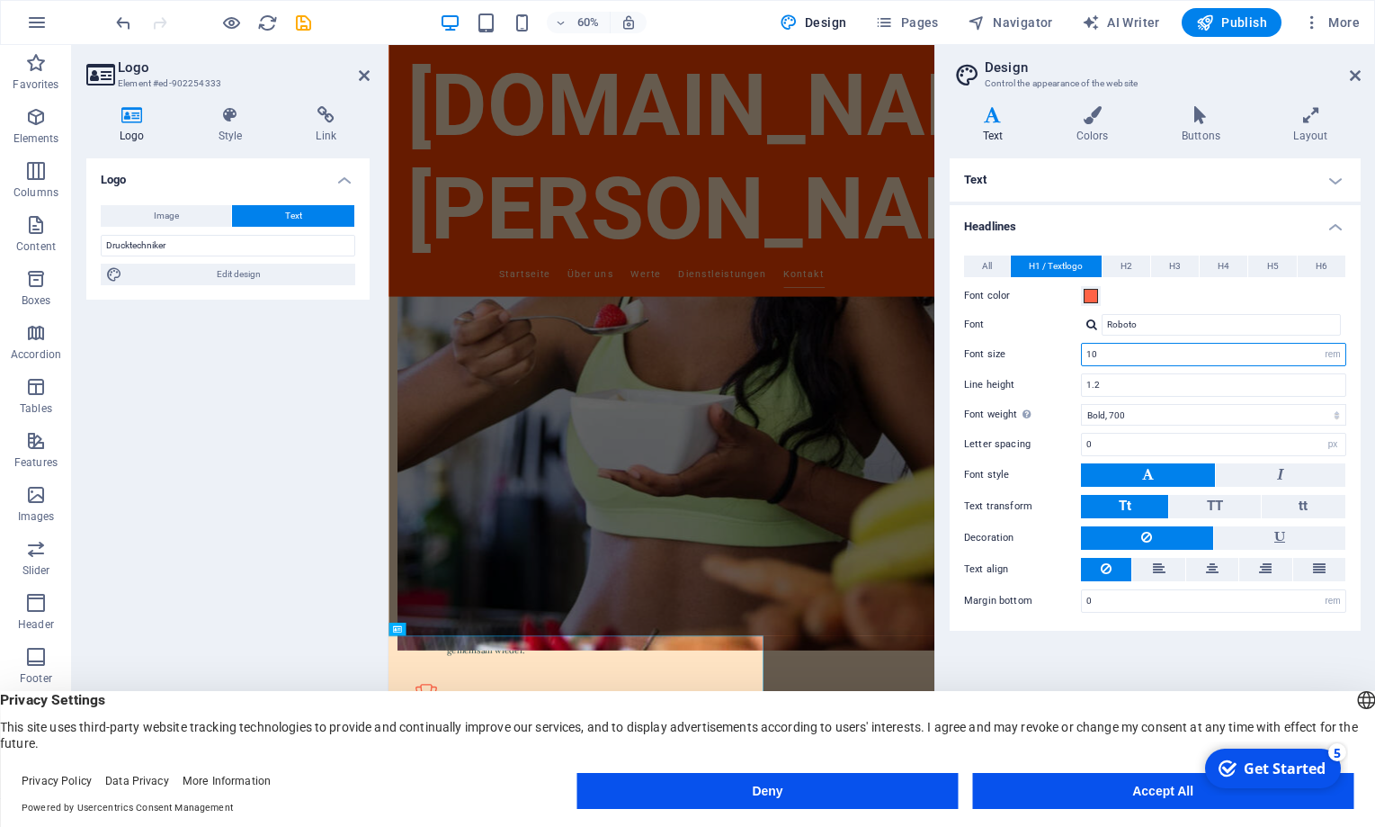
type input "1"
type input "5"
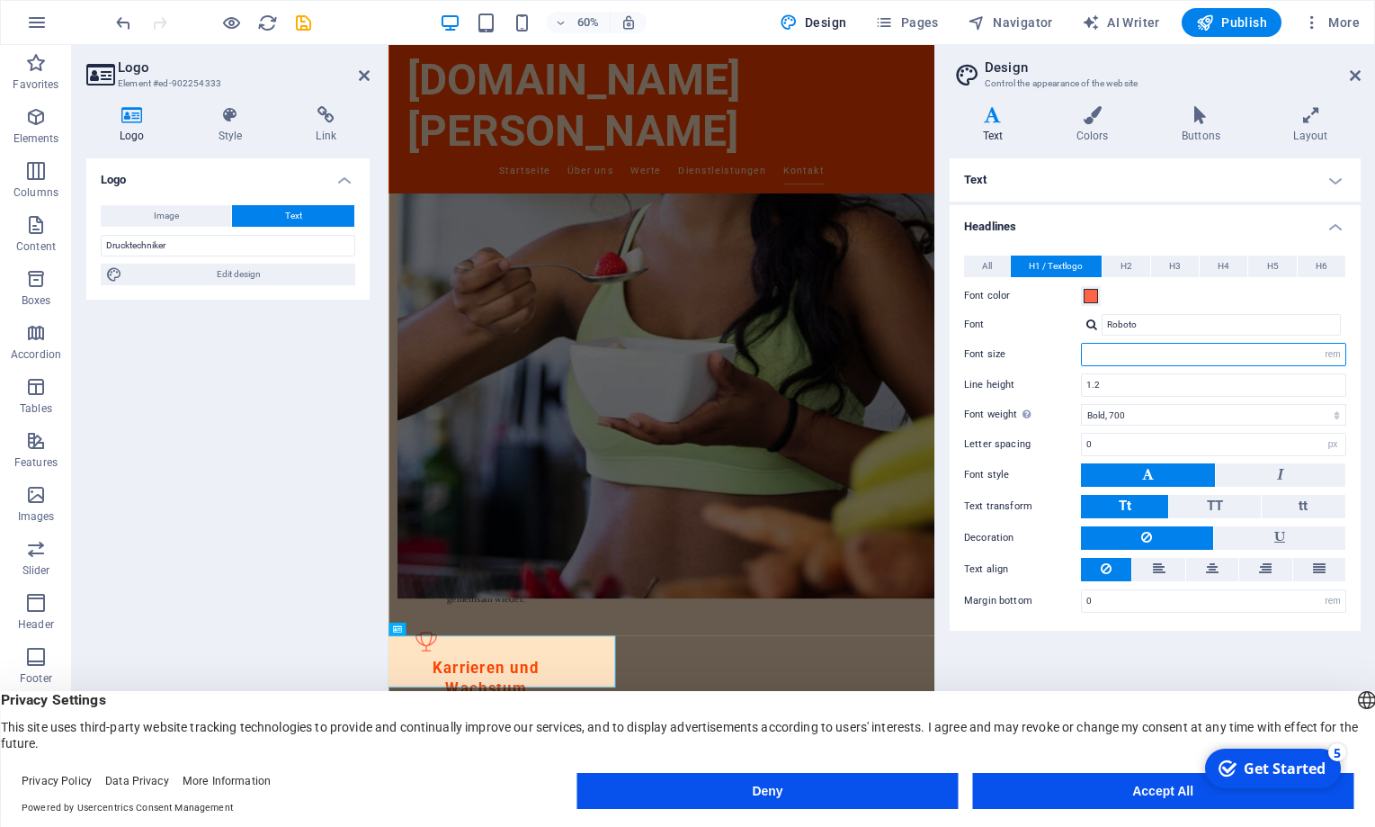
type input "3"
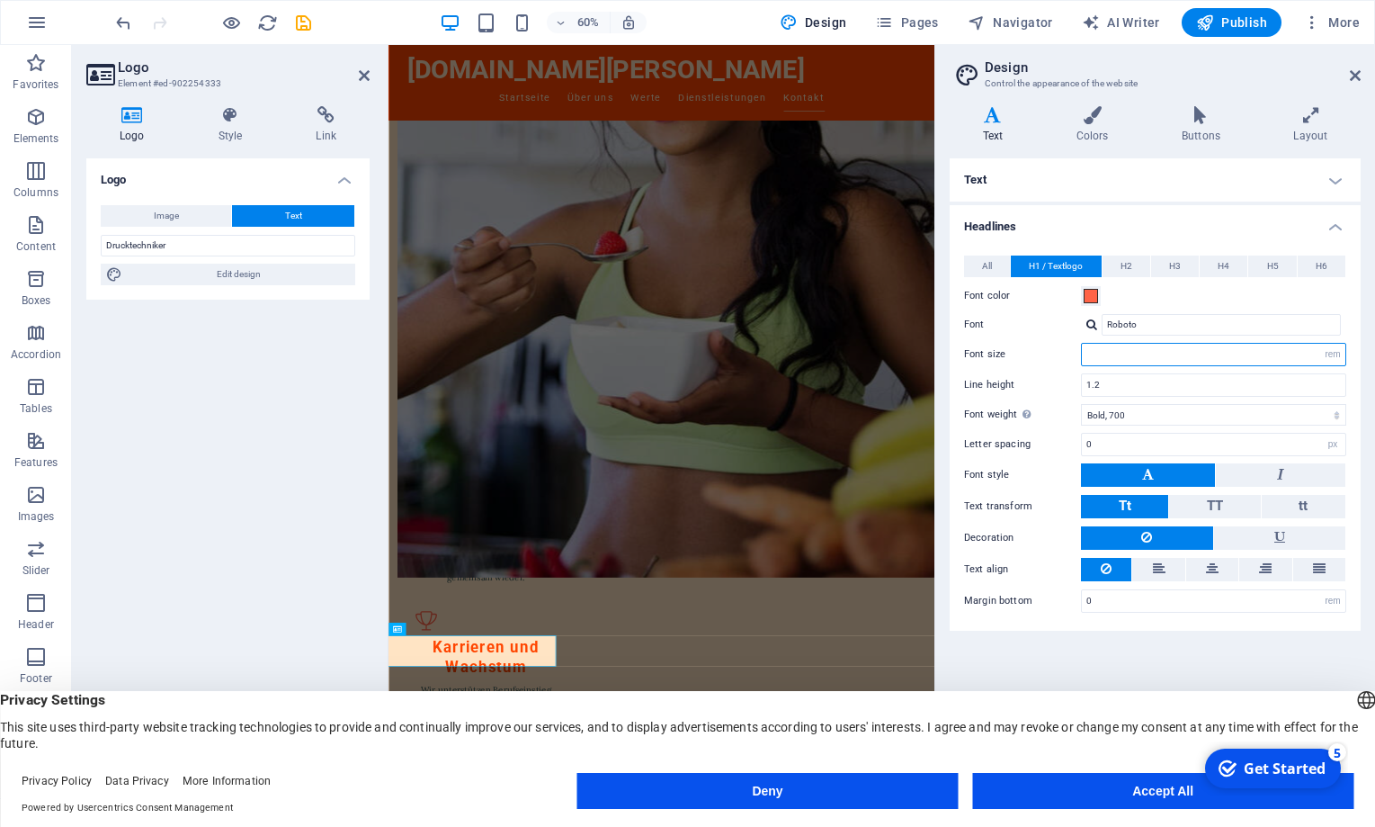
type input "1"
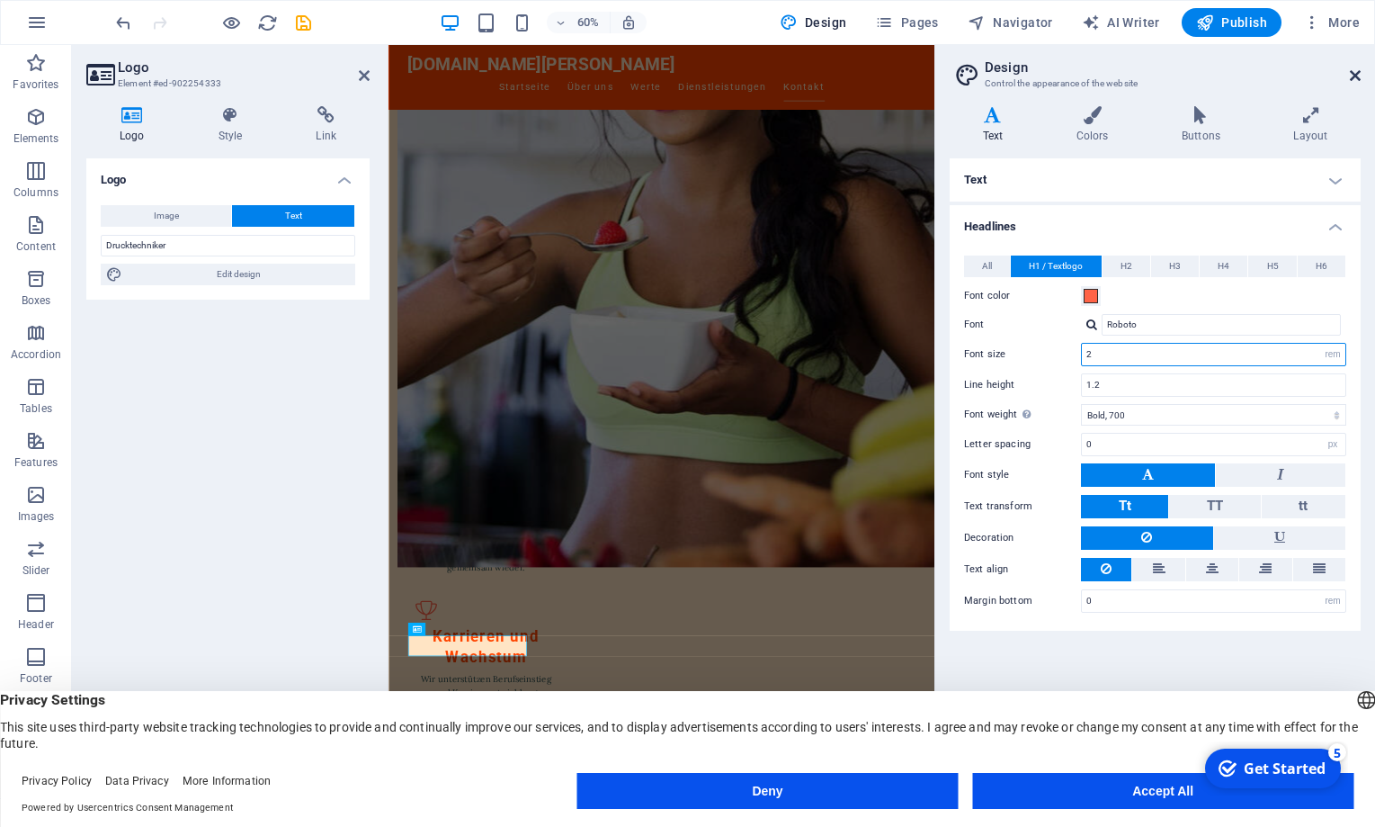
type input "2"
click at [1352, 71] on icon at bounding box center [1355, 75] width 11 height 14
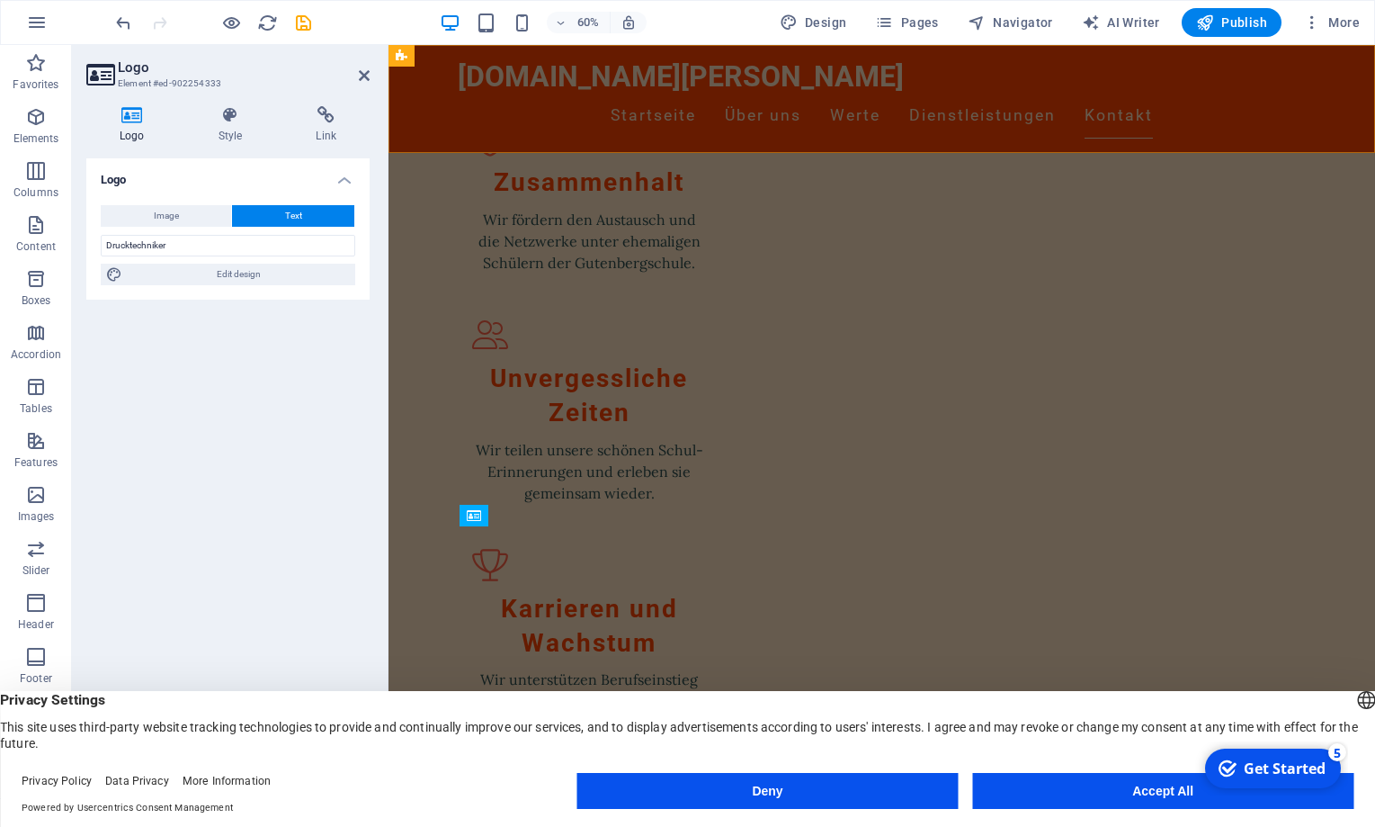
scroll to position [2316, 0]
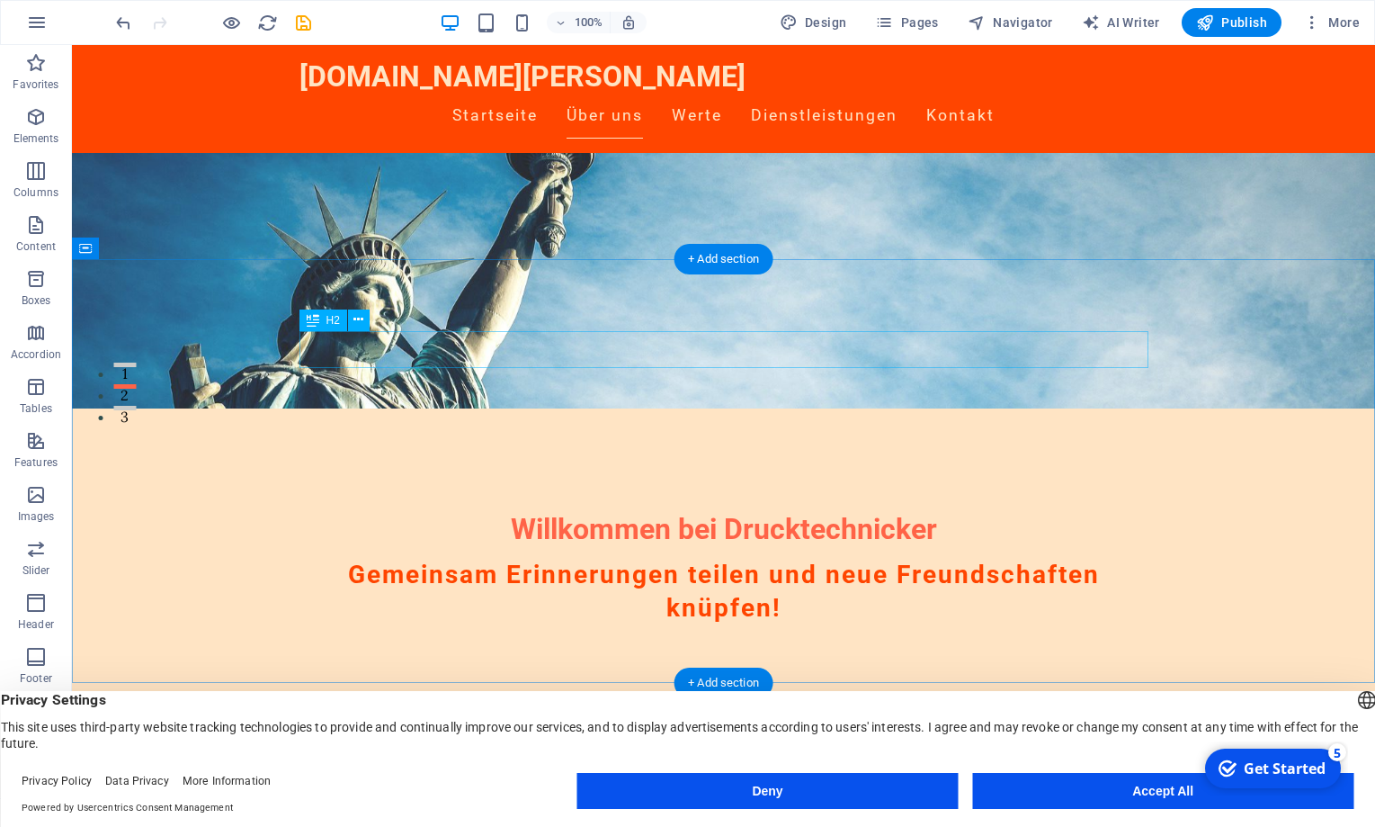
scroll to position [298, 0]
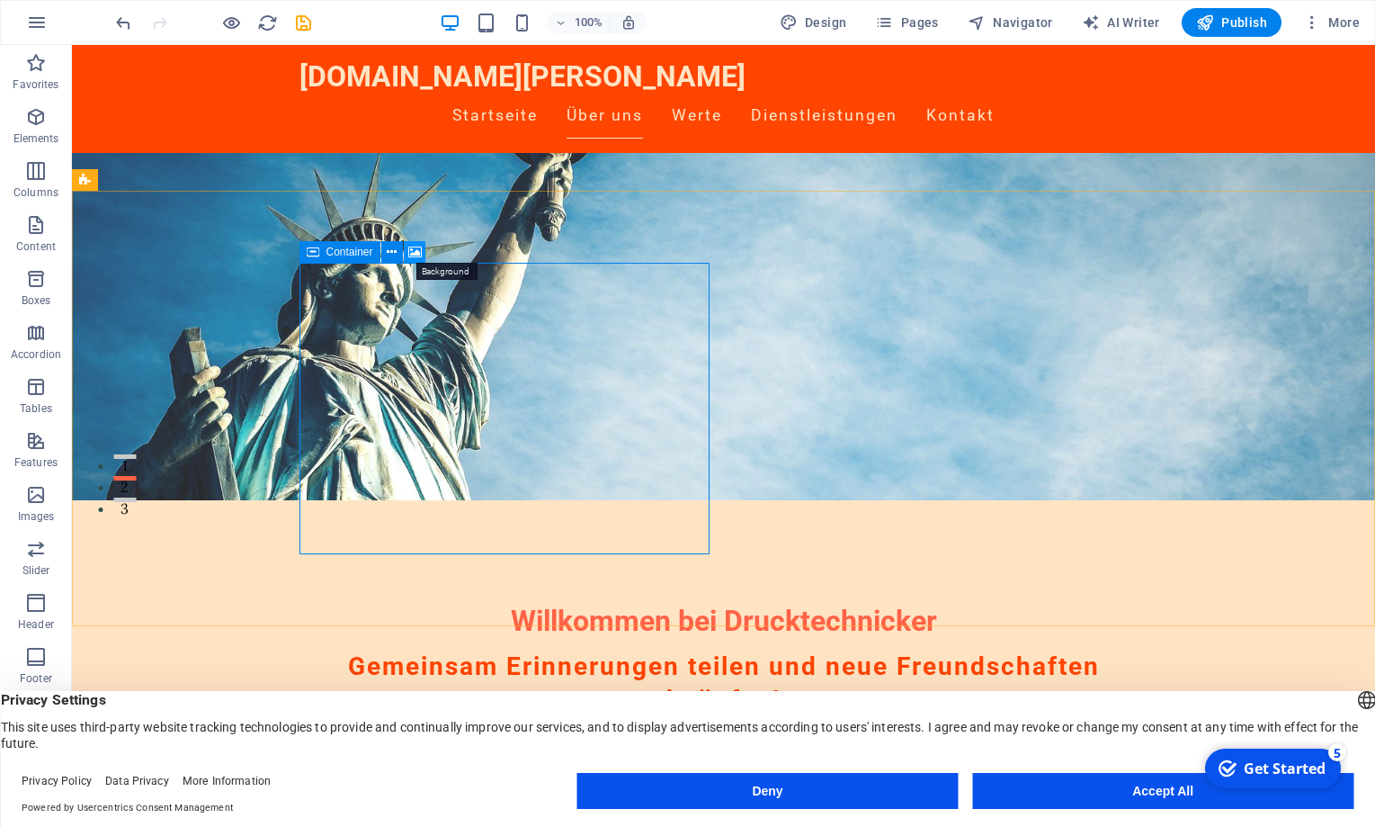
click at [416, 251] on icon at bounding box center [414, 252] width 13 height 19
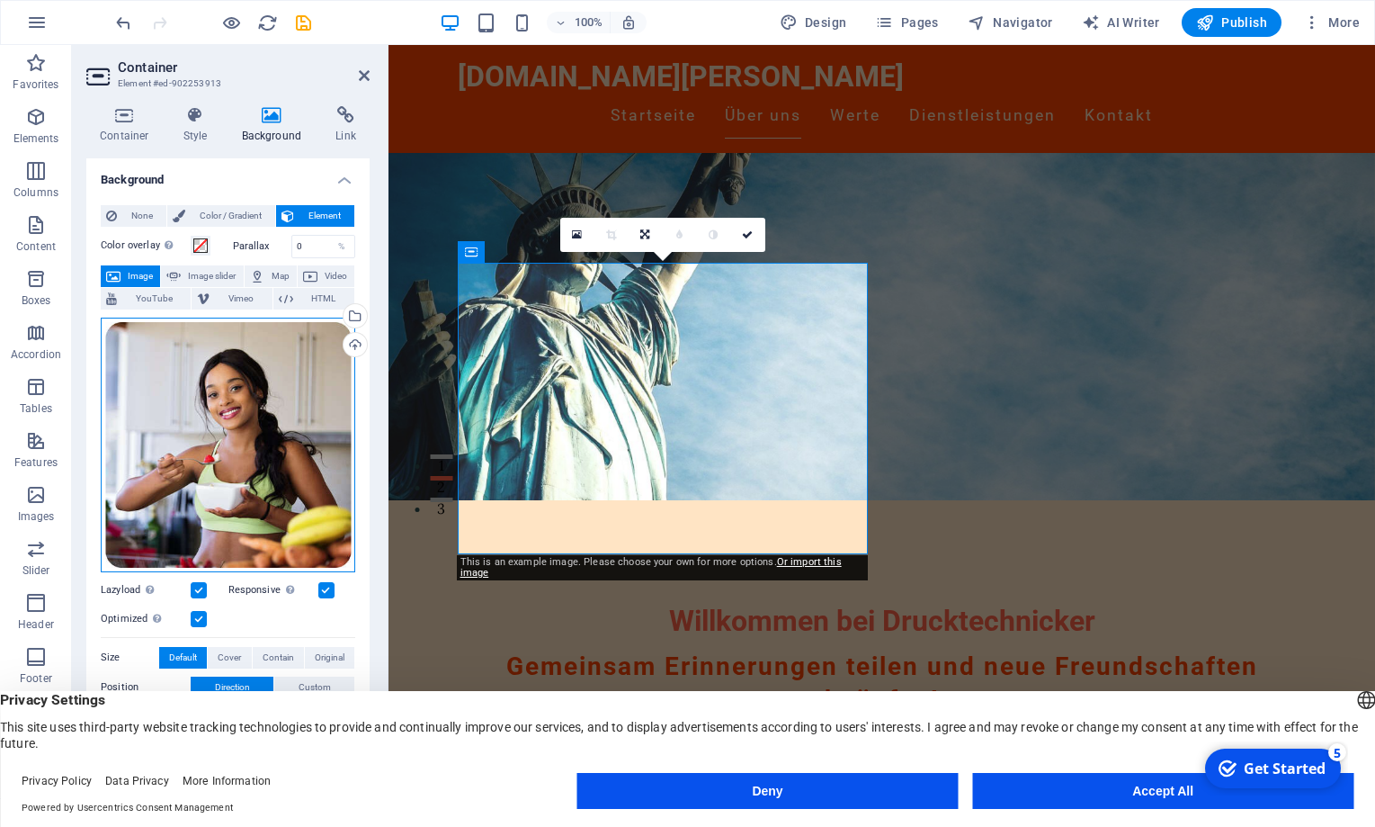
click at [264, 434] on div "Drag files here, click to choose files or select files from Files or our free s…" at bounding box center [228, 445] width 255 height 255
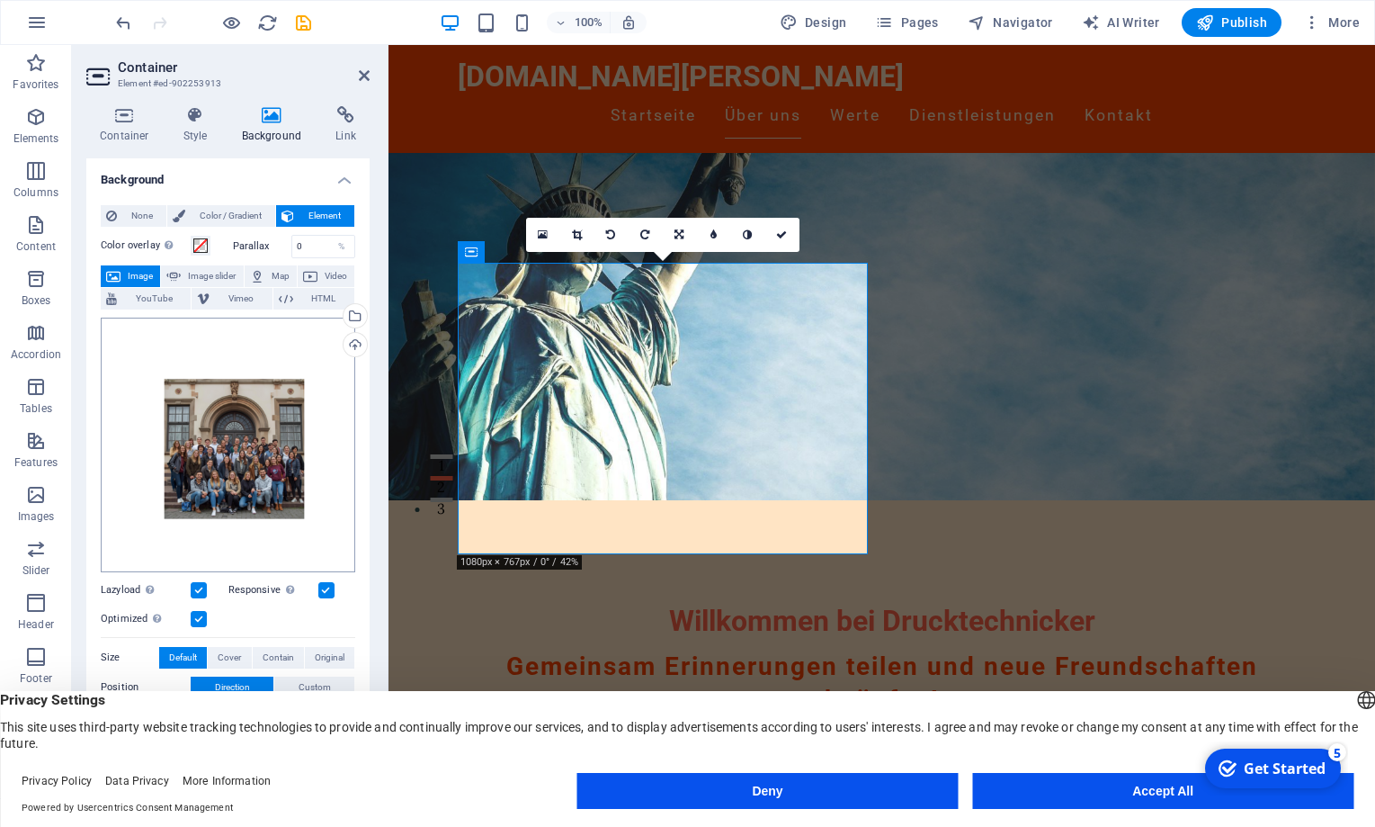
scroll to position [149, 0]
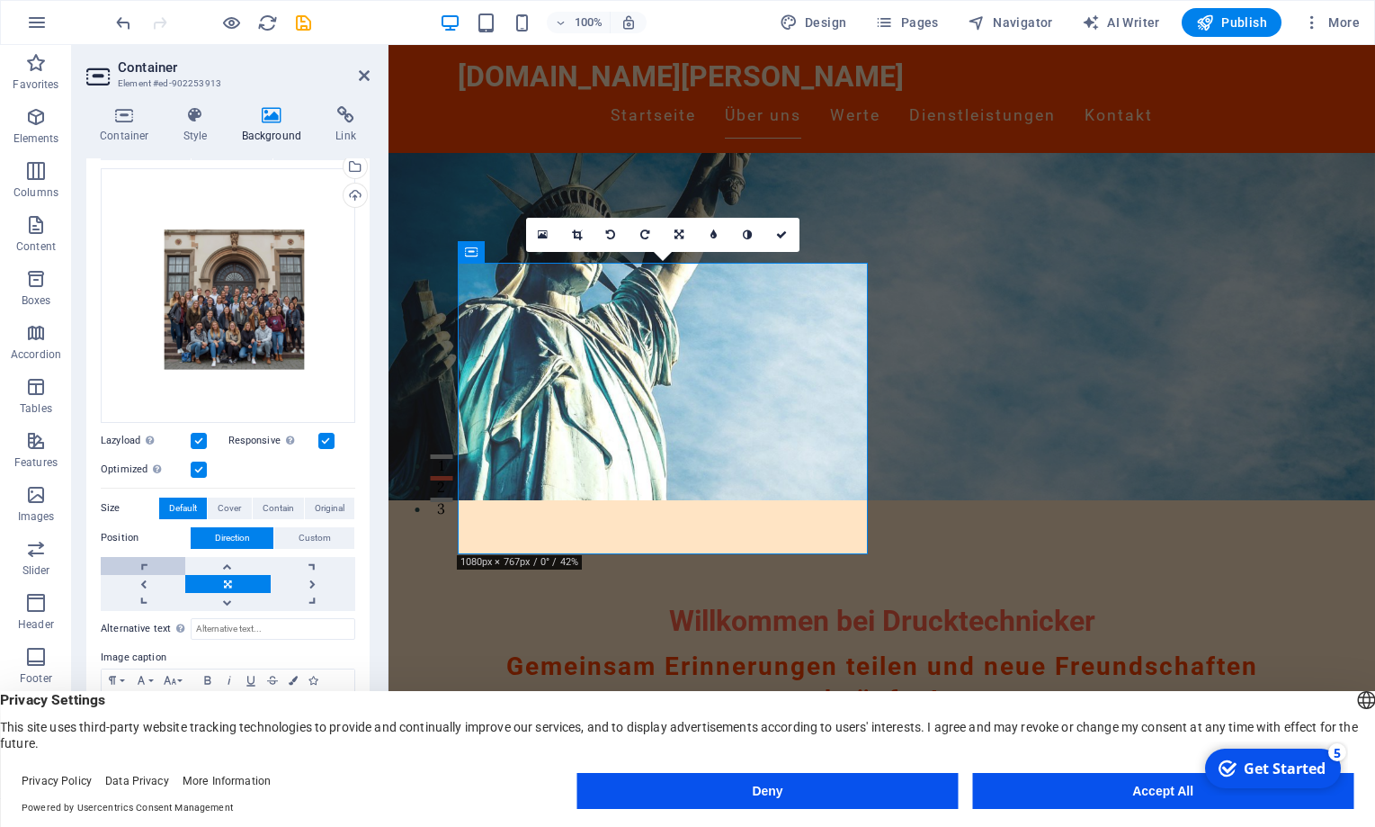
click at [146, 568] on link at bounding box center [143, 566] width 85 height 18
click at [220, 579] on link at bounding box center [227, 584] width 85 height 18
click at [867, 796] on button "Deny" at bounding box center [767, 791] width 381 height 36
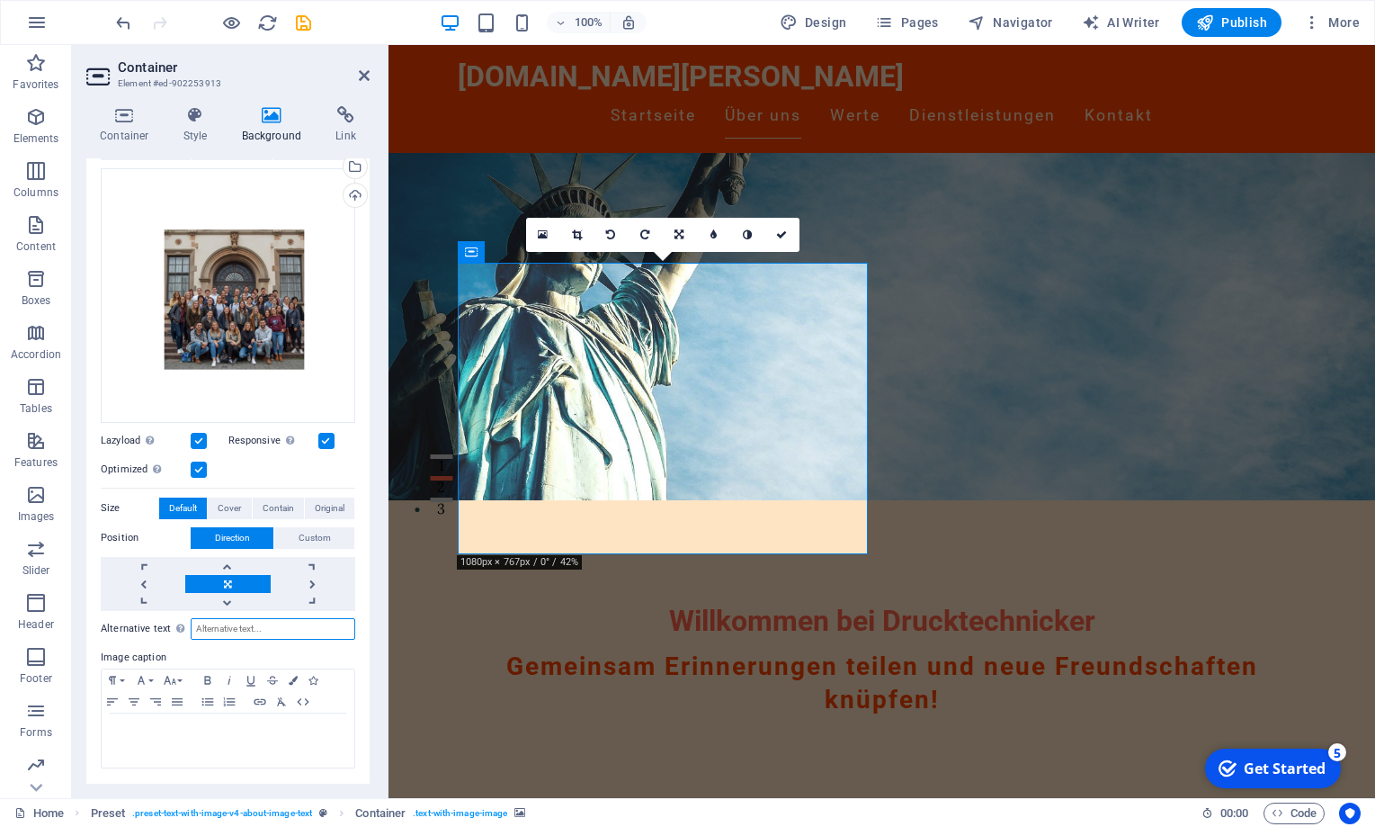
click at [258, 629] on input "Alternative text The alternative text is used by devices that cannot display im…" at bounding box center [273, 629] width 165 height 22
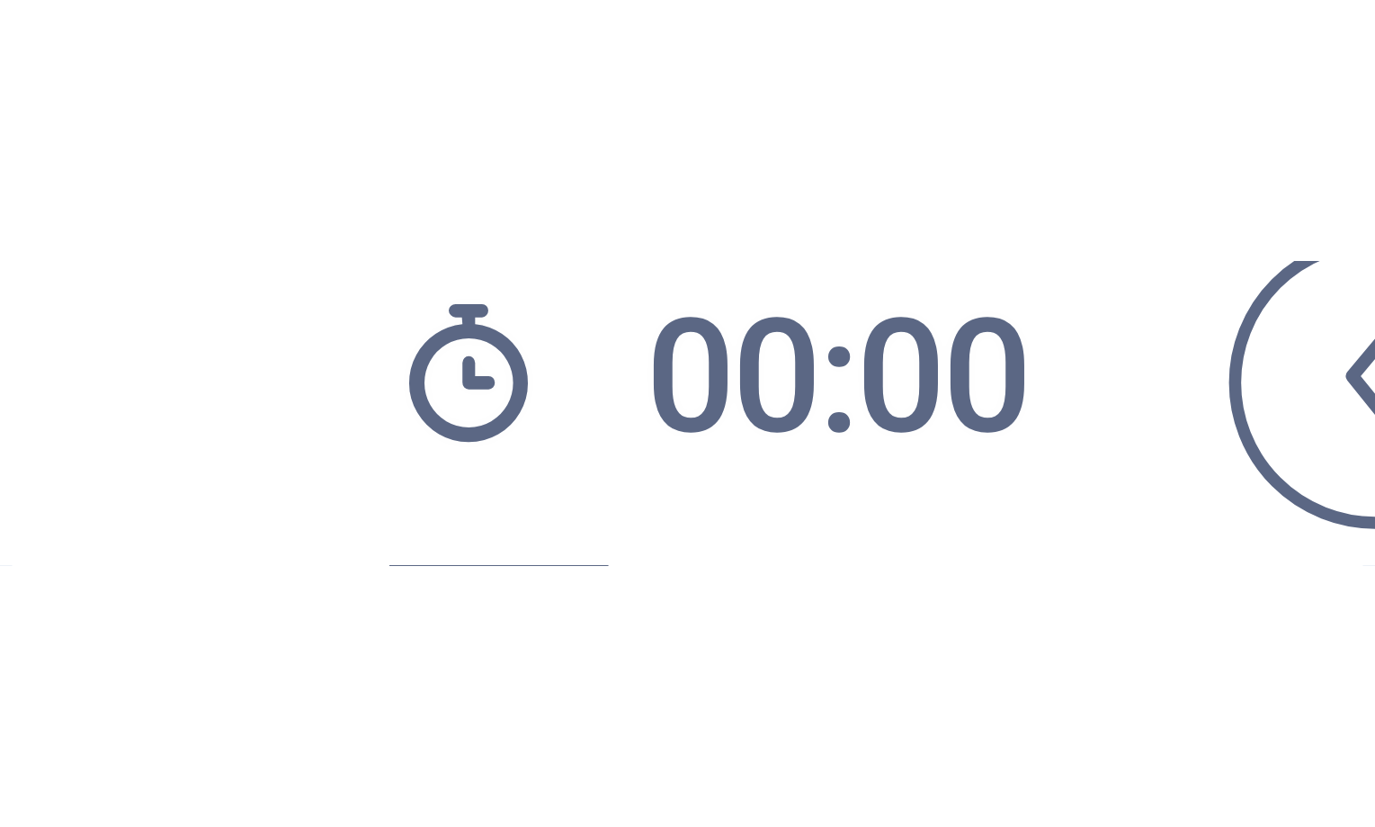
scroll to position [117, 0]
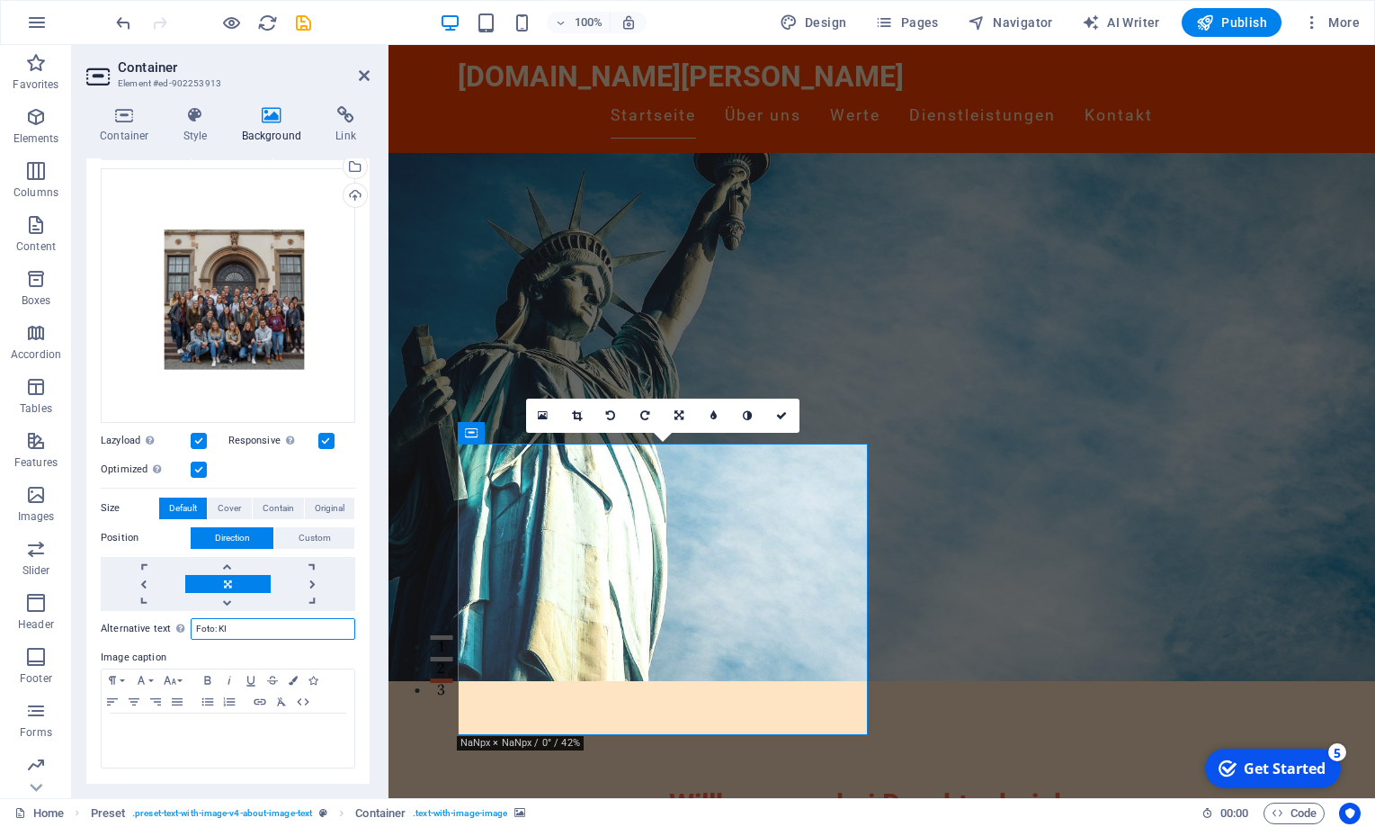
click at [234, 626] on input "Foto: KI" at bounding box center [273, 629] width 165 height 22
paste input "[DOMAIN_NAME]"
drag, startPoint x: 228, startPoint y: 629, endPoint x: 243, endPoint y: 630, distance: 15.3
click at [232, 630] on input "Foto: KI [DOMAIN_NAME]" at bounding box center [273, 629] width 165 height 22
type input "Foto: KI von [DOMAIN_NAME]"
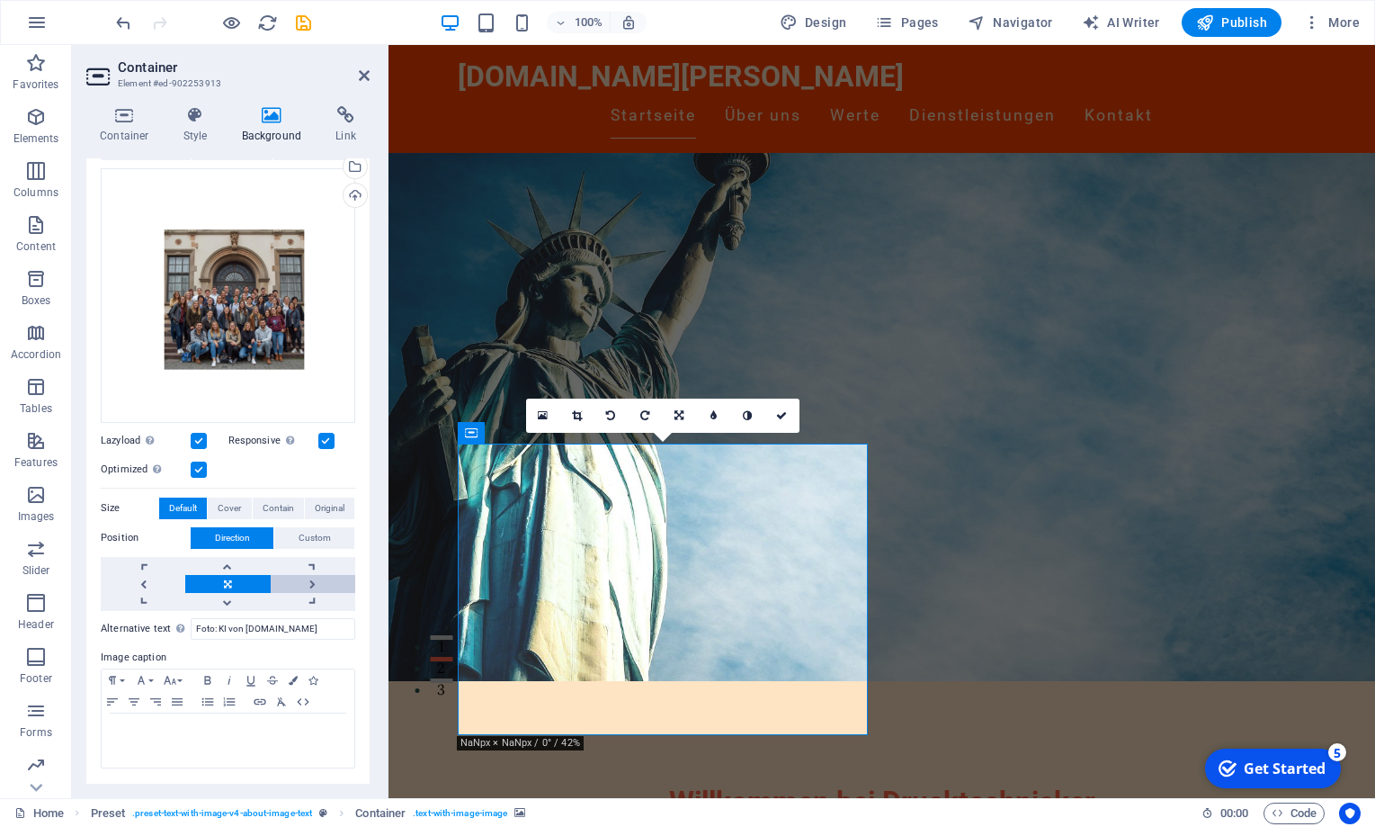
click at [332, 592] on link at bounding box center [313, 584] width 85 height 18
click at [225, 580] on link at bounding box center [227, 584] width 85 height 18
click at [275, 510] on span "Contain" at bounding box center [278, 508] width 31 height 22
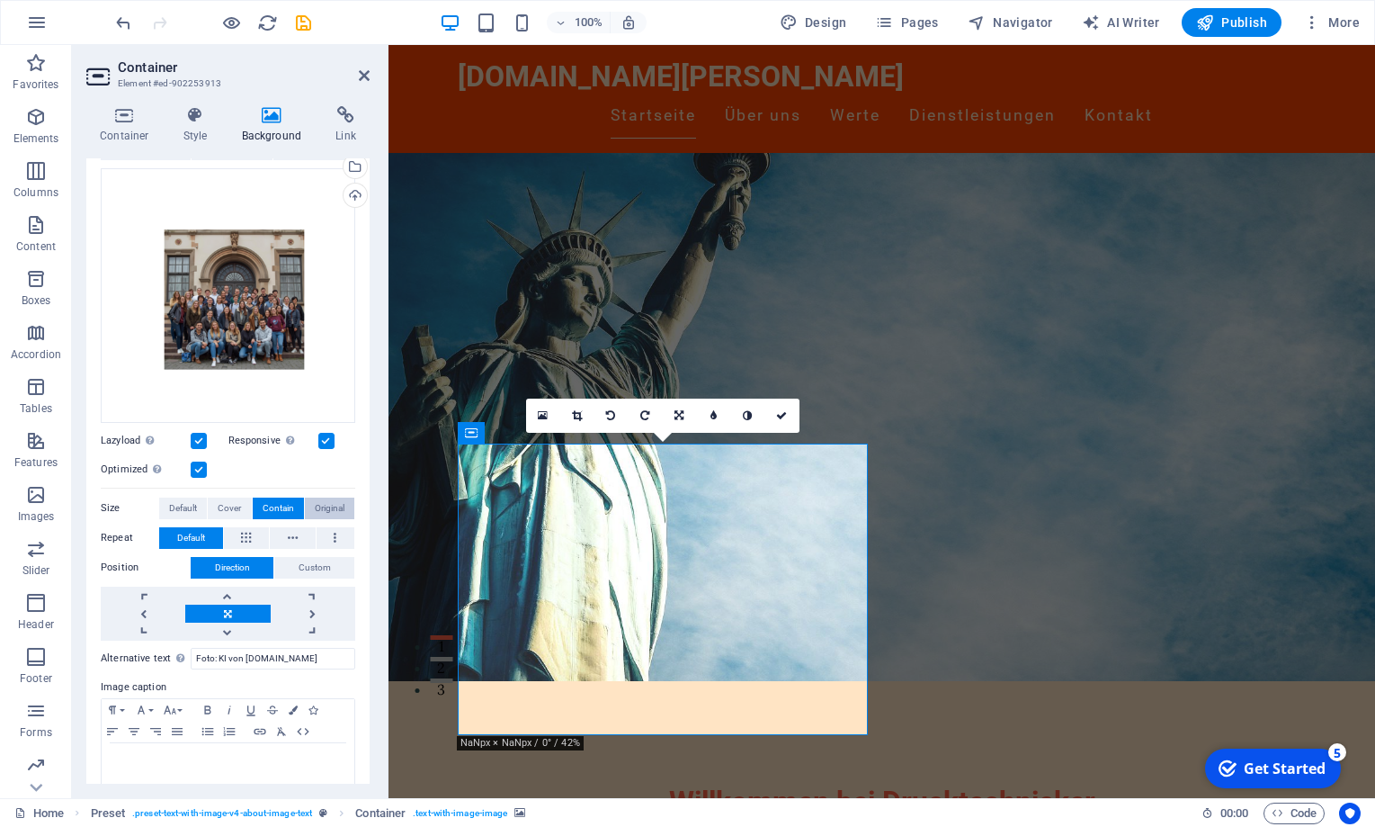
click at [322, 508] on span "Original" at bounding box center [330, 508] width 30 height 22
click at [287, 538] on button at bounding box center [293, 538] width 46 height 22
click at [201, 541] on span "Default" at bounding box center [191, 538] width 28 height 22
click at [227, 631] on link at bounding box center [227, 631] width 85 height 18
click at [223, 615] on link at bounding box center [227, 613] width 85 height 18
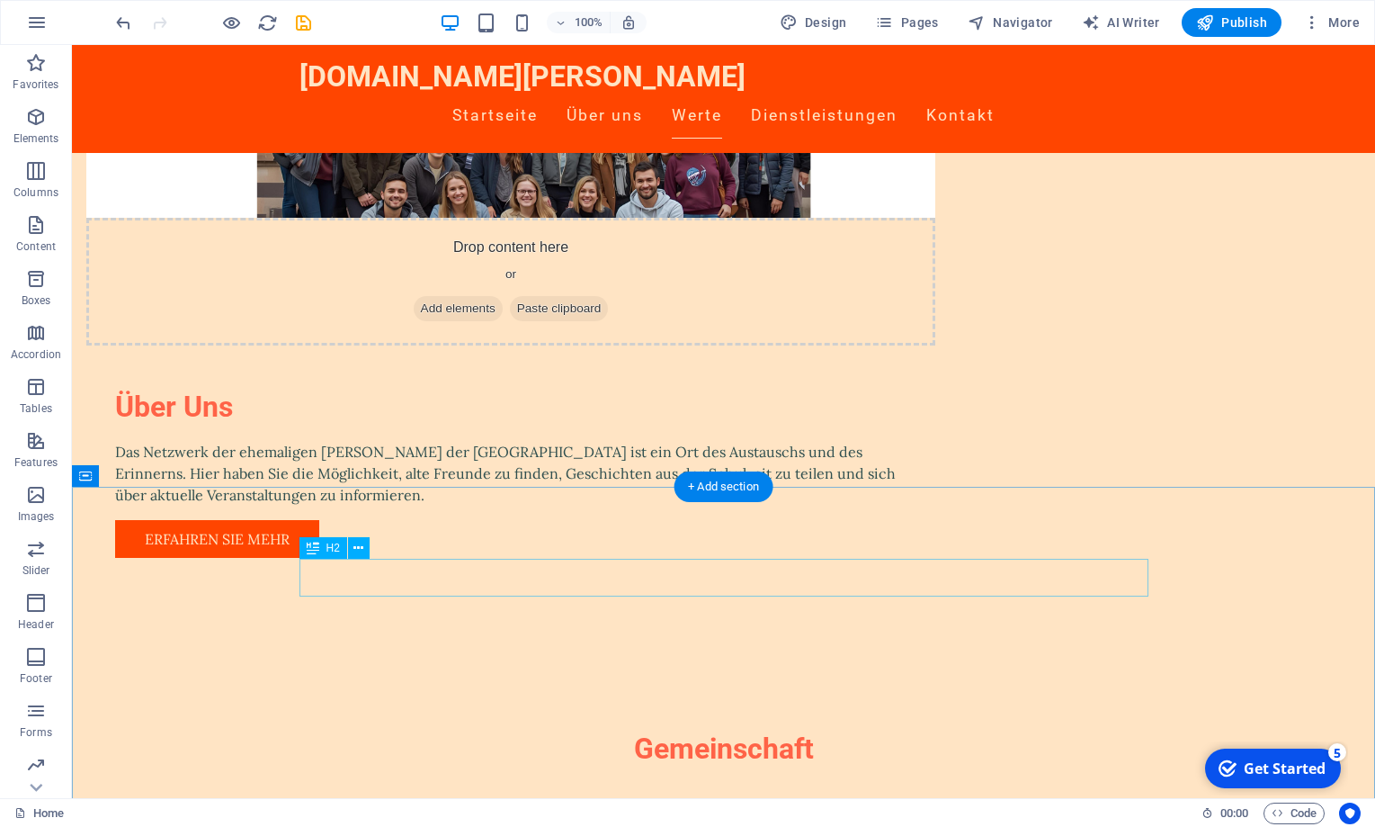
scroll to position [1401, 0]
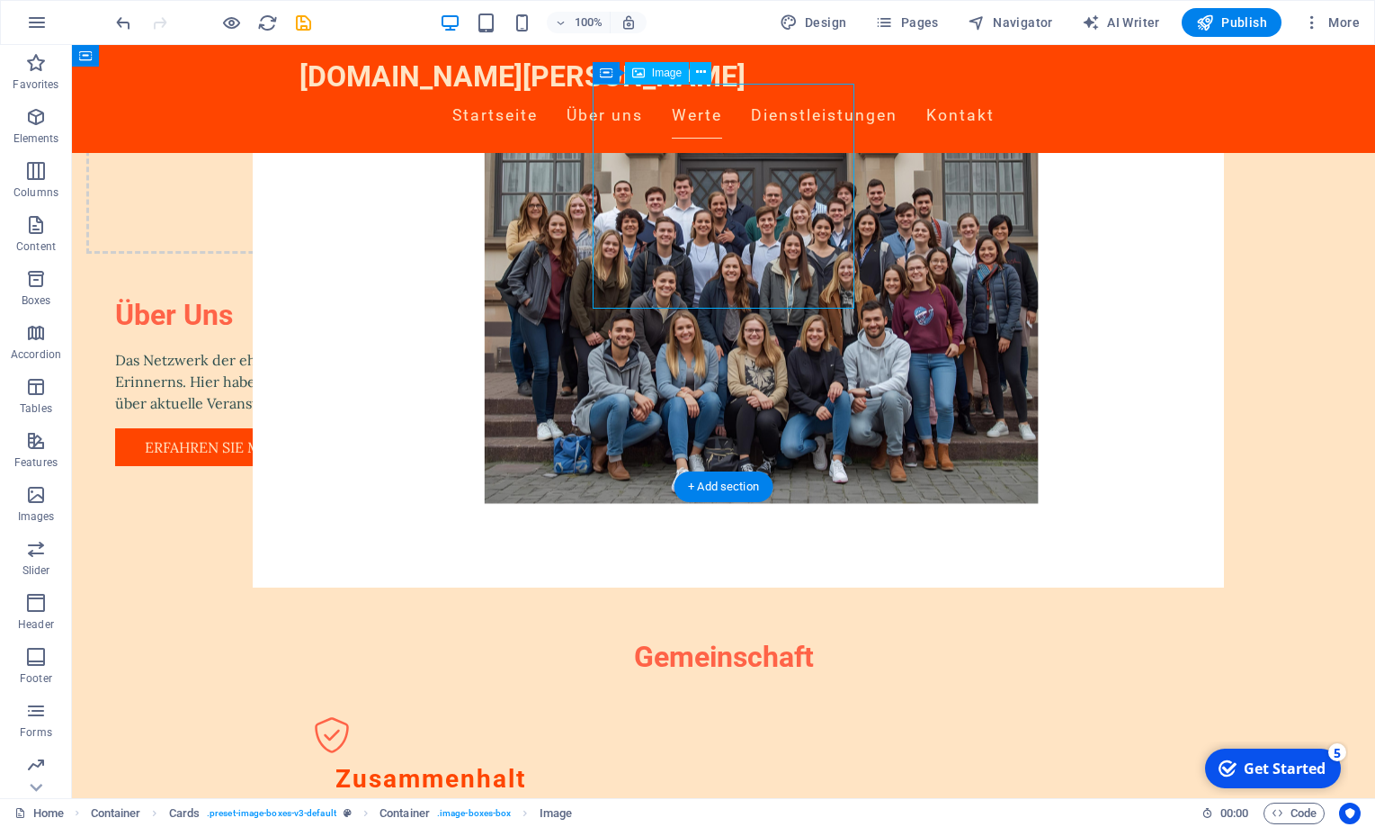
select select "vw"
select select "px"
select select "%"
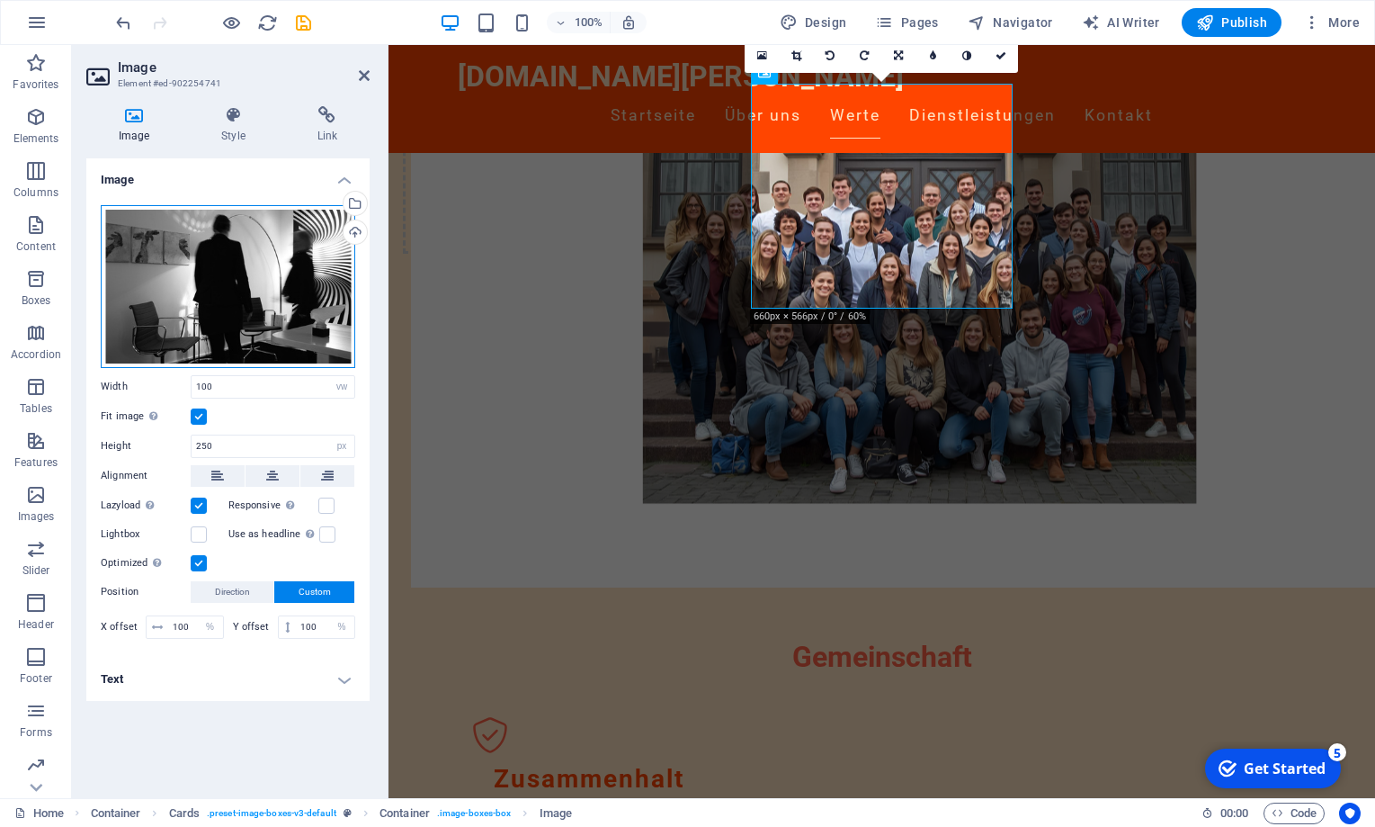
click at [317, 240] on div "Drag files here, click to choose files or select files from Files or our free s…" at bounding box center [228, 286] width 255 height 163
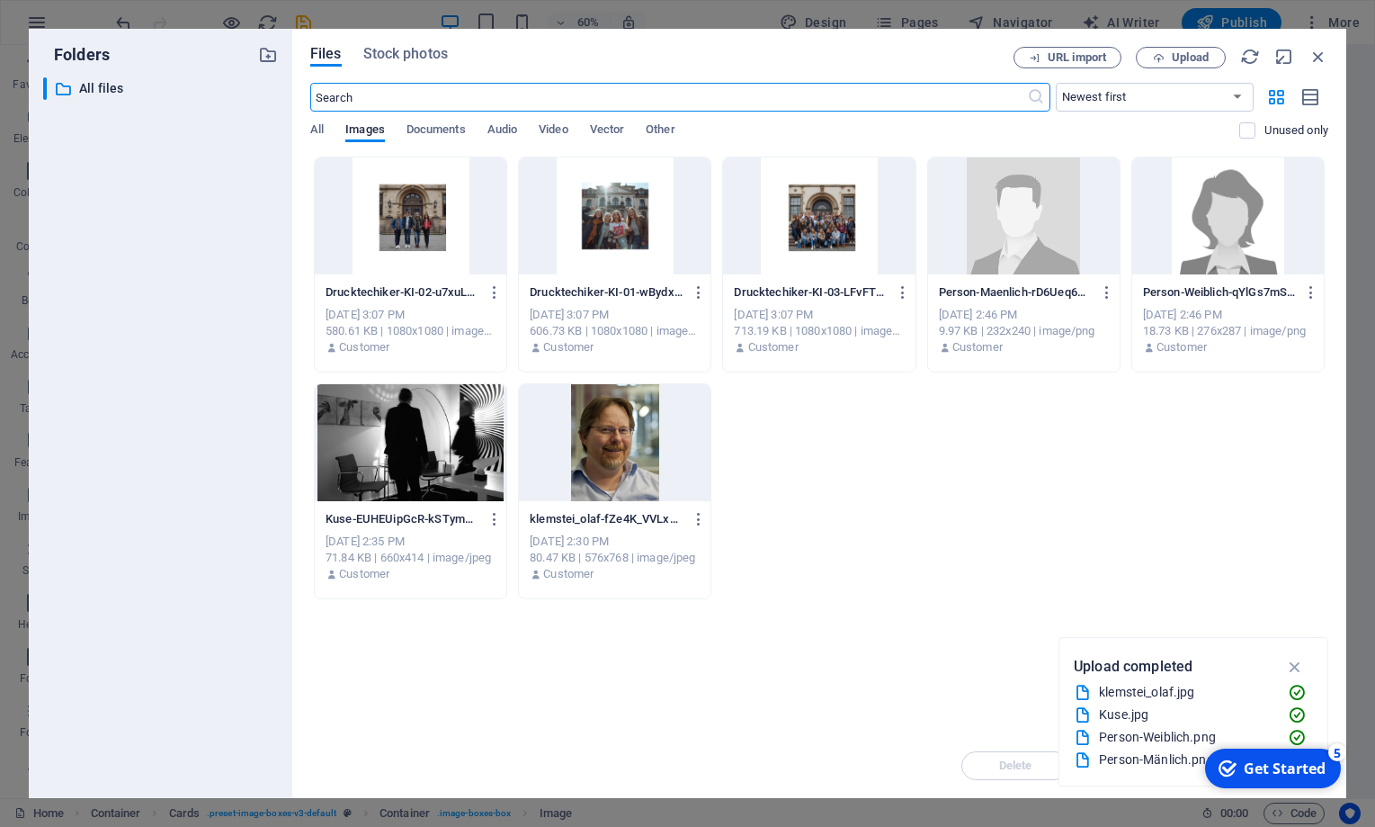
scroll to position [1585, 0]
click at [1180, 254] on div at bounding box center [1228, 215] width 192 height 117
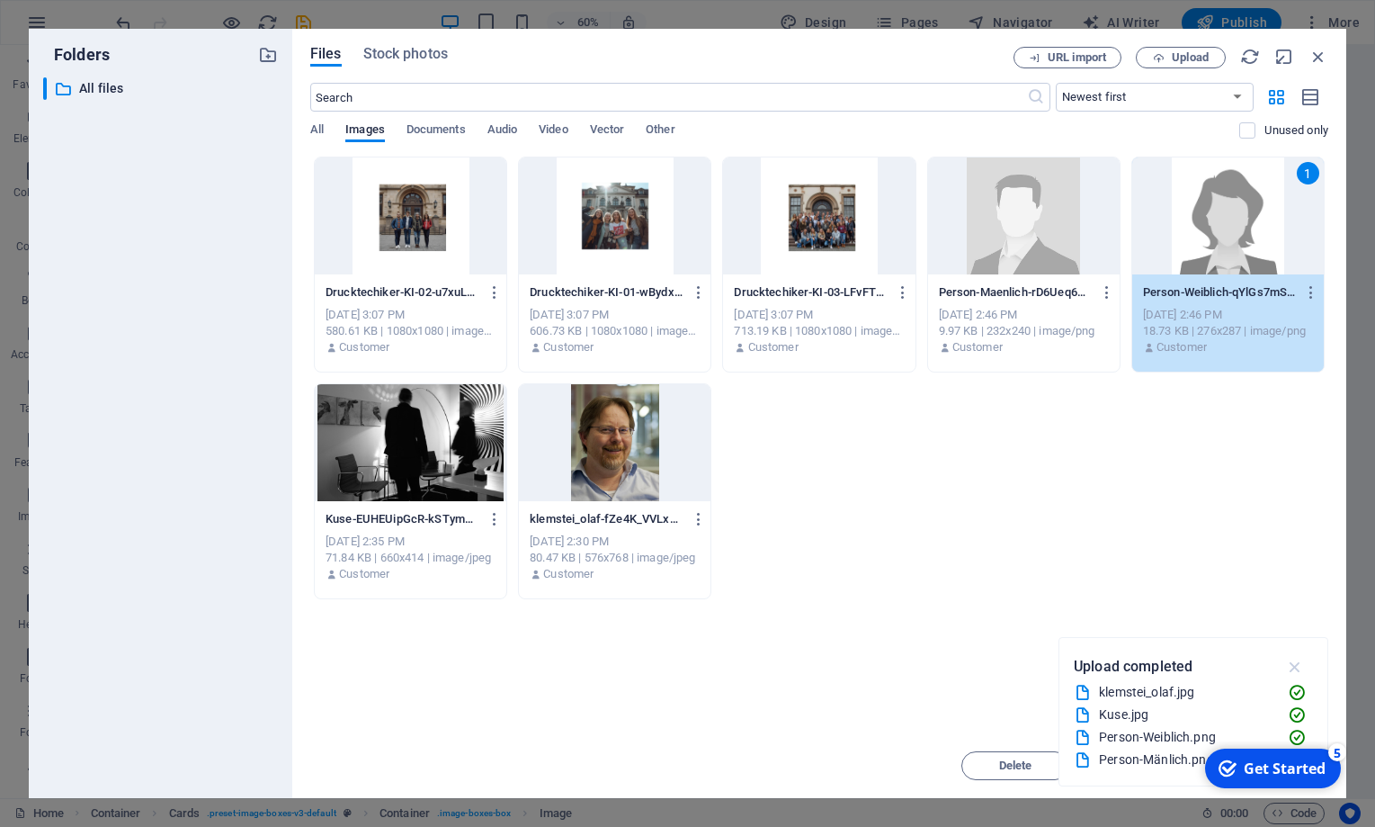
click at [1300, 665] on icon "button" at bounding box center [1295, 667] width 21 height 20
click at [1180, 682] on div "Drop files here to upload them instantly Drucktechiker-KI-02-u7xuLkdCjOXaadzCFv…" at bounding box center [819, 445] width 1018 height 577
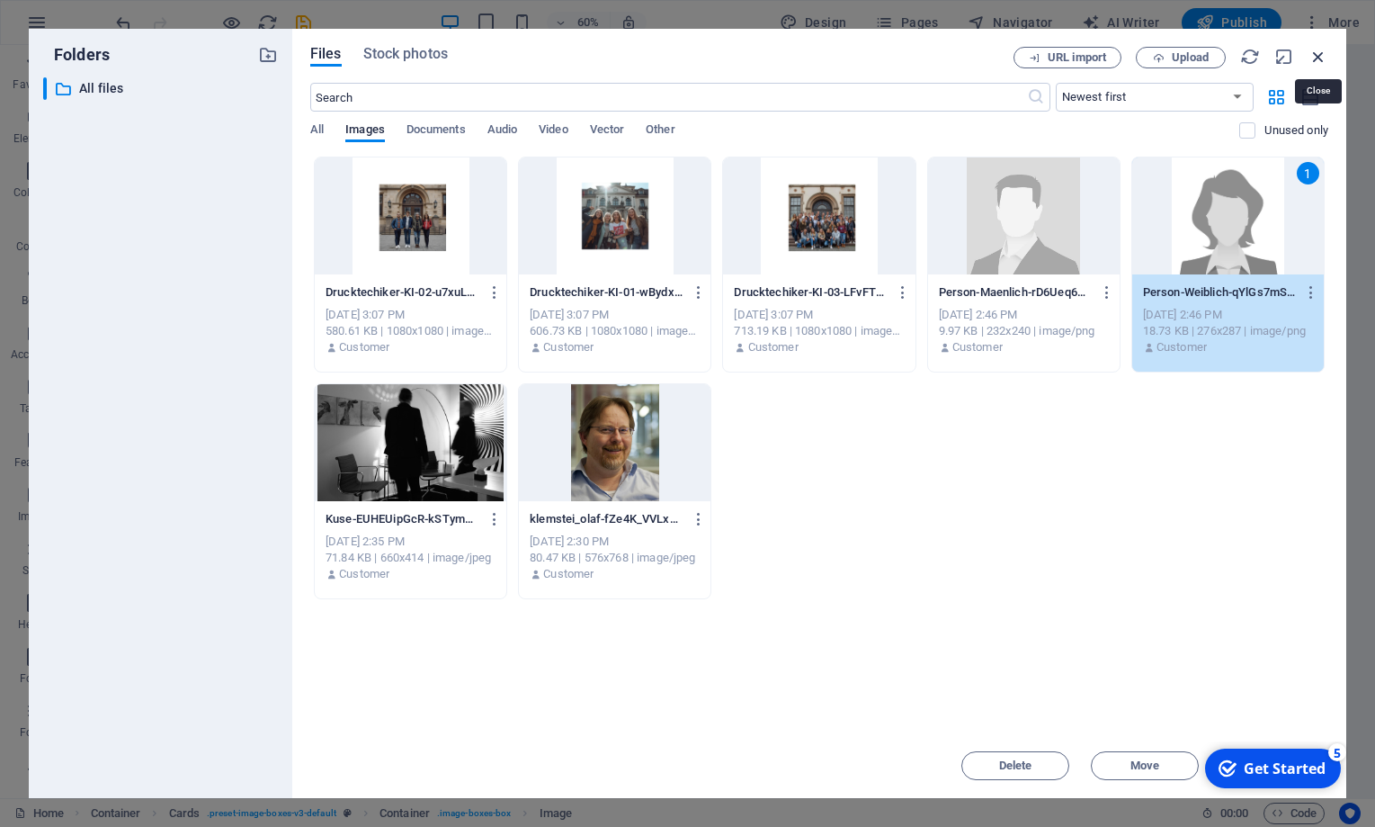
click at [1319, 49] on icon "button" at bounding box center [1319, 57] width 20 height 20
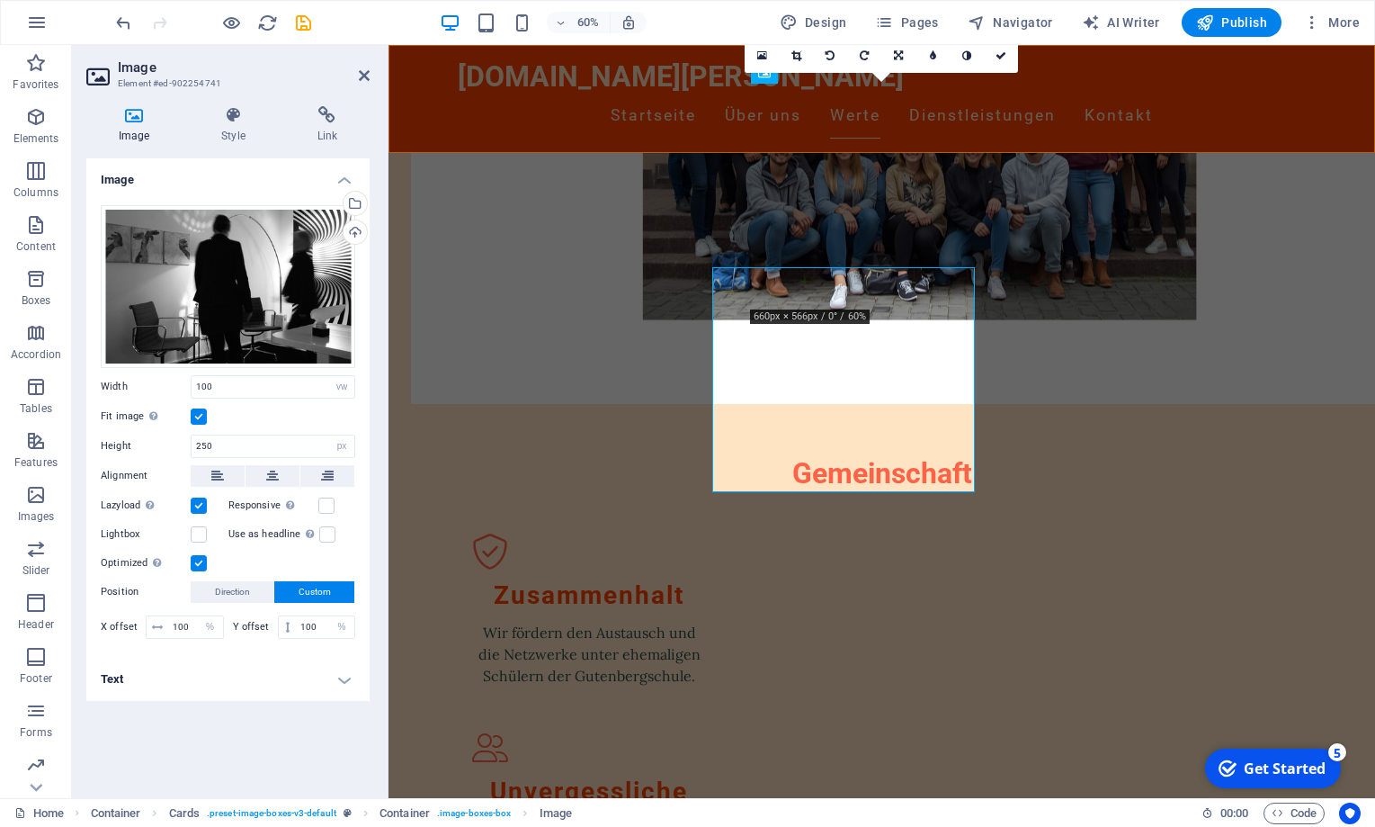
scroll to position [1401, 0]
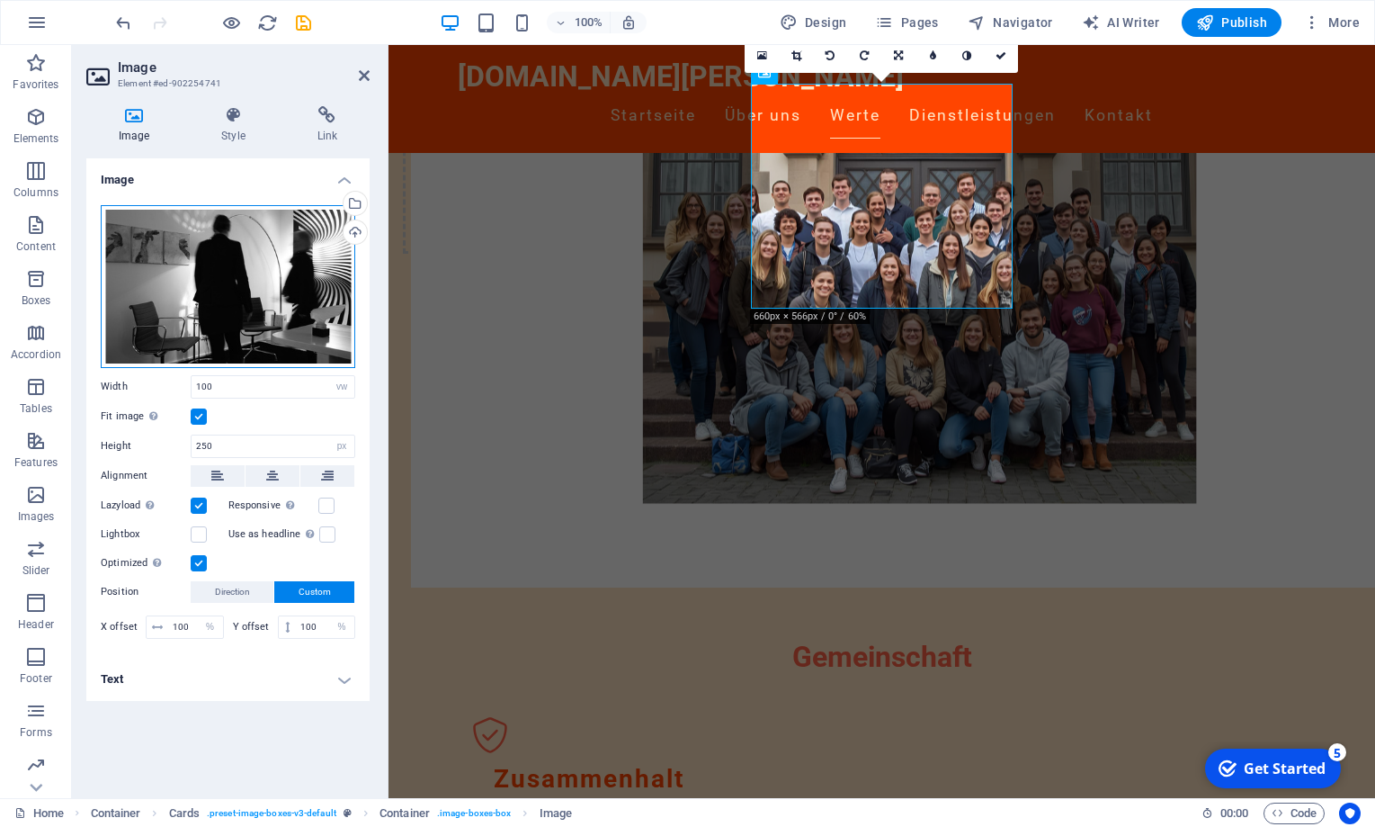
click at [208, 299] on div "Drag files here, click to choose files or select files from Files or our free s…" at bounding box center [228, 286] width 255 height 163
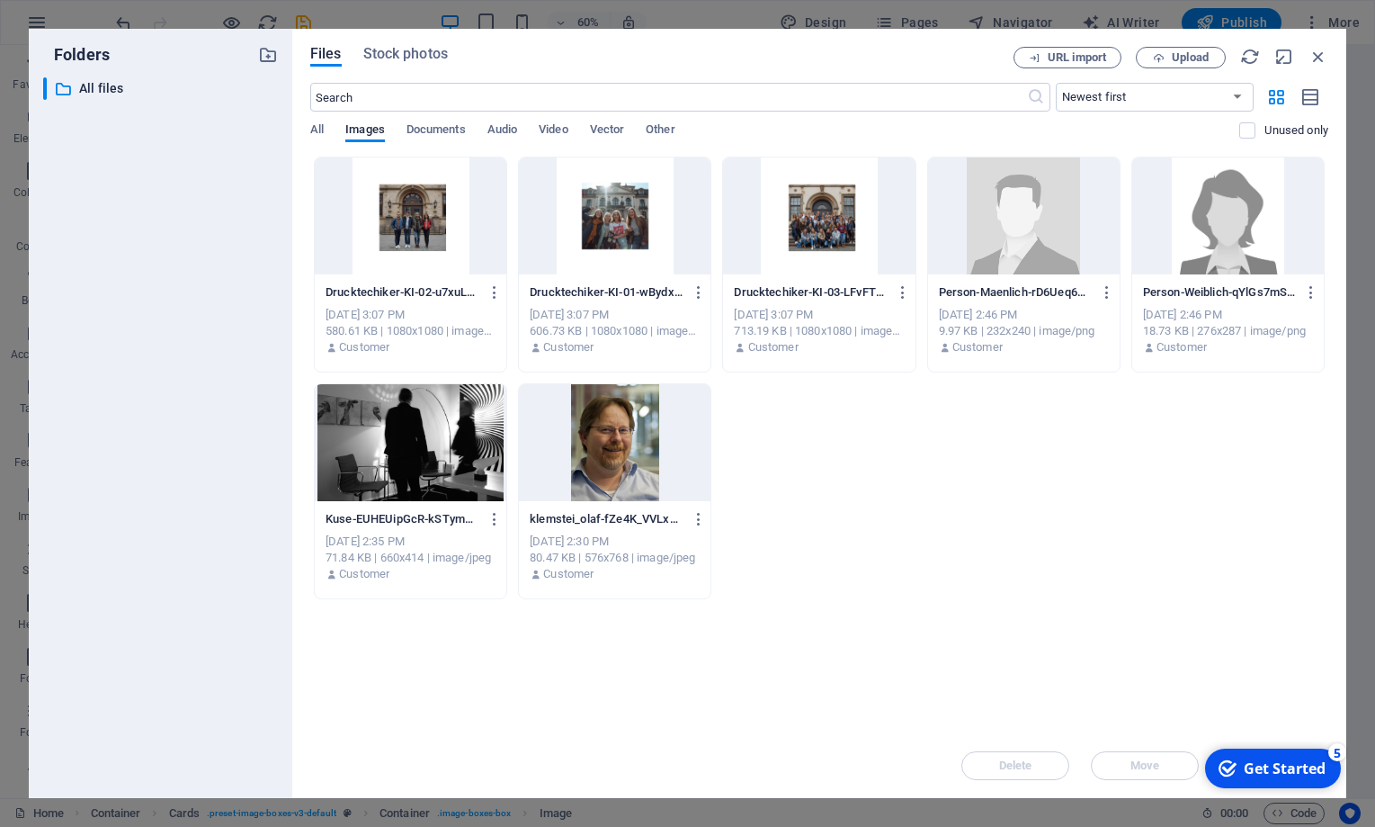
scroll to position [1585, 0]
click at [1177, 254] on div at bounding box center [1228, 215] width 192 height 117
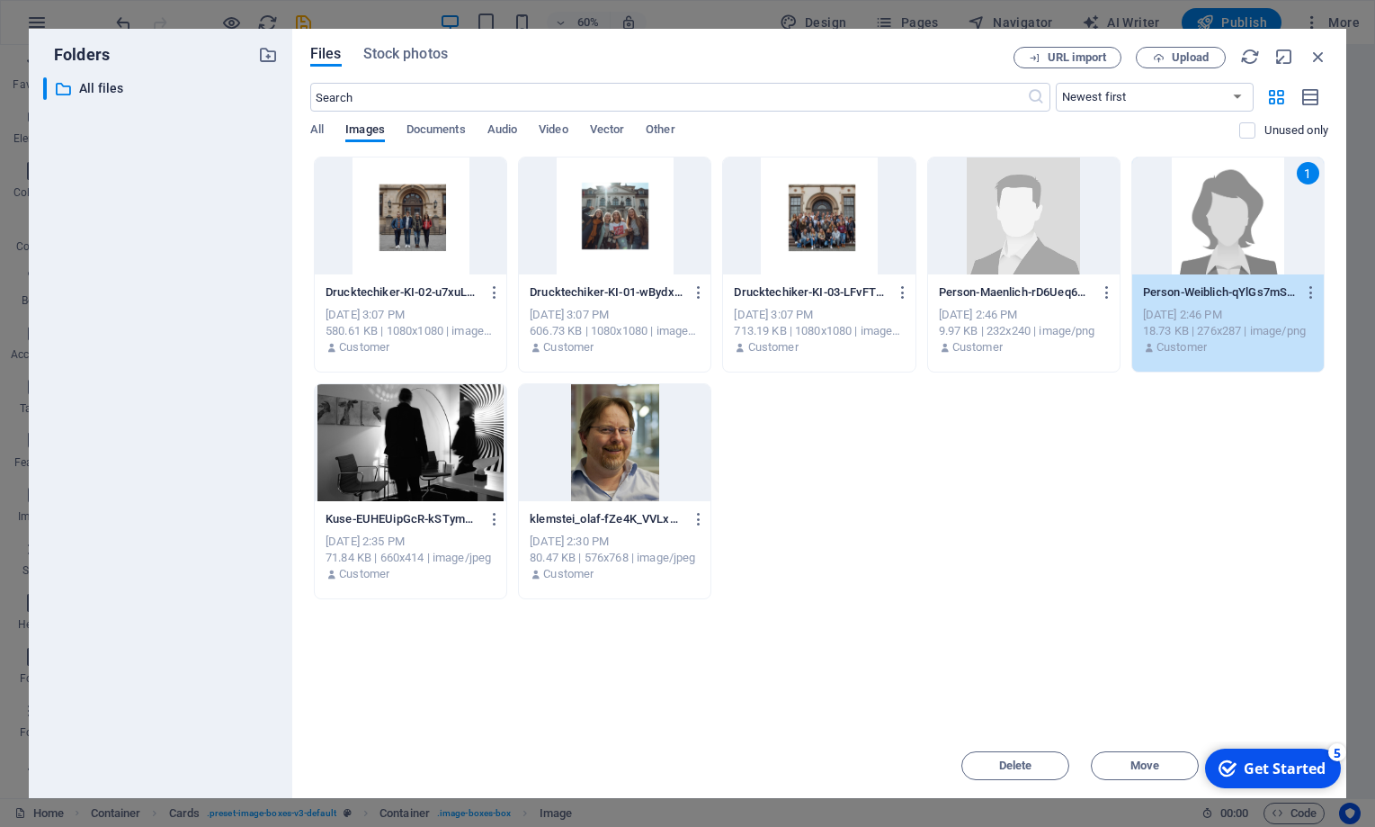
click at [1265, 765] on div "Get Started" at bounding box center [1285, 768] width 82 height 20
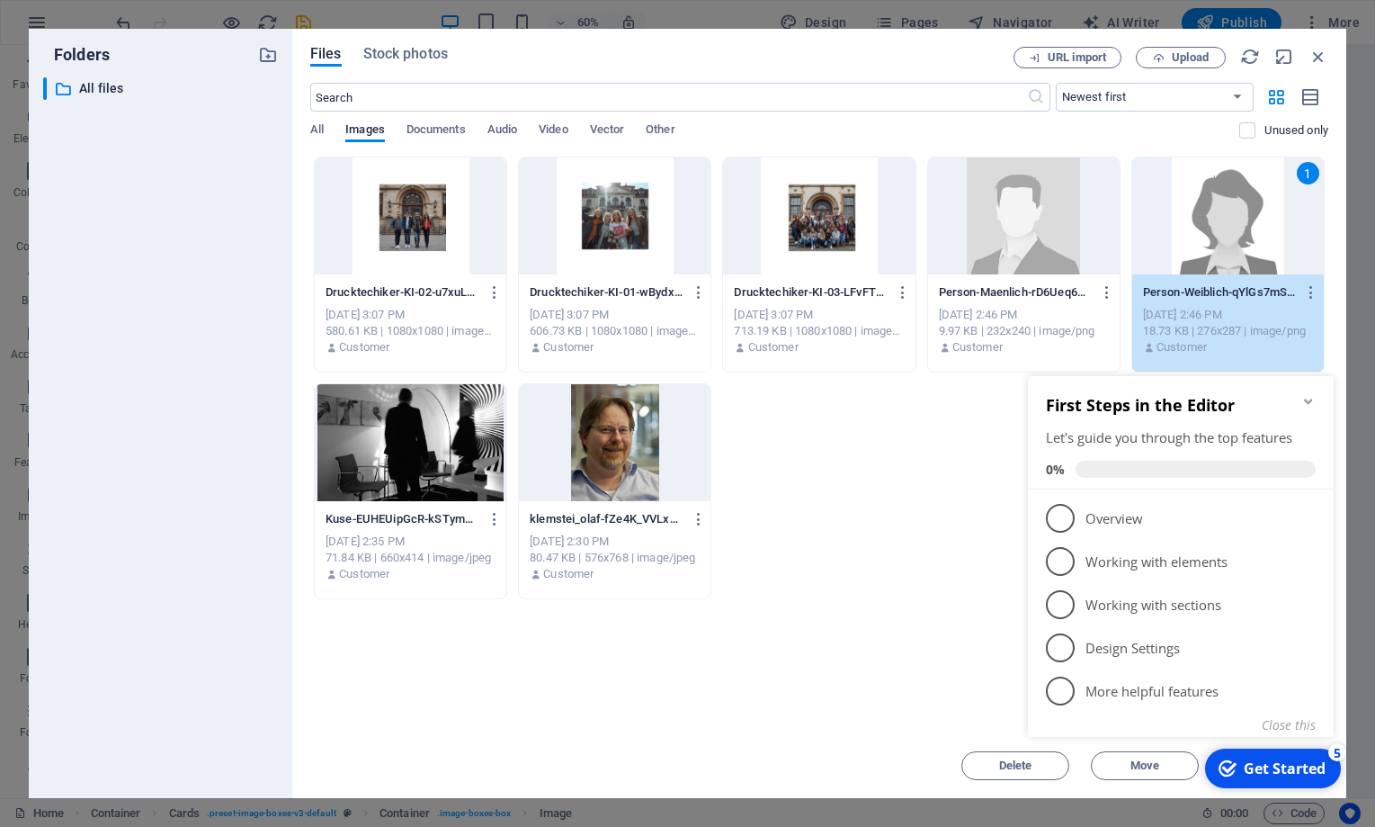
click at [966, 505] on div "Drucktechiker-KI-02-u7xuLkdCjOXaadzCFvtEFw.png Drucktechiker-KI-02-u7xuLkdCjOXa…" at bounding box center [819, 378] width 1018 height 443
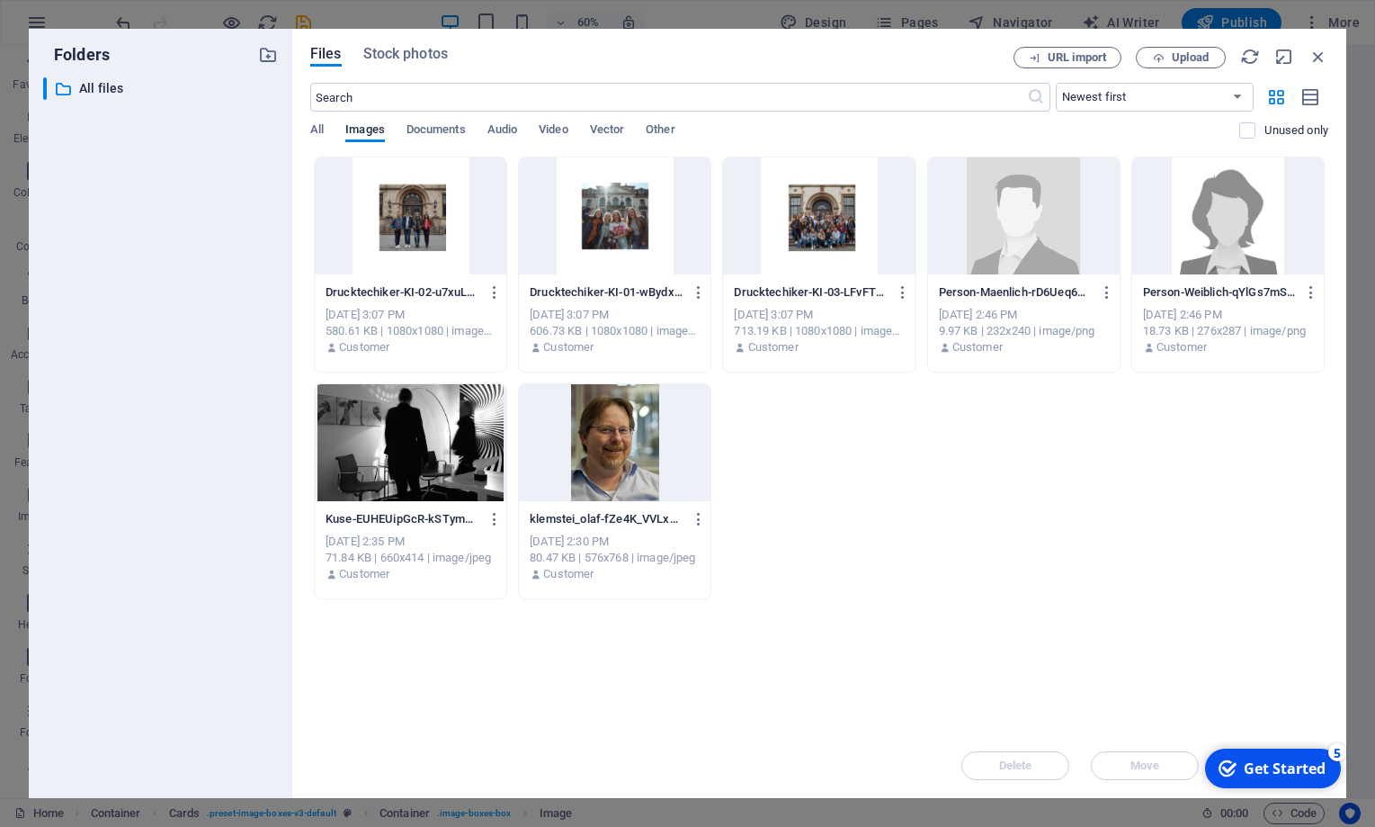
drag, startPoint x: 1258, startPoint y: 776, endPoint x: 1256, endPoint y: 678, distance: 98.1
click at [1256, 741] on html "checkmark Get Started 5 First Steps in the Editor Let's guide you through the t…" at bounding box center [1271, 768] width 153 height 54
drag, startPoint x: 935, startPoint y: 51, endPoint x: 849, endPoint y: 30, distance: 89.0
click at [849, 47] on div "Files Stock photos" at bounding box center [661, 57] width 703 height 20
click at [1244, 212] on div at bounding box center [1228, 215] width 192 height 117
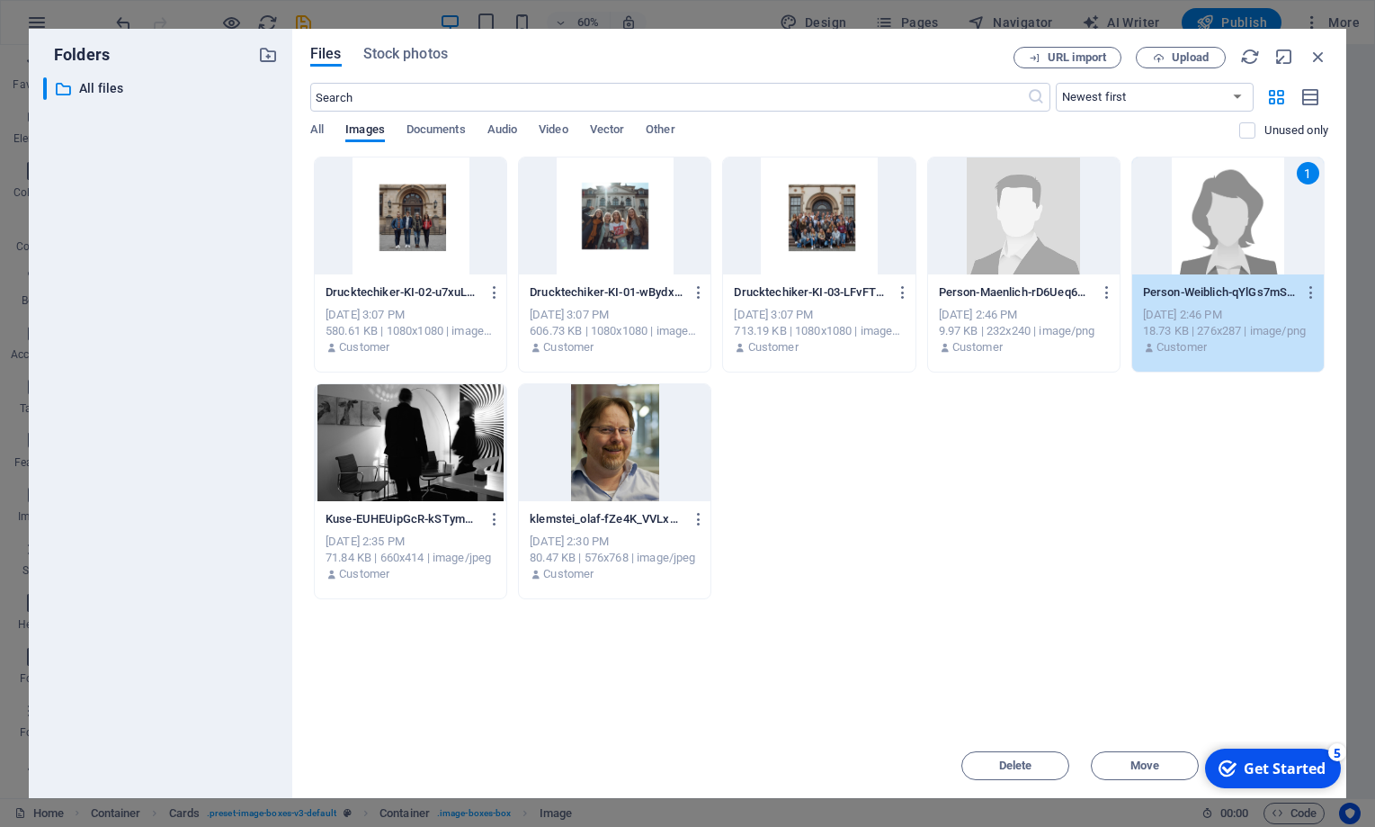
click at [1244, 212] on div "1" at bounding box center [1228, 215] width 192 height 117
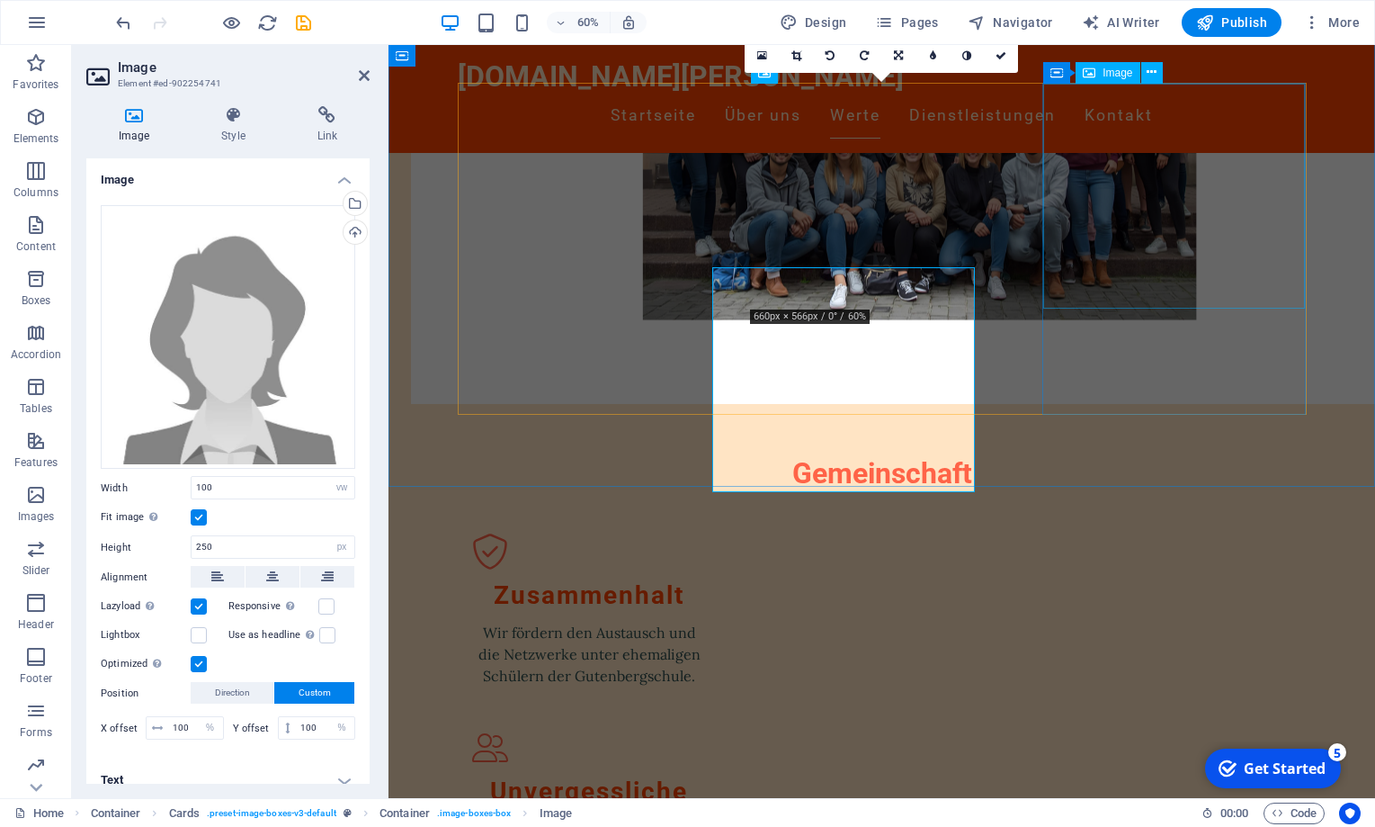
scroll to position [1401, 0]
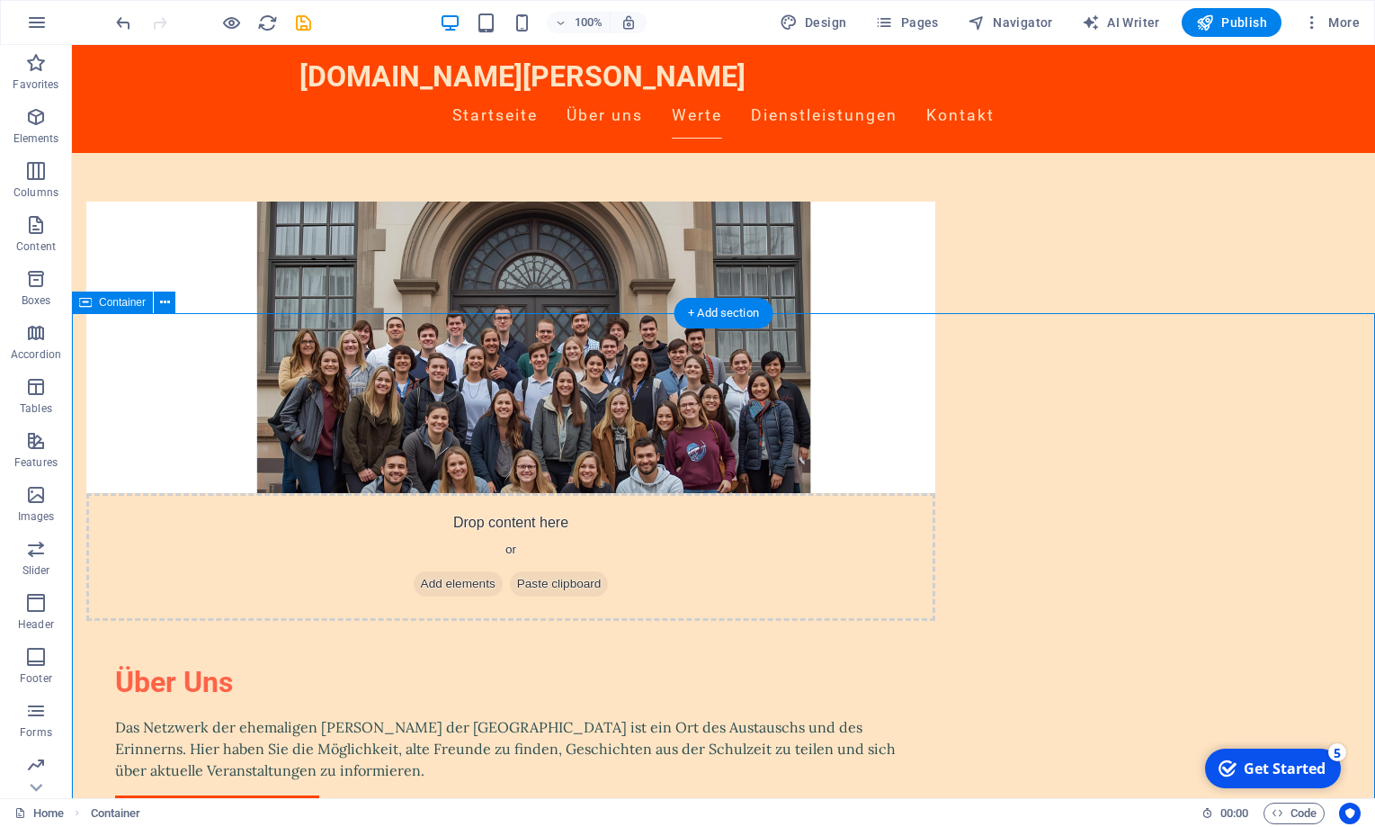
scroll to position [759, 0]
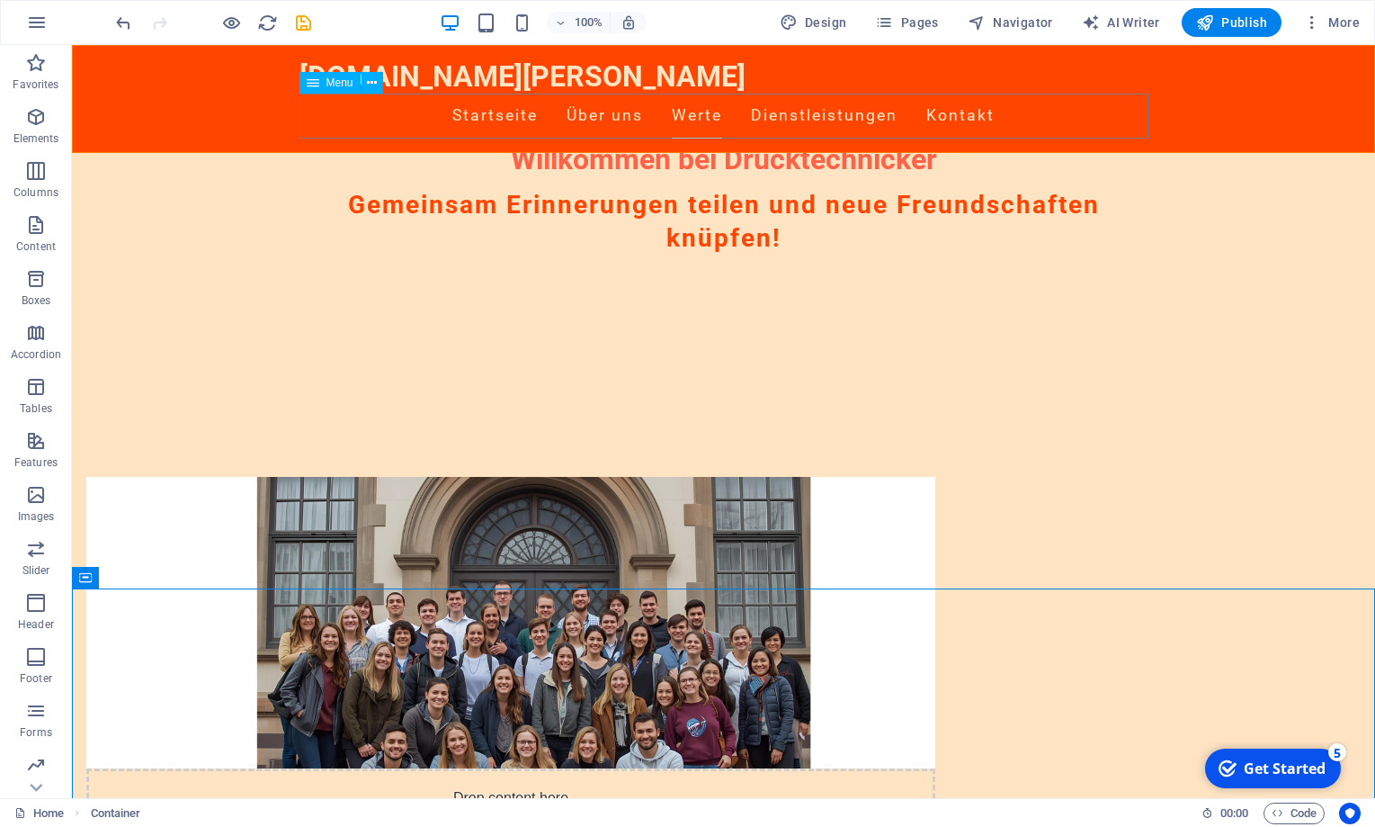
click at [783, 120] on nav "Startseite Über uns Werte Dienstleistungen Kontakt" at bounding box center [724, 116] width 849 height 45
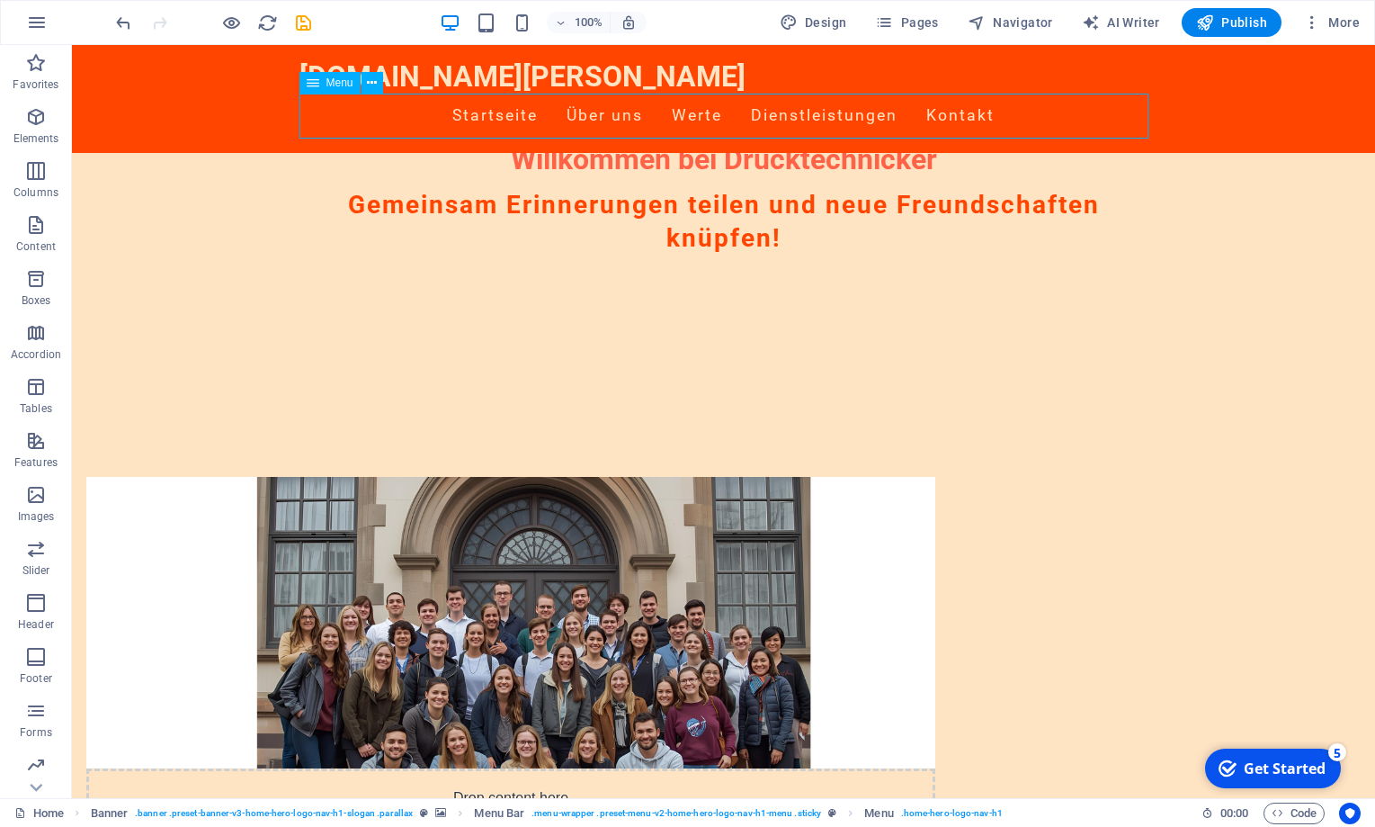
click at [783, 115] on nav "Startseite Über uns Werte Dienstleistungen Kontakt" at bounding box center [724, 116] width 849 height 45
click at [585, 117] on nav "Startseite Über uns Werte Dienstleistungen Kontakt" at bounding box center [724, 116] width 849 height 45
click at [441, 67] on div "[DOMAIN_NAME][PERSON_NAME]" at bounding box center [724, 76] width 849 height 34
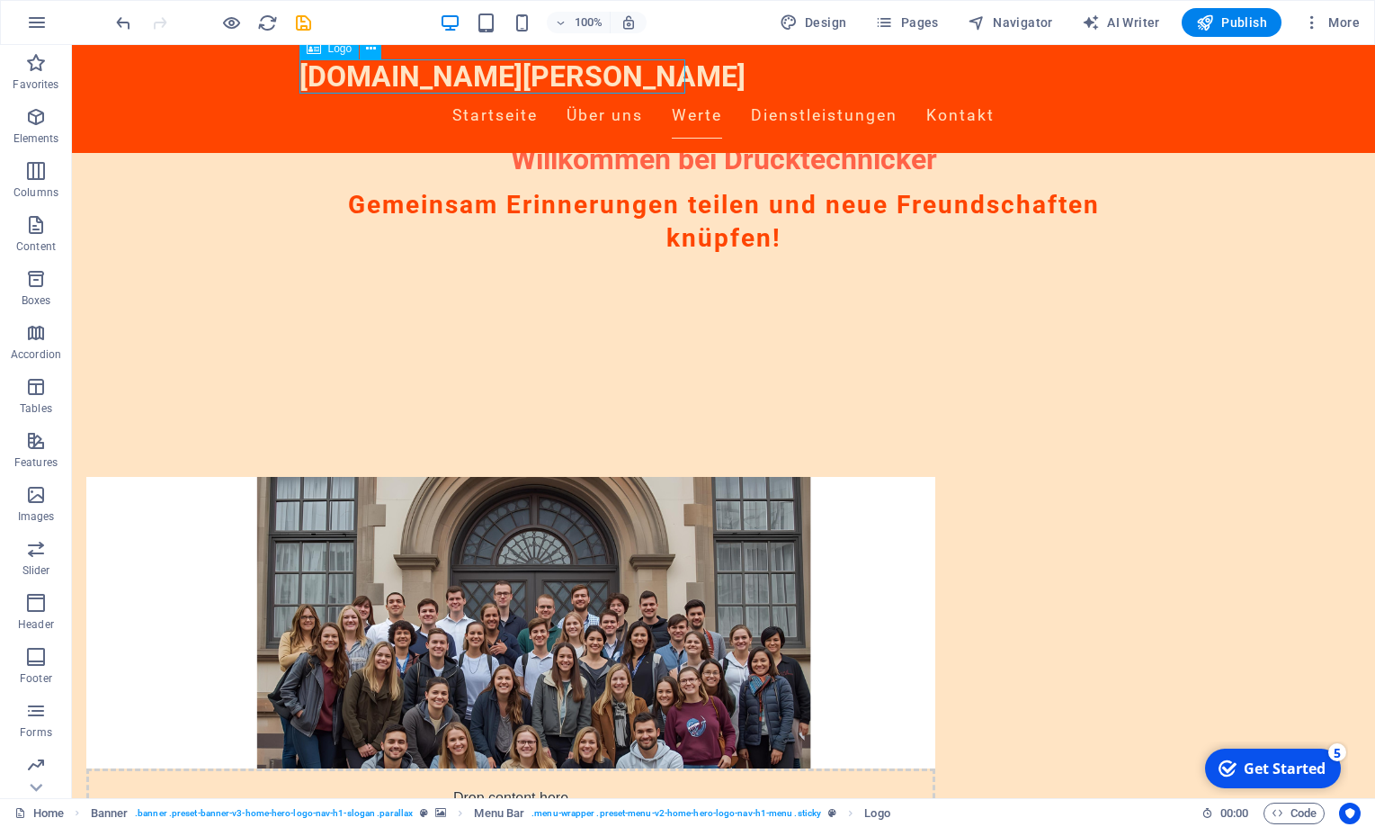
click at [441, 67] on div "[DOMAIN_NAME][PERSON_NAME]" at bounding box center [724, 76] width 849 height 34
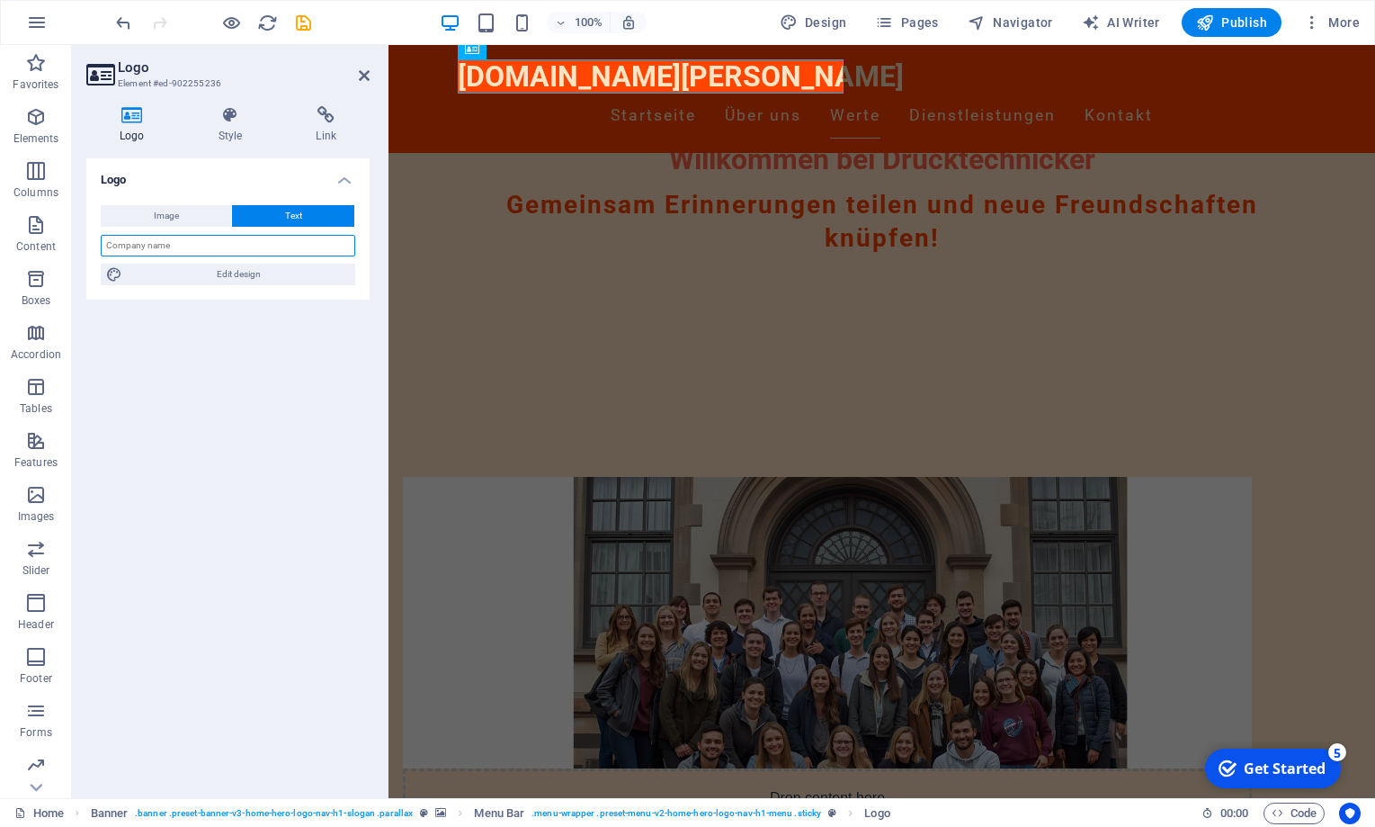
click at [193, 246] on input "text" at bounding box center [228, 246] width 255 height 22
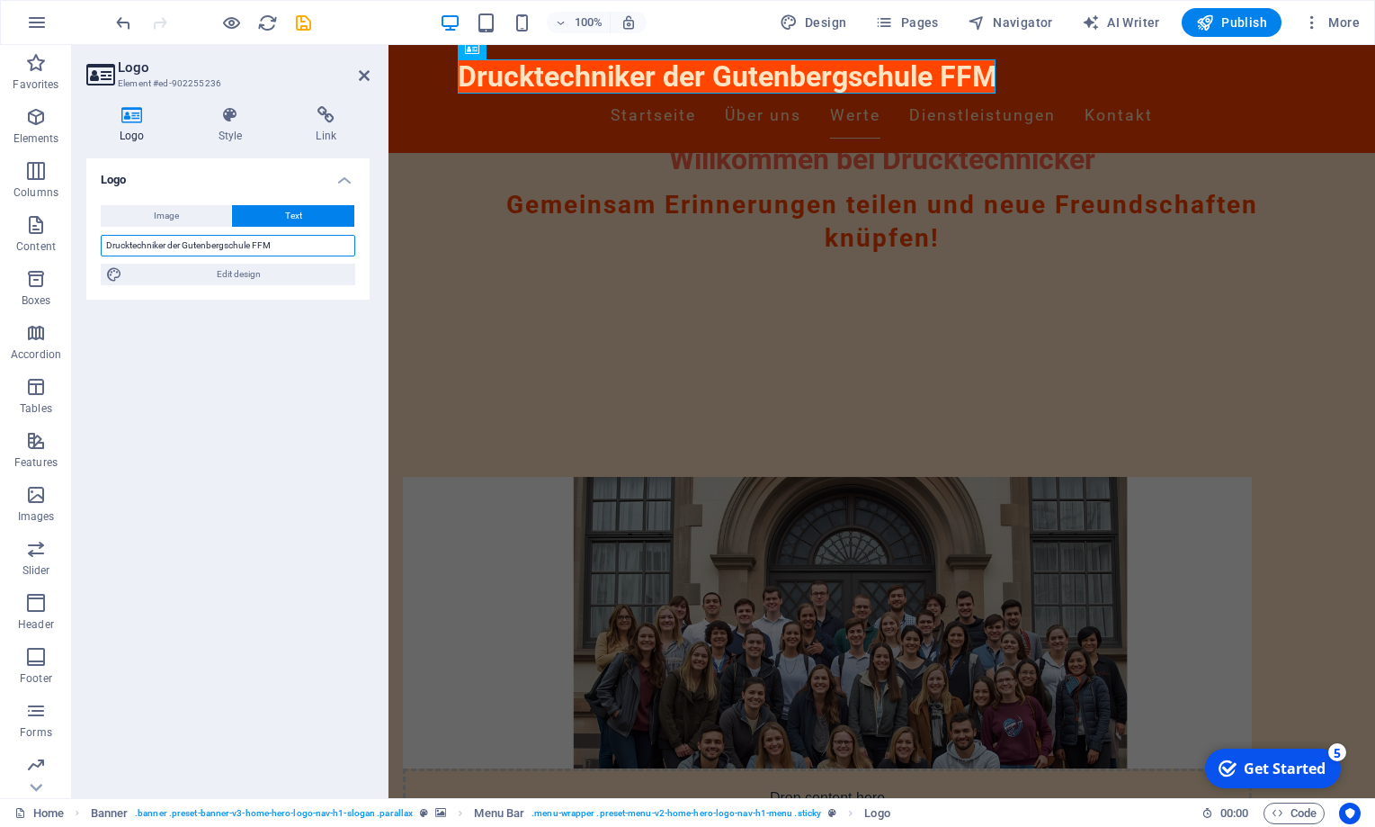
type input "Drucktechniker der Gutenbergschule FFM"
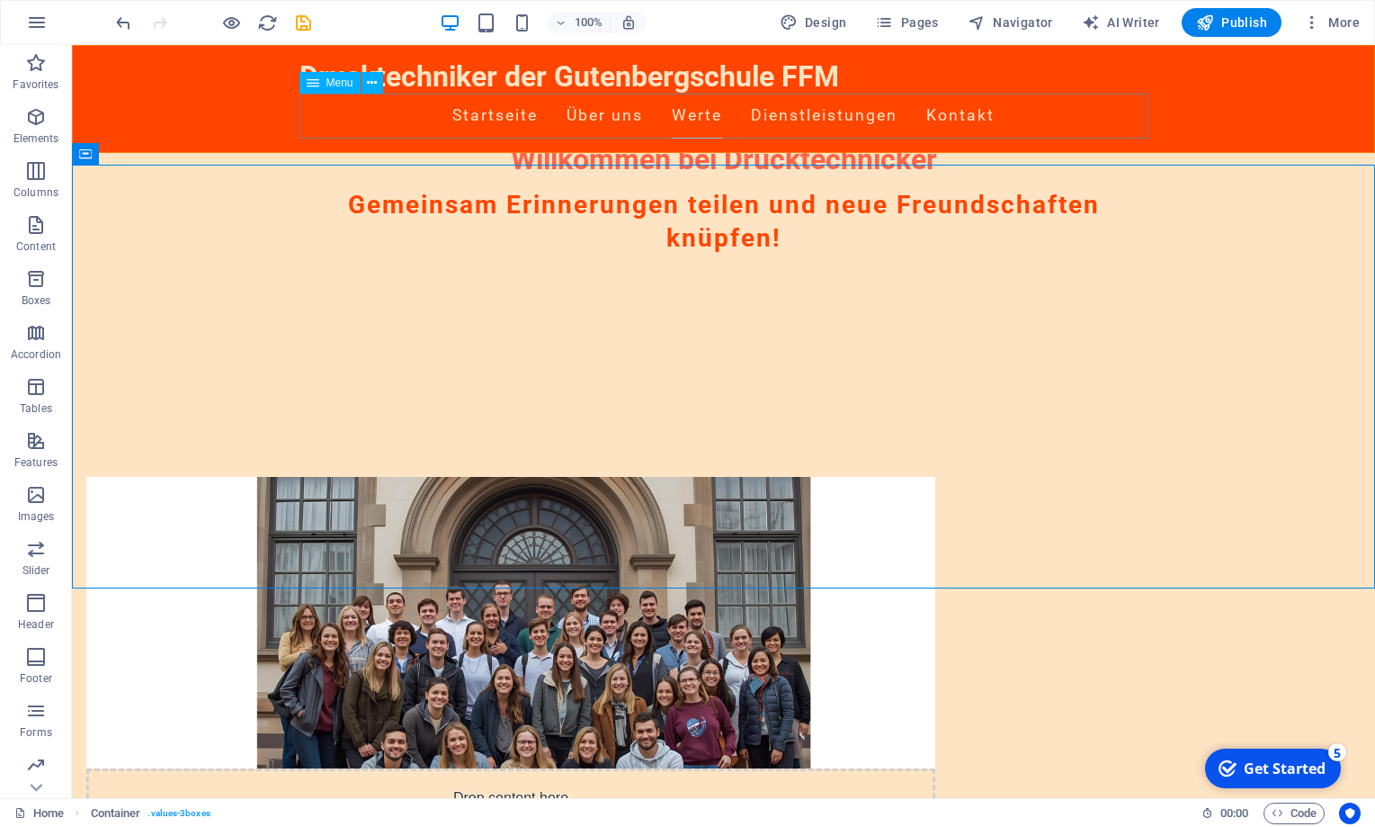
click at [342, 85] on span "Menu" at bounding box center [340, 82] width 27 height 11
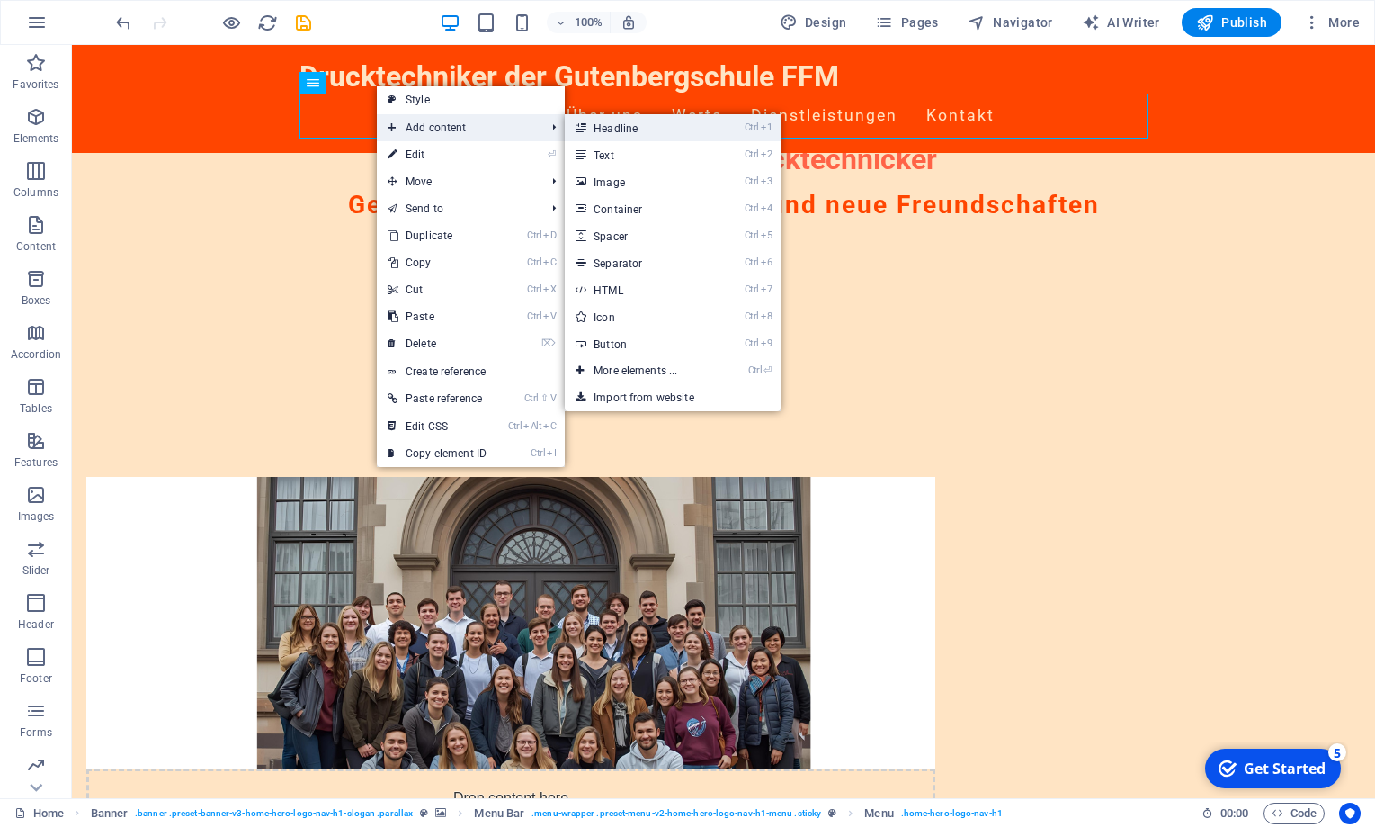
click at [616, 131] on link "Ctrl 1 Headline" at bounding box center [639, 127] width 148 height 27
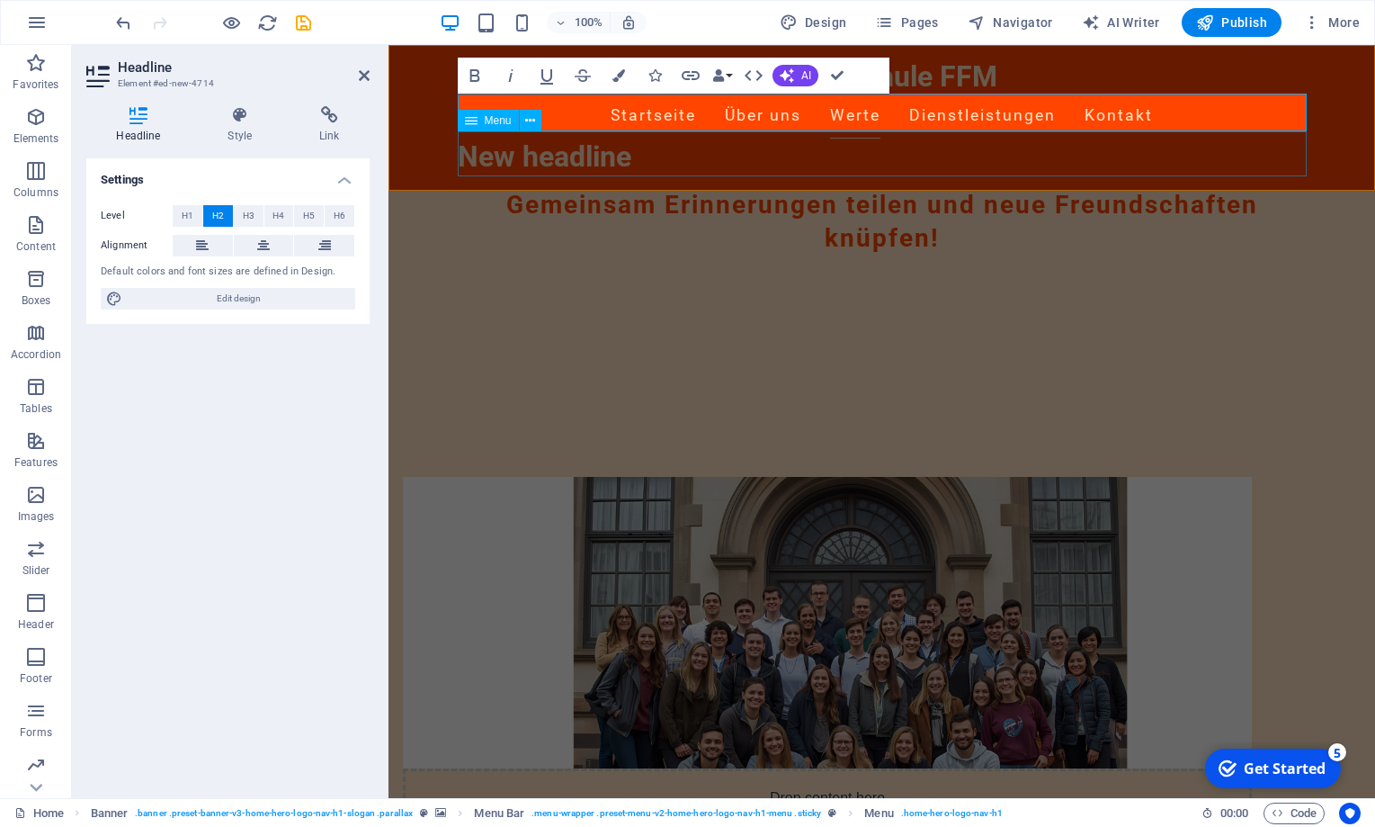
scroll to position [797, 0]
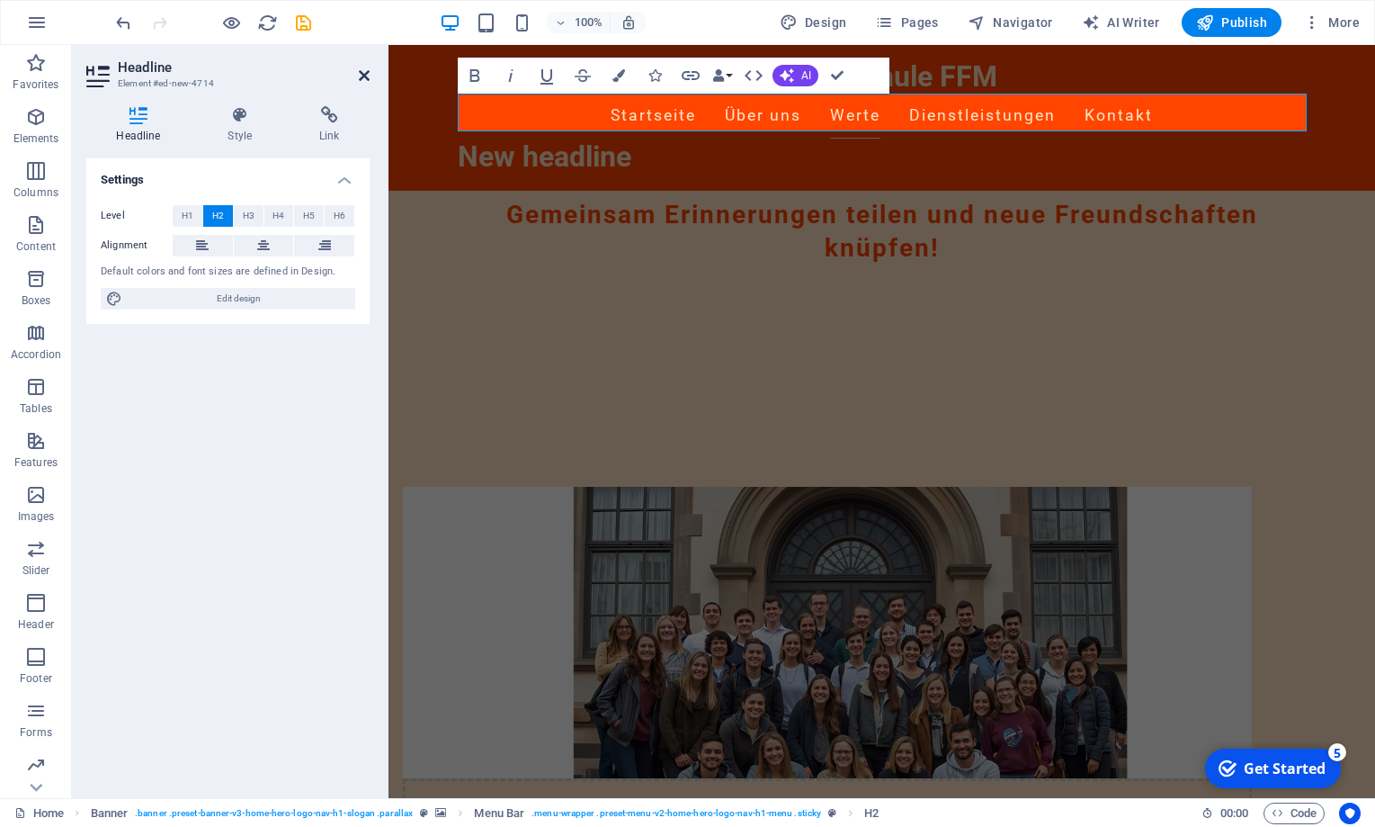
click at [361, 78] on icon at bounding box center [364, 75] width 11 height 14
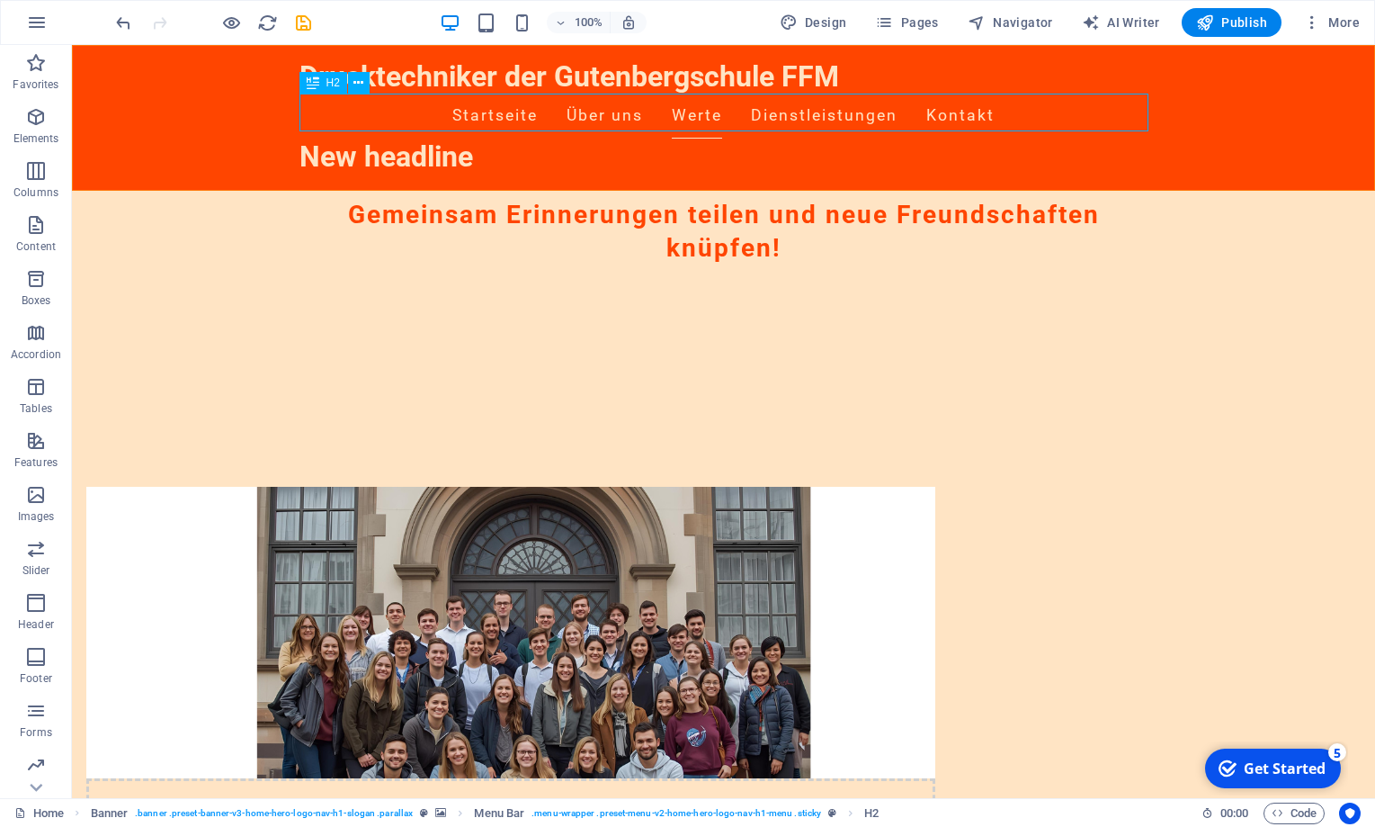
click at [464, 139] on div "New headline" at bounding box center [724, 158] width 849 height 38
click at [354, 81] on icon at bounding box center [359, 83] width 10 height 19
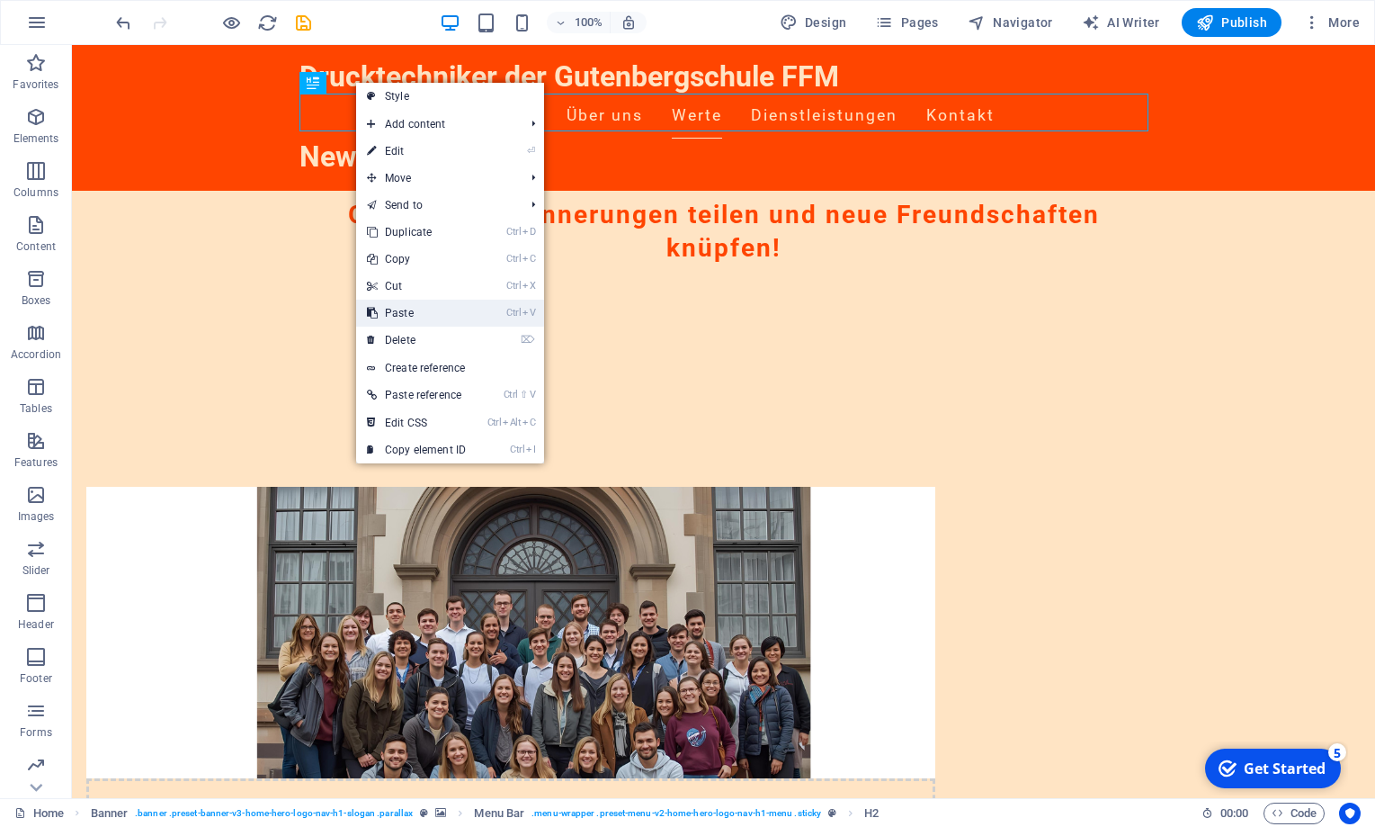
click at [416, 312] on link "Ctrl V Paste" at bounding box center [416, 313] width 121 height 27
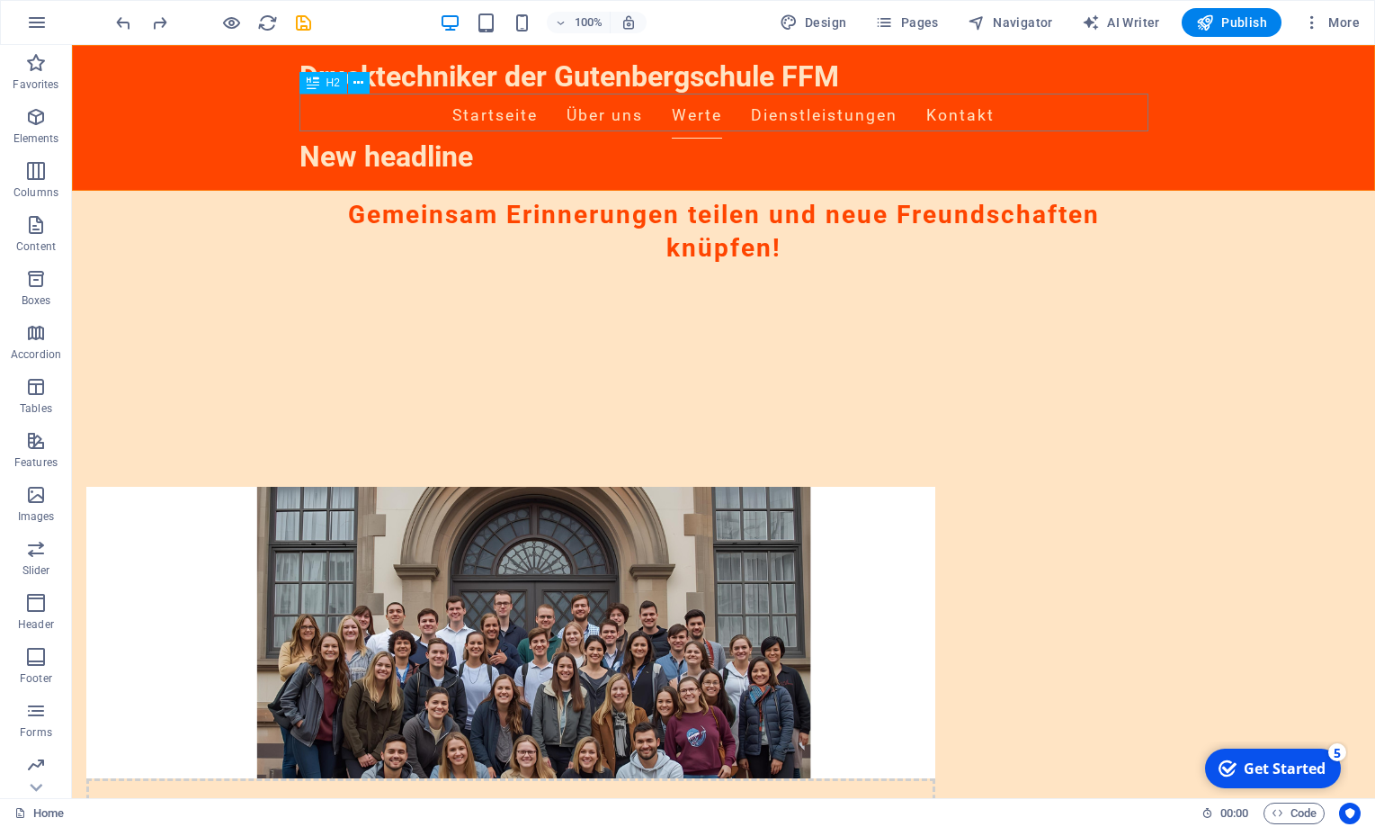
click at [445, 139] on div "New headline" at bounding box center [724, 158] width 849 height 38
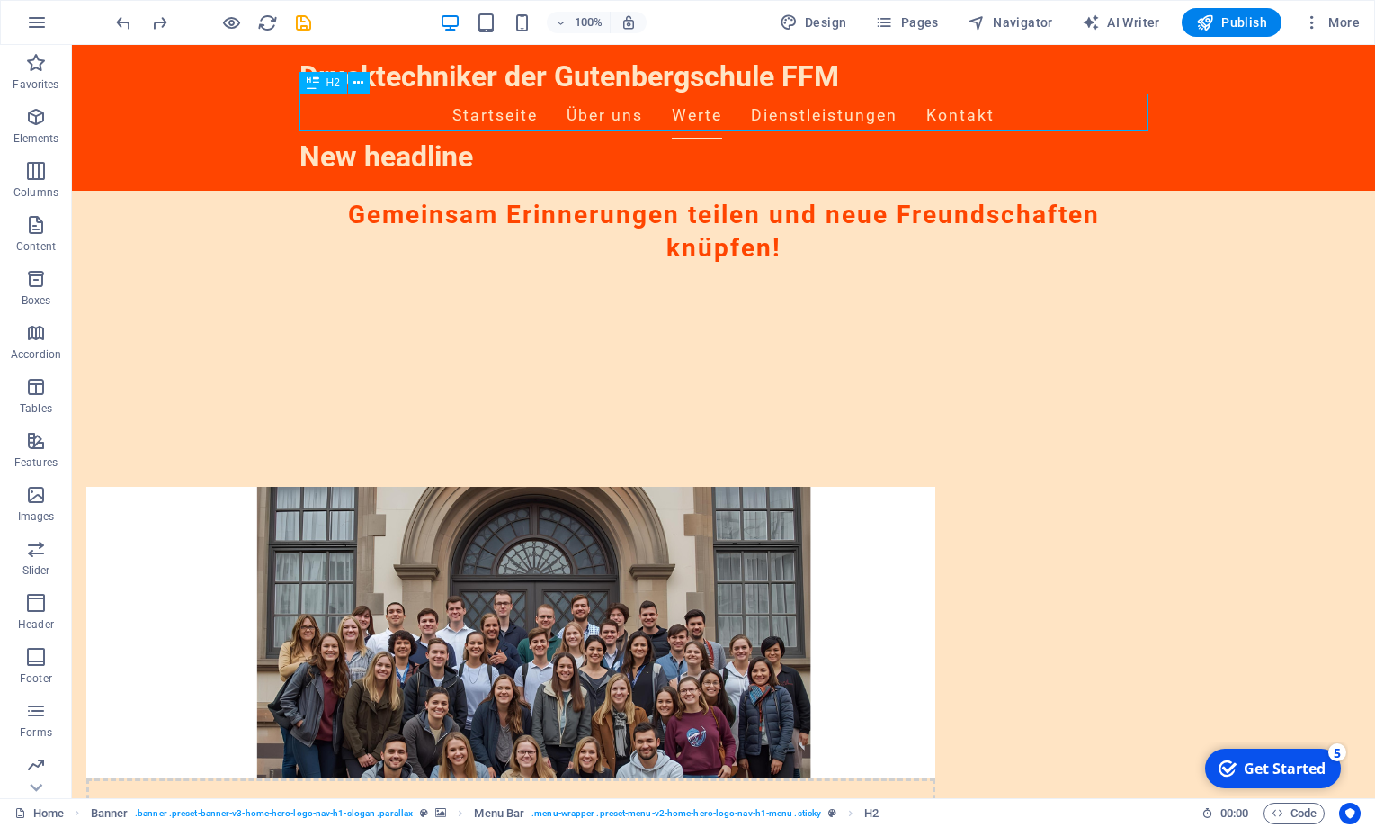
click at [469, 139] on div "New headline" at bounding box center [724, 158] width 849 height 38
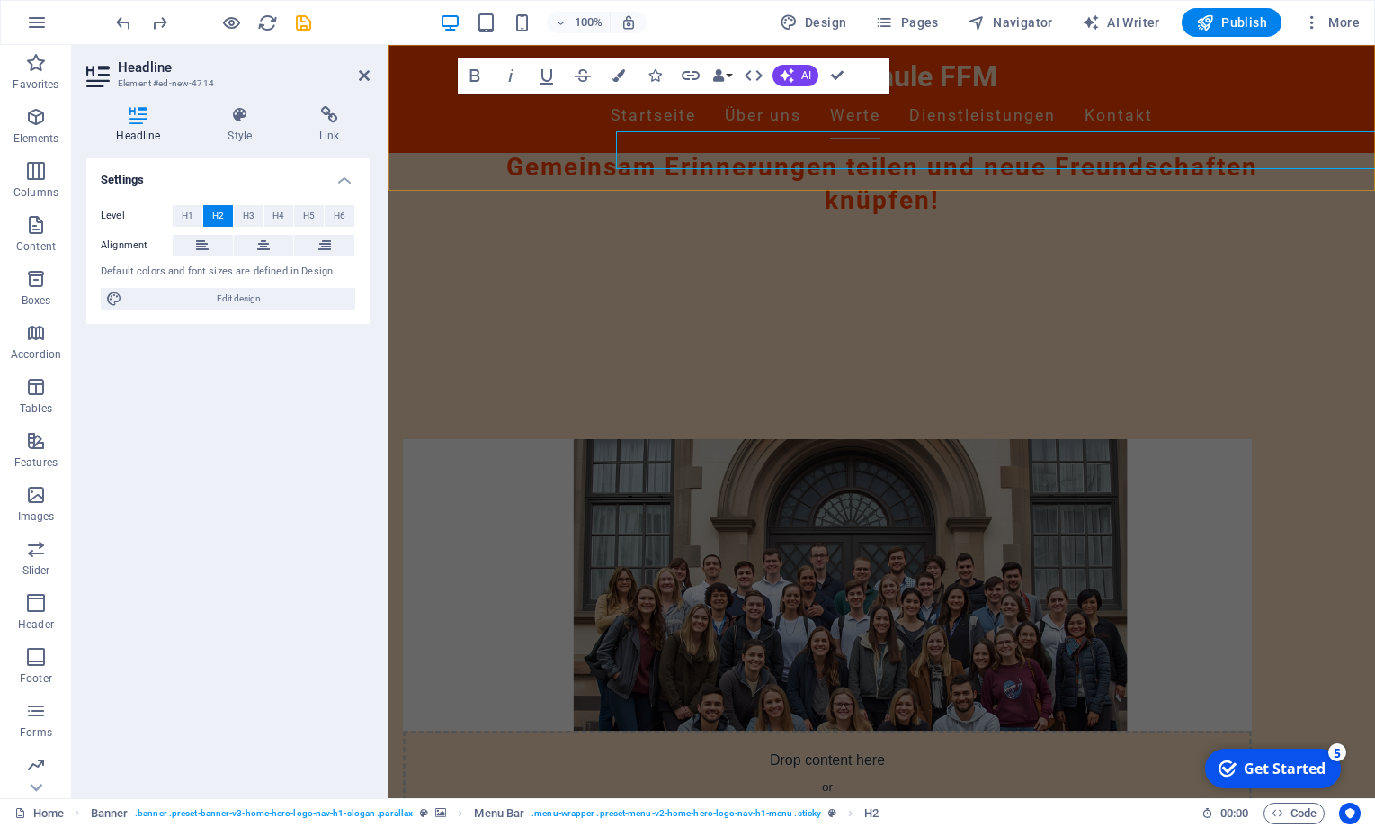
scroll to position [759, 0]
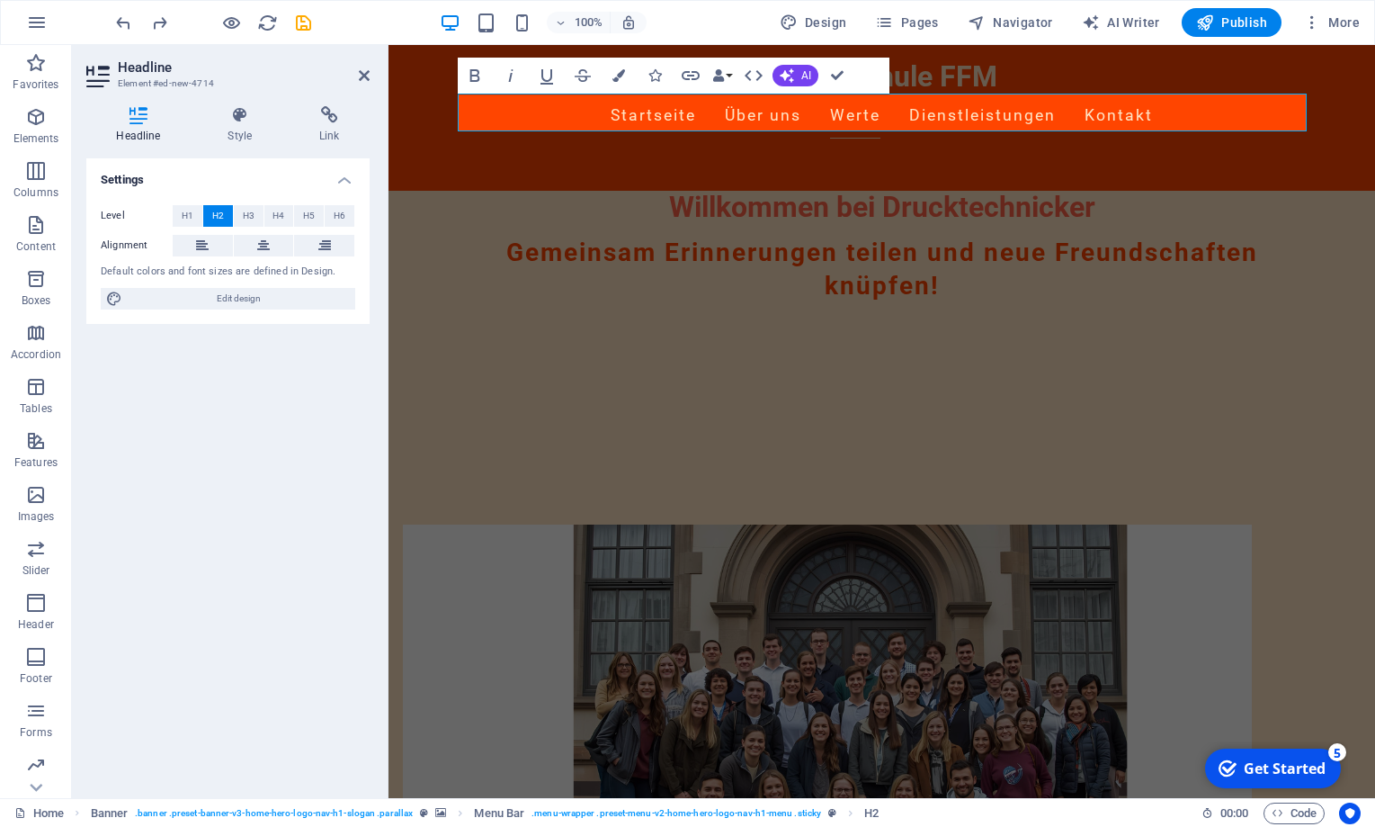
click at [309, 385] on div "Settings Level H1 H2 H3 H4 H5 H6 Alignment Default colors and font sizes are de…" at bounding box center [227, 470] width 283 height 625
click at [367, 73] on icon at bounding box center [364, 75] width 11 height 14
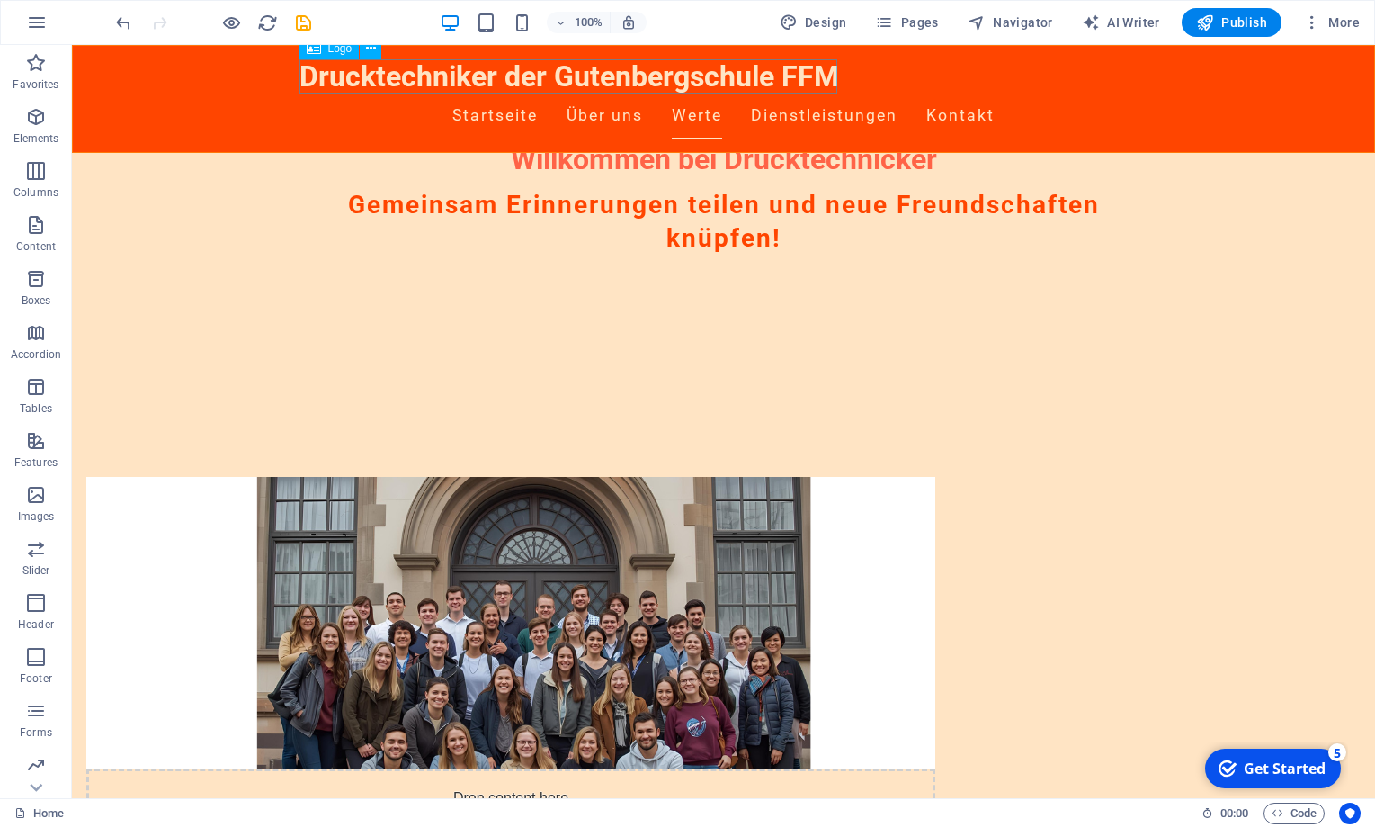
scroll to position [721, 0]
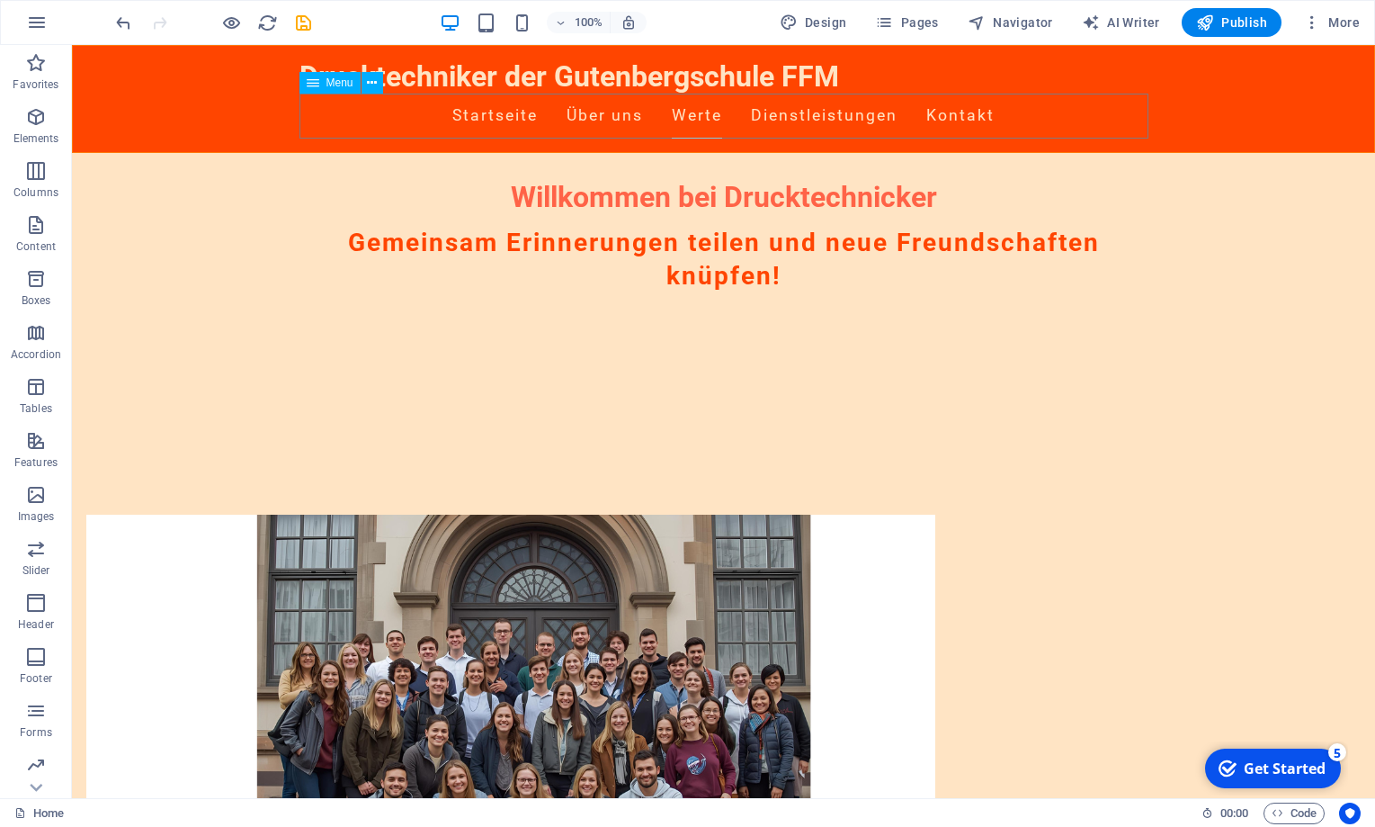
click at [577, 121] on nav "Startseite Über uns Werte Dienstleistungen Kontakt" at bounding box center [724, 116] width 849 height 45
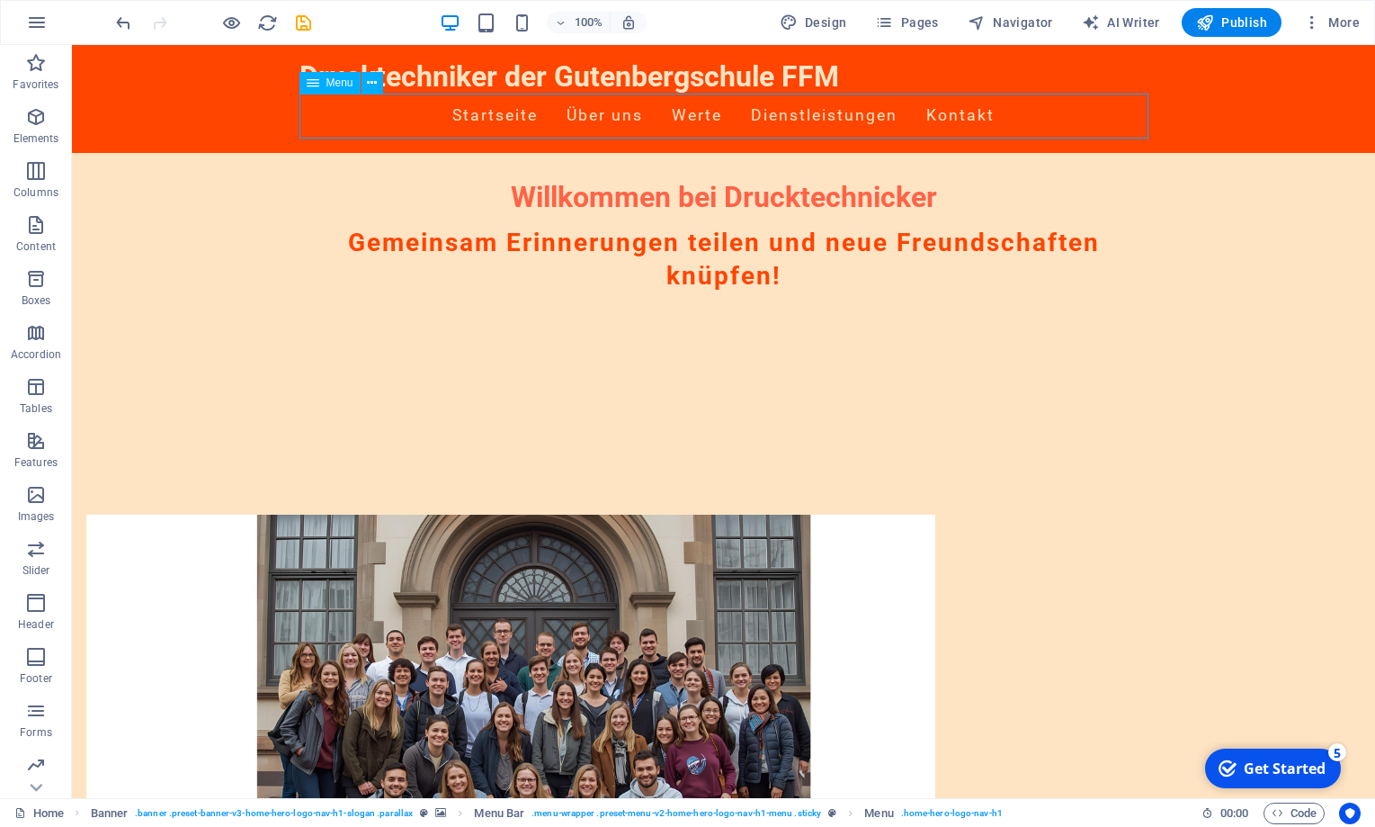
click at [577, 121] on nav "Startseite Über uns Werte Dienstleistungen Kontakt" at bounding box center [724, 116] width 849 height 45
select select
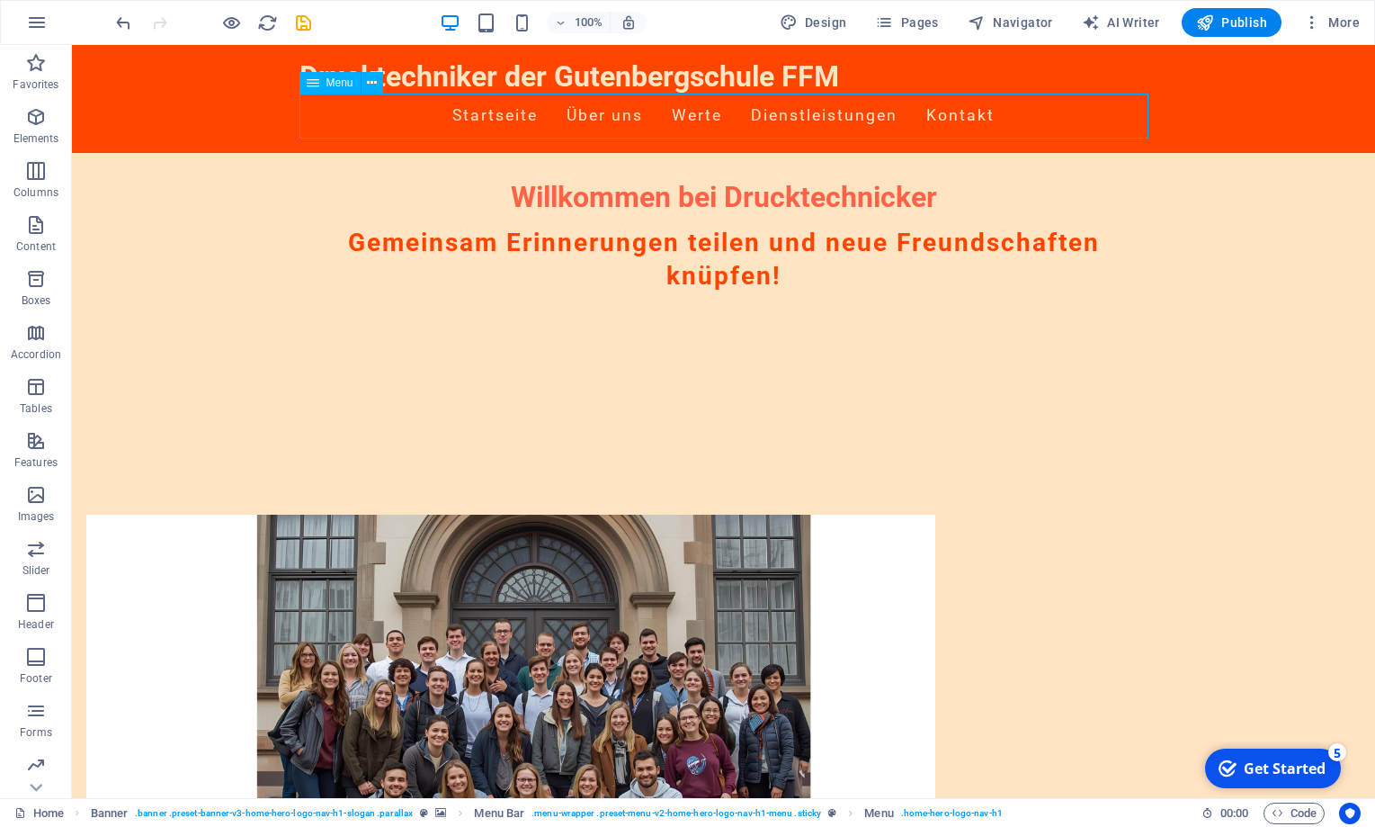
select select
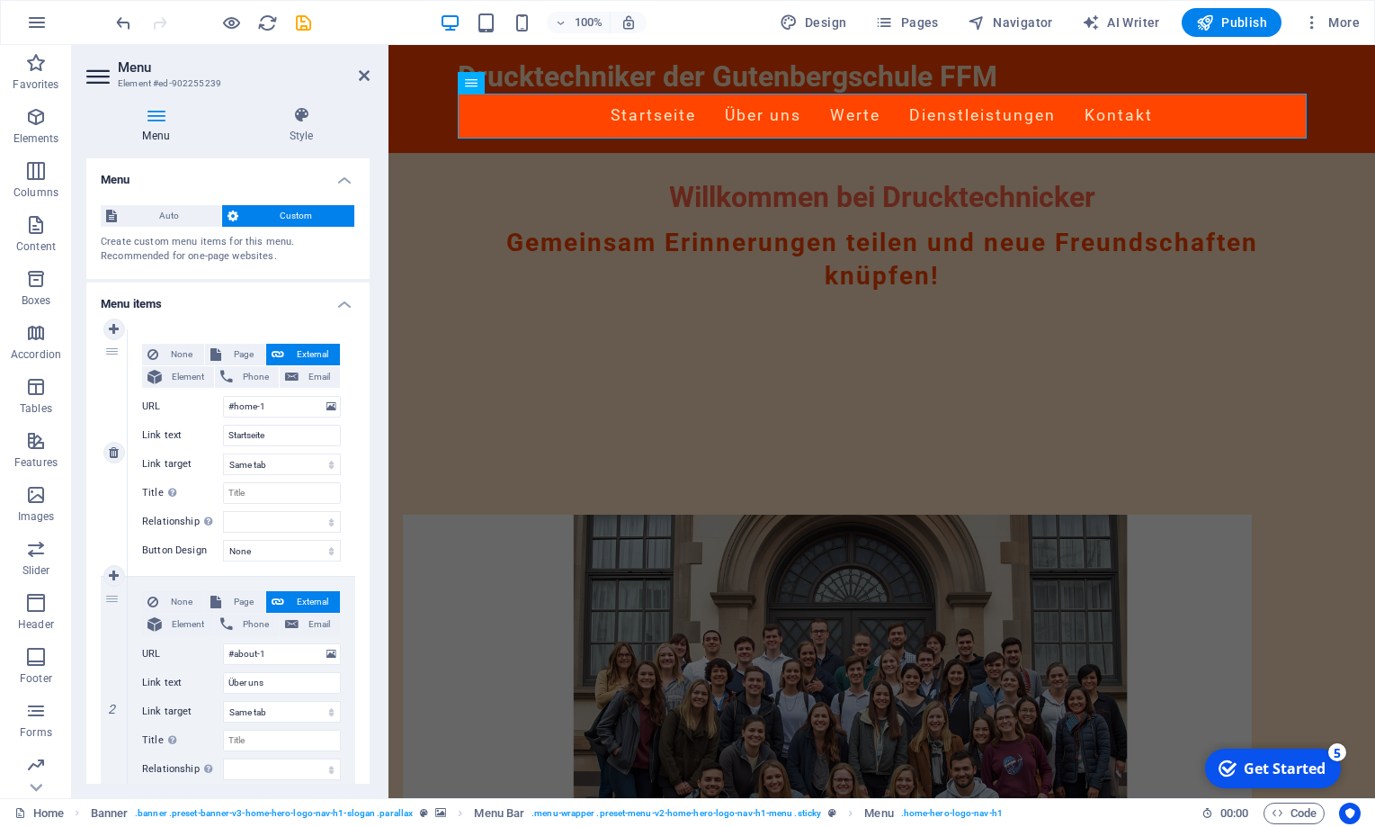
click at [298, 352] on span "External" at bounding box center [312, 355] width 45 height 22
drag, startPoint x: 292, startPoint y: 404, endPoint x: 215, endPoint y: 406, distance: 77.4
click at [223, 406] on input "#home-1" at bounding box center [282, 407] width 118 height 22
type input "www"
select select
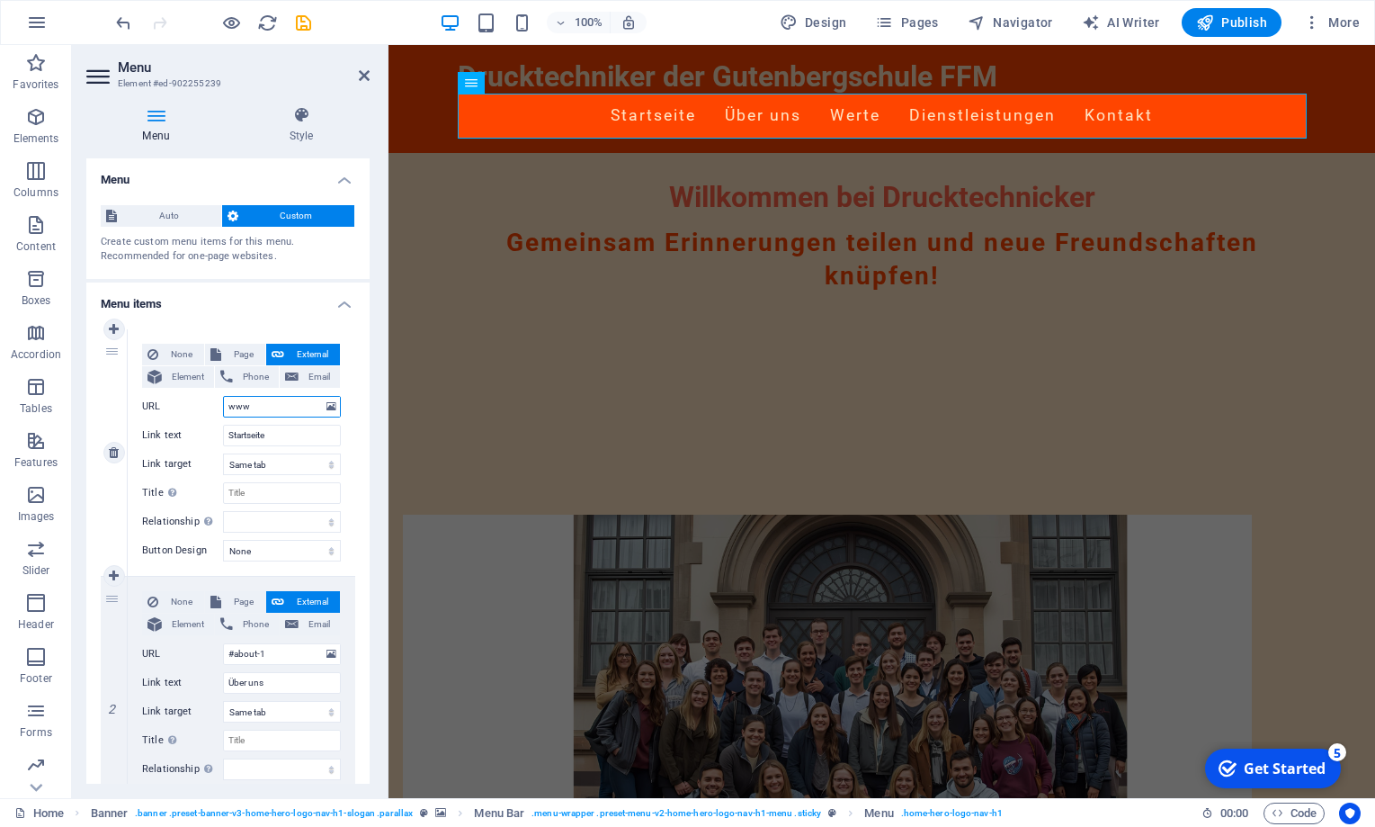
select select
type input "www."
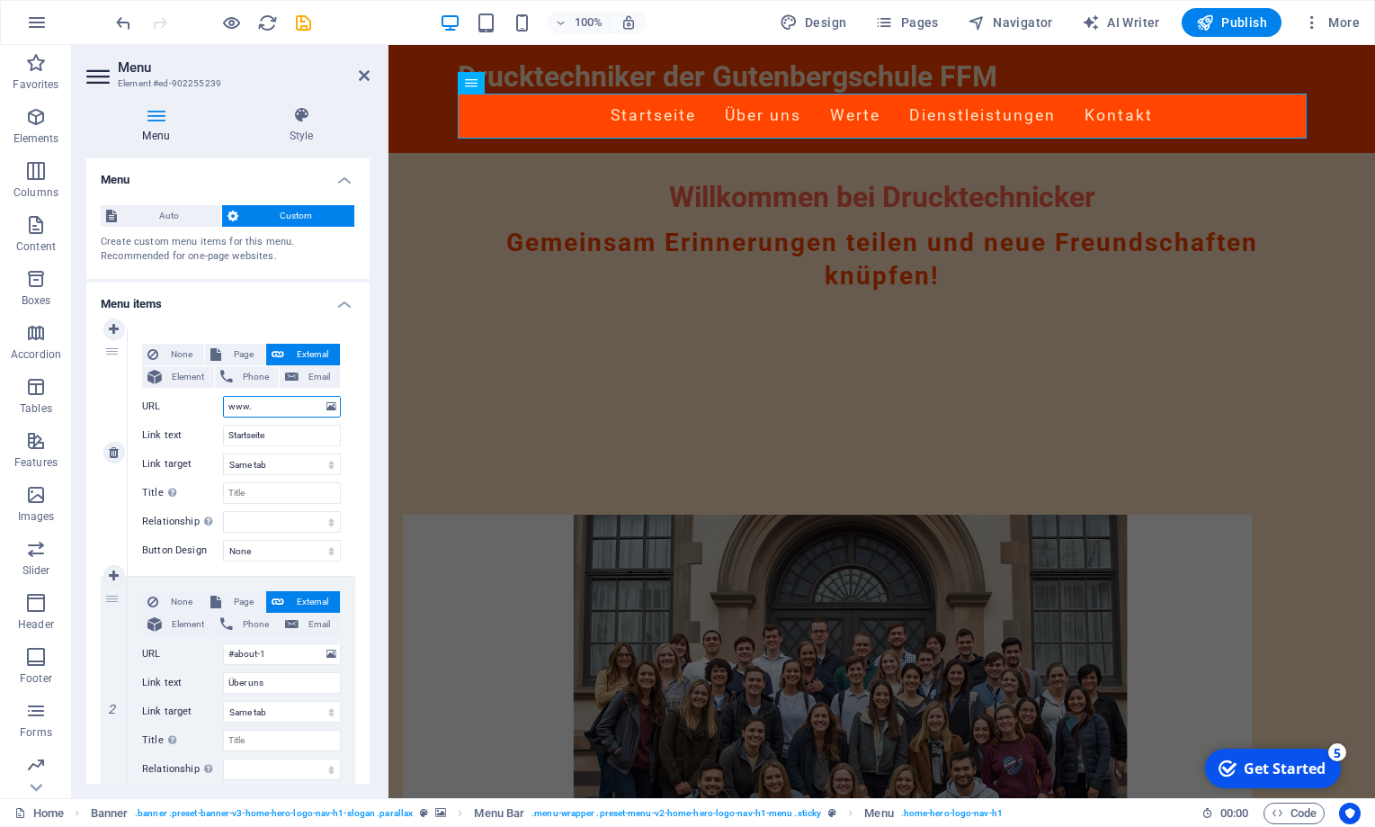
select select
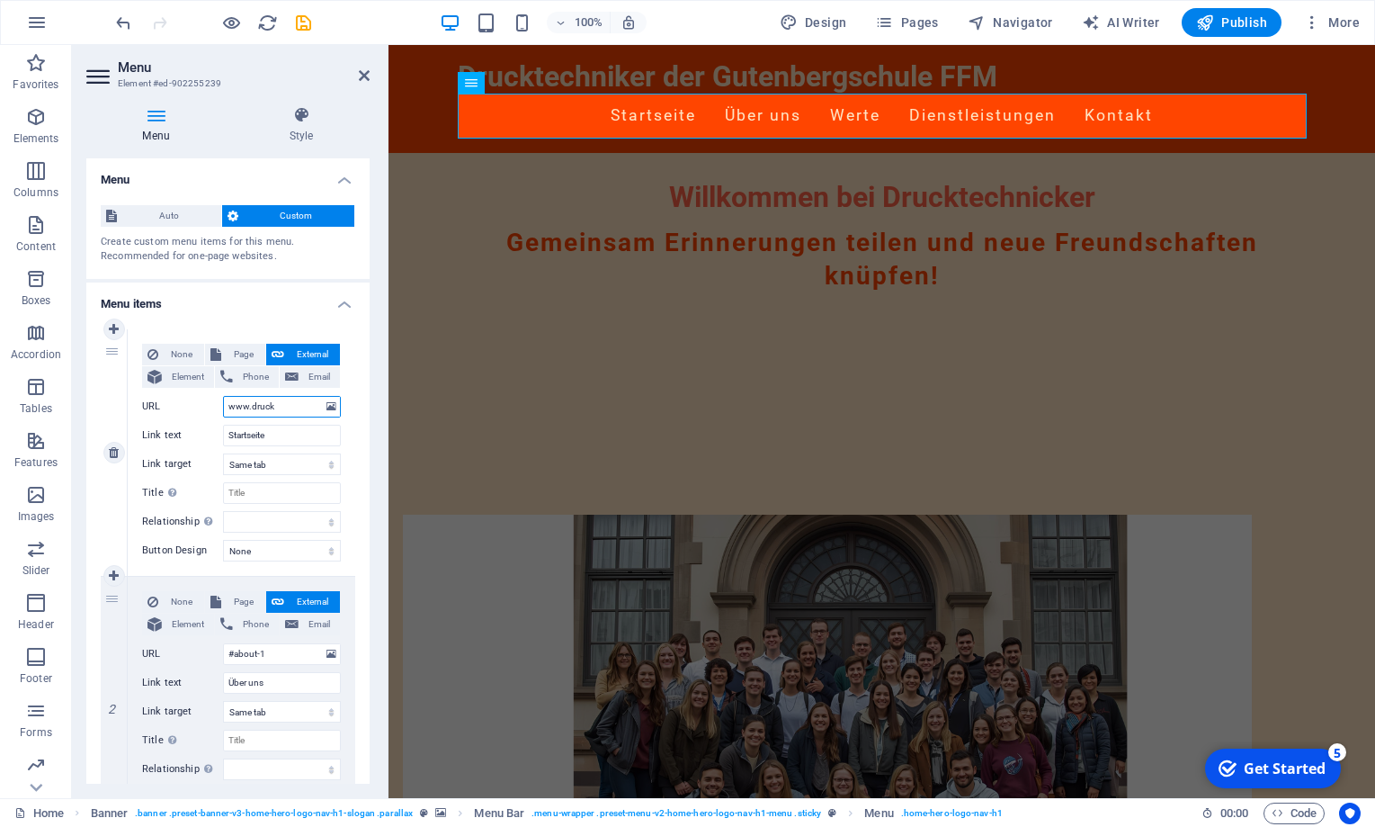
type input "www.druckt"
select select
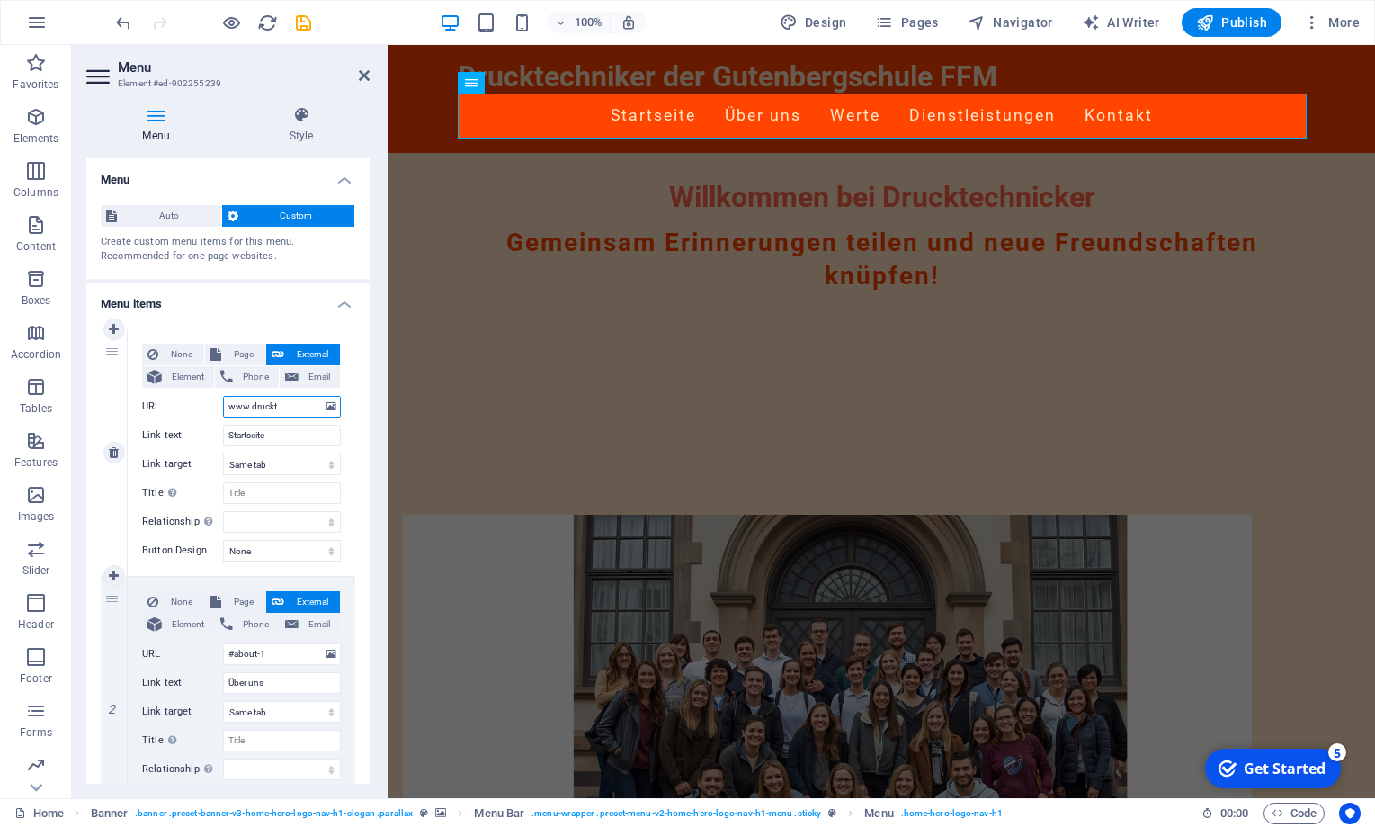
select select
type input "www.drucktechn"
select select
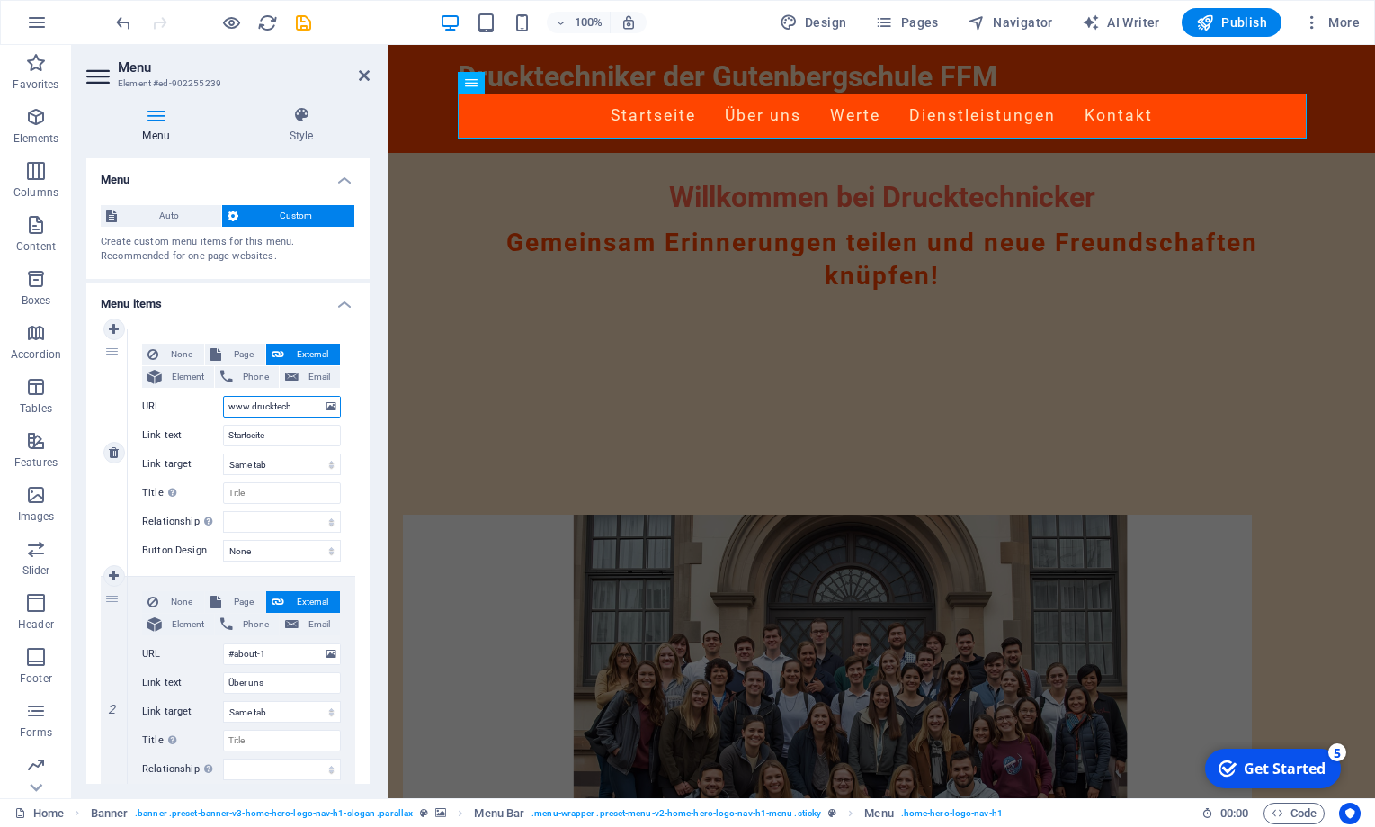
select select
type input "www.drucktechniker"
select select
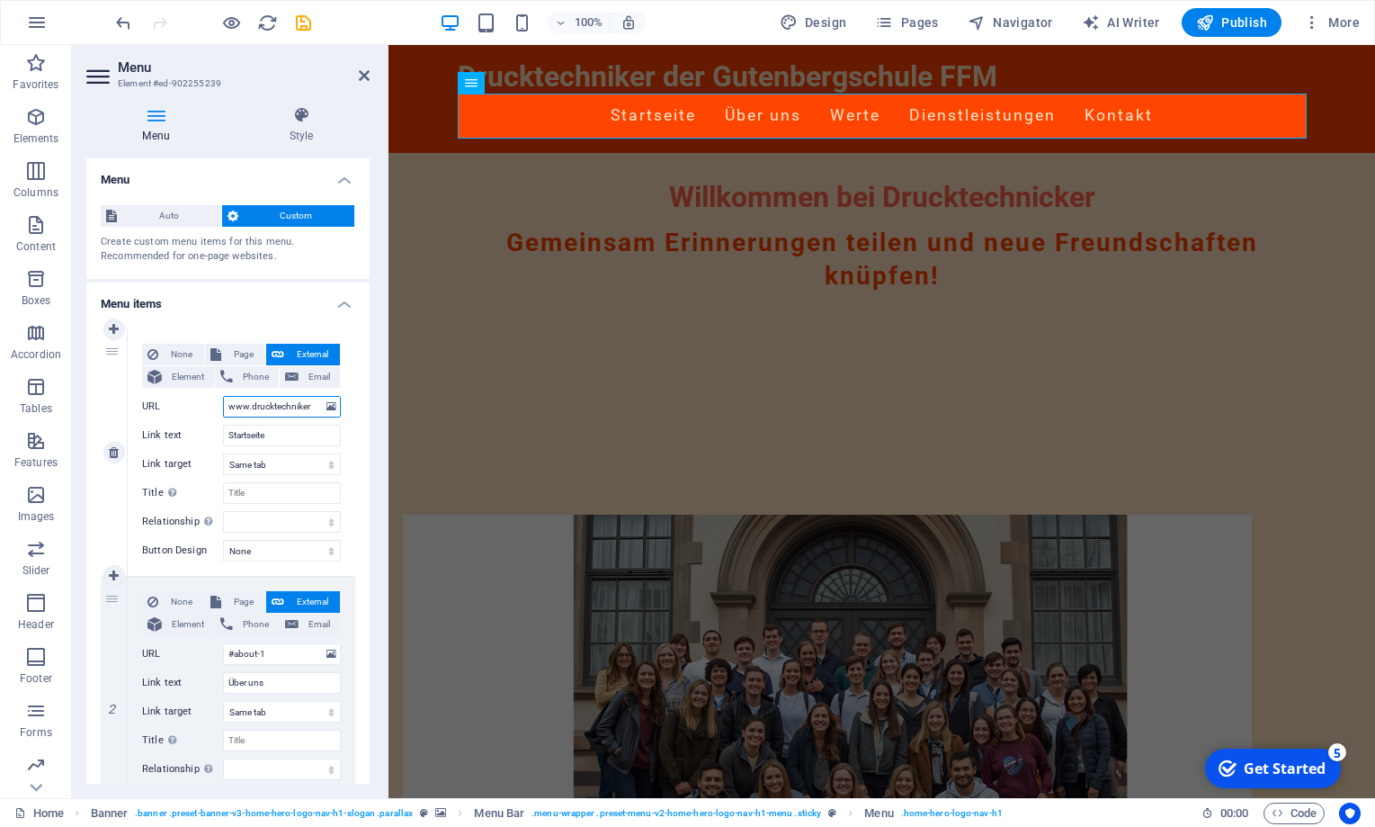
select select
type input "www.drucktechniker.k"
select select
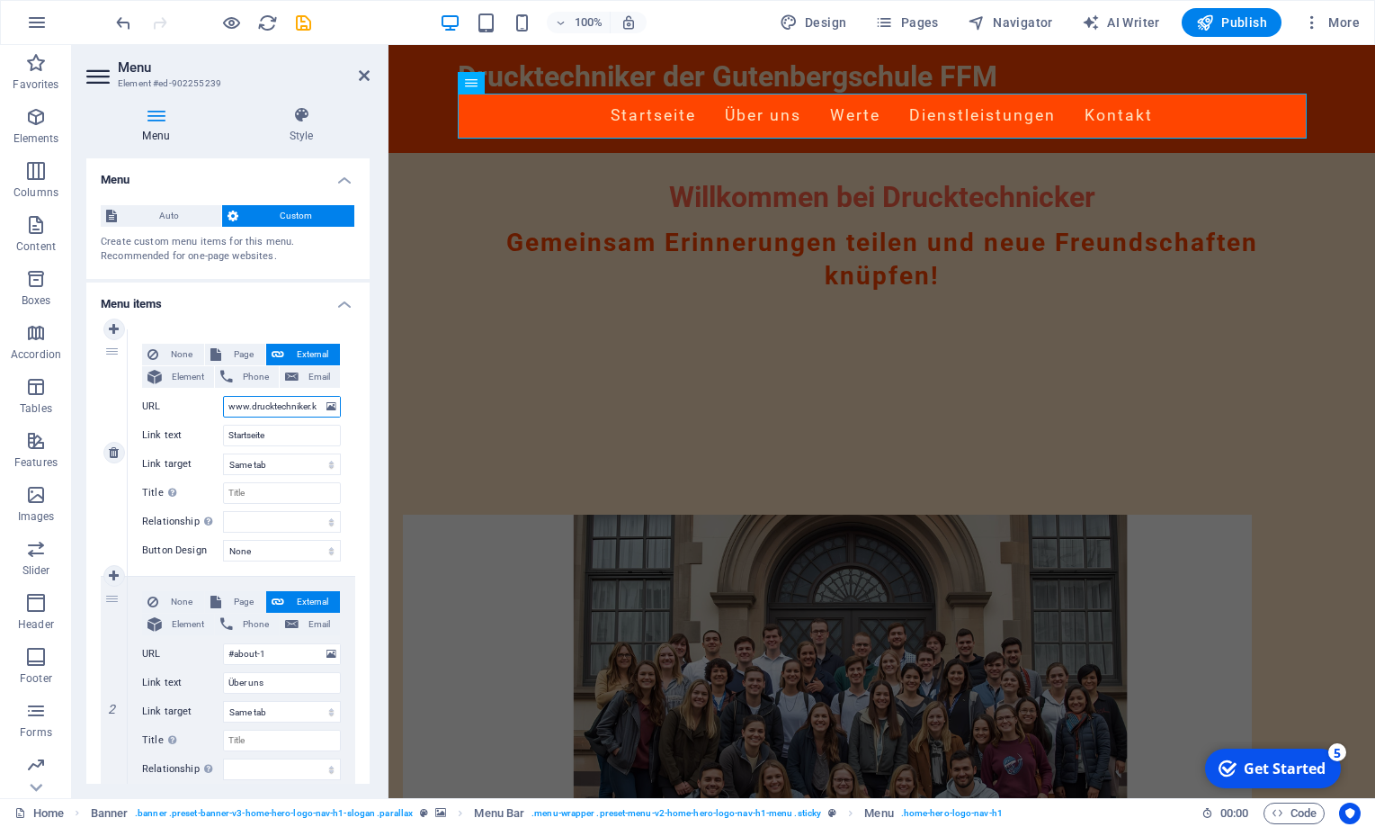
select select
type input "www.drucktechniker.[PERSON_NAME]."
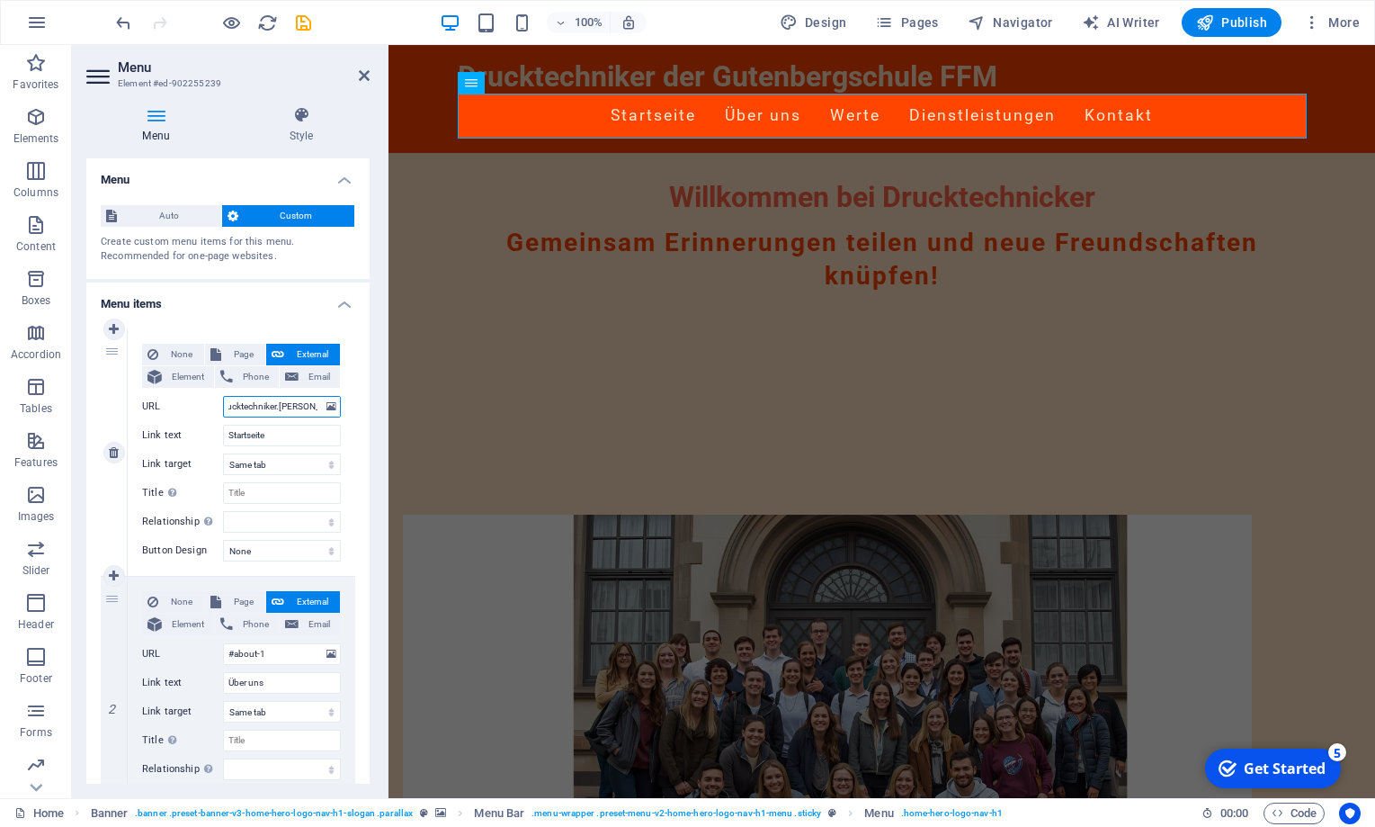
select select
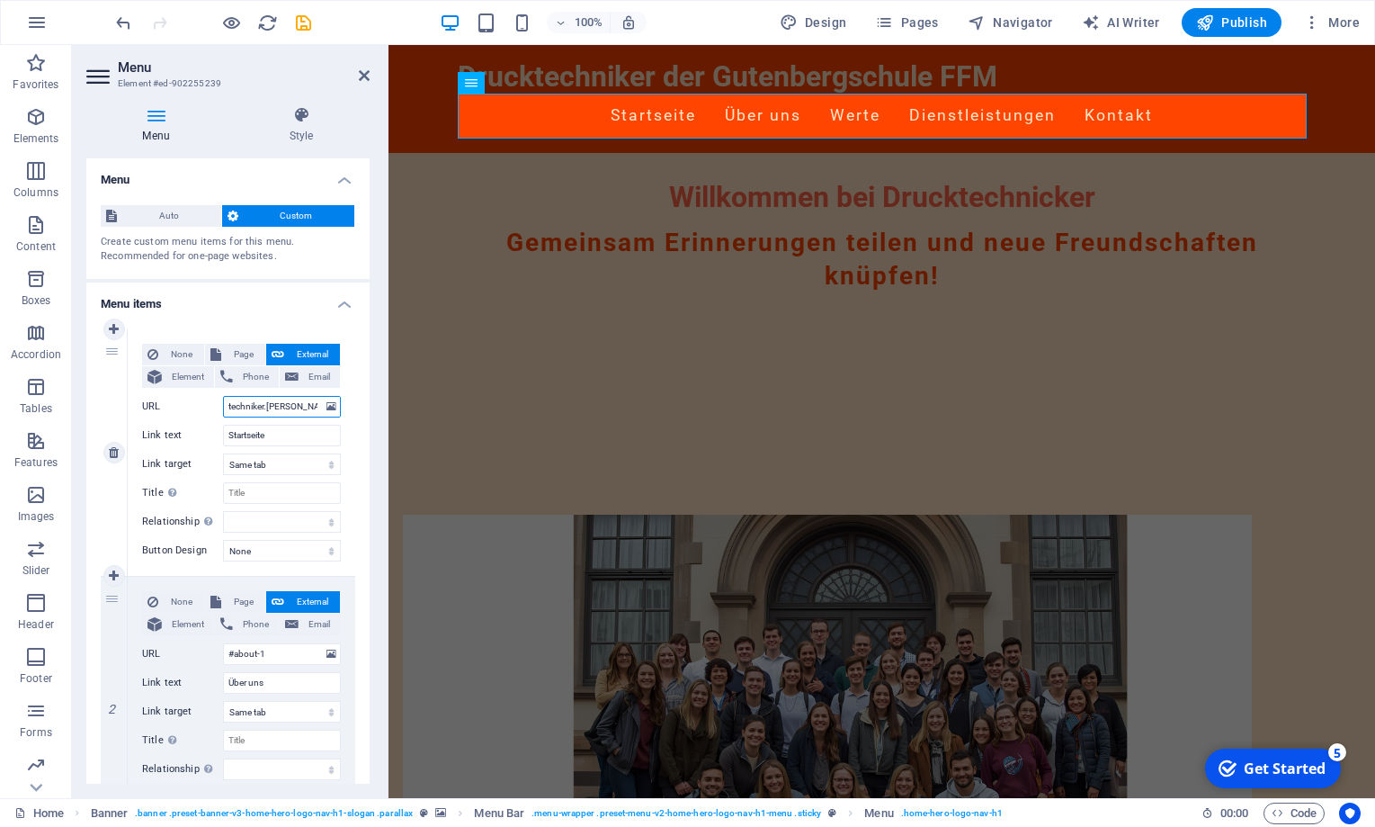
type input "[DOMAIN_NAME][PERSON_NAME]"
select select
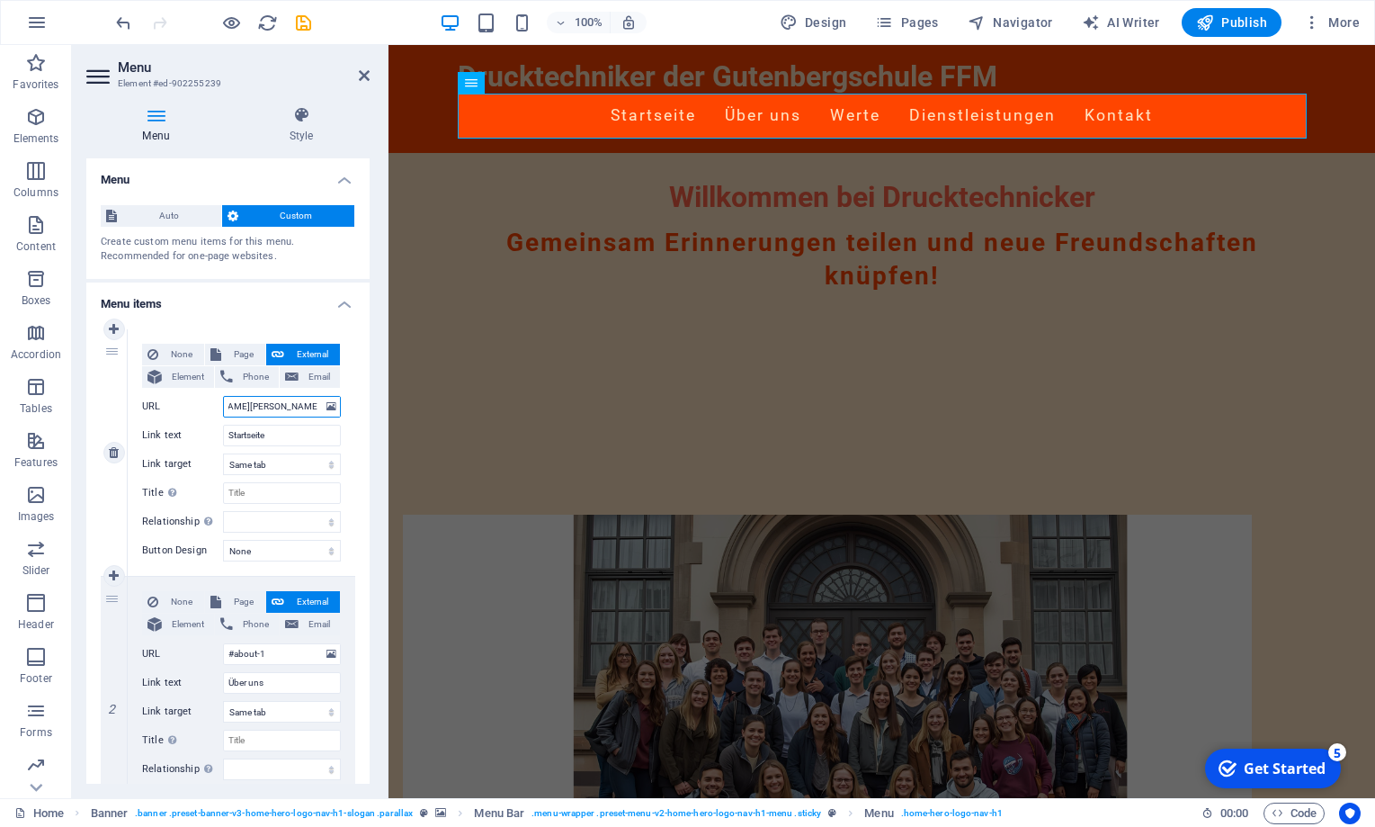
select select
type input "[DOMAIN_NAME][PERSON_NAME]"
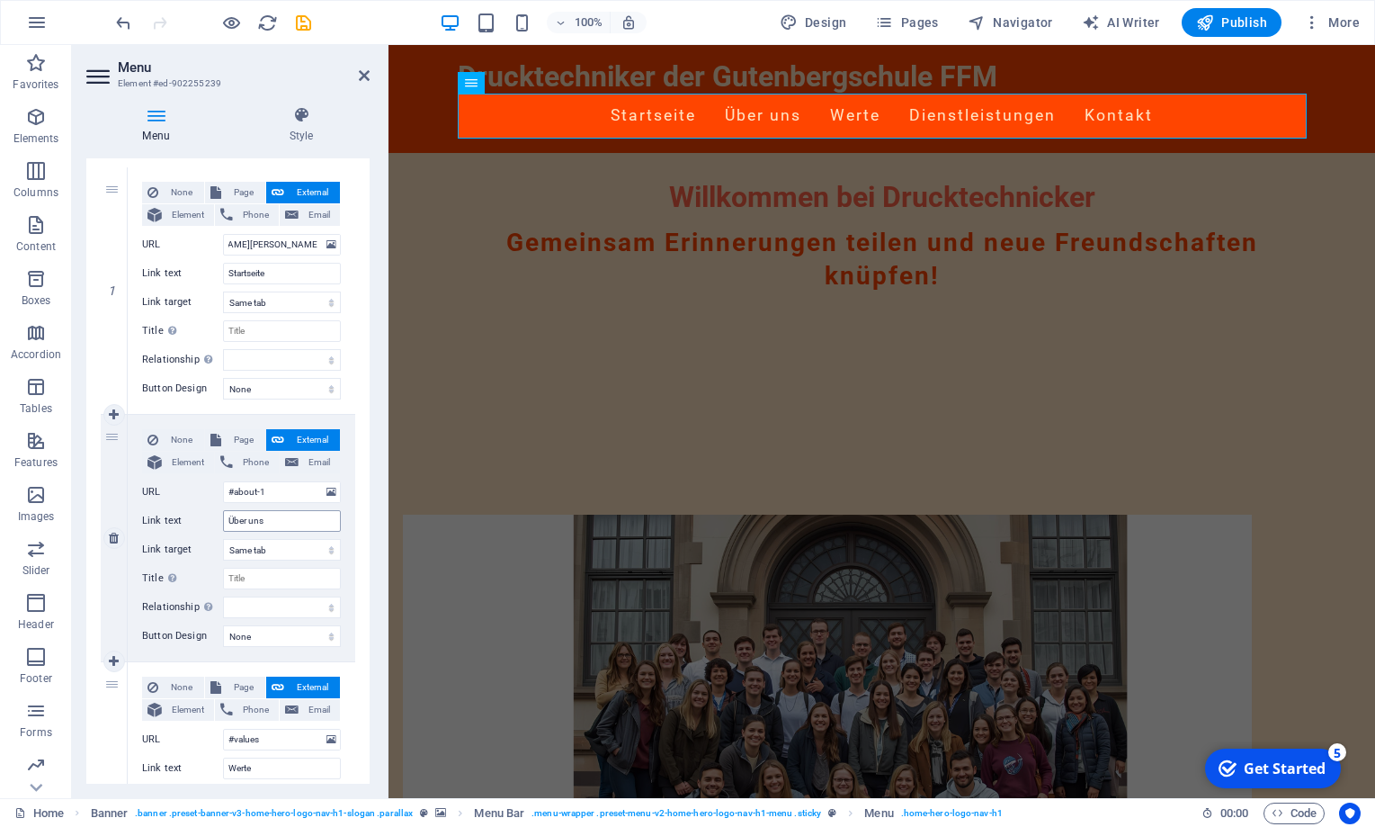
scroll to position [243, 0]
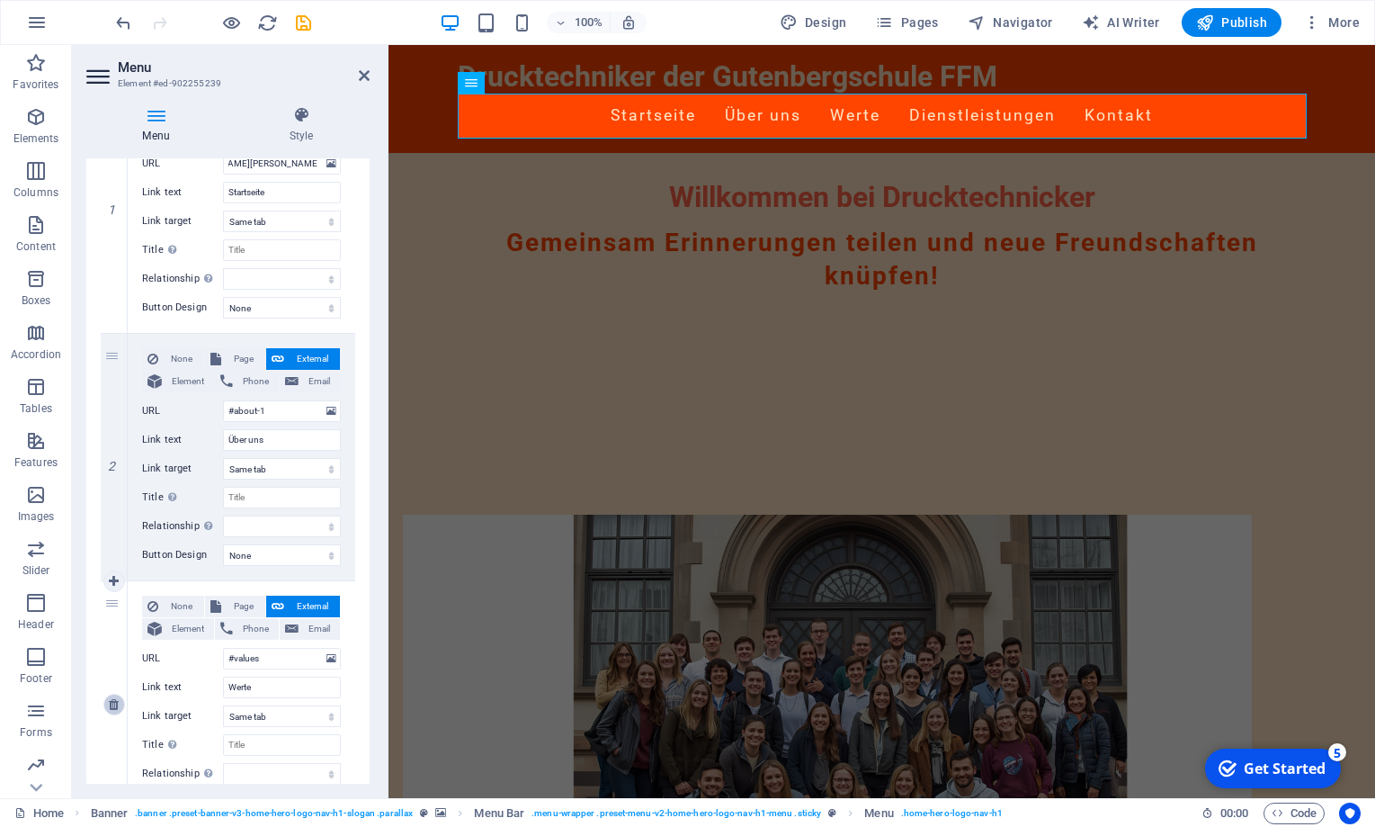
click at [119, 705] on icon at bounding box center [114, 704] width 10 height 13
select select
type input "#services-1"
type input "Dienstleistungen"
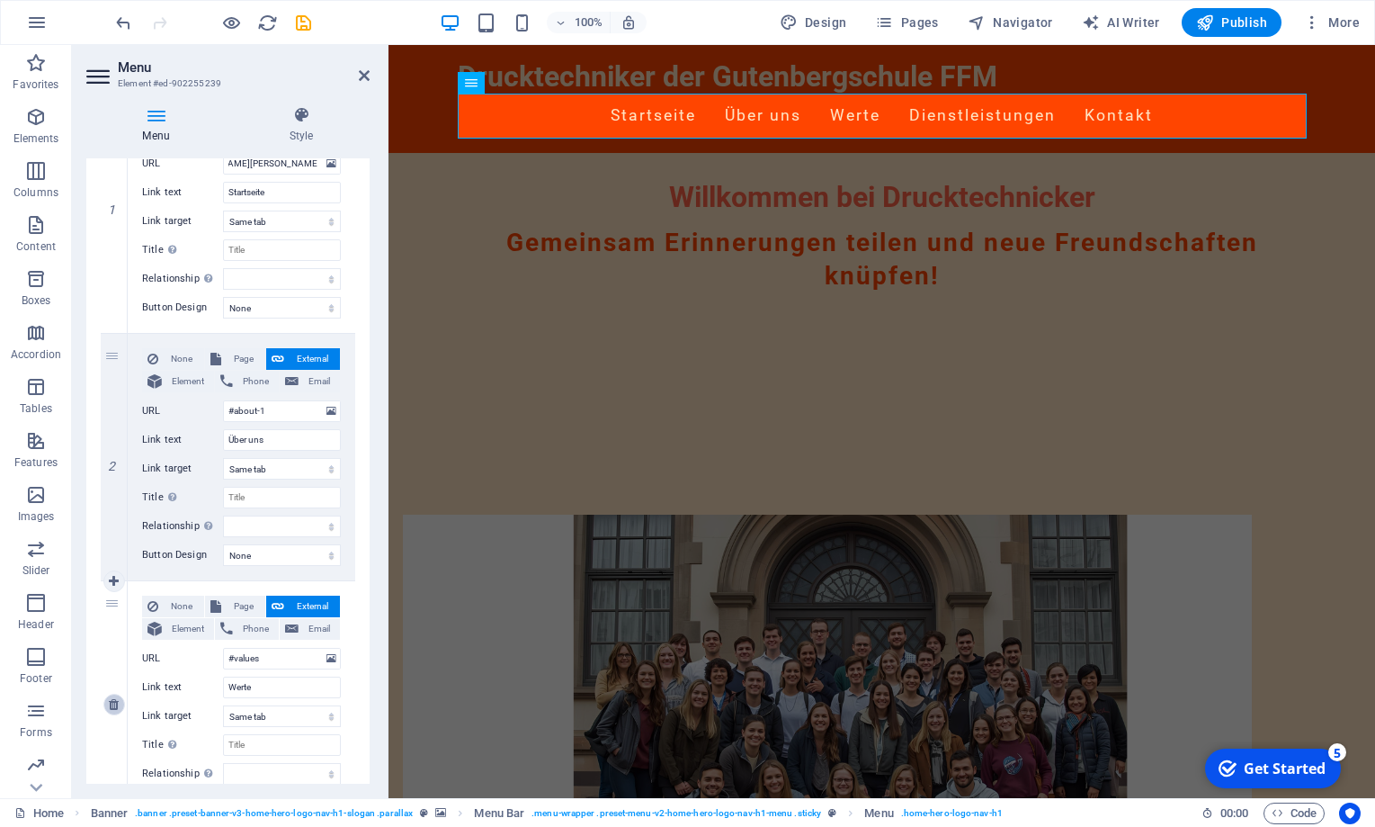
select select
type input "#contact-us-1"
type input "Kontakt"
select select
click at [119, 705] on icon at bounding box center [114, 704] width 10 height 13
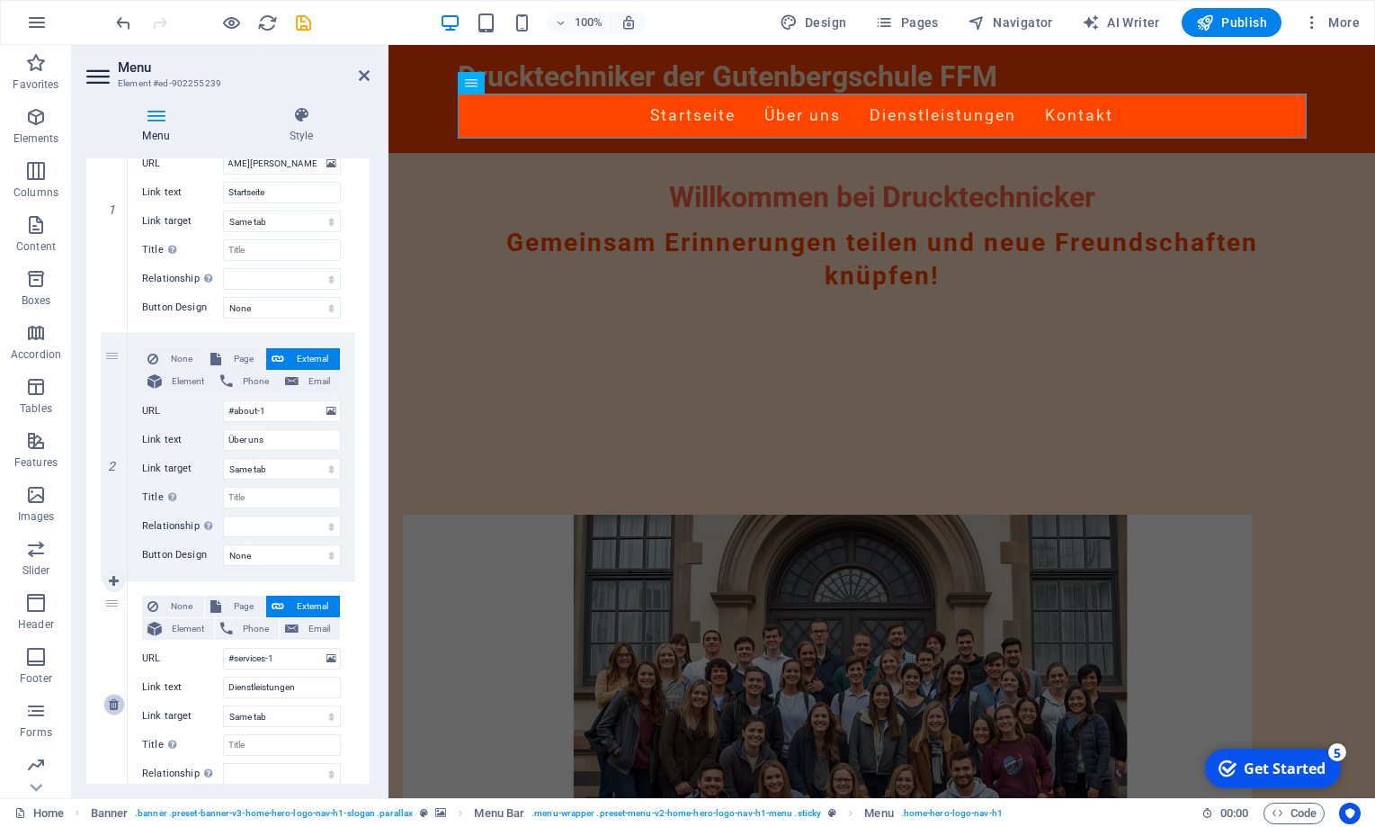
select select
type input "#contact-us-1"
type input "Kontakt"
select select
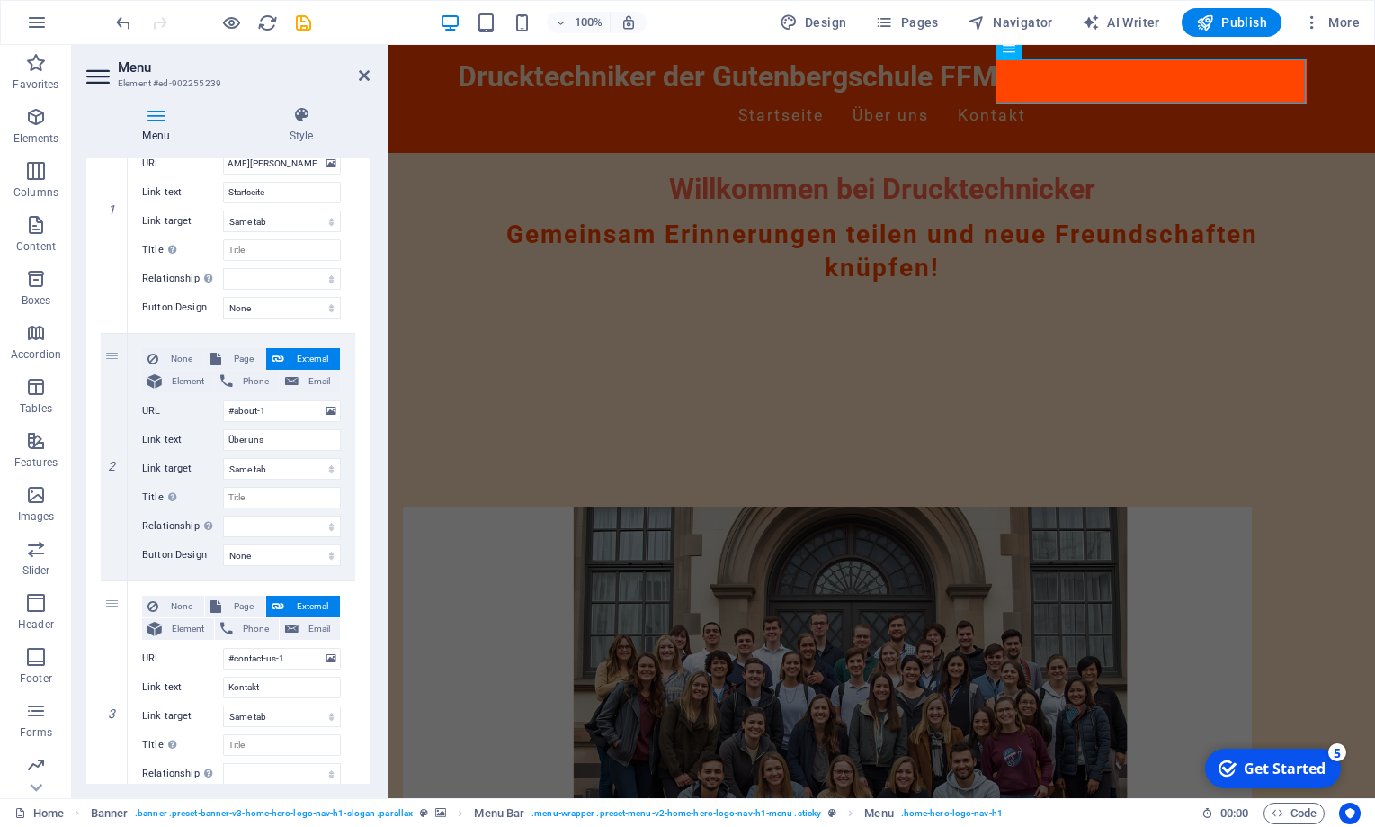
scroll to position [81, 0]
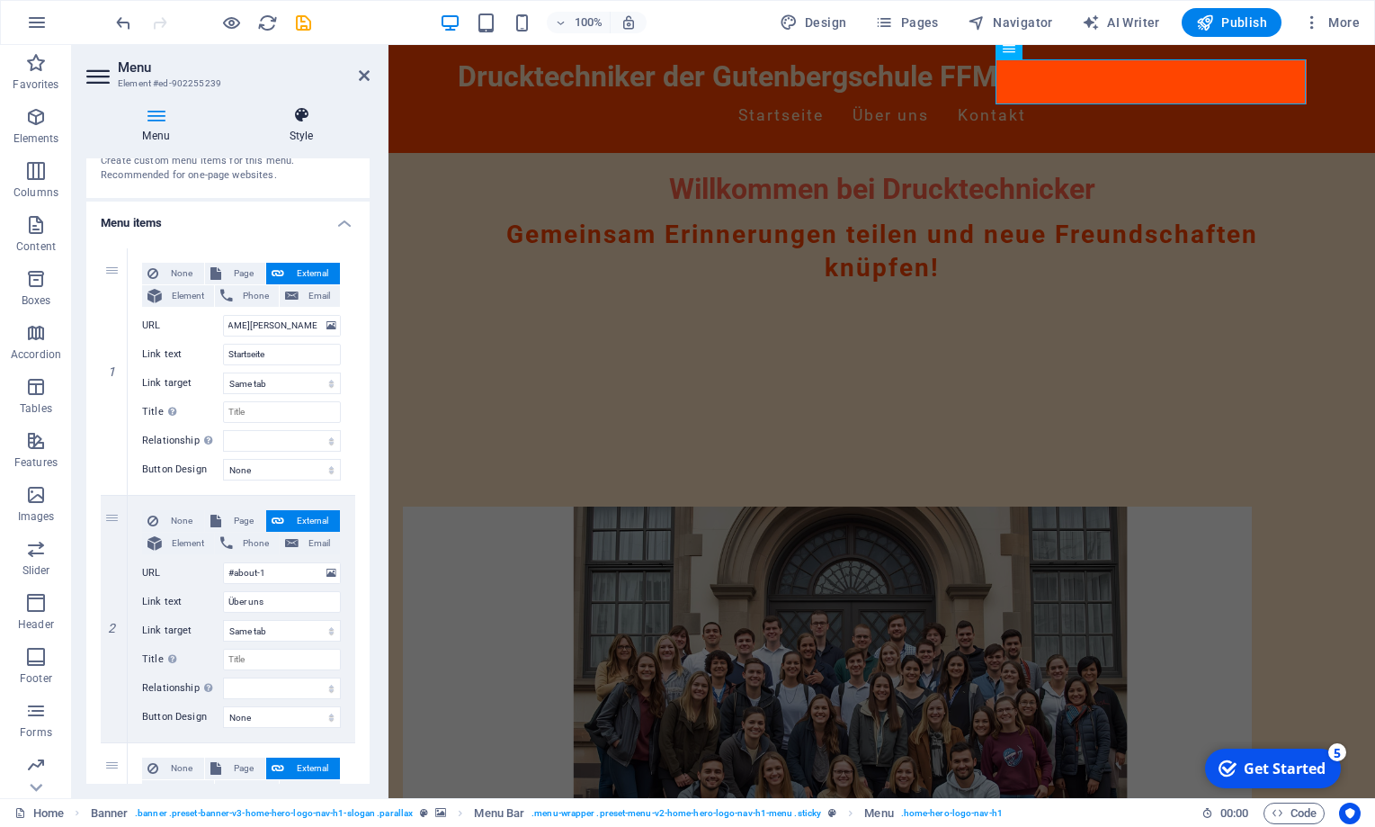
click at [299, 115] on icon at bounding box center [301, 115] width 137 height 18
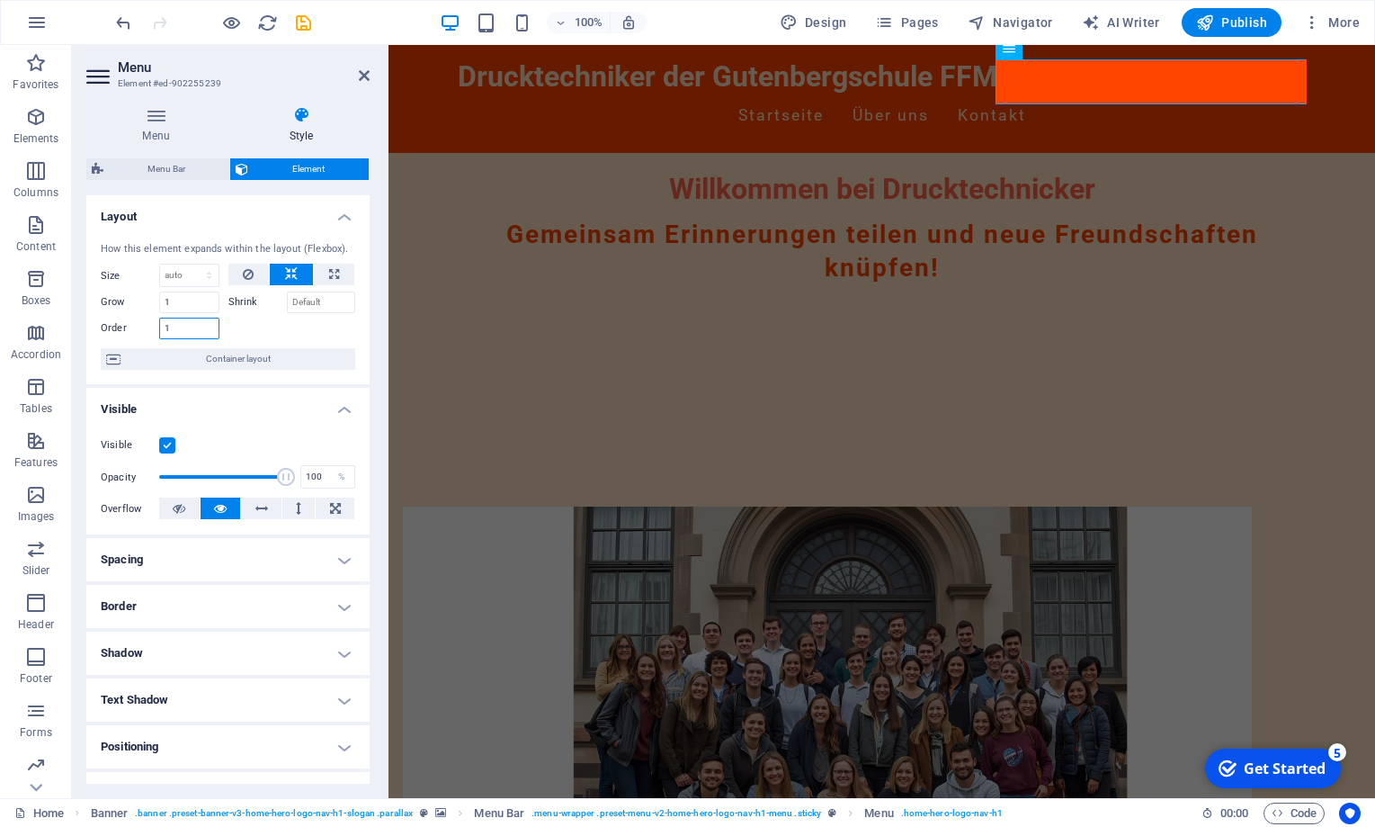
click at [192, 324] on input "1" at bounding box center [189, 329] width 60 height 22
type input "1"
type input "2"
click at [224, 362] on span "Container layout" at bounding box center [238, 359] width 224 height 22
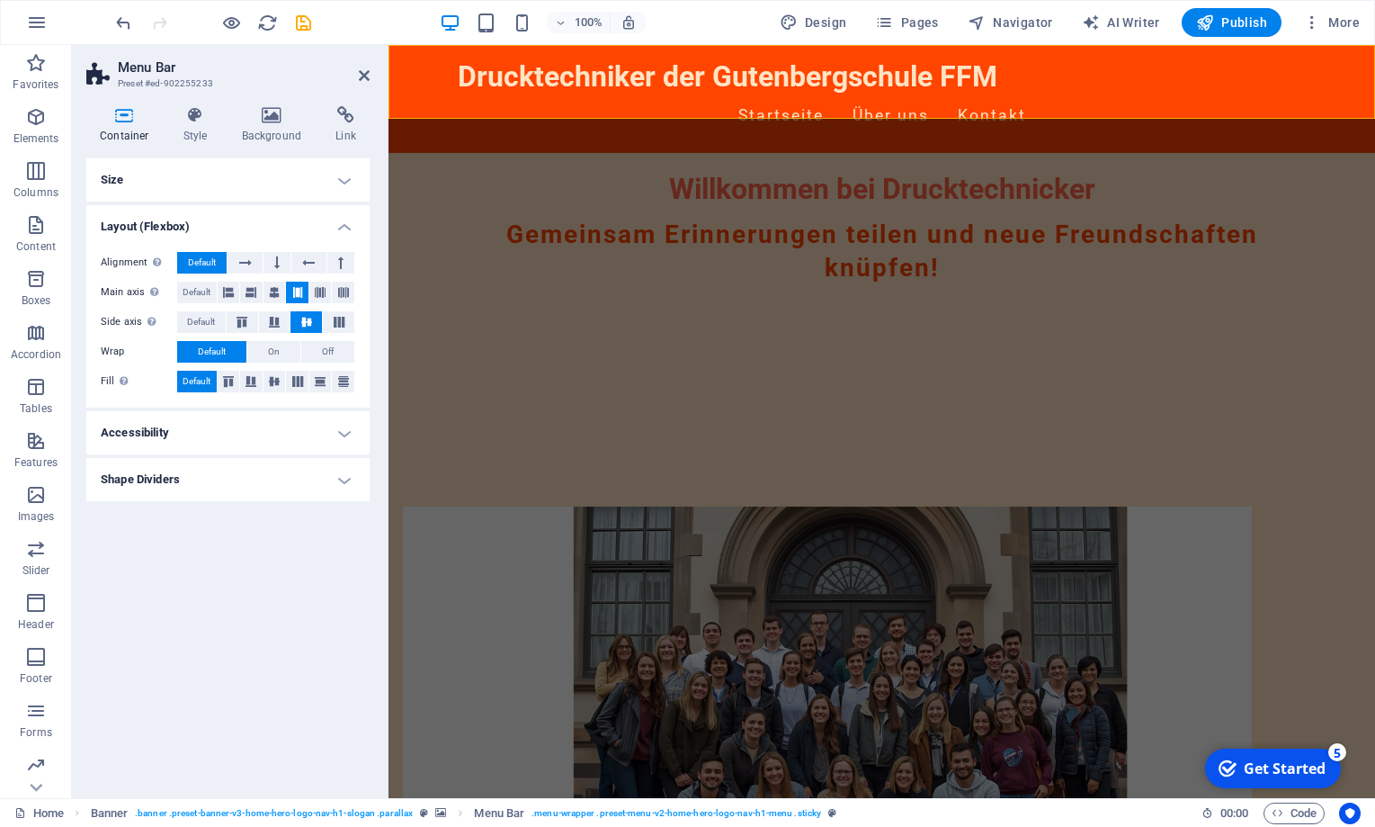
scroll to position [0, 0]
click at [233, 294] on icon at bounding box center [228, 293] width 11 height 22
click at [270, 262] on button at bounding box center [277, 263] width 27 height 22
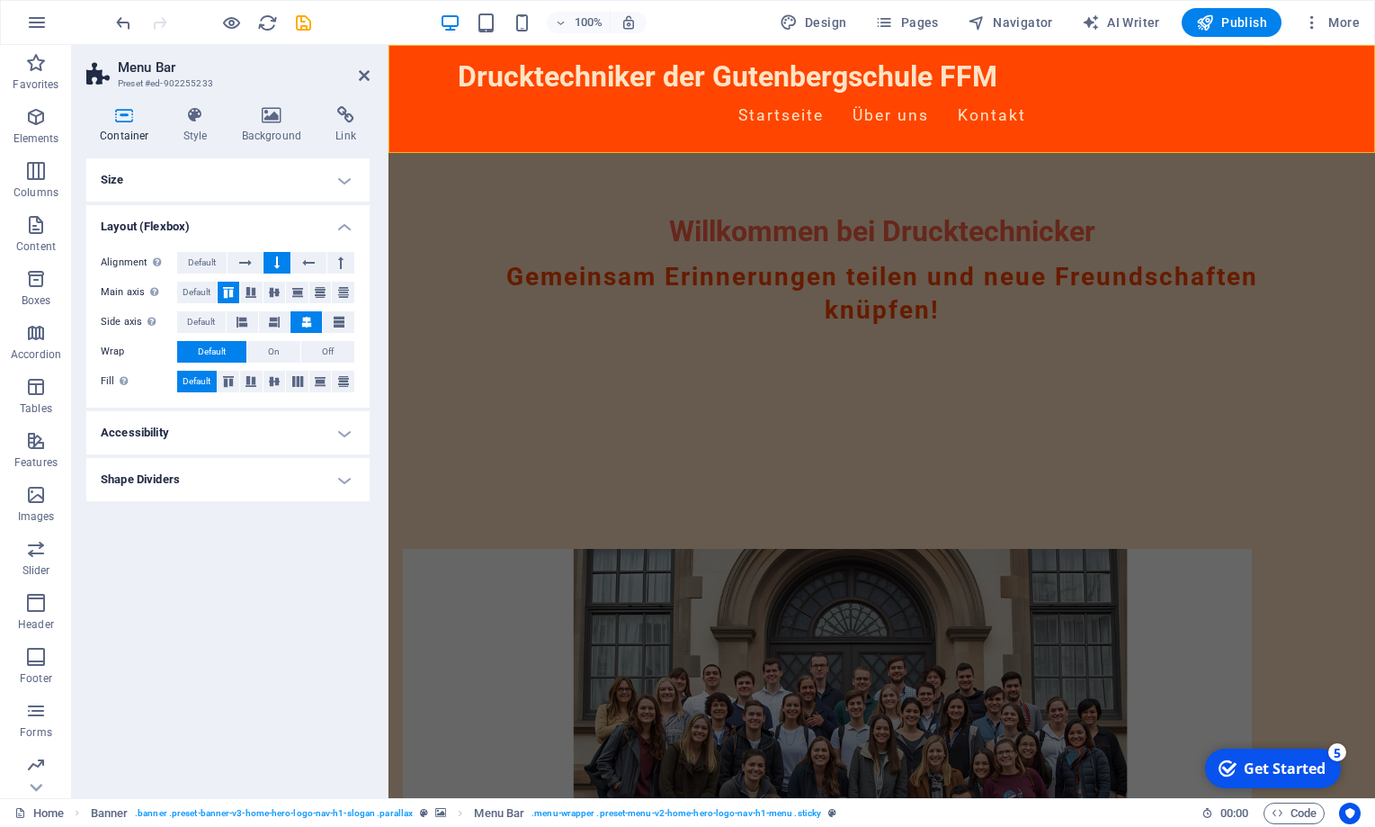
scroll to position [721, 0]
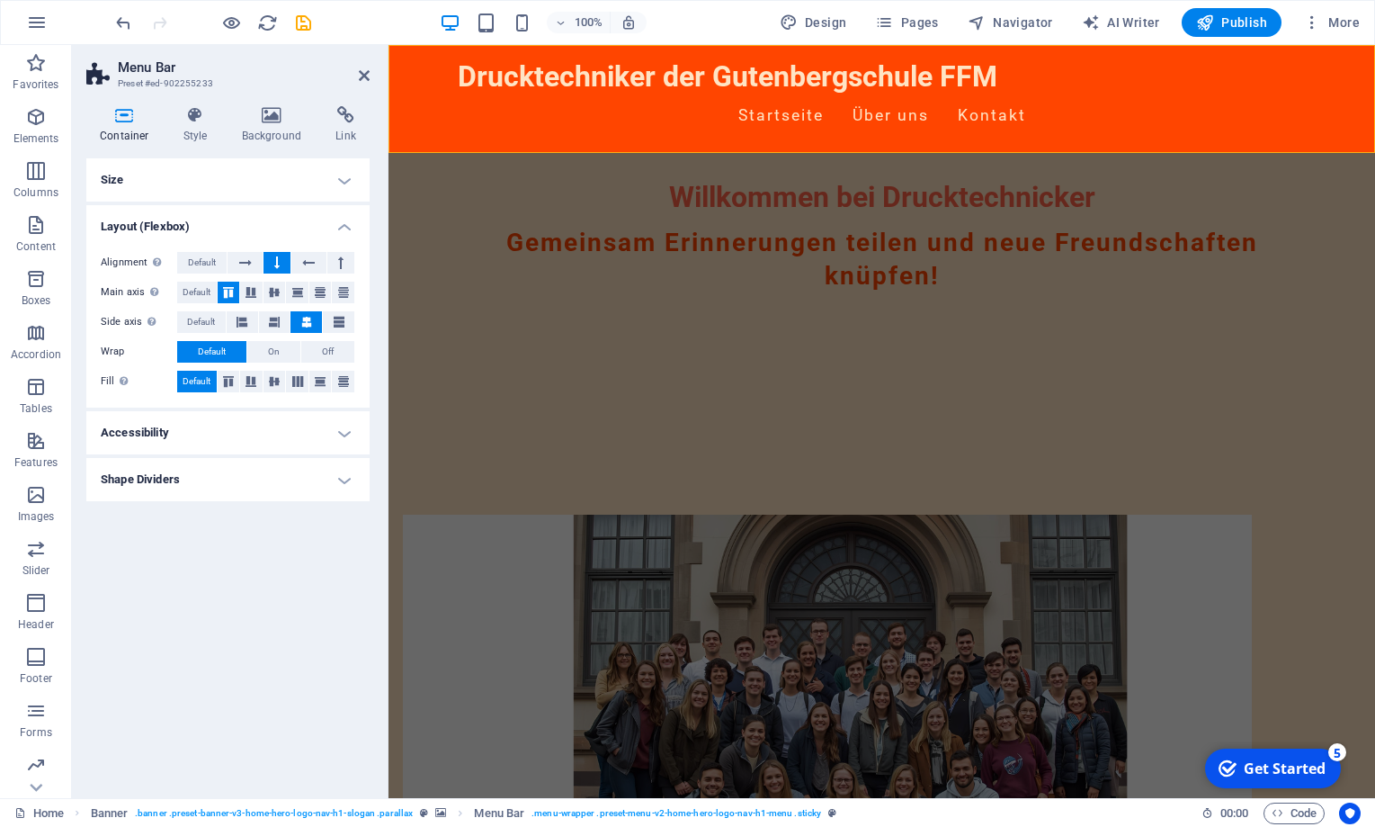
click at [225, 427] on h4 "Accessibility" at bounding box center [227, 432] width 283 height 43
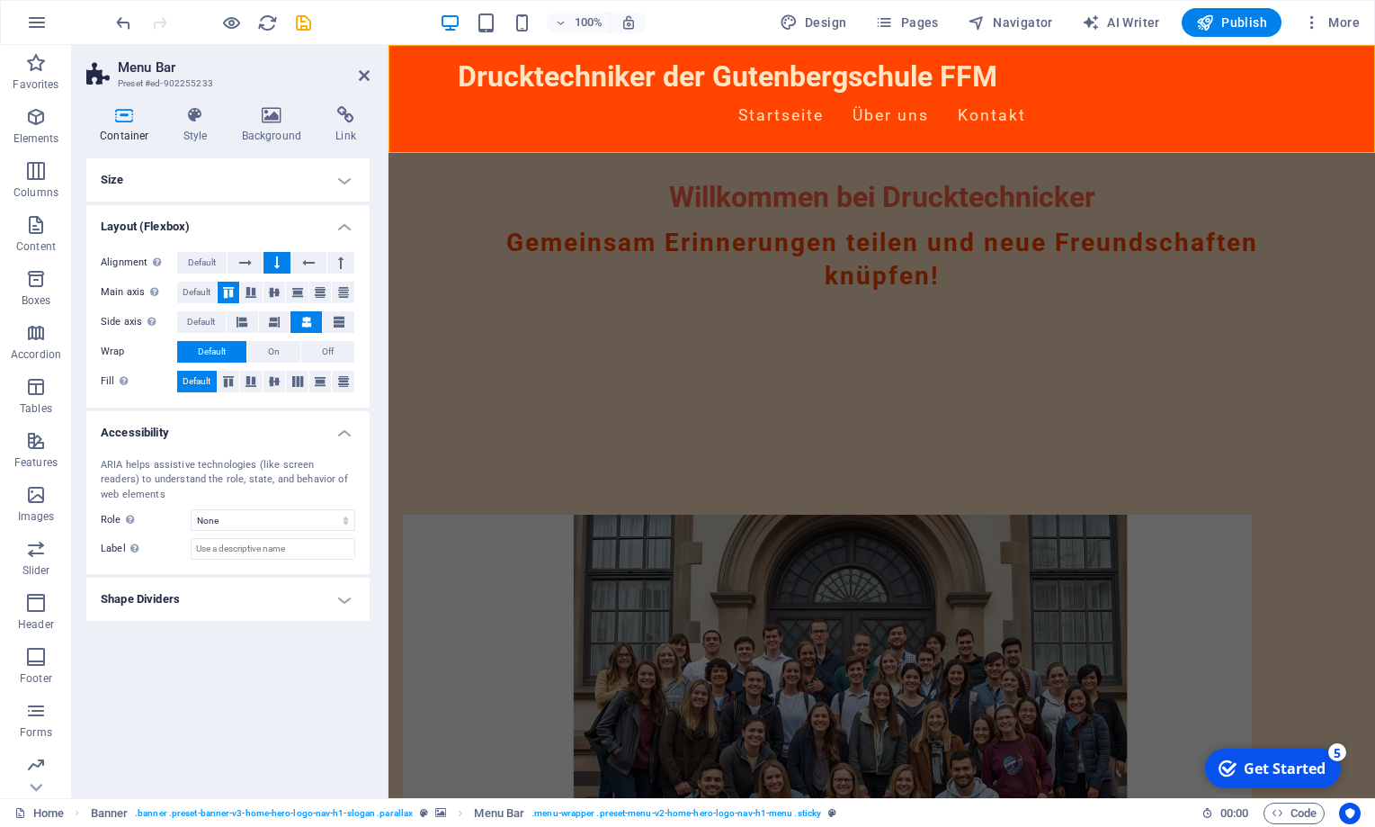
click at [185, 602] on h4 "Shape Dividers" at bounding box center [227, 598] width 283 height 43
click at [199, 121] on icon at bounding box center [195, 115] width 51 height 18
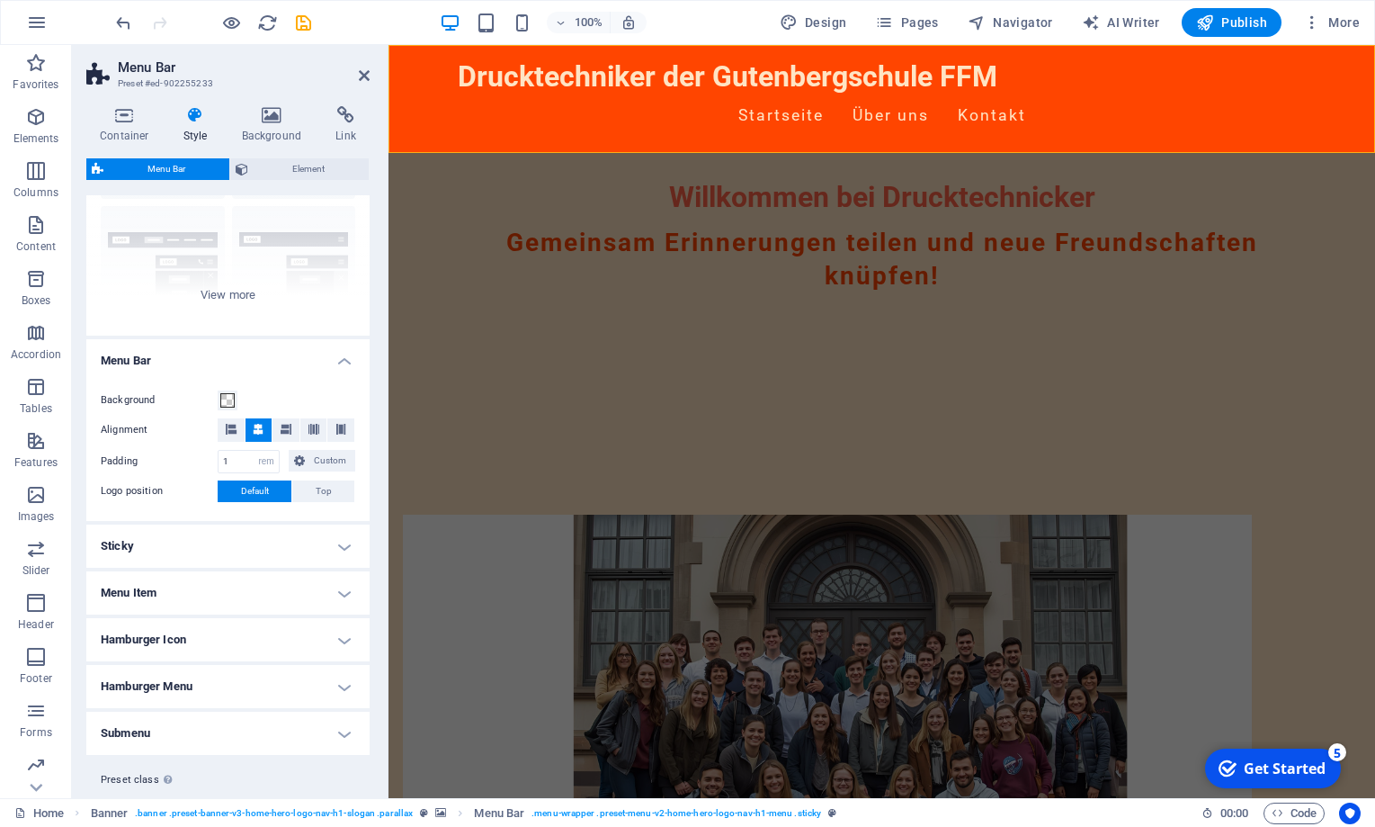
scroll to position [204, 0]
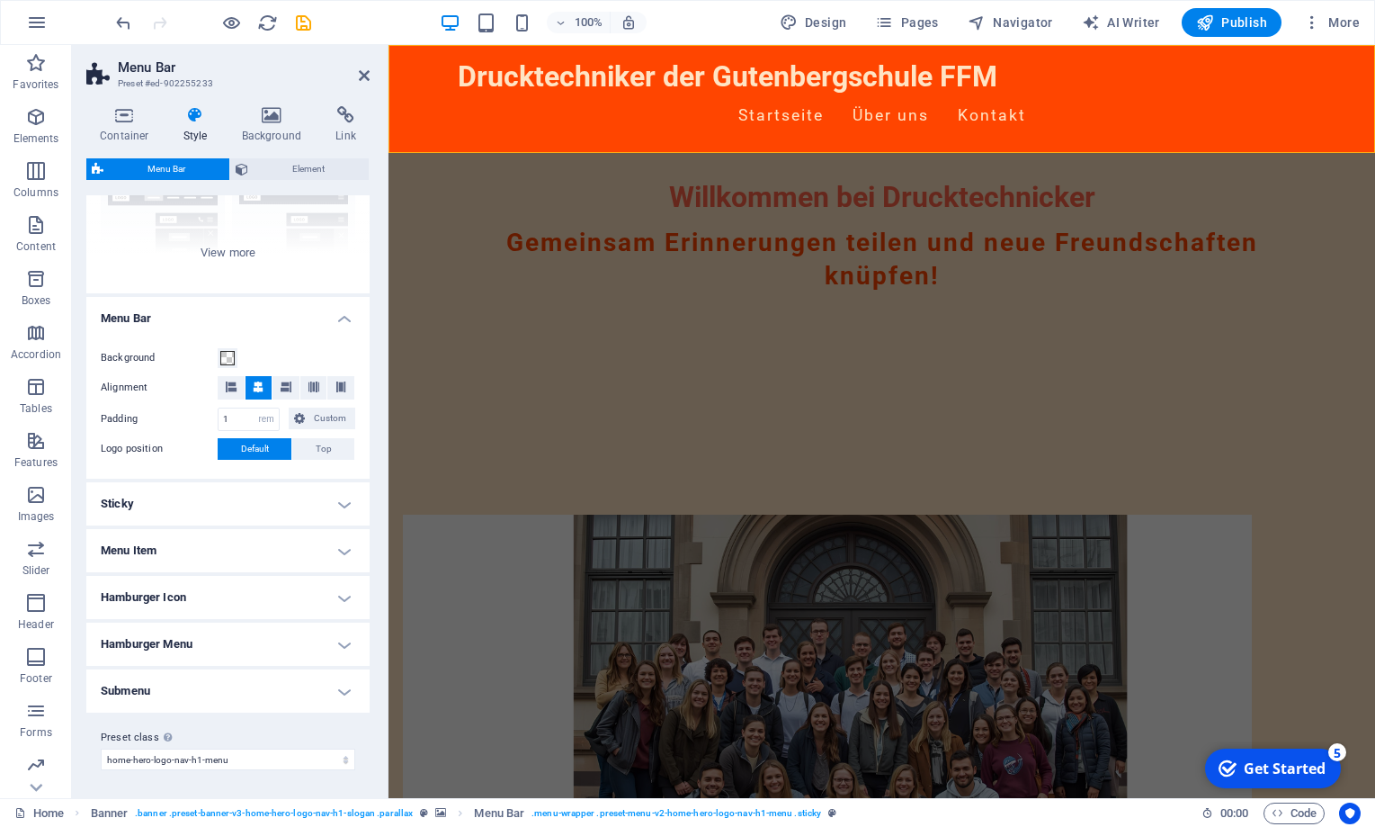
click at [207, 545] on h4 "Menu Item" at bounding box center [227, 550] width 283 height 43
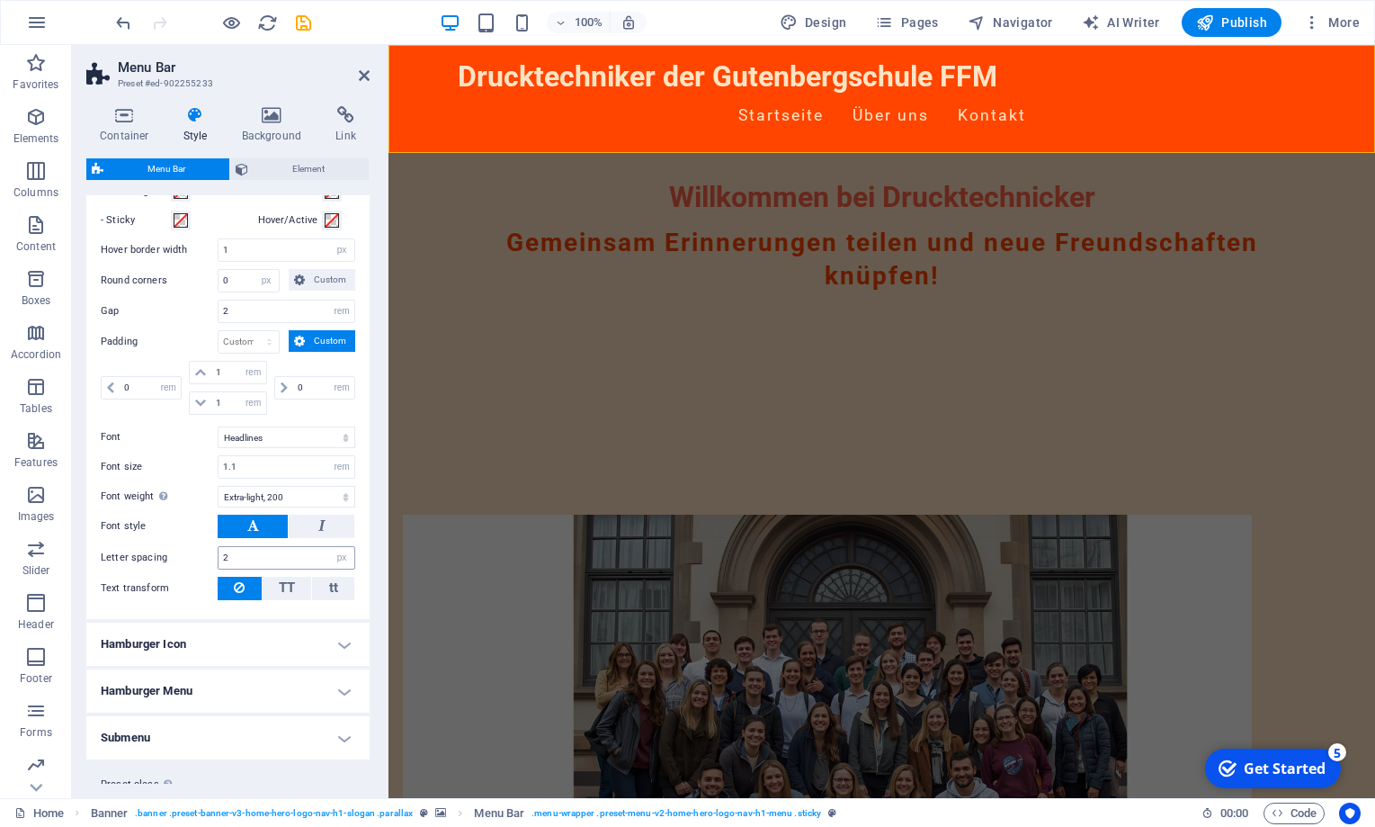
scroll to position [736, 0]
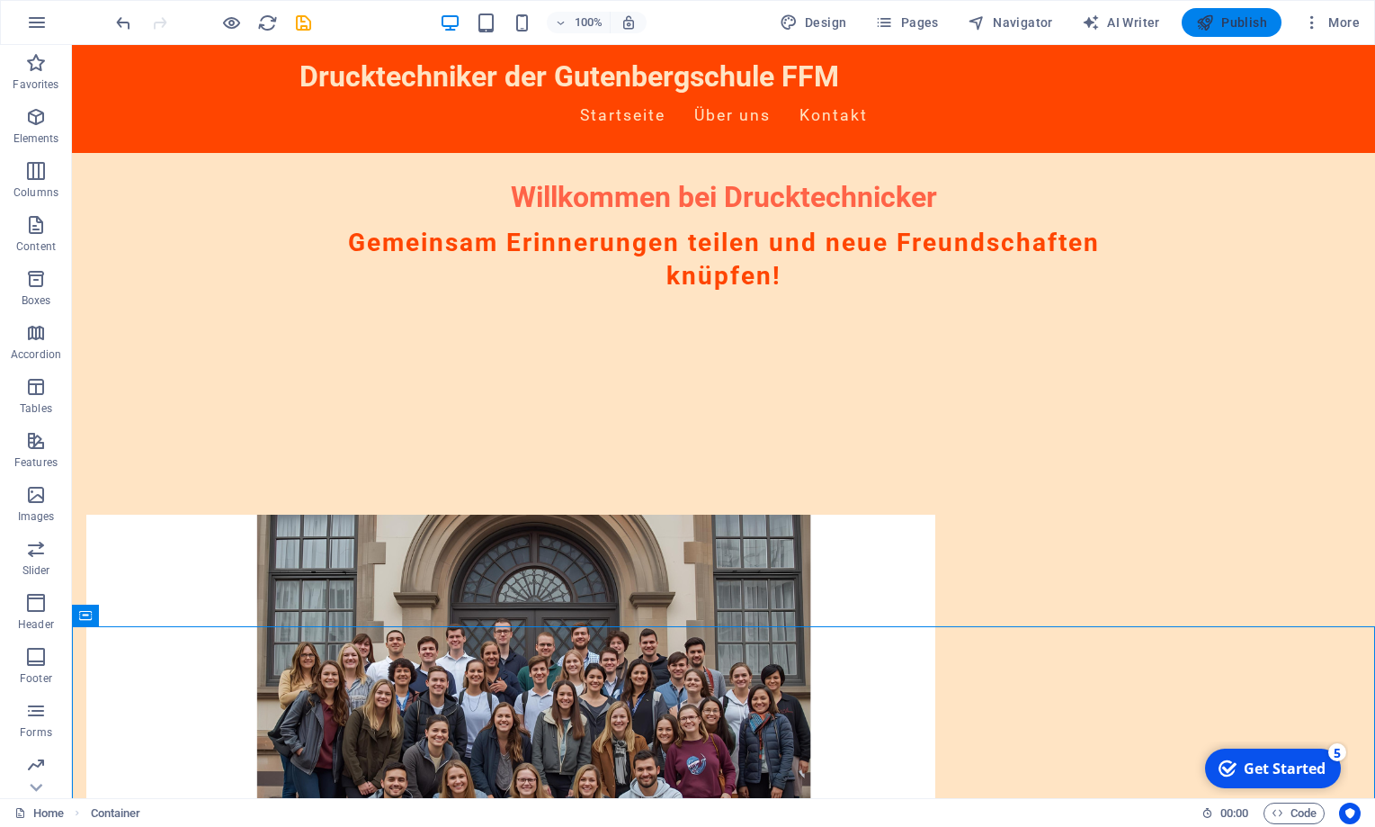
click at [1221, 13] on button "Publish" at bounding box center [1232, 22] width 100 height 29
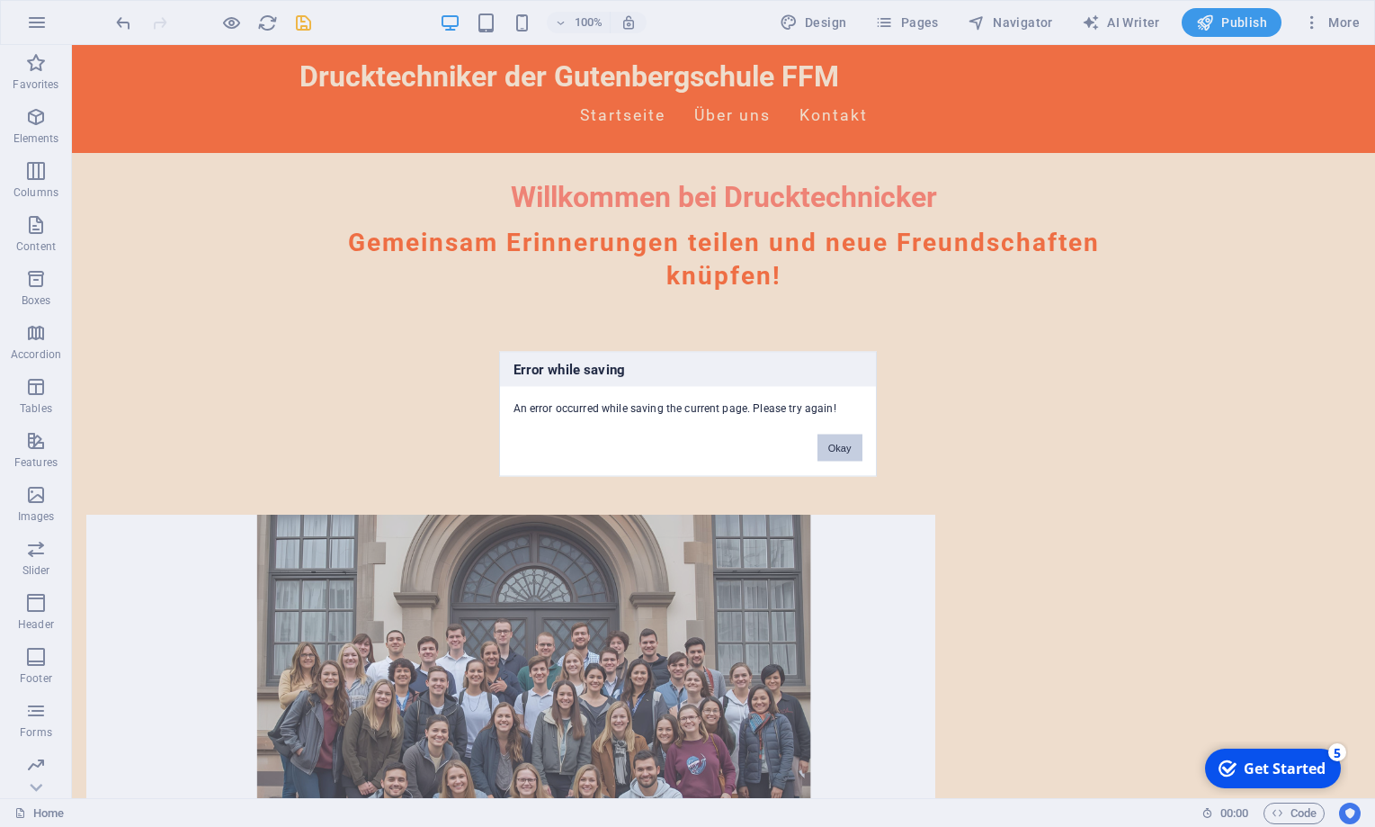
click at [838, 446] on button "Okay" at bounding box center [840, 447] width 45 height 27
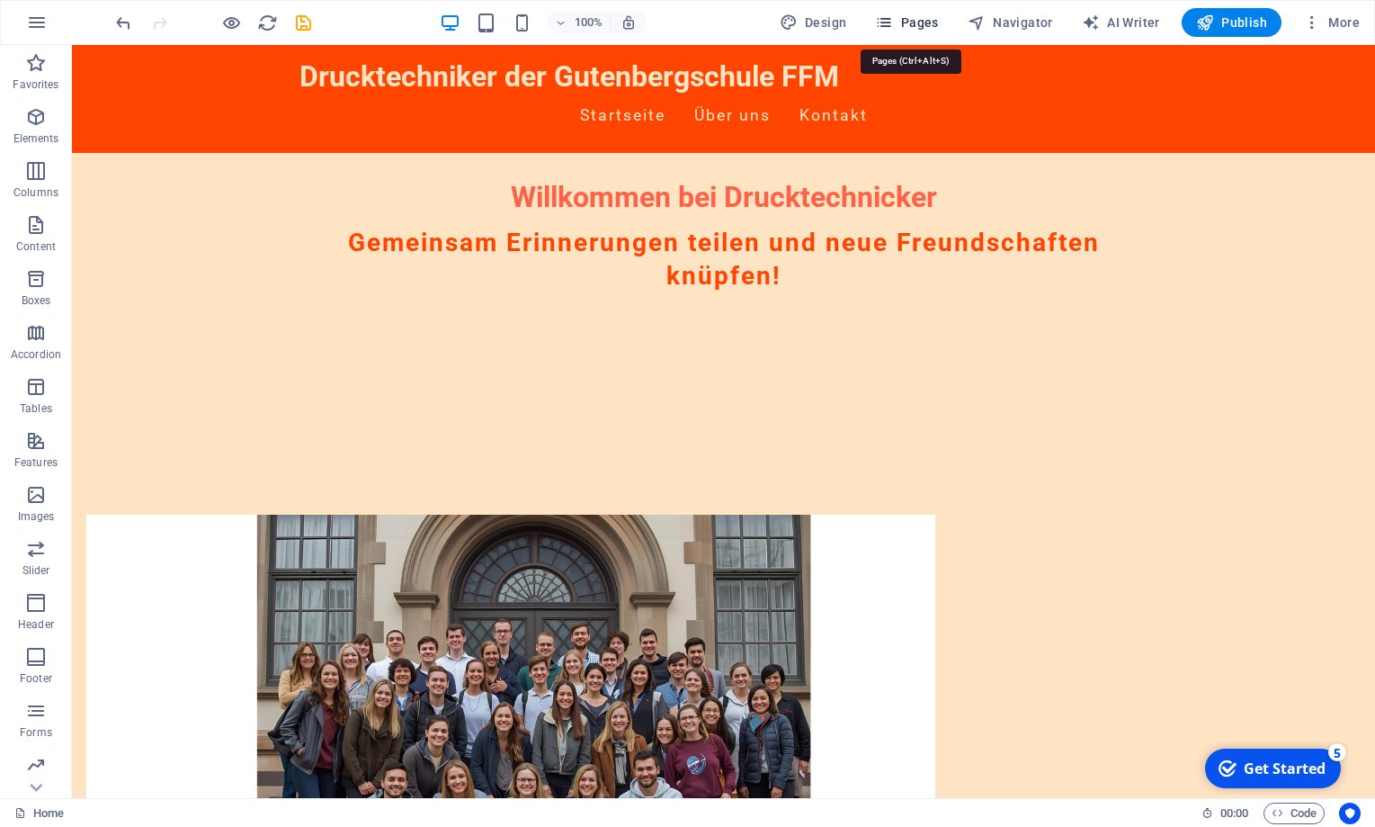
click at [922, 21] on span "Pages" at bounding box center [906, 22] width 63 height 18
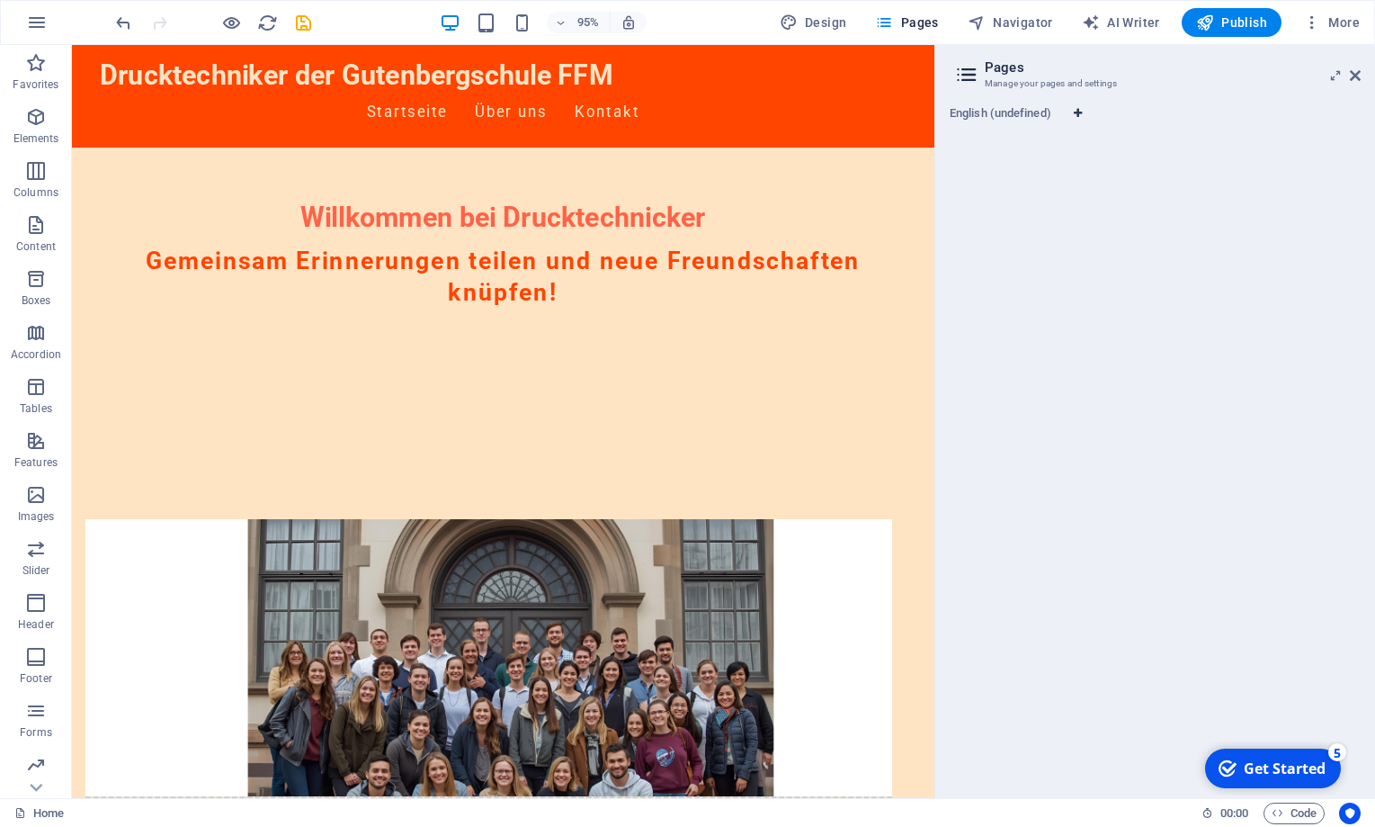
click at [1080, 111] on icon "Language Tabs" at bounding box center [1078, 113] width 8 height 11
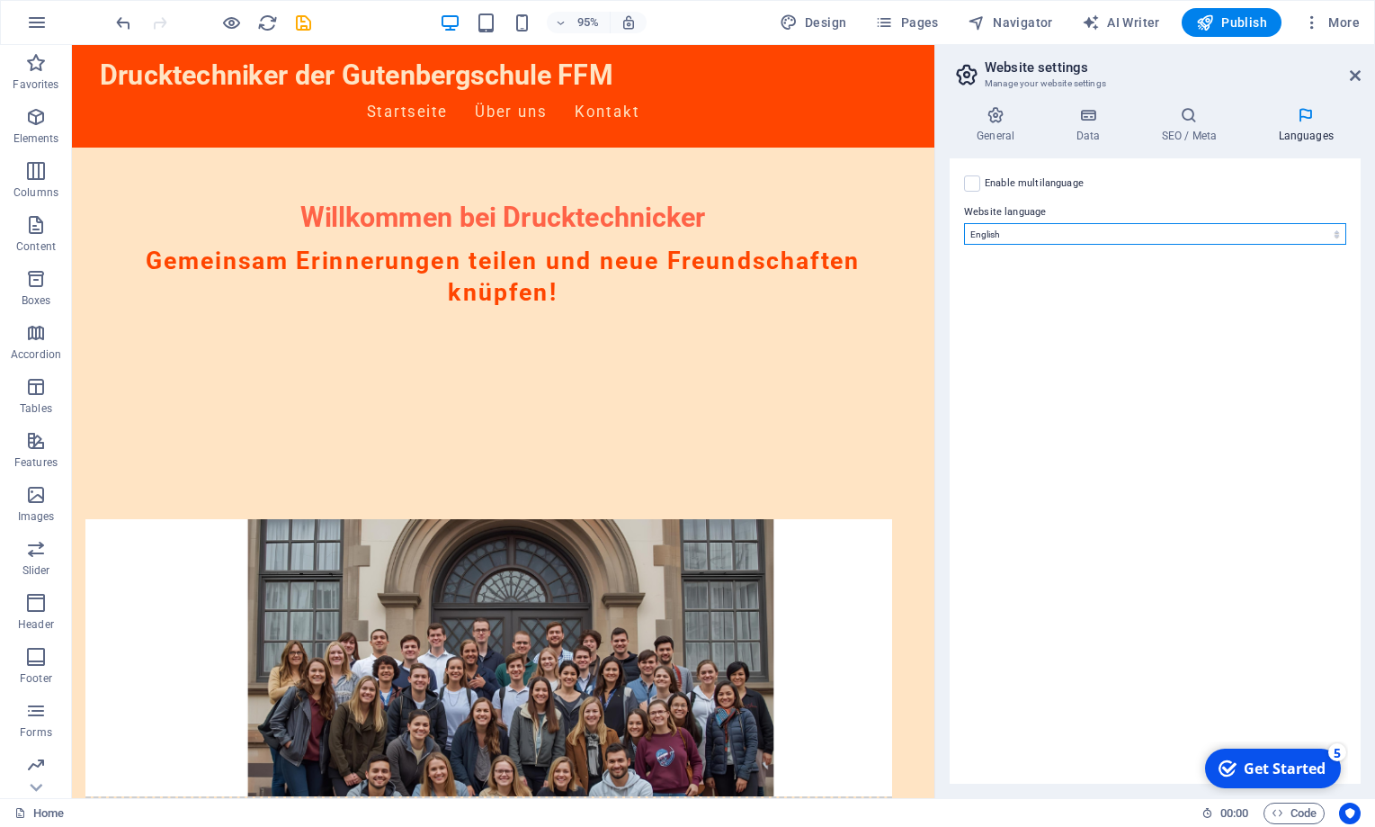
click at [964, 223] on select "Abkhazian Afar Afrikaans Akan Albanian Amharic Arabic Aragonese Armenian Assame…" at bounding box center [1155, 234] width 382 height 22
select select "55"
click option "German" at bounding box center [0, 0] width 0 height 0
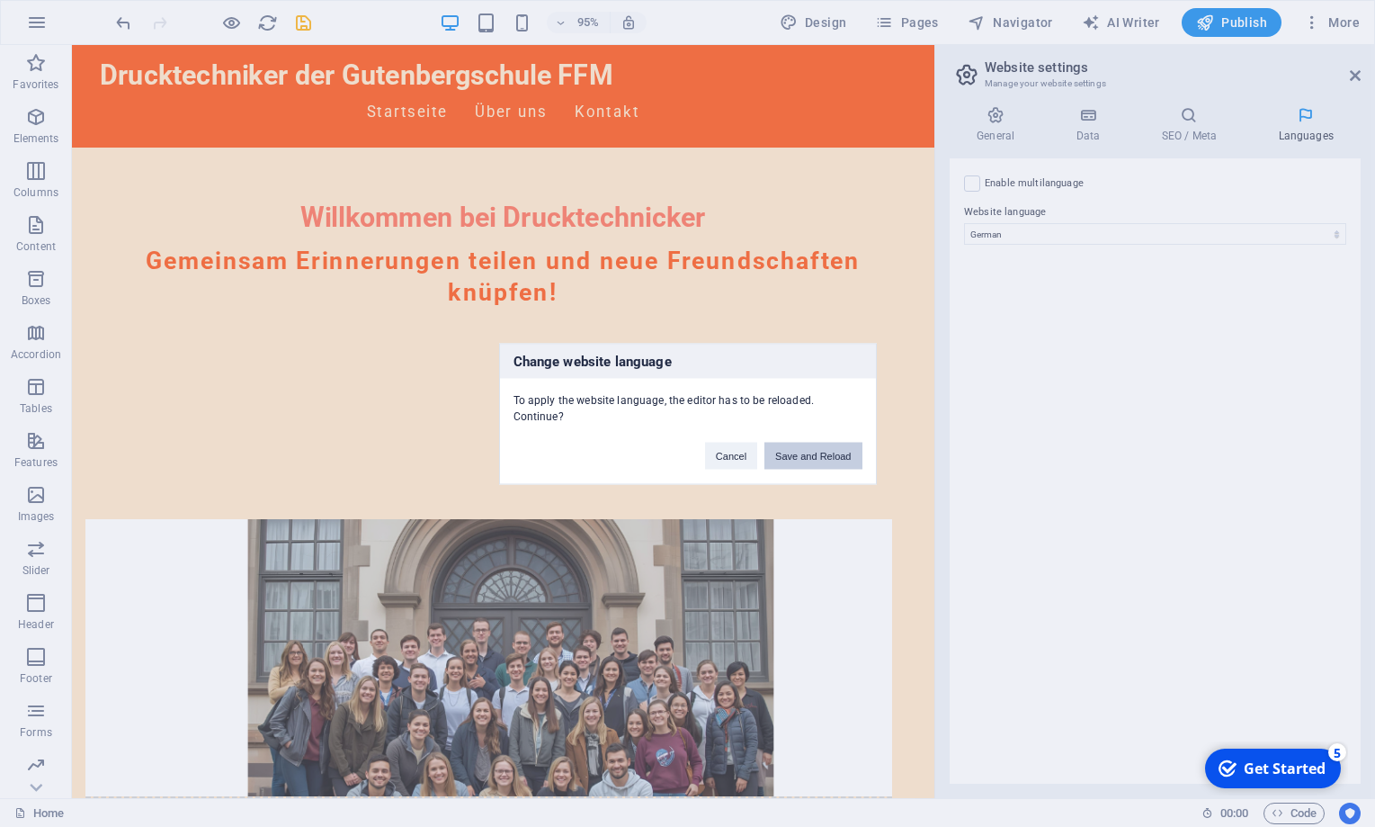
click at [811, 456] on button "Save and Reload" at bounding box center [813, 455] width 97 height 27
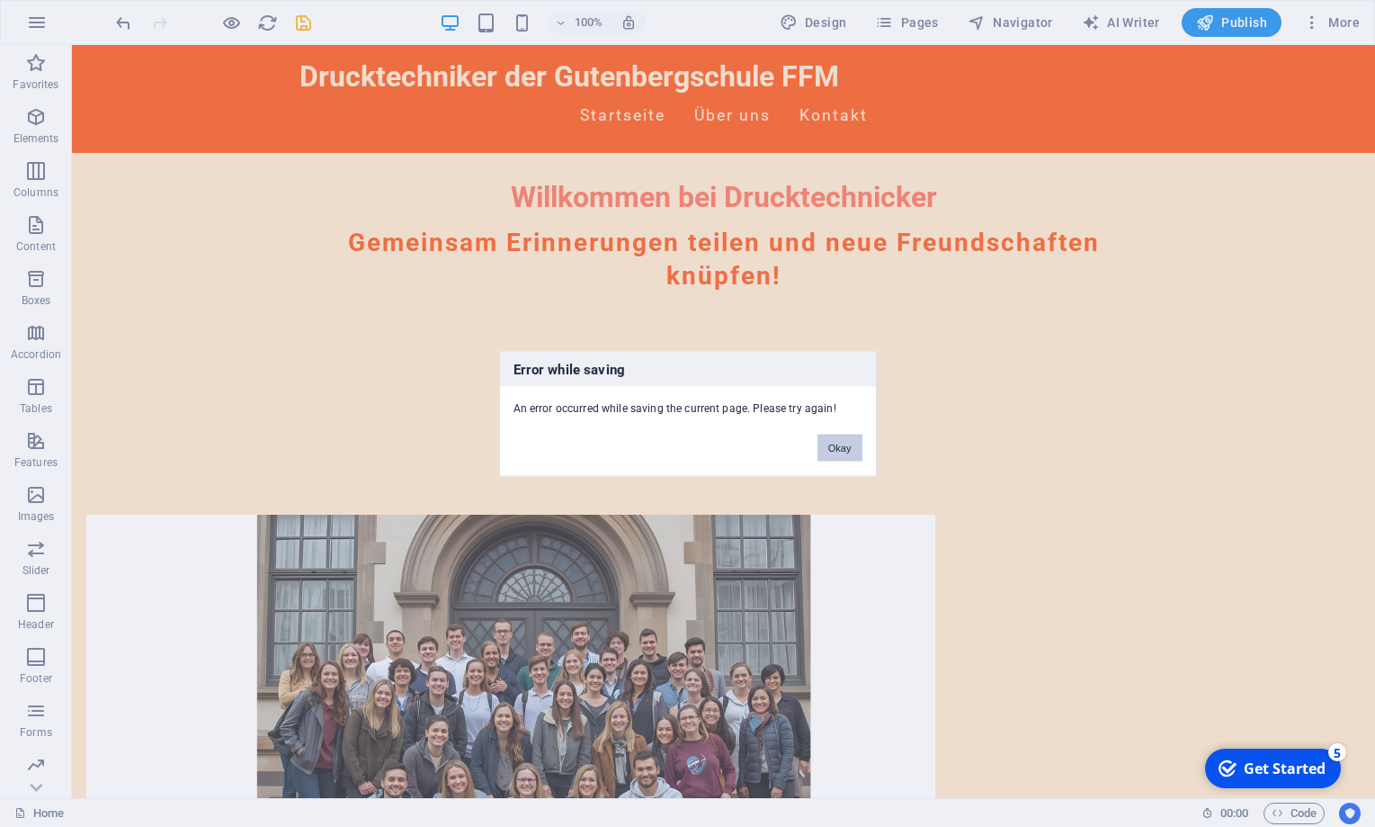
click at [842, 447] on button "Okay" at bounding box center [840, 447] width 45 height 27
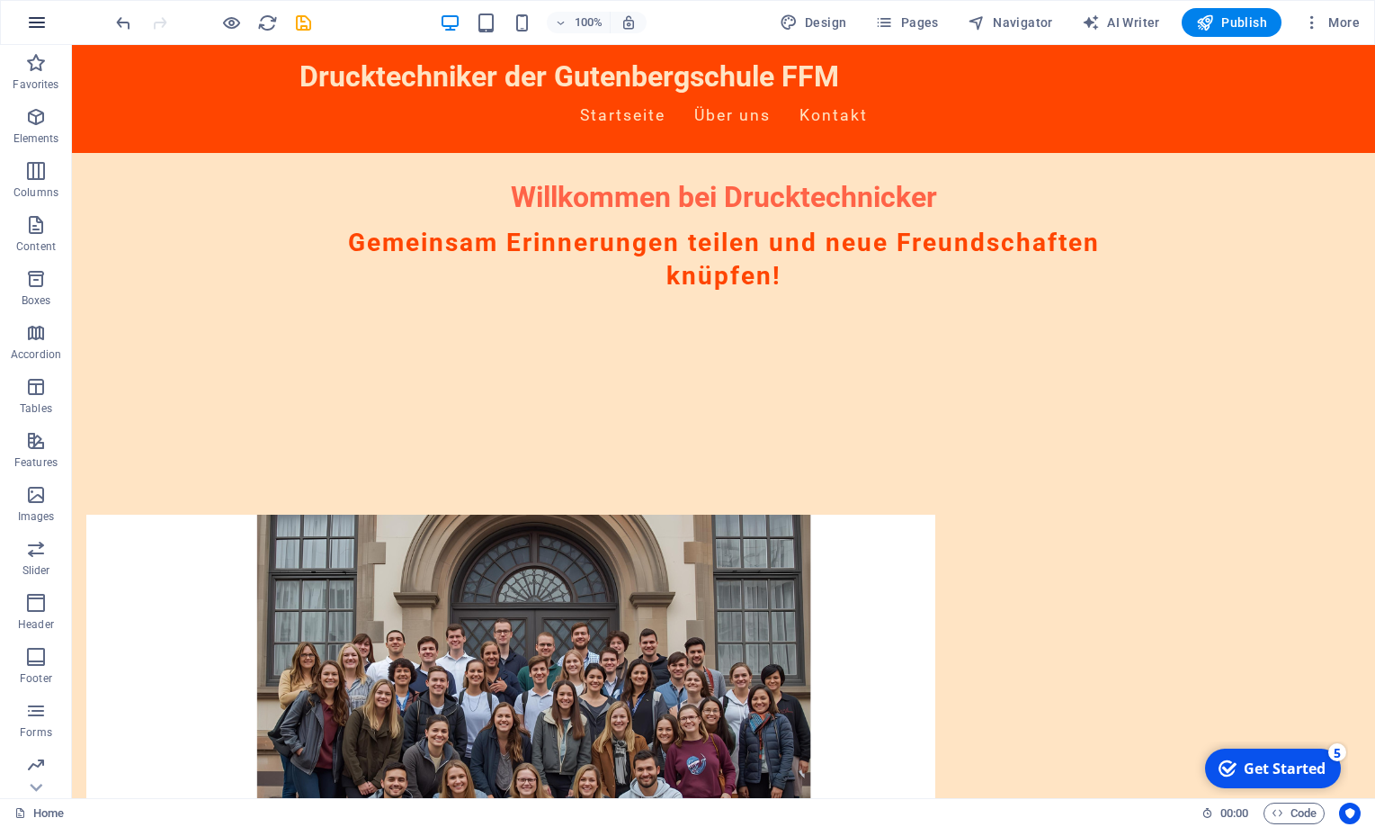
click at [35, 18] on icon "button" at bounding box center [37, 23] width 22 height 22
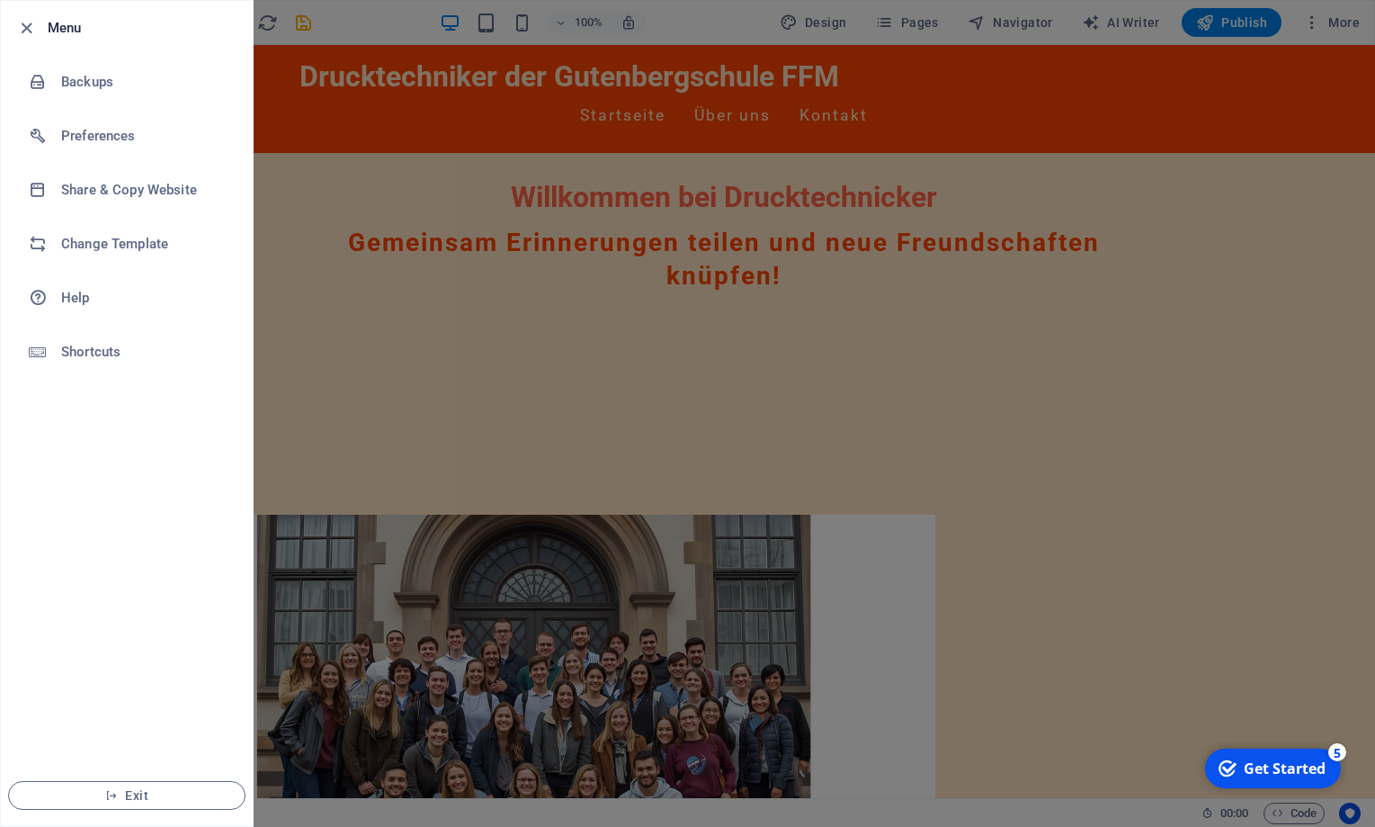
click at [46, 26] on div at bounding box center [31, 28] width 32 height 22
click at [429, 182] on div at bounding box center [687, 413] width 1375 height 827
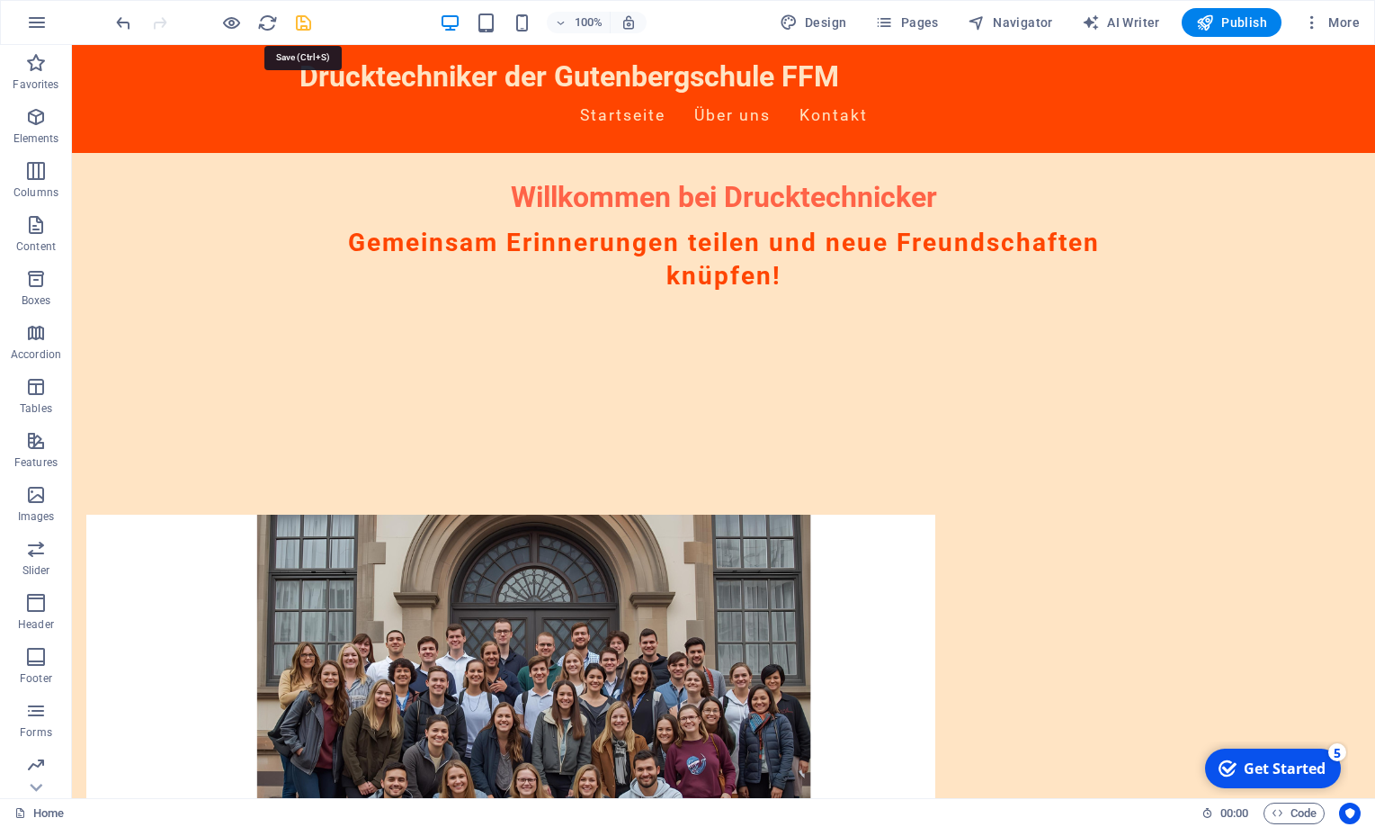
click at [307, 24] on icon "save" at bounding box center [303, 23] width 21 height 21
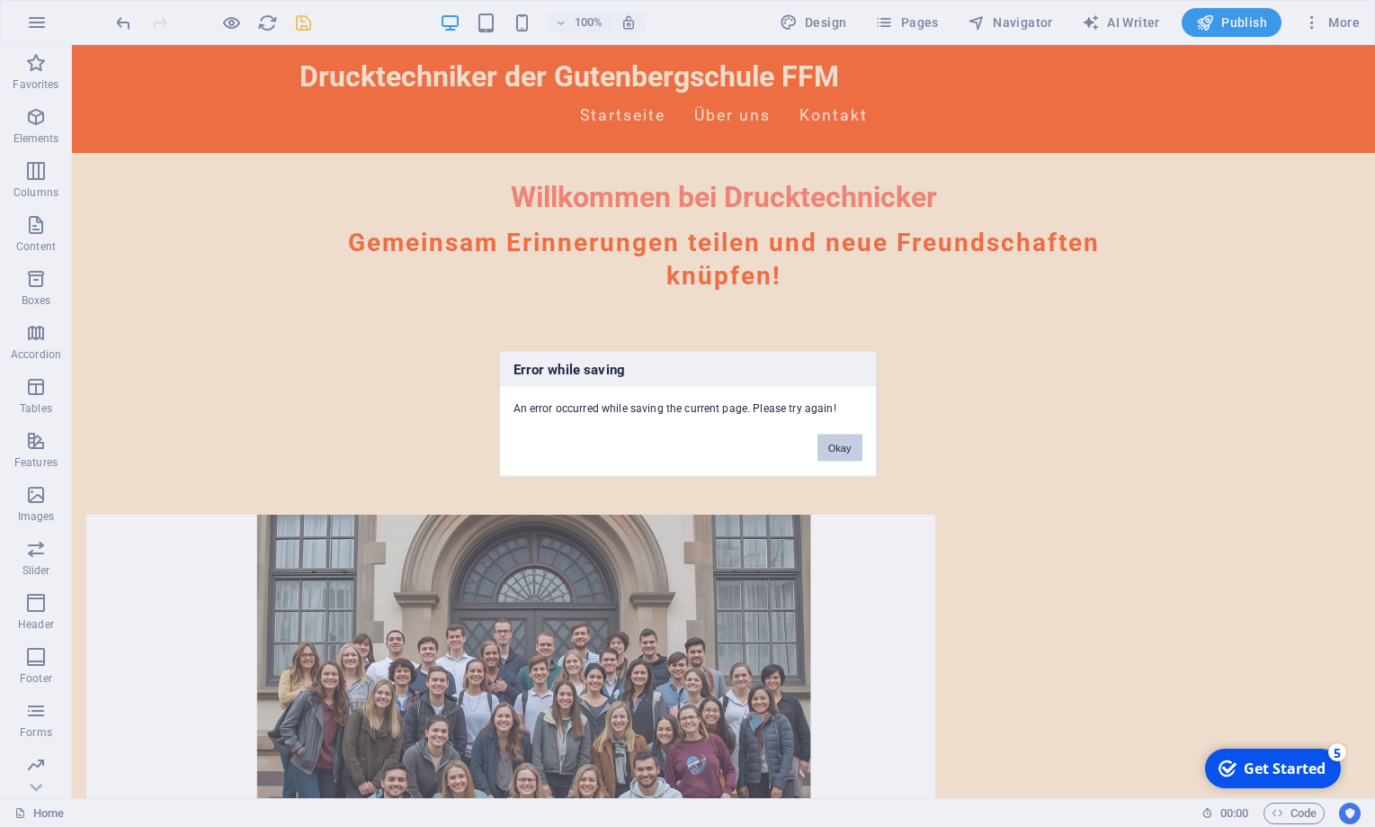
click at [836, 441] on button "Okay" at bounding box center [840, 447] width 45 height 27
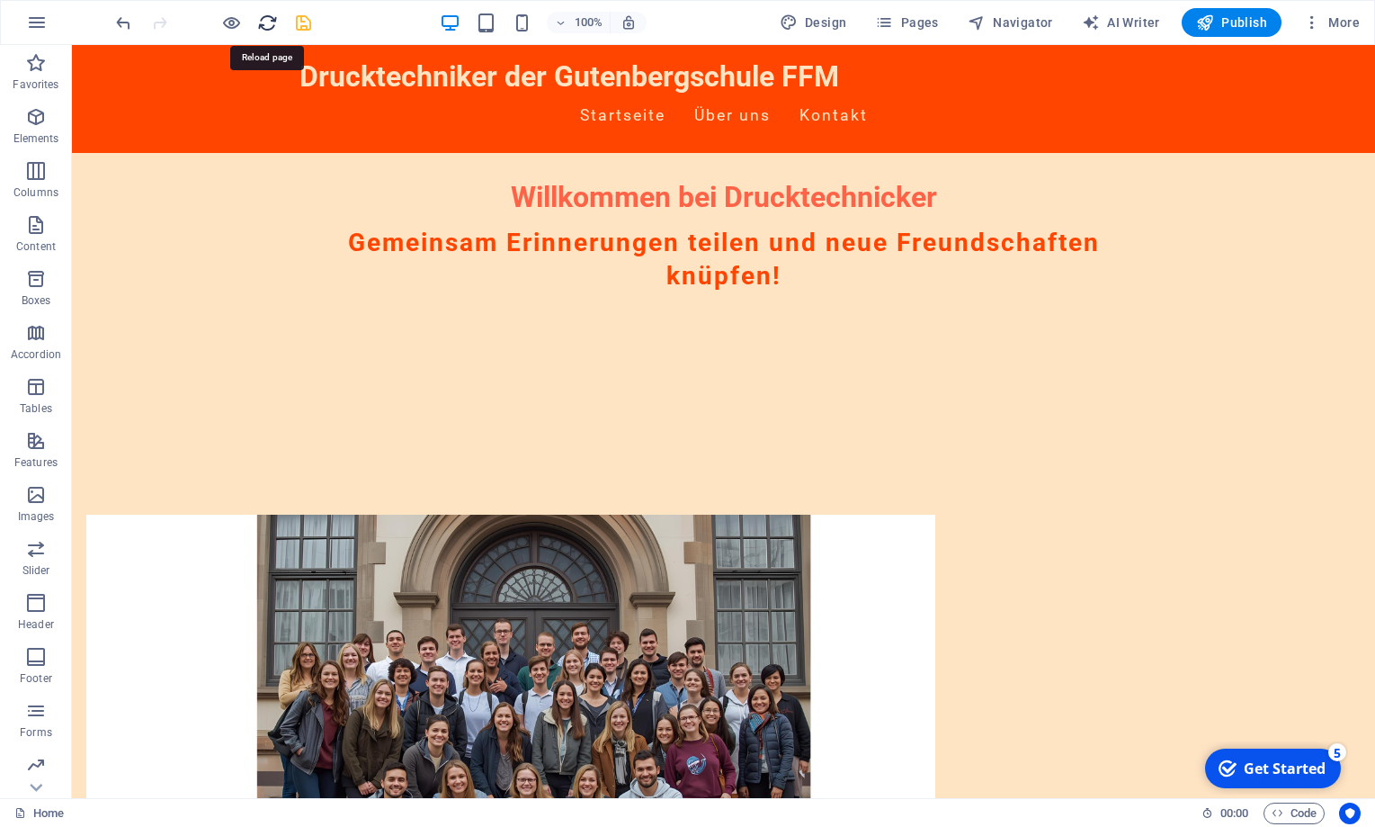
click at [263, 22] on icon "reload" at bounding box center [267, 23] width 21 height 21
click at [1297, 771] on div "Get Started" at bounding box center [1285, 768] width 82 height 20
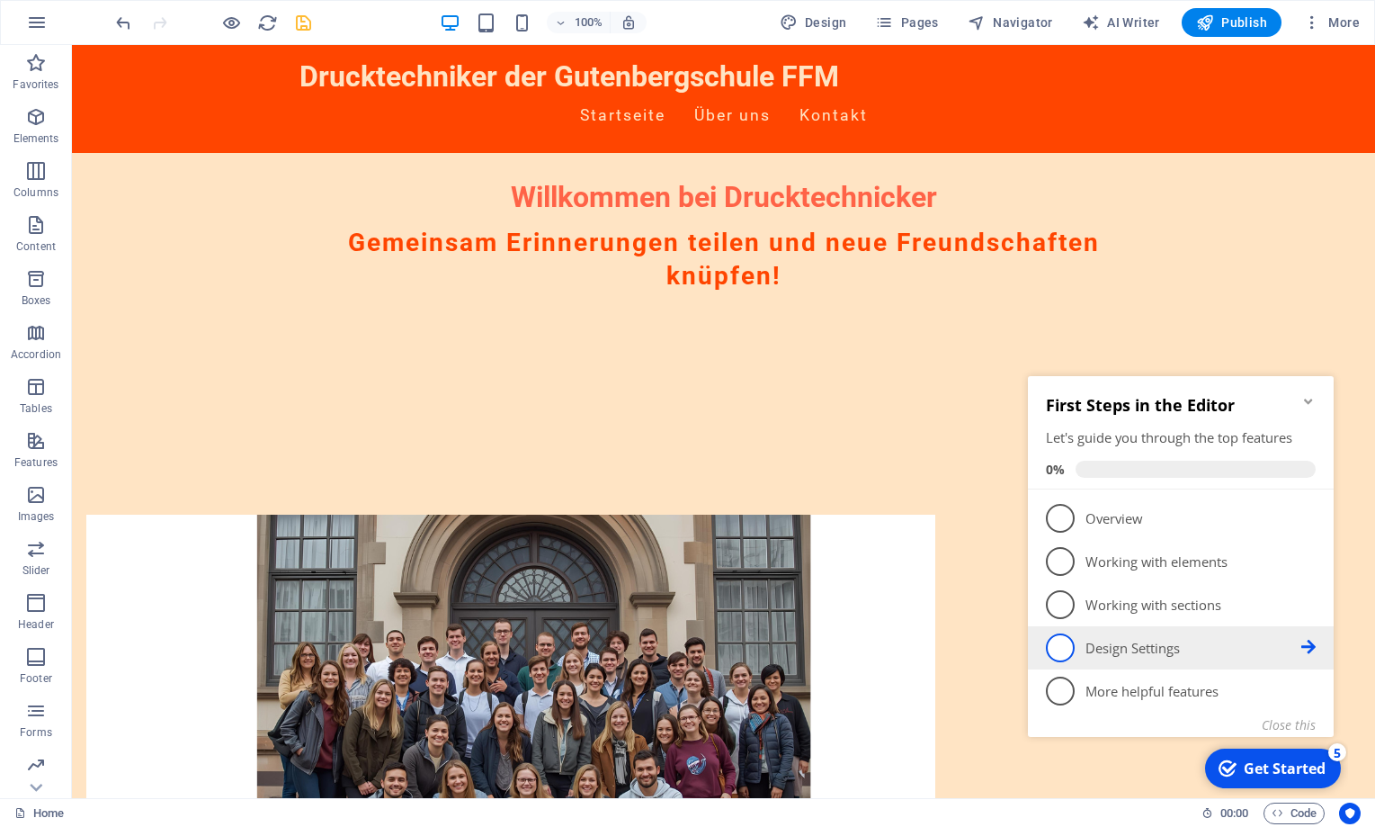
click at [1064, 642] on span "4" at bounding box center [1060, 647] width 29 height 29
